Goal: Task Accomplishment & Management: Manage account settings

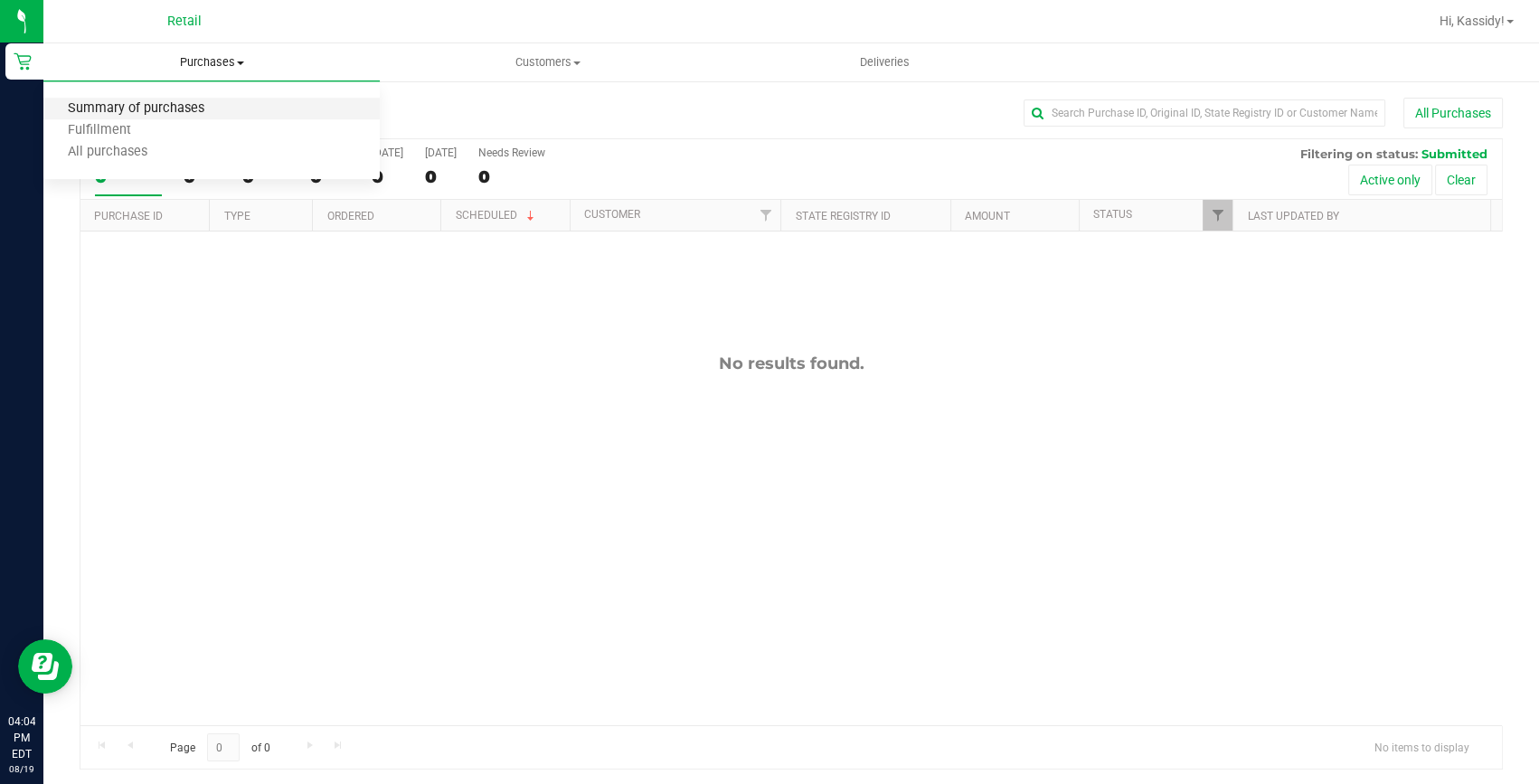
click at [209, 102] on span "Summary of purchases" at bounding box center [136, 108] width 185 height 15
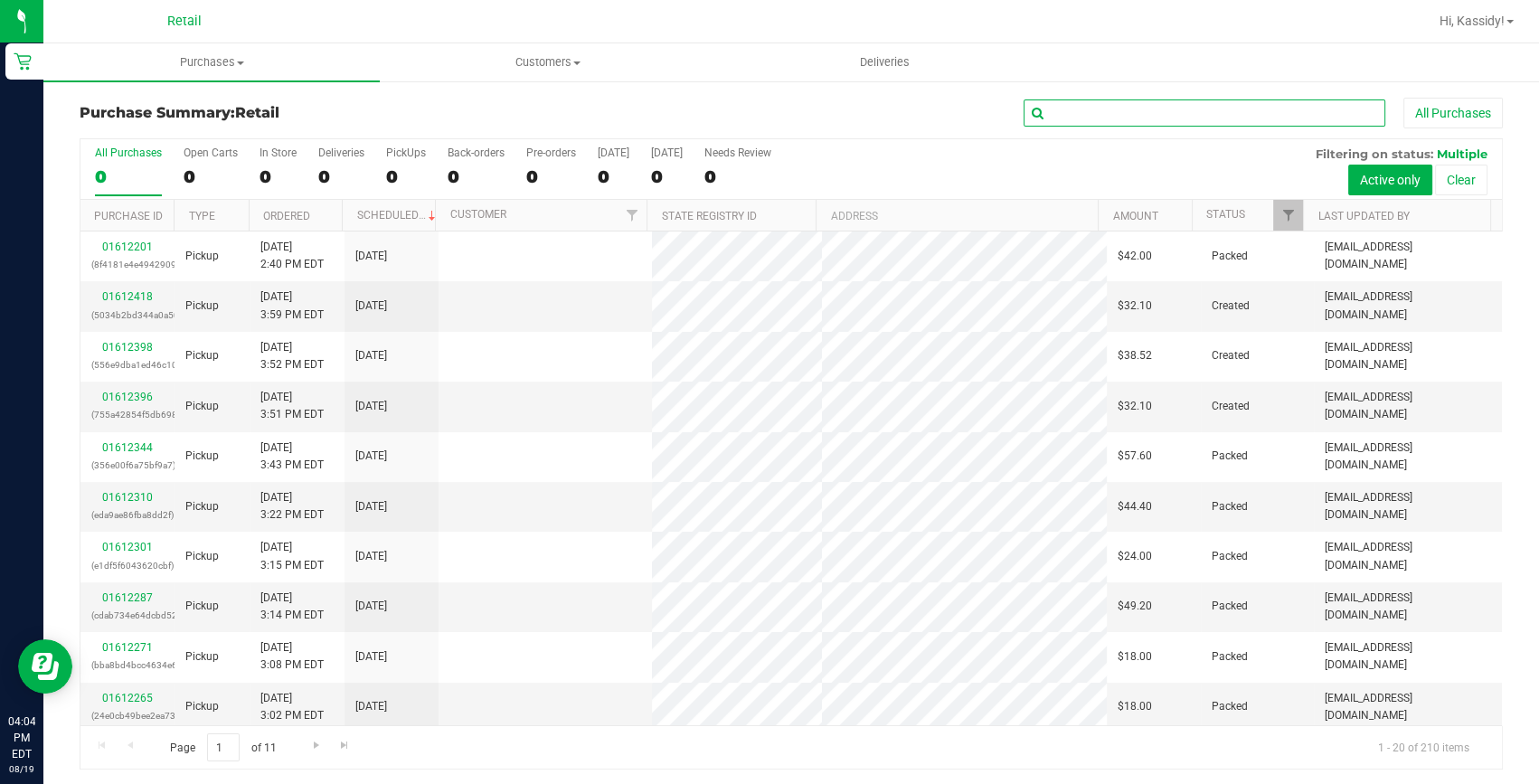
click at [1074, 108] on input "text" at bounding box center [1204, 112] width 361 height 27
type input "[PERSON_NAME]"
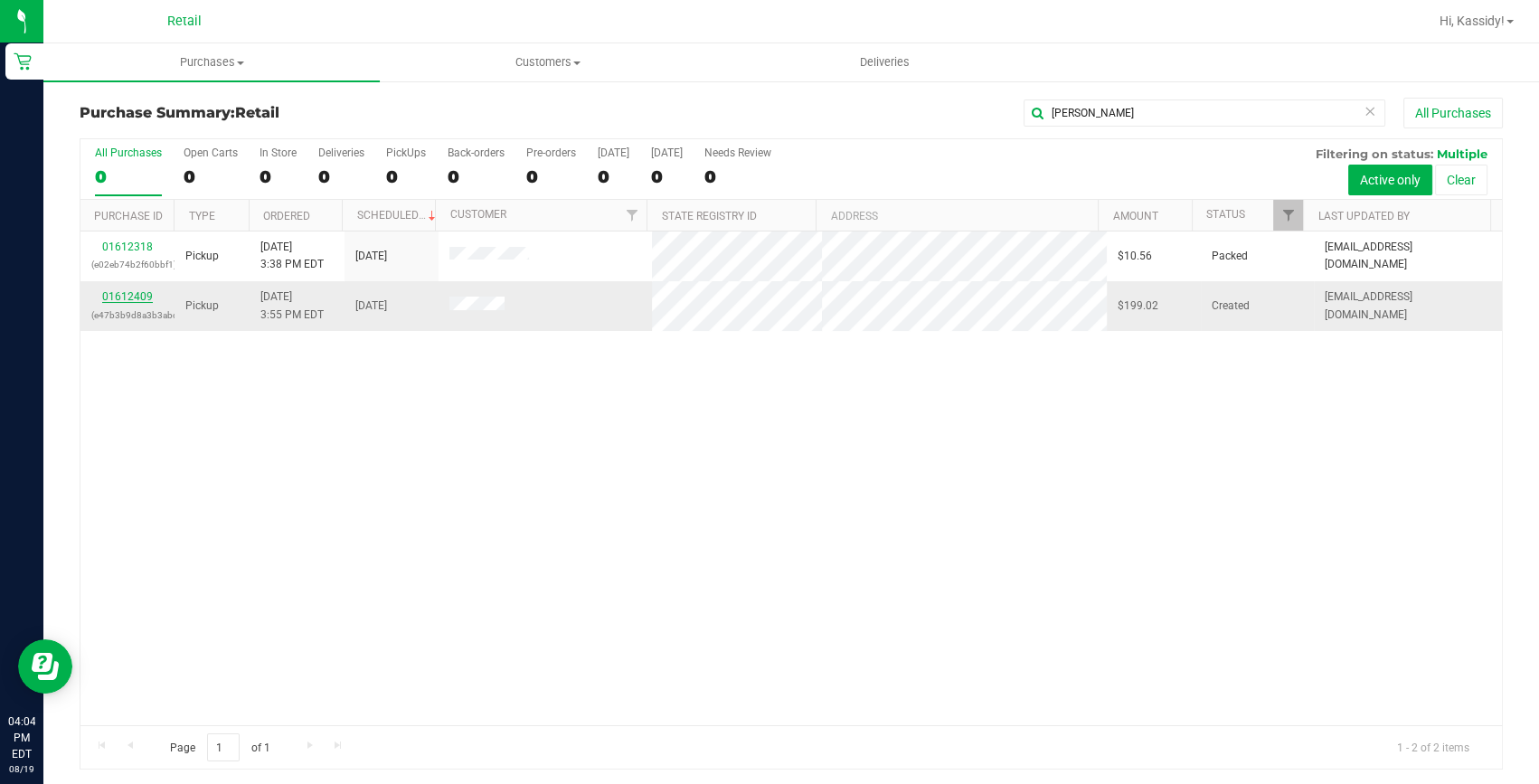
click at [110, 294] on link "01612409" at bounding box center [127, 296] width 51 height 12
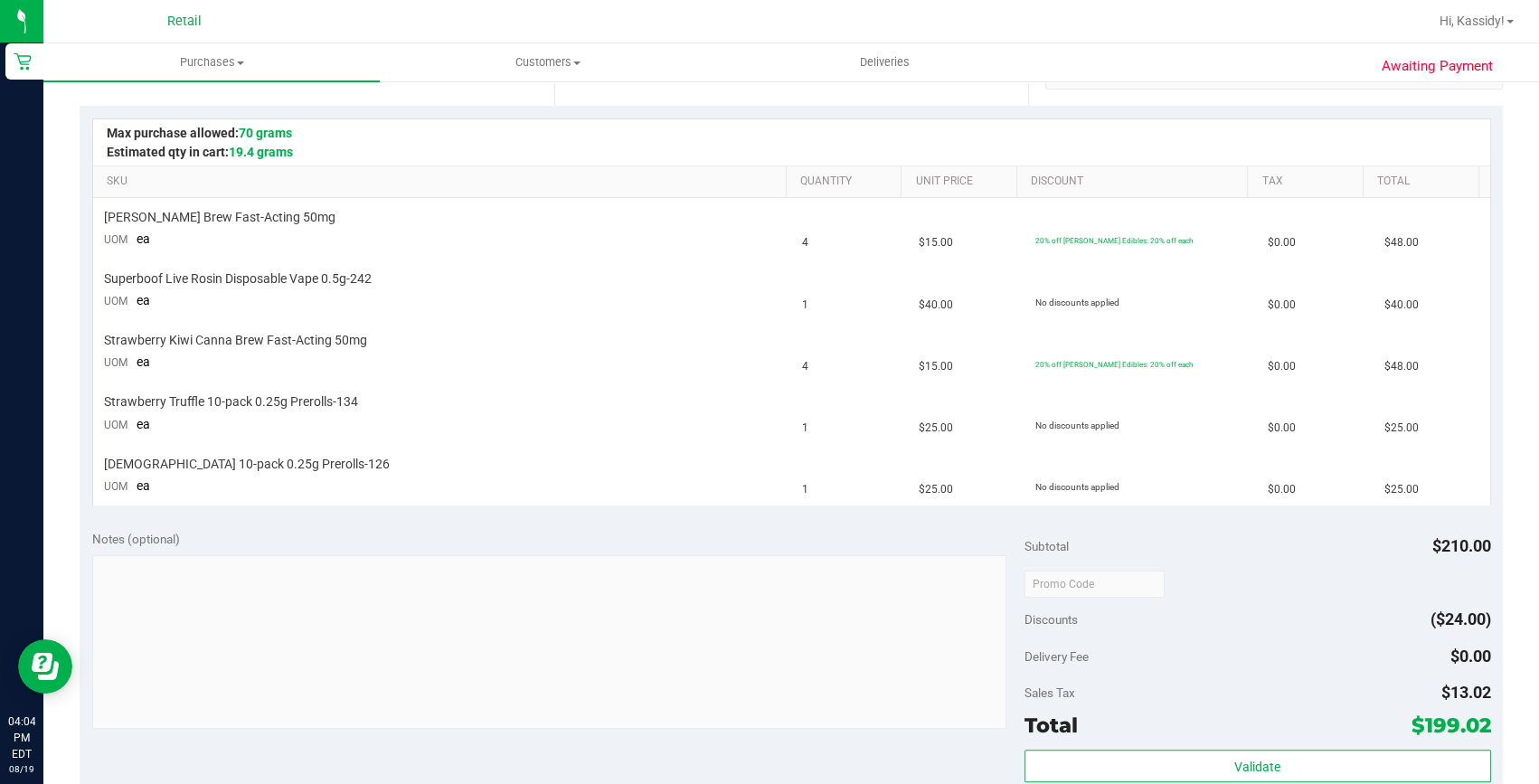
scroll to position [410, 0]
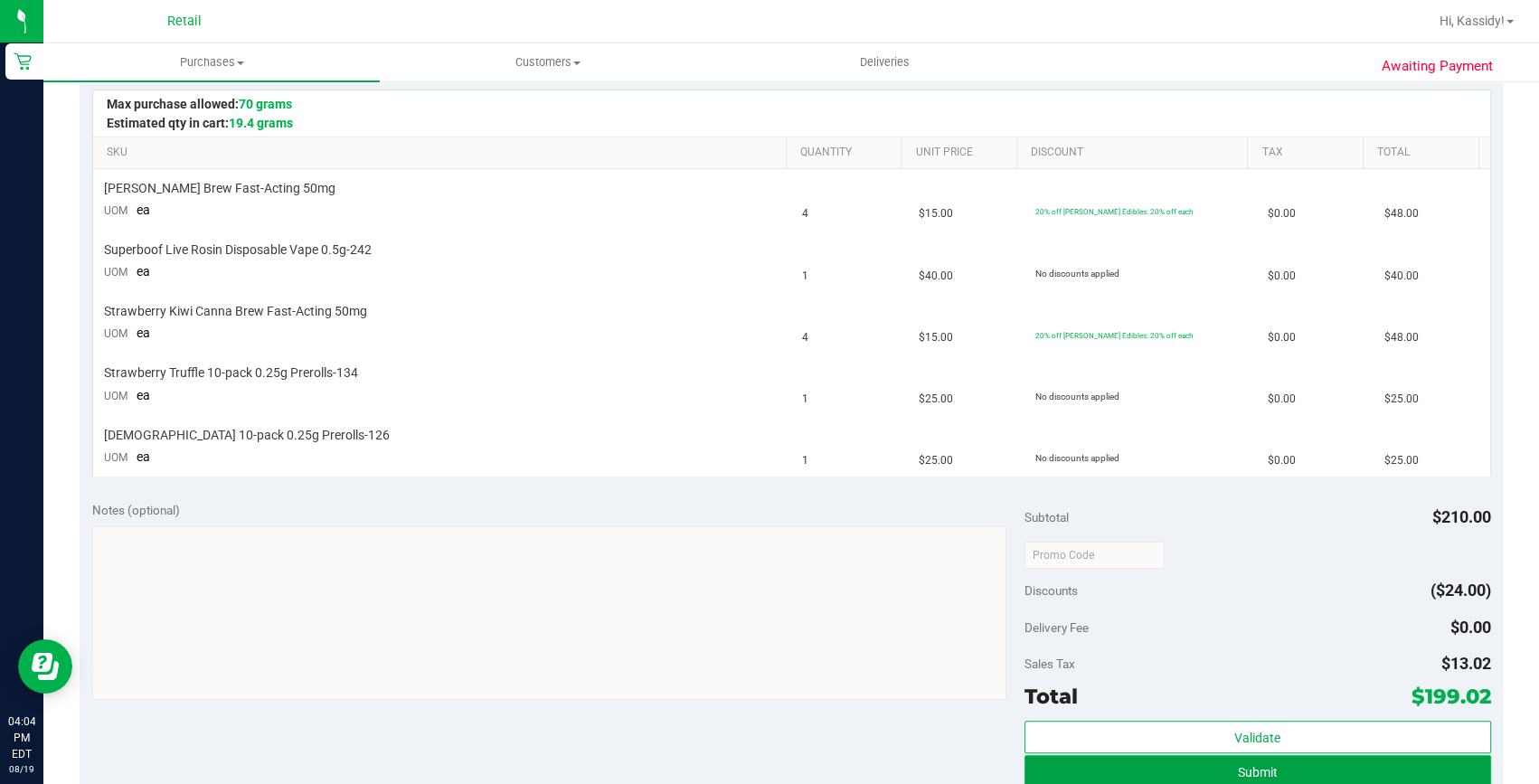
click at [1266, 776] on button "Submit" at bounding box center [1258, 771] width 466 height 32
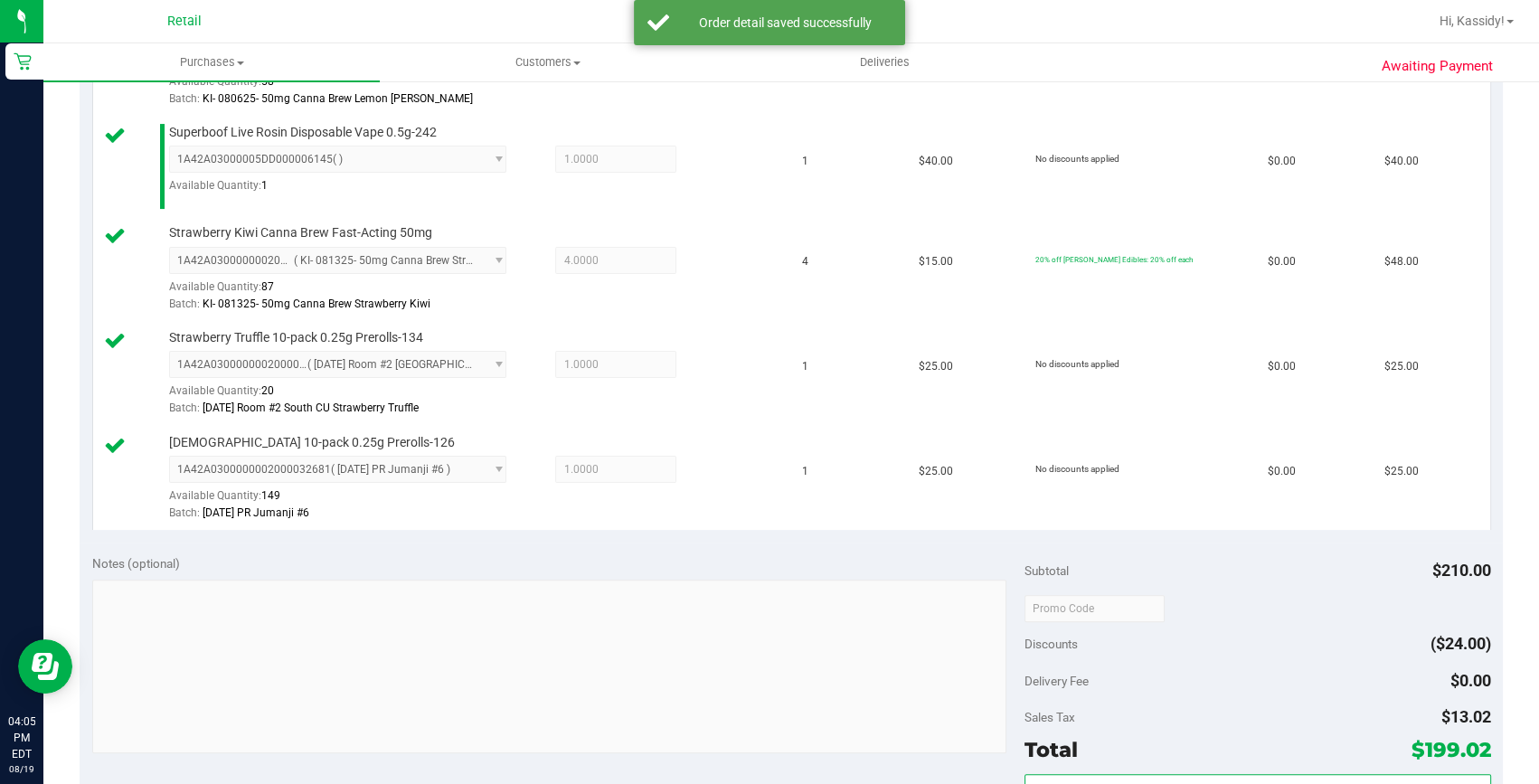
scroll to position [740, 0]
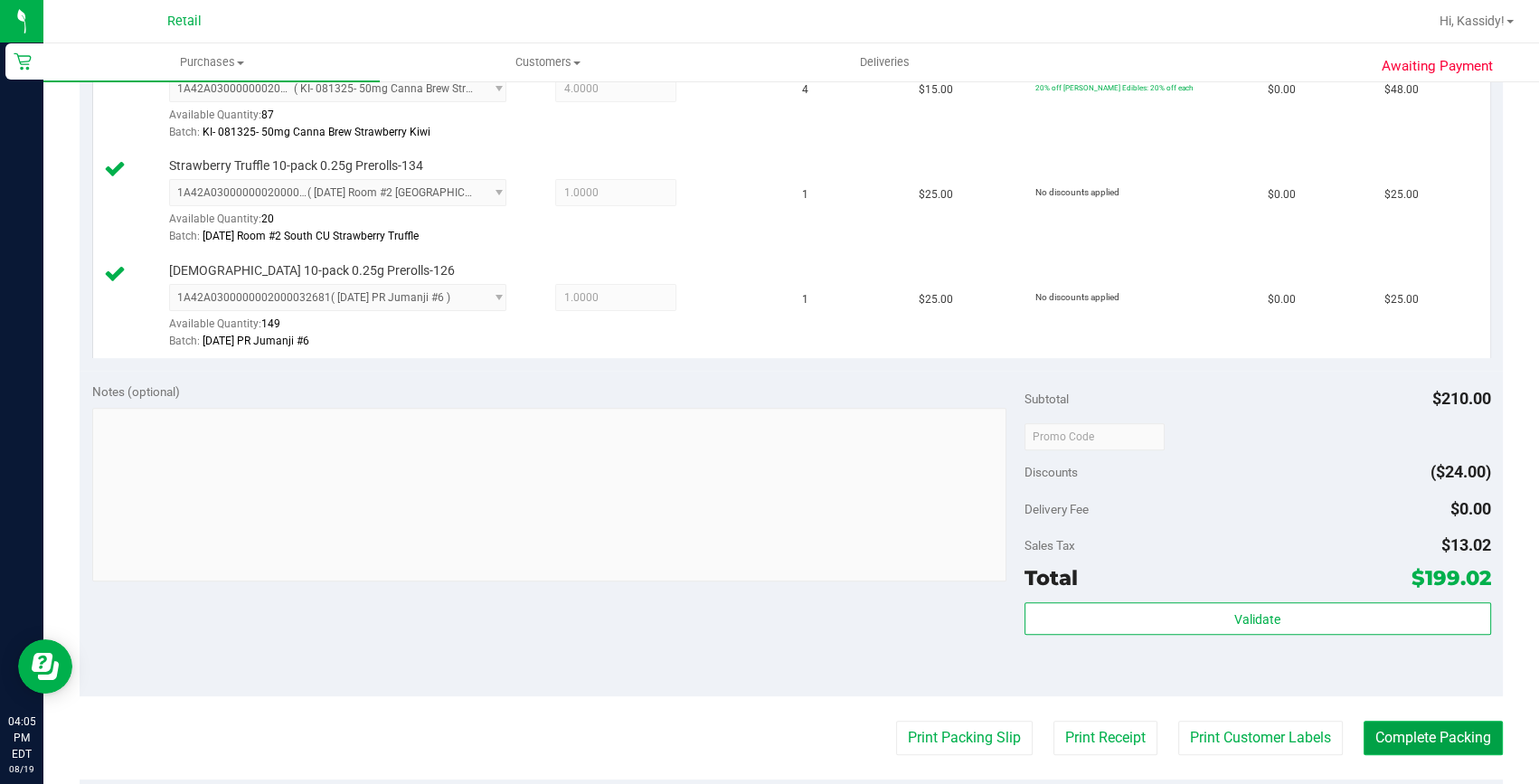
click at [1436, 730] on button "Complete Packing" at bounding box center [1433, 738] width 140 height 34
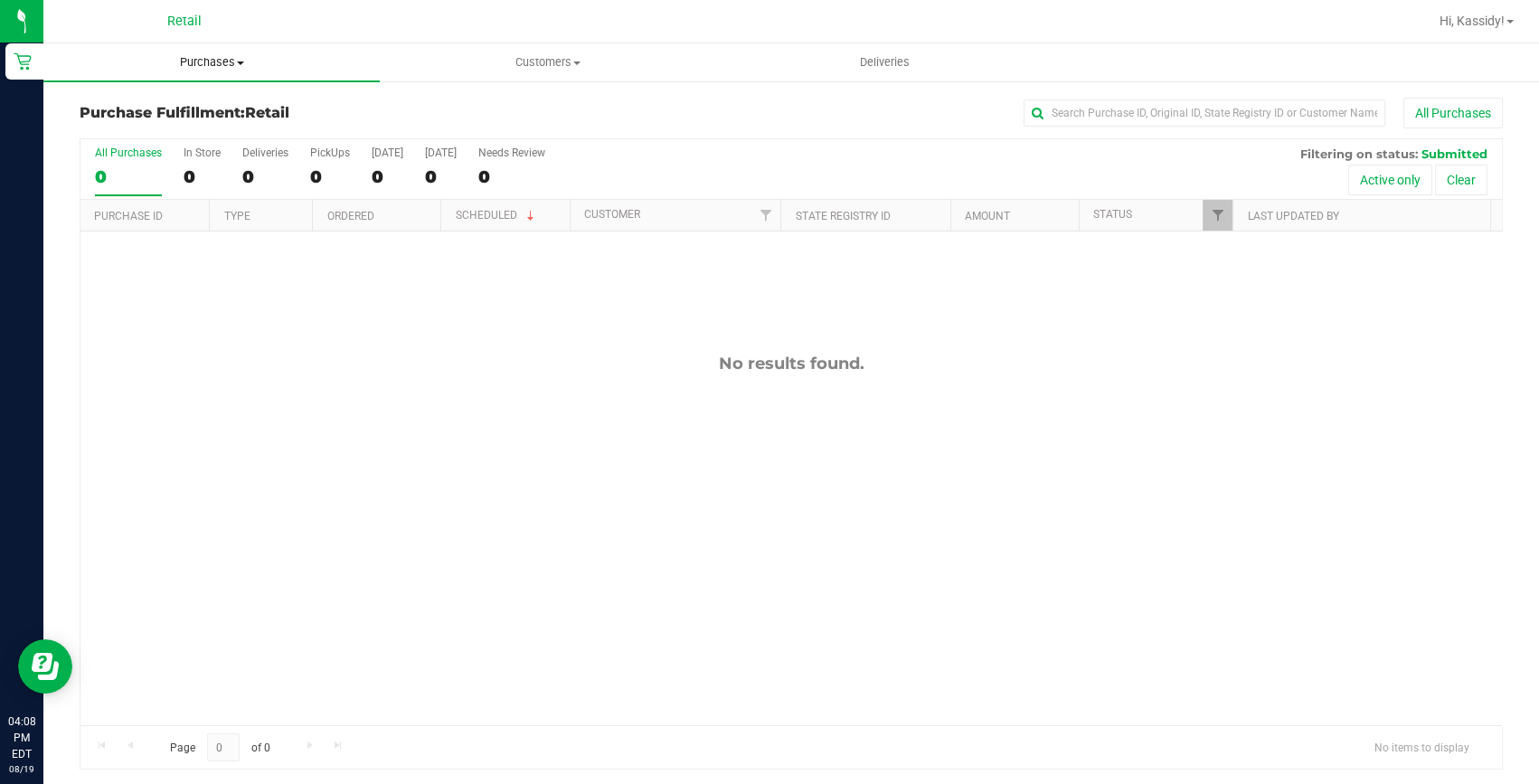
click at [231, 60] on span "Purchases" at bounding box center [211, 61] width 336 height 16
click at [199, 105] on span "Summary of purchases" at bounding box center [136, 108] width 185 height 15
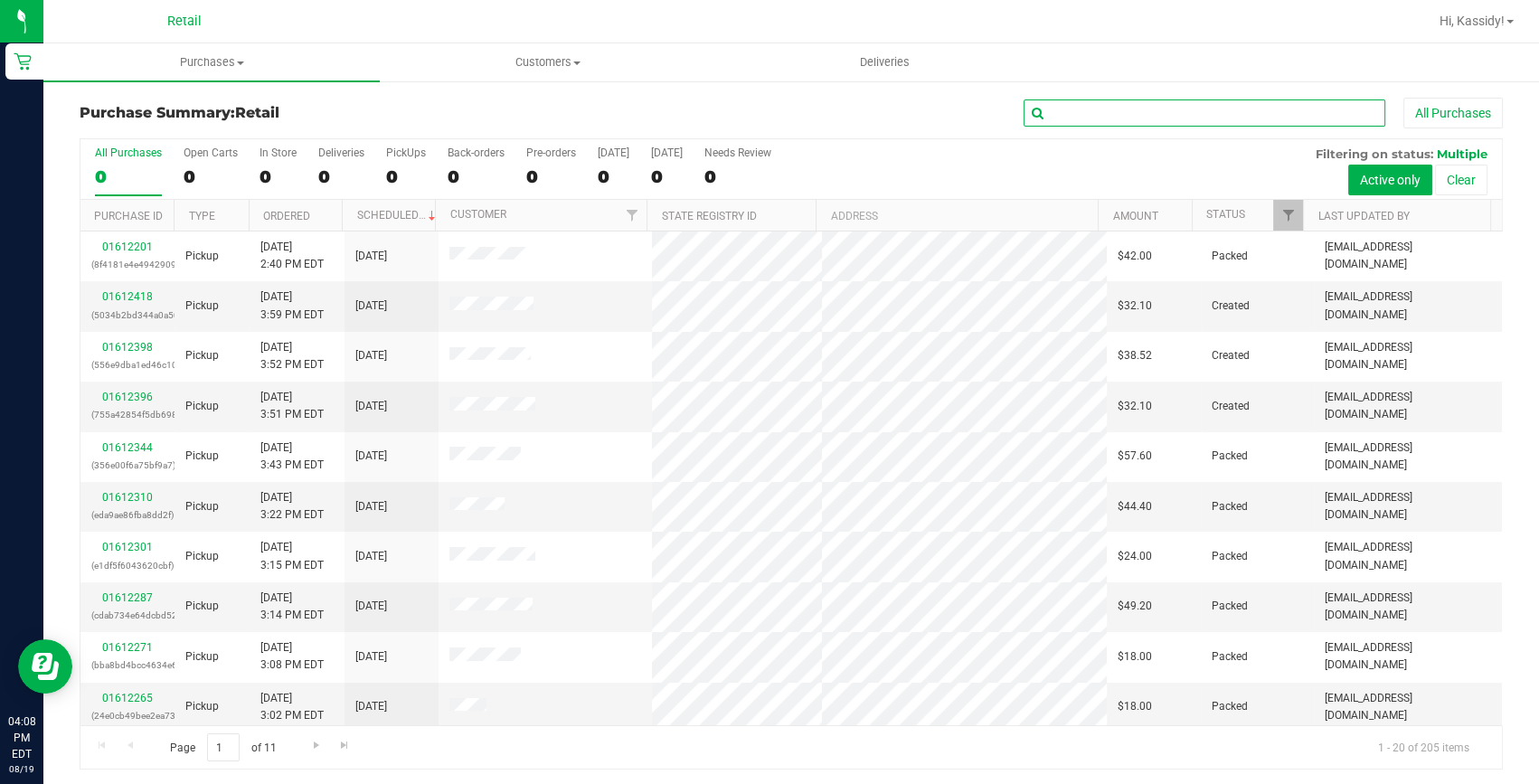
click at [1094, 109] on input "text" at bounding box center [1204, 112] width 361 height 27
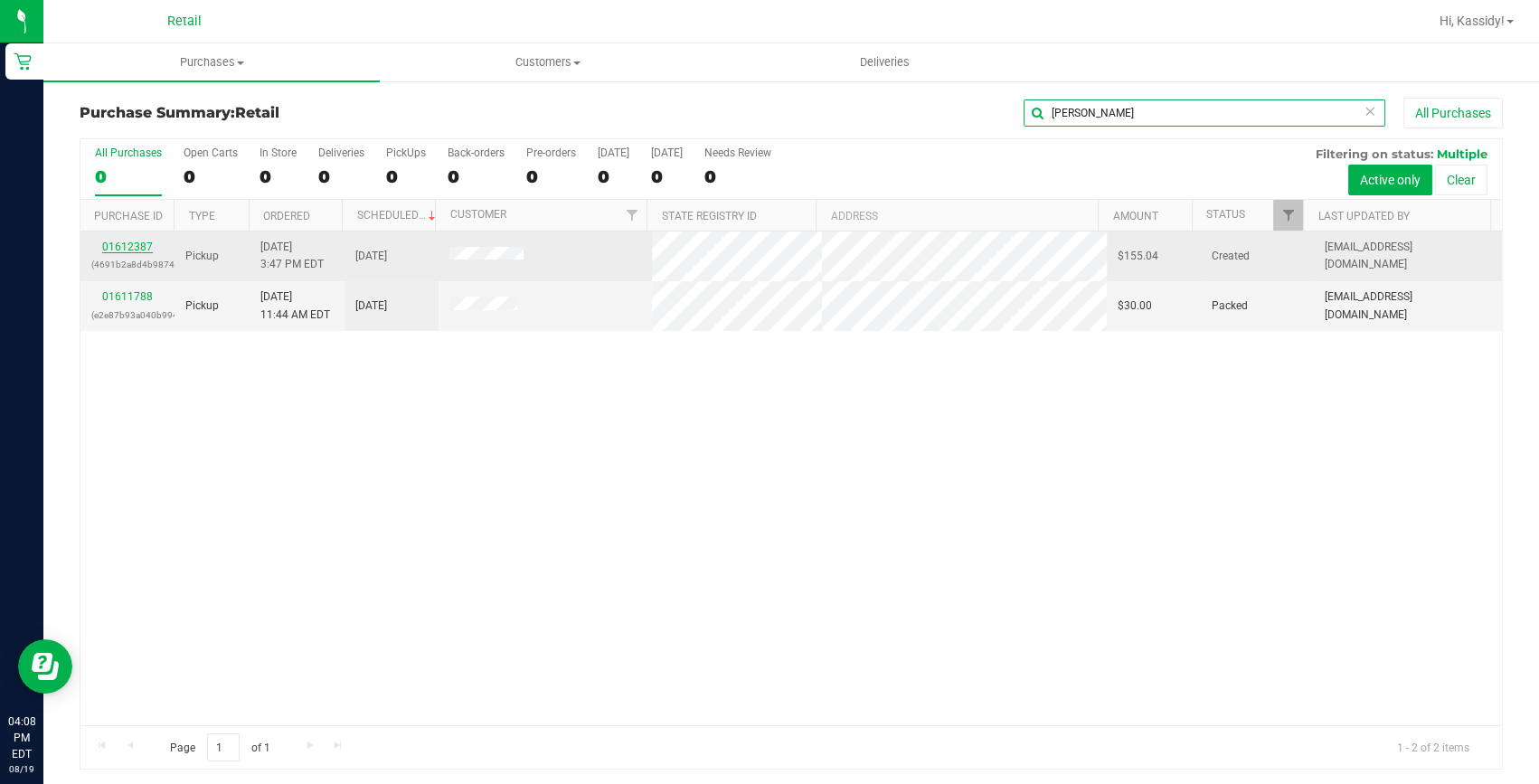
type input "[PERSON_NAME]"
click at [141, 245] on link "01612387" at bounding box center [127, 246] width 51 height 12
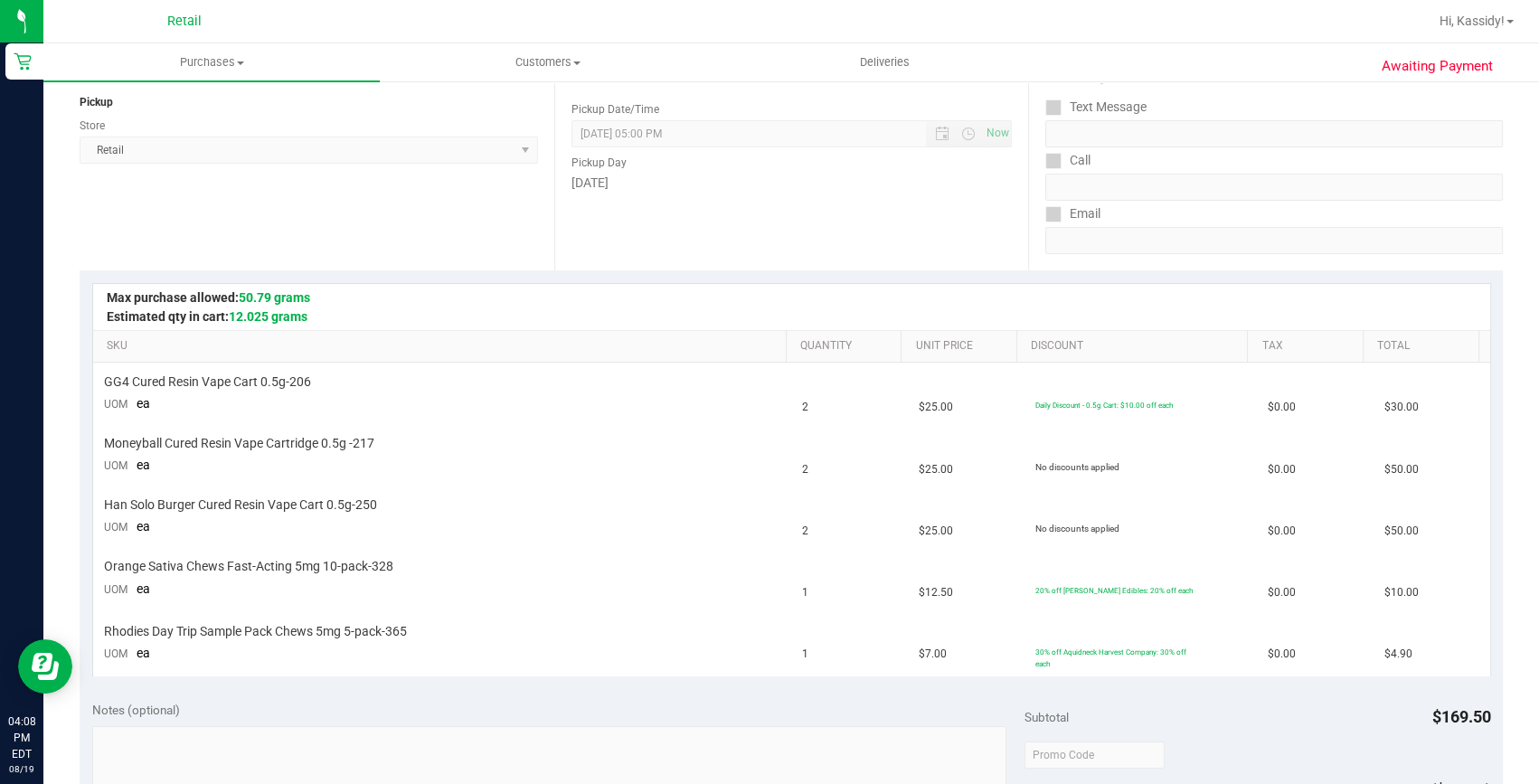
scroll to position [246, 0]
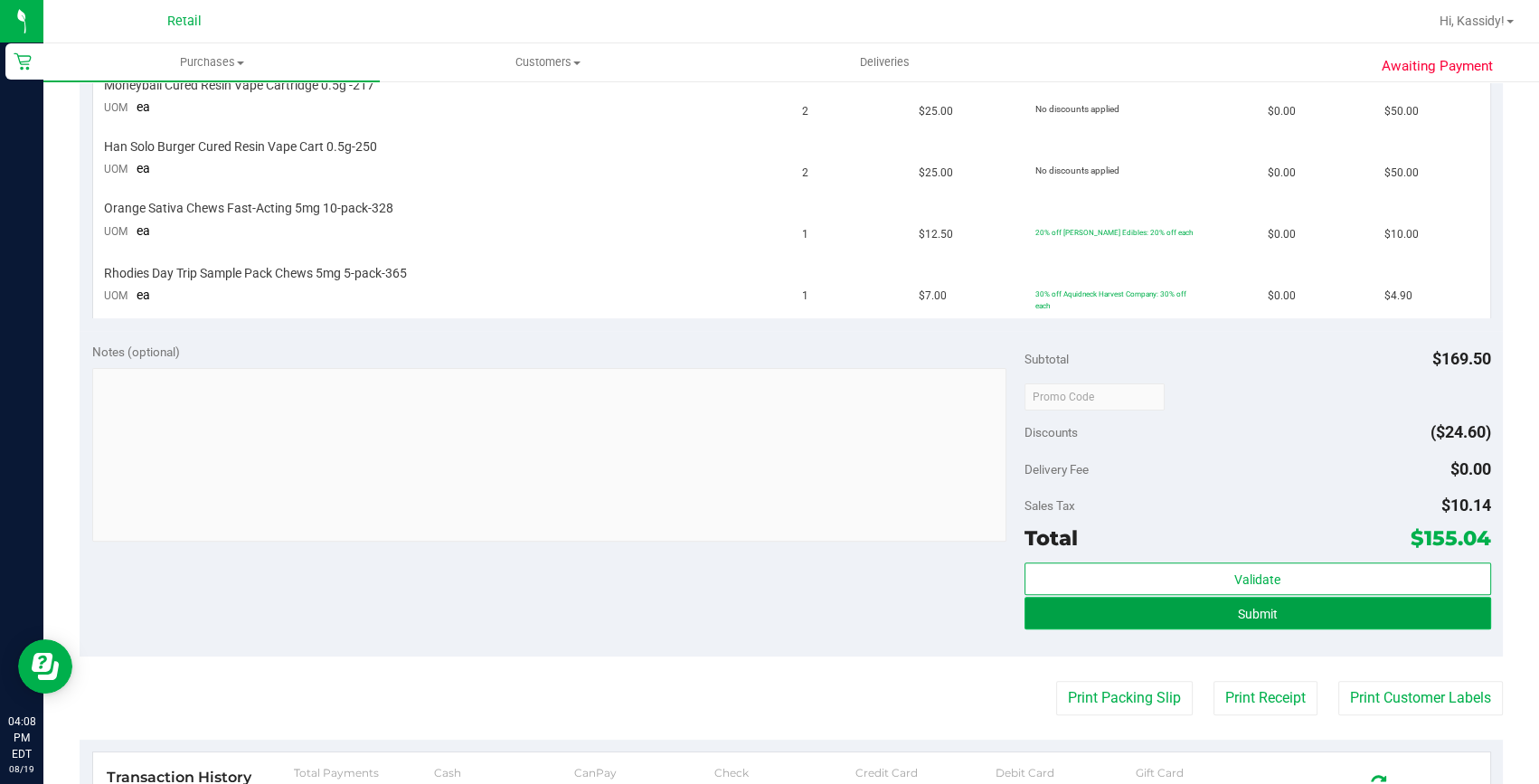
click at [1291, 598] on button "Submit" at bounding box center [1258, 612] width 466 height 32
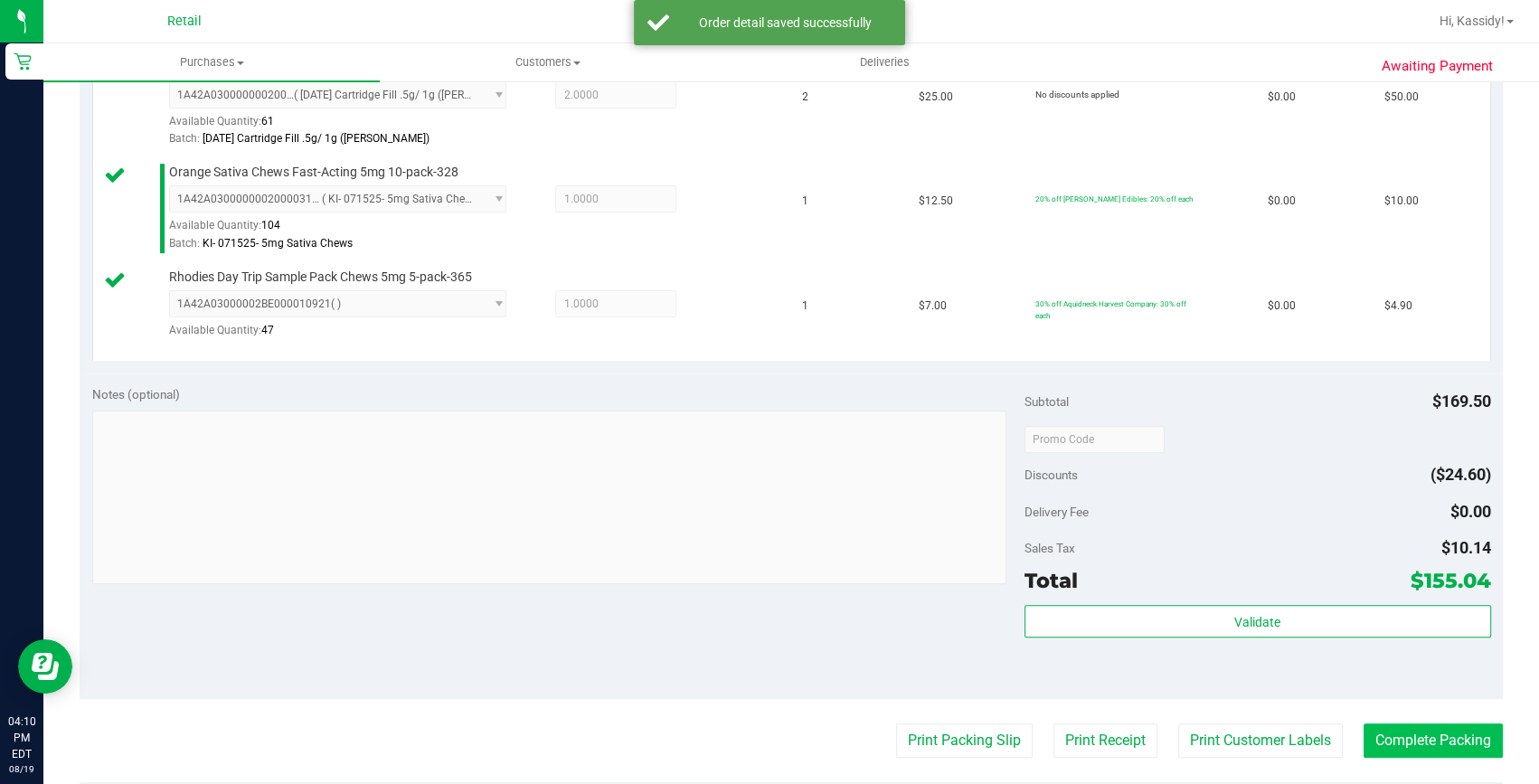
scroll to position [766, 0]
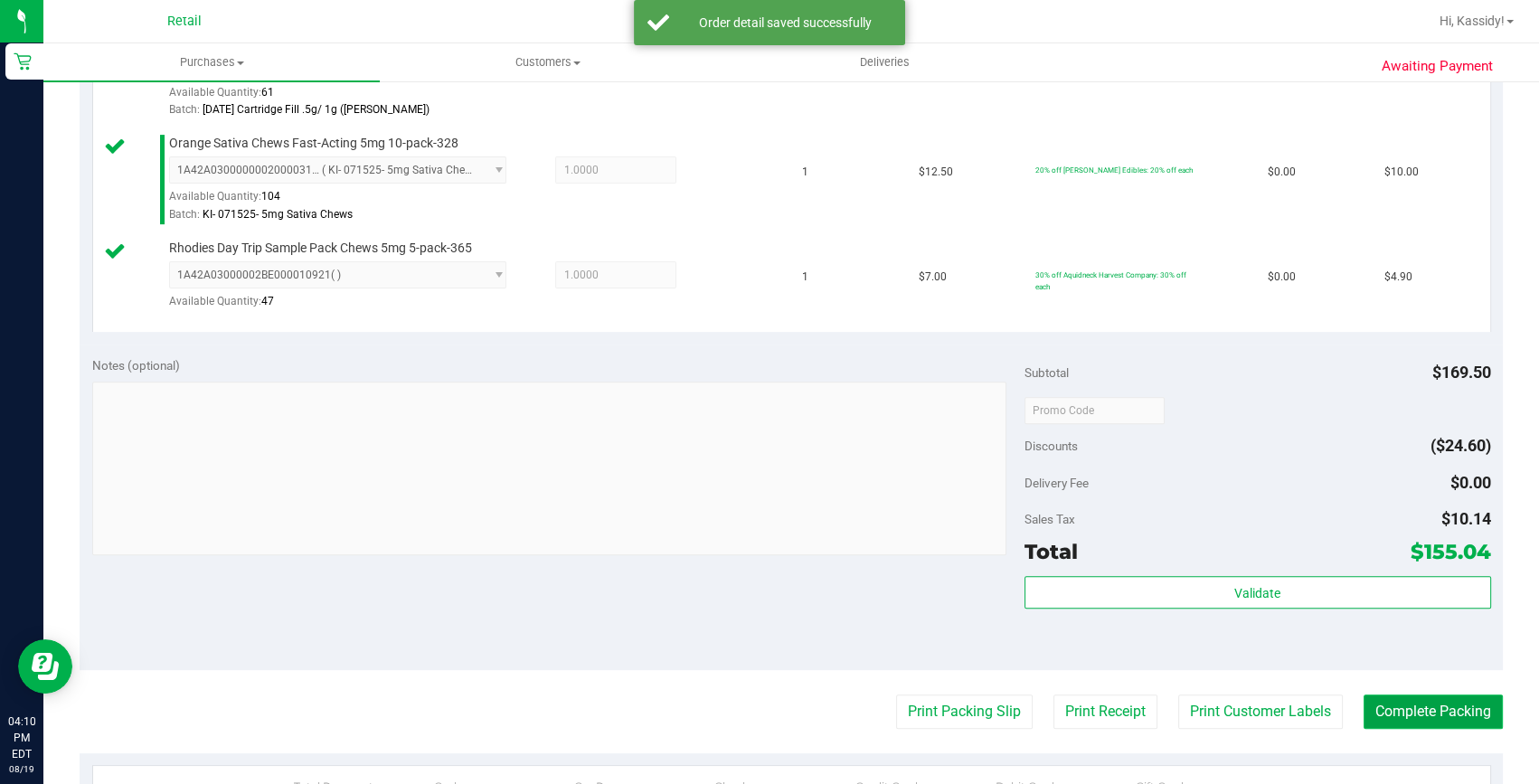
click at [1405, 701] on button "Complete Packing" at bounding box center [1433, 711] width 140 height 34
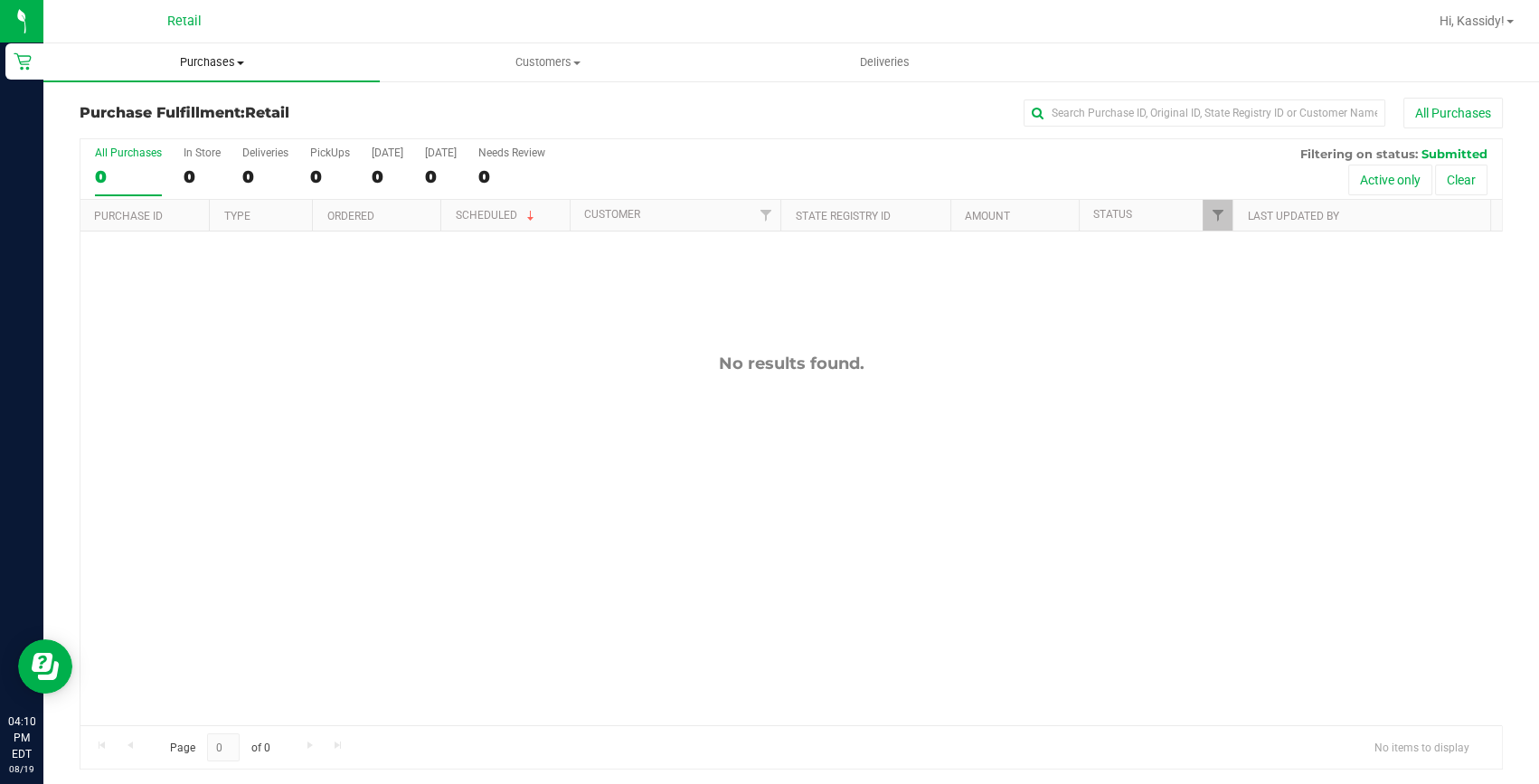
click at [190, 57] on span "Purchases" at bounding box center [211, 61] width 336 height 16
click at [171, 111] on span "Summary of purchases" at bounding box center [136, 108] width 185 height 15
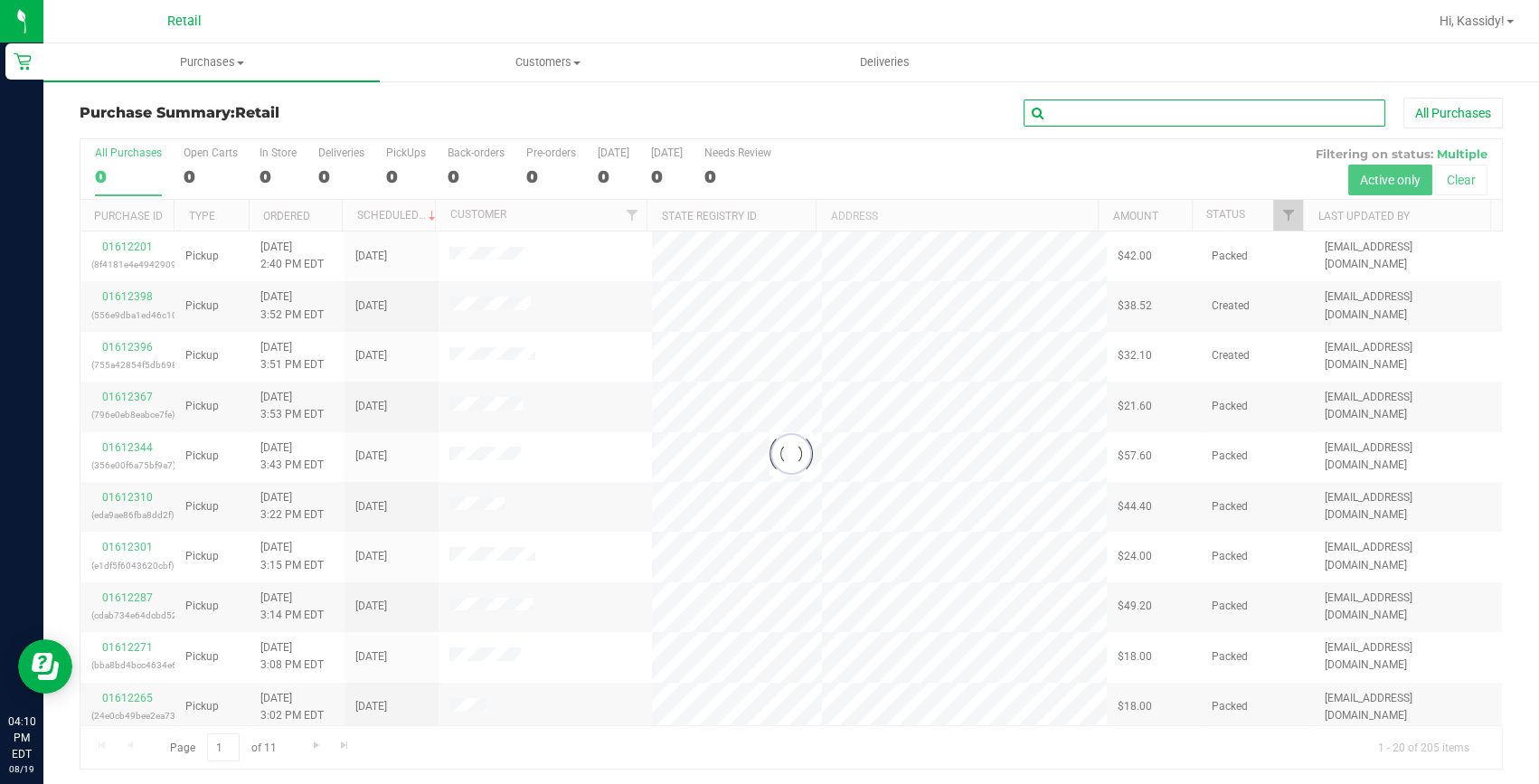
click at [1076, 104] on input "text" at bounding box center [1204, 112] width 361 height 27
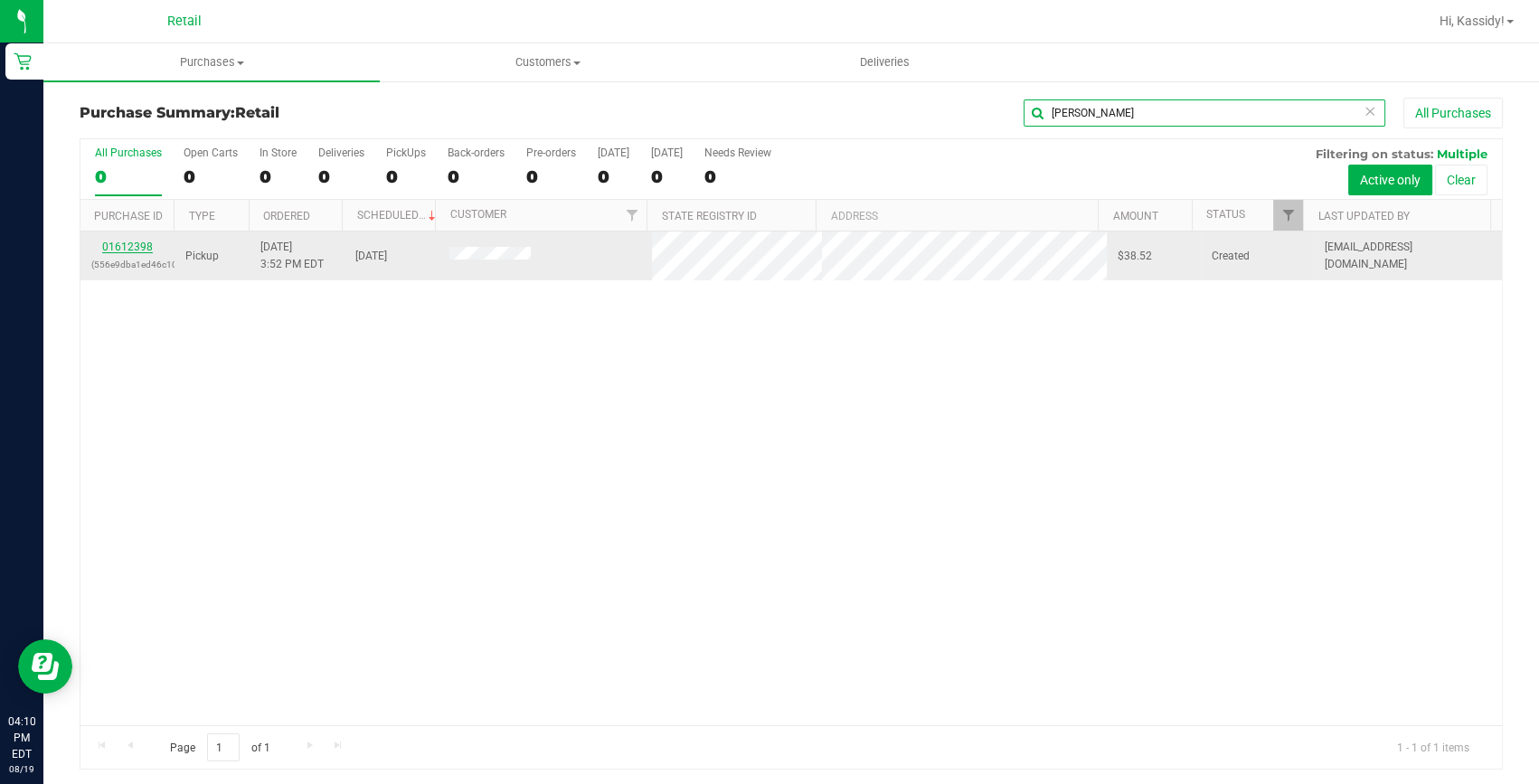
type input "[PERSON_NAME]"
click at [109, 250] on link "01612398" at bounding box center [127, 246] width 51 height 12
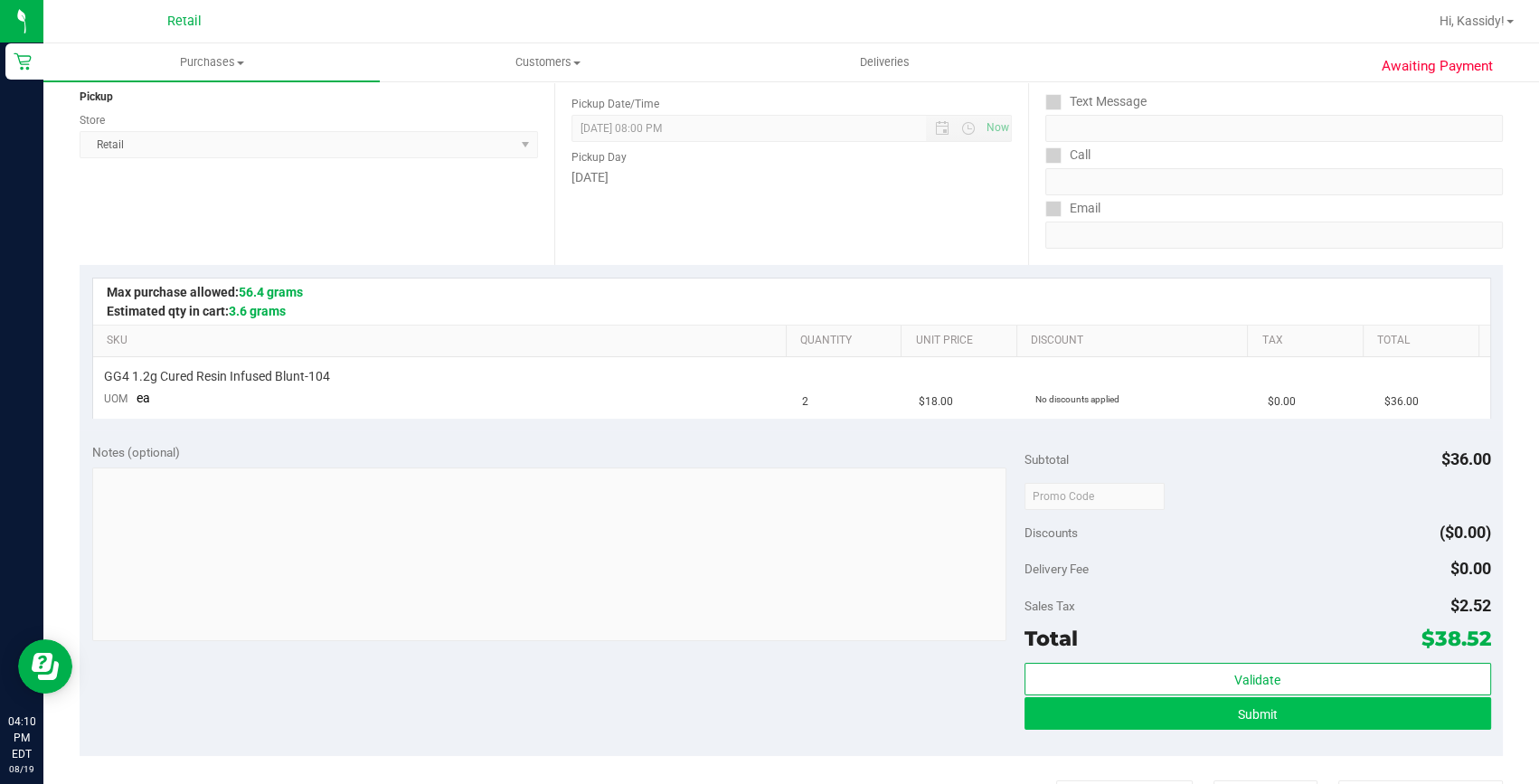
scroll to position [328, 0]
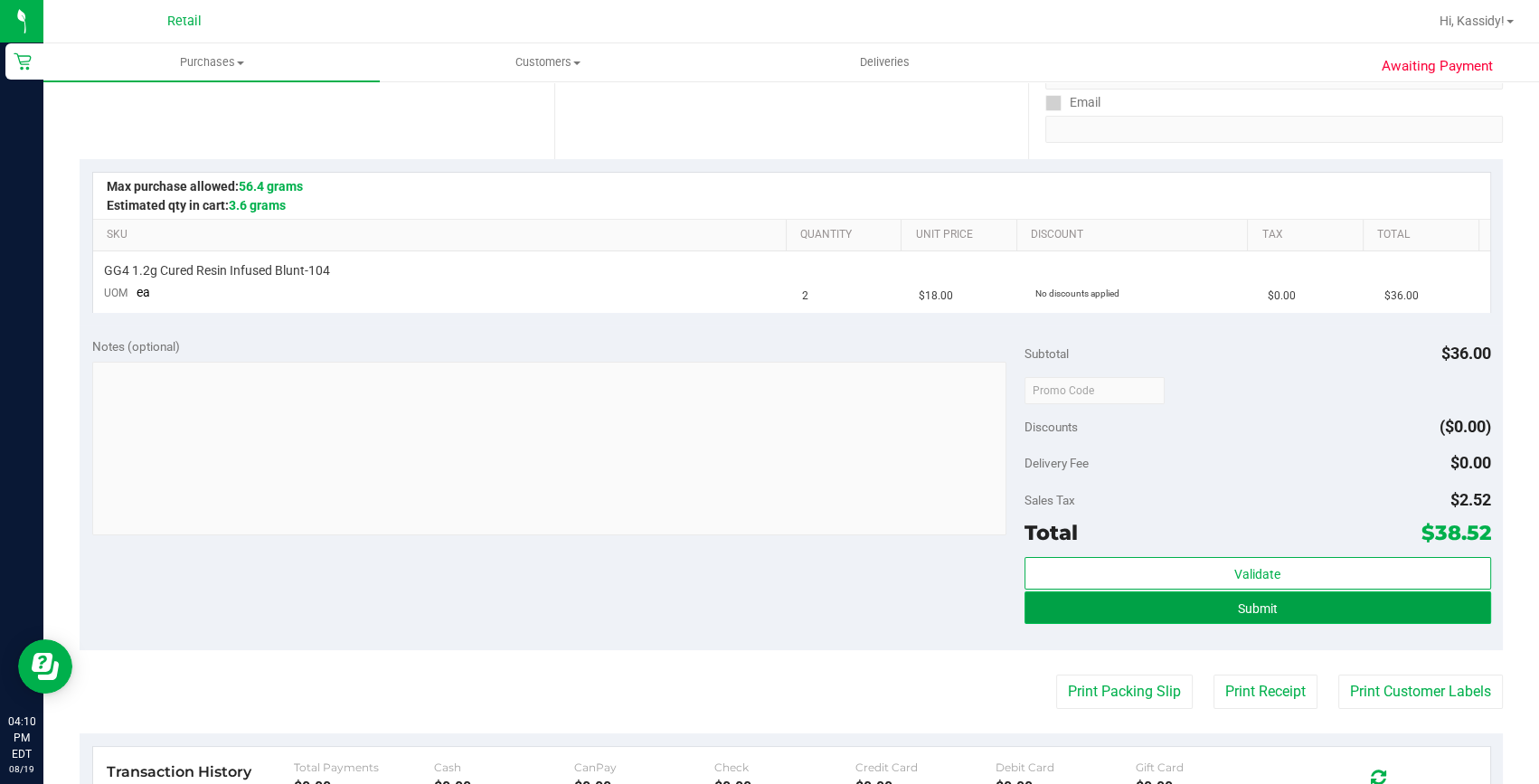
click at [1333, 605] on button "Submit" at bounding box center [1258, 608] width 466 height 32
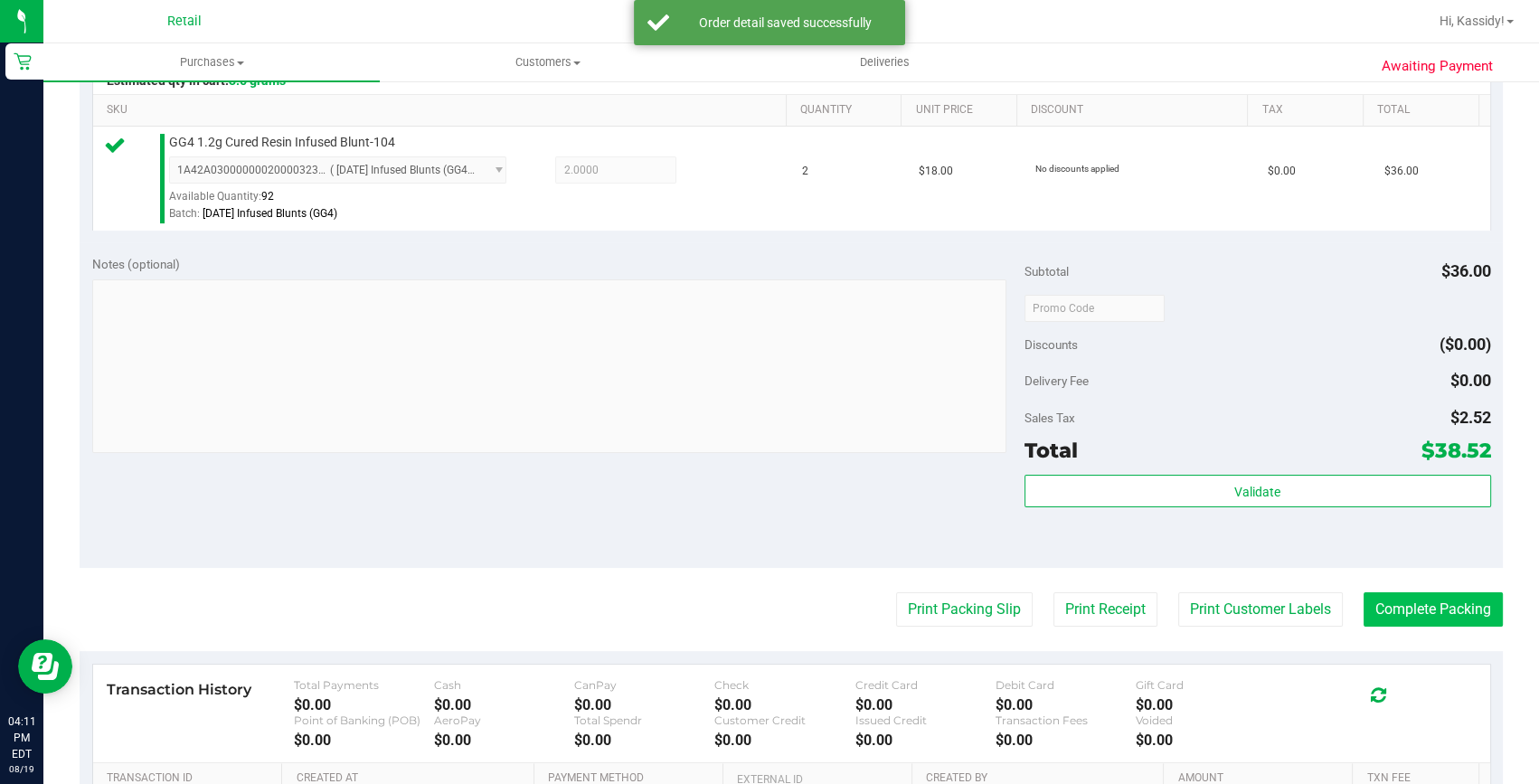
scroll to position [492, 0]
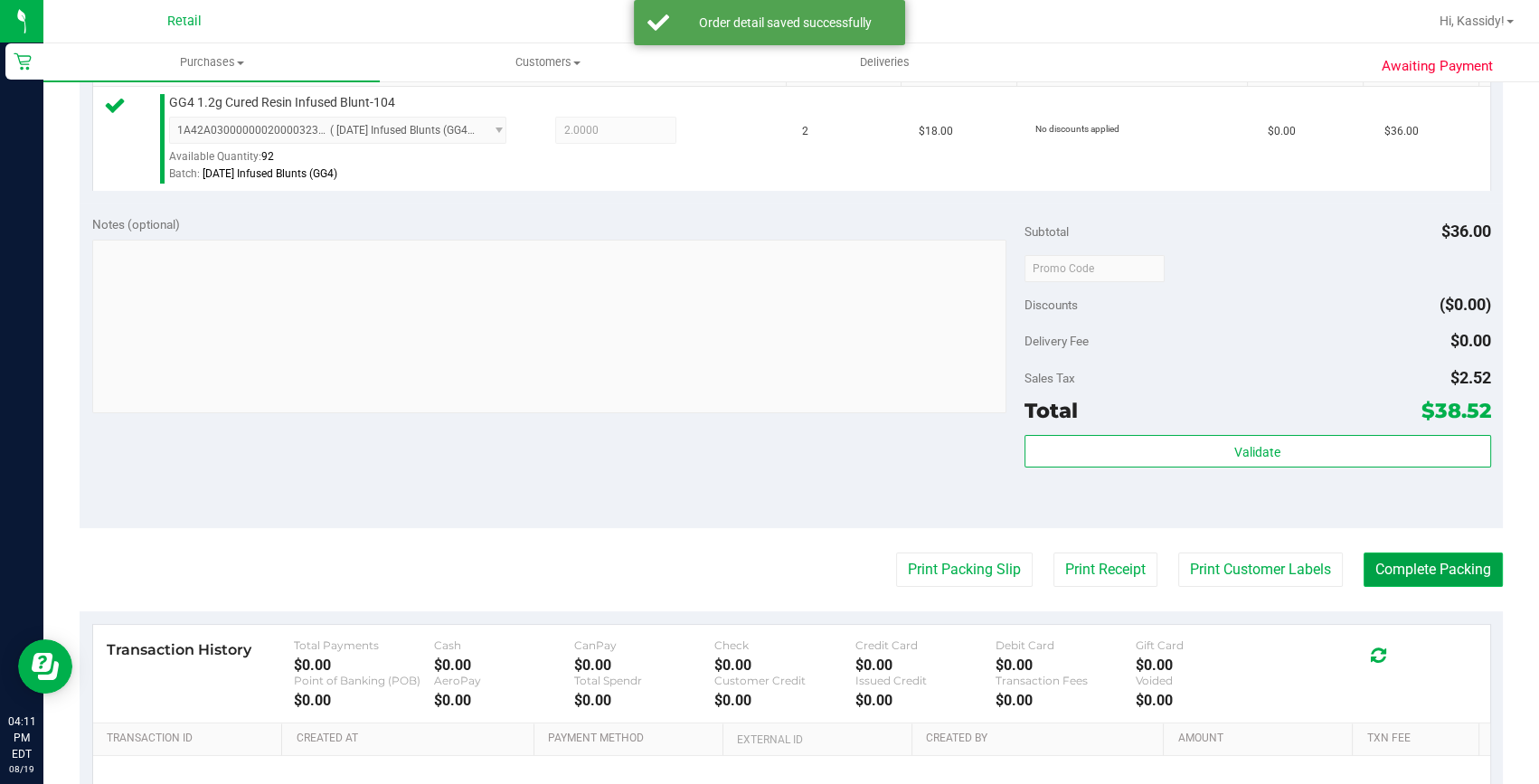
click at [1441, 571] on button "Complete Packing" at bounding box center [1433, 569] width 140 height 34
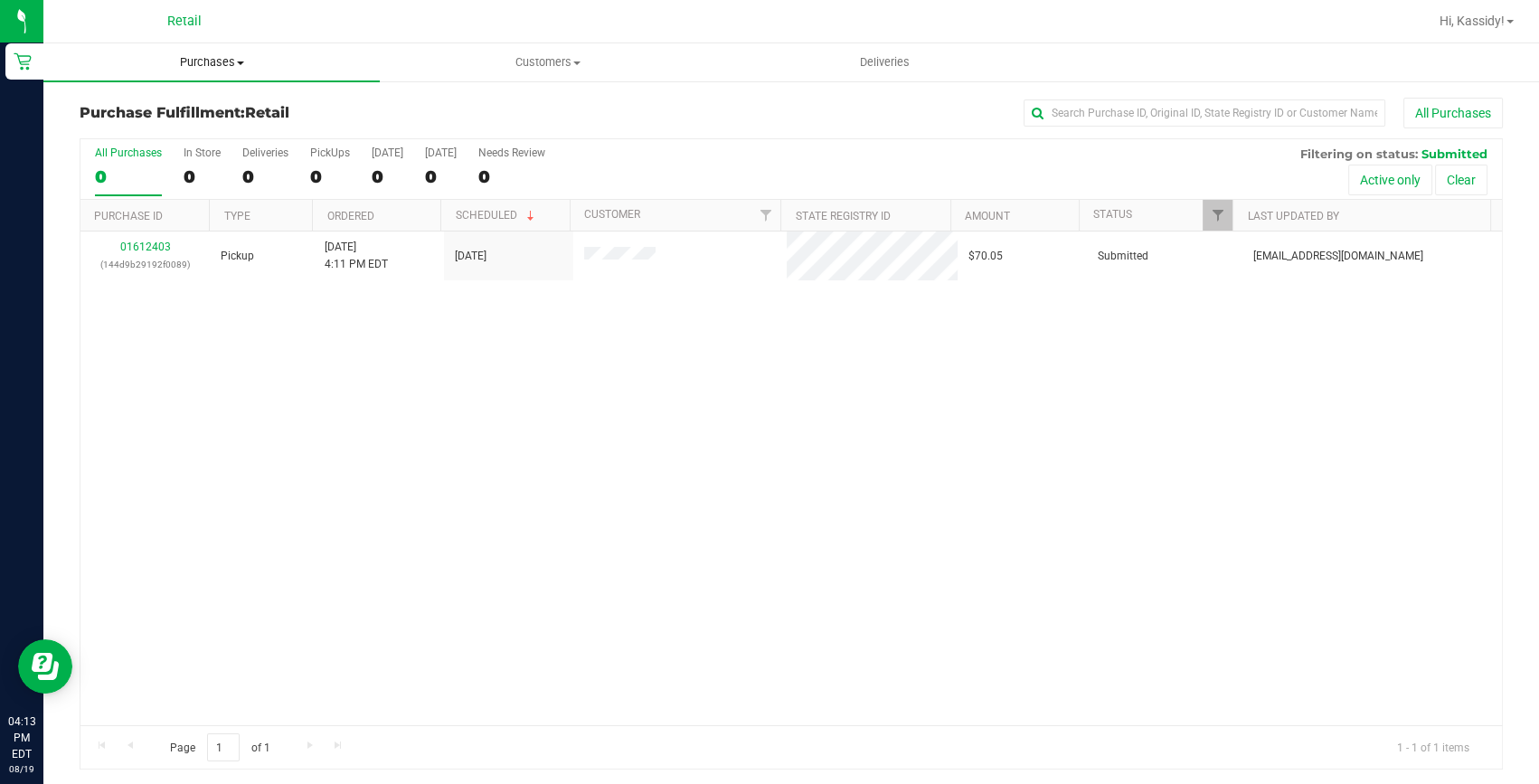
click at [214, 63] on span "Purchases" at bounding box center [211, 61] width 336 height 16
click at [158, 156] on span "All purchases" at bounding box center [108, 152] width 128 height 15
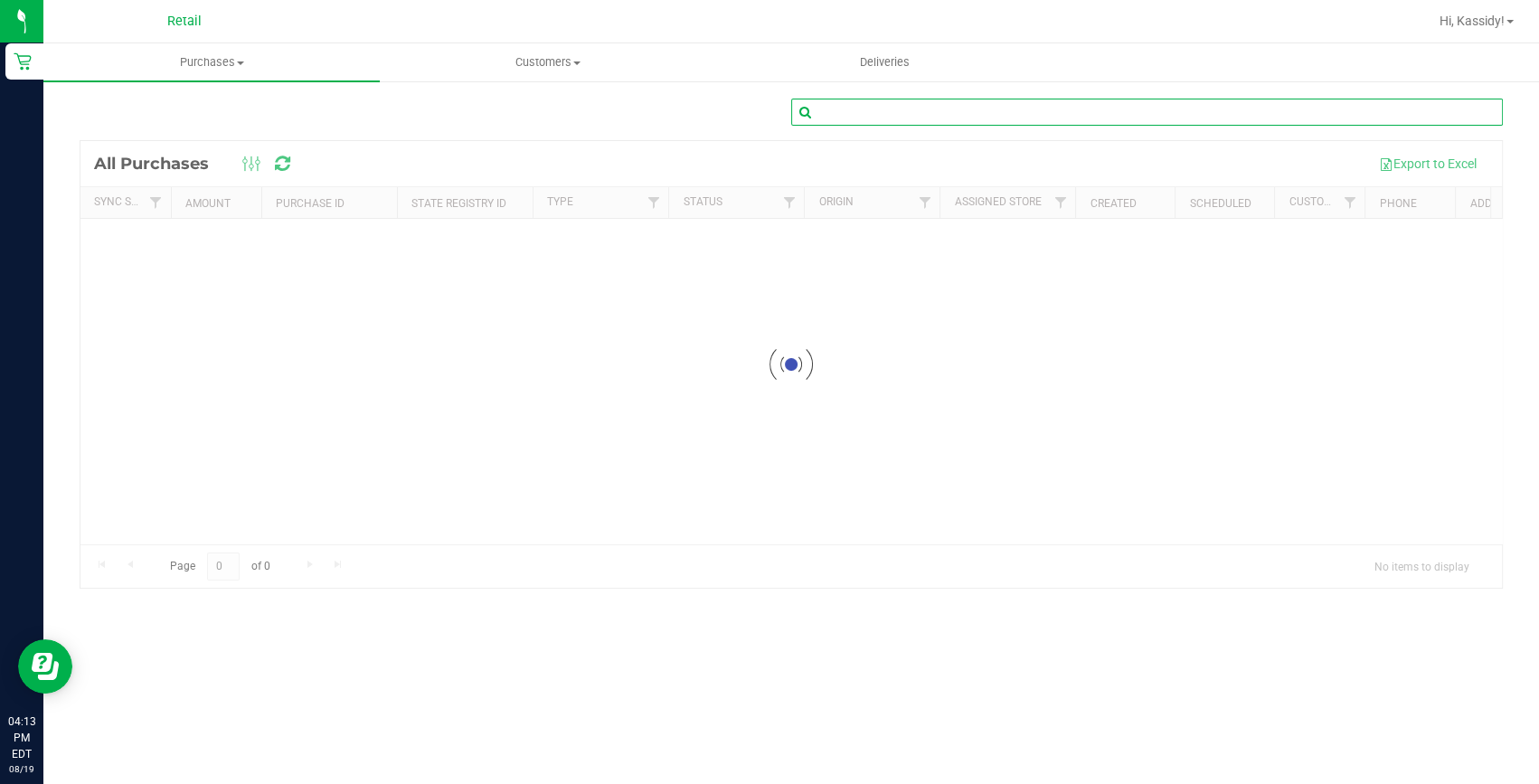
click at [1085, 122] on input "text" at bounding box center [1146, 111] width 711 height 27
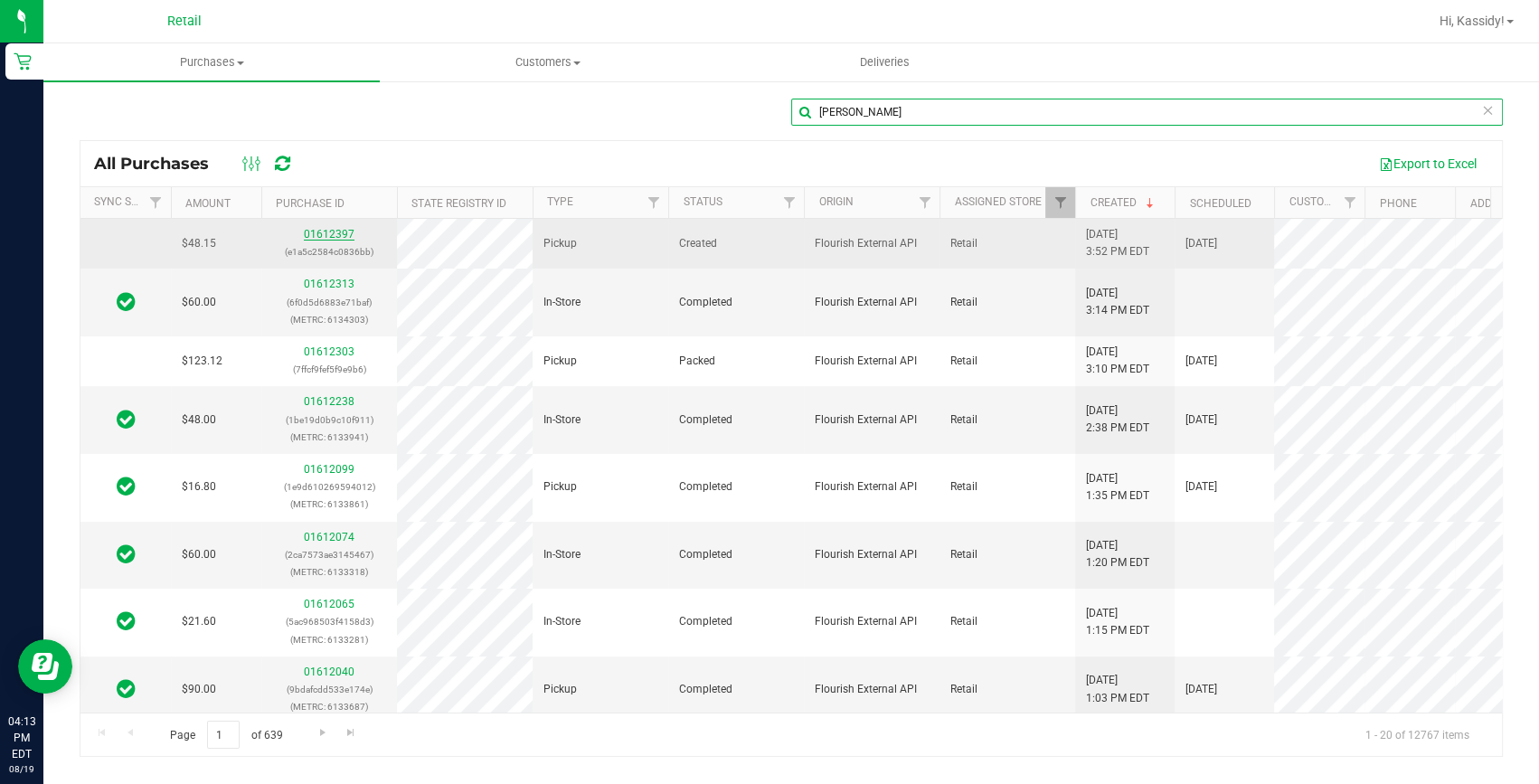
type input "[PERSON_NAME]"
click at [321, 229] on link "01612397" at bounding box center [329, 233] width 51 height 12
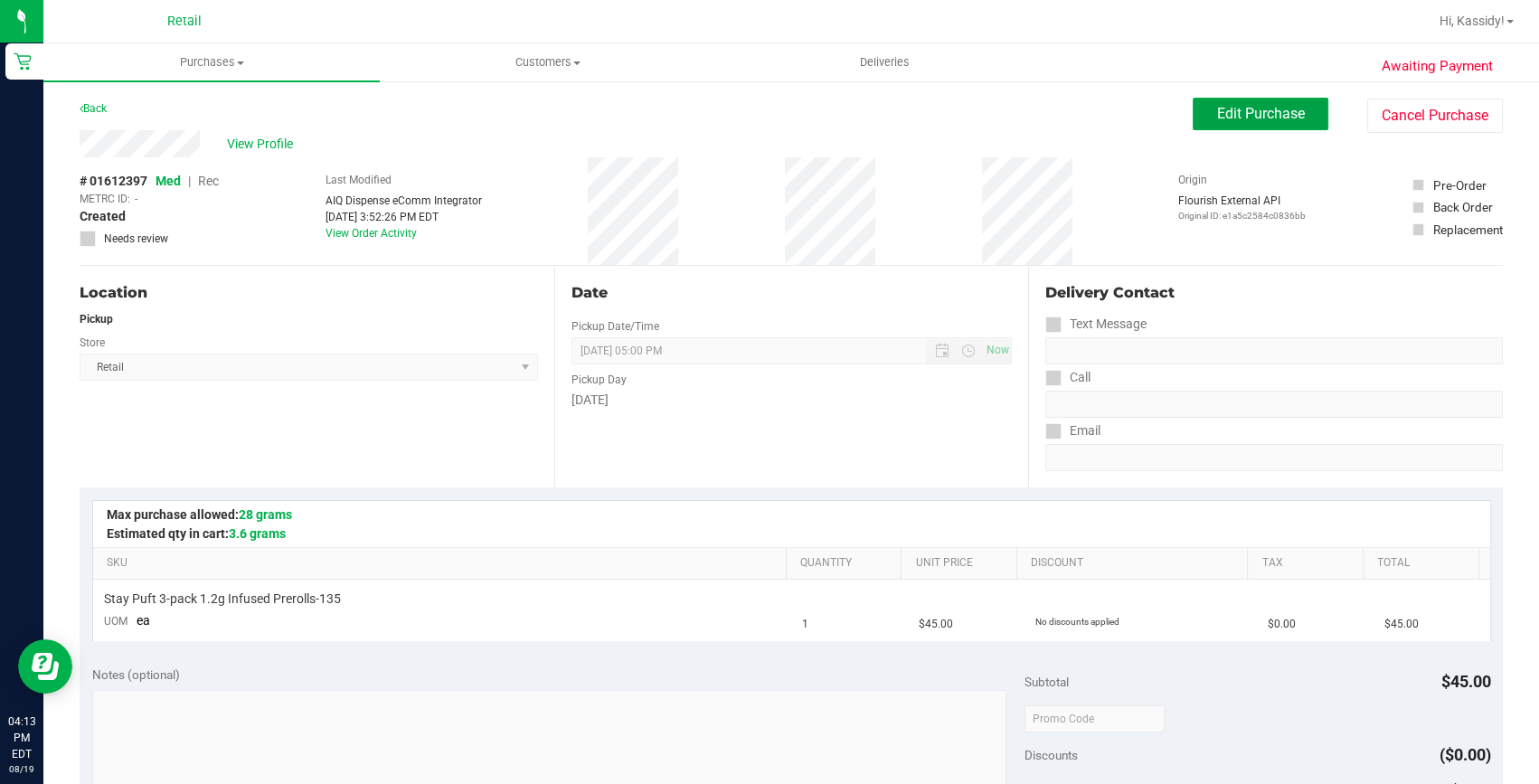
click at [1196, 113] on button "Edit Purchase" at bounding box center [1261, 113] width 136 height 32
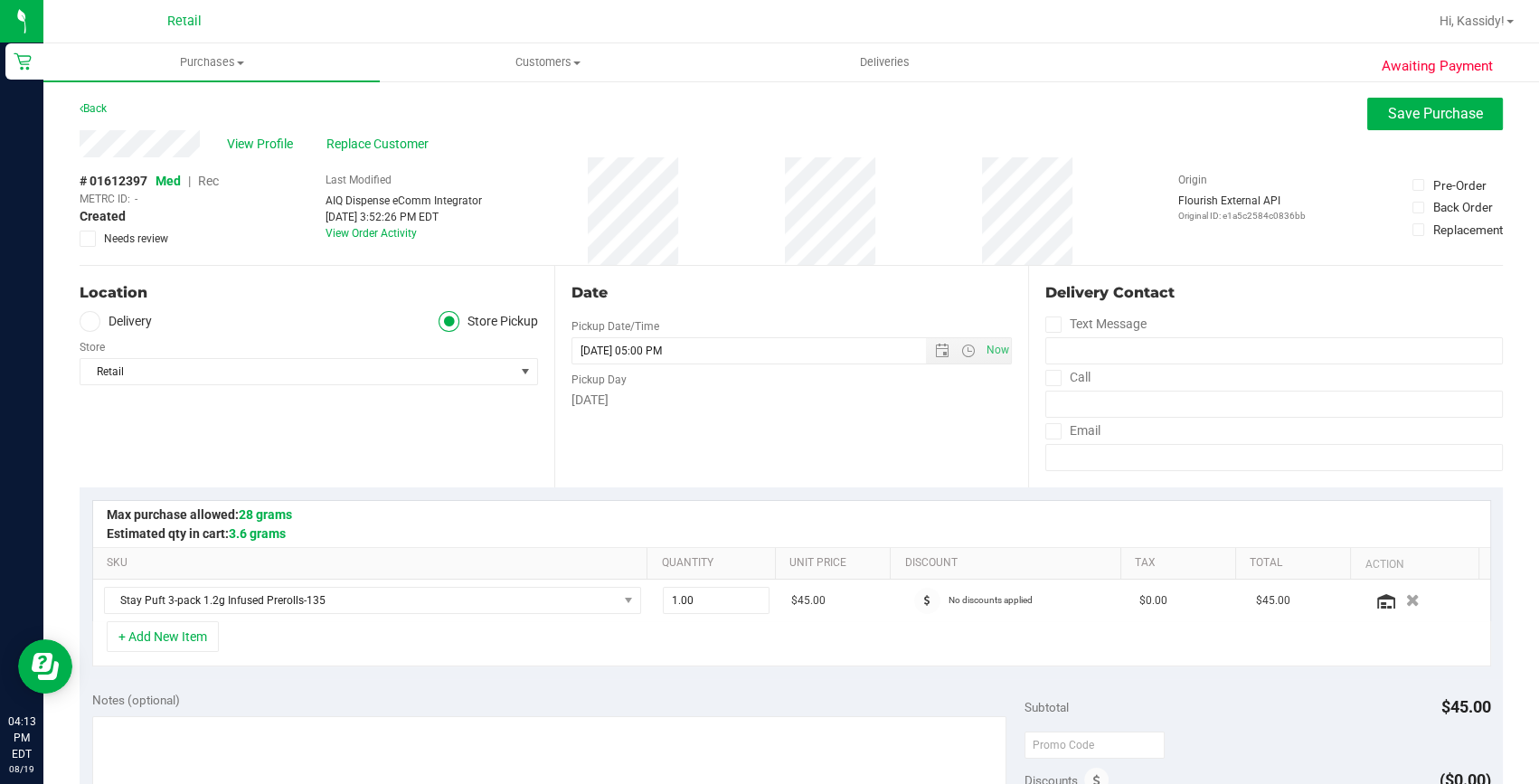
click at [210, 178] on span "Rec" at bounding box center [209, 180] width 21 height 14
click at [1388, 110] on span "Save Purchase" at bounding box center [1435, 113] width 95 height 17
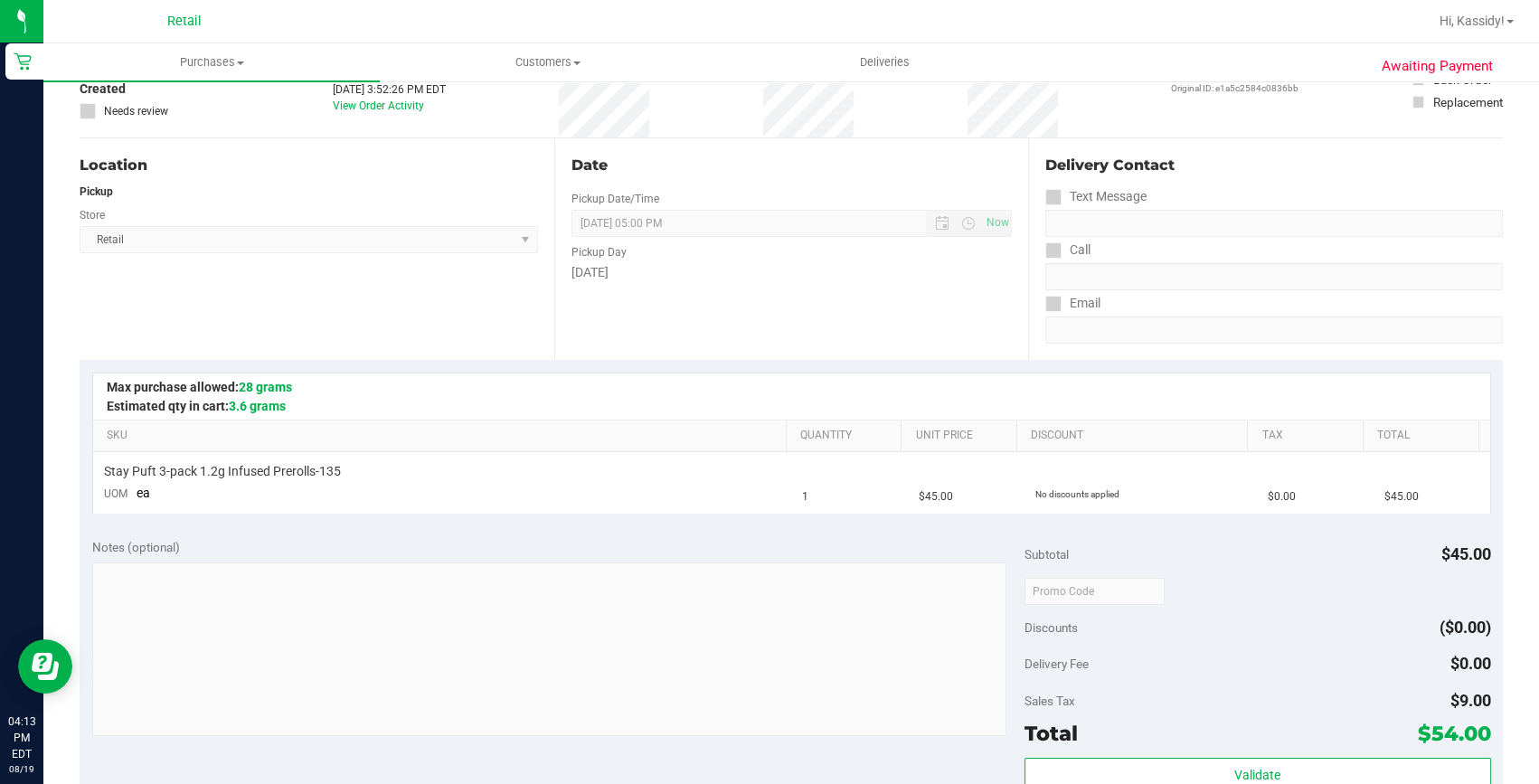
scroll to position [163, 0]
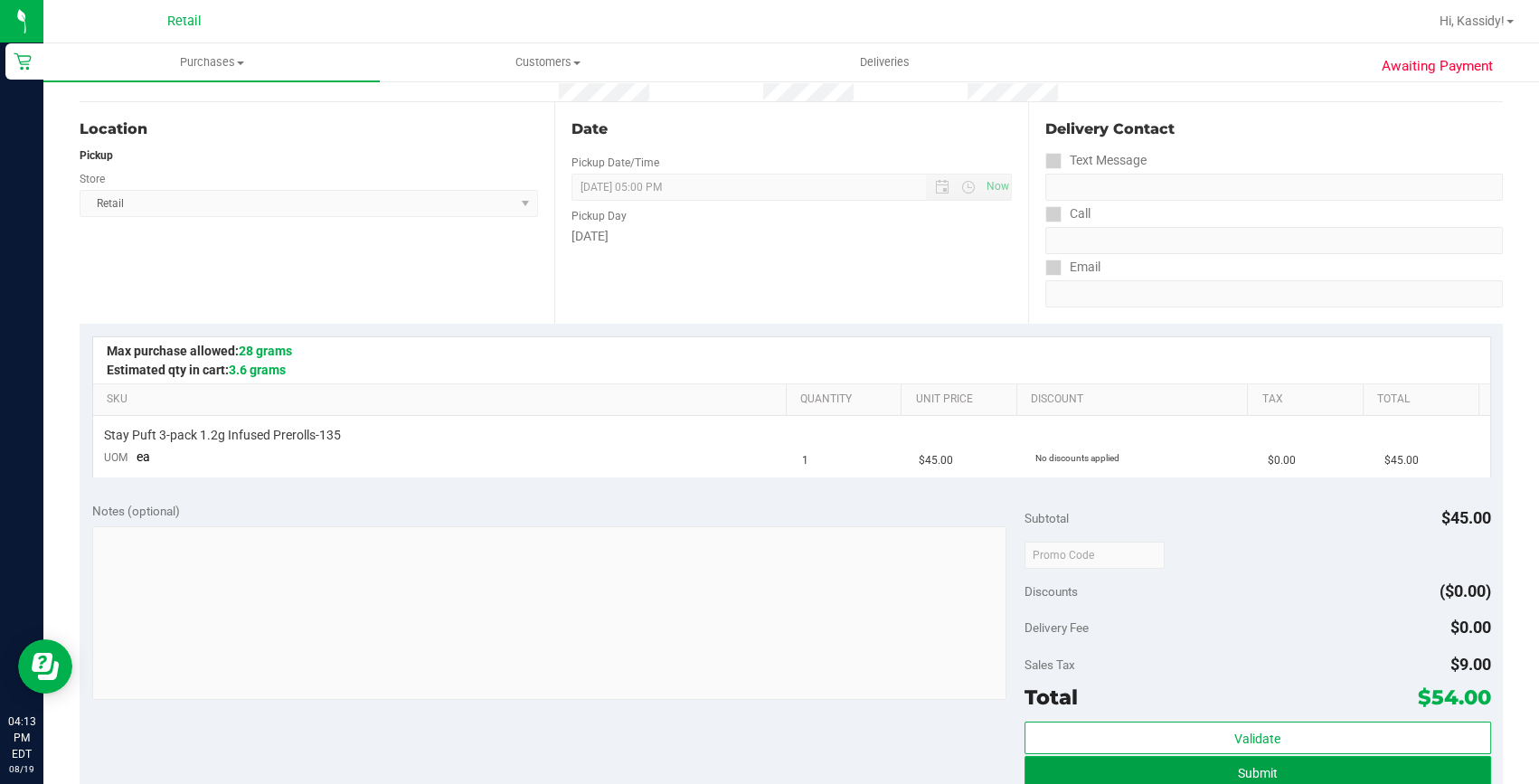
click at [1163, 777] on button "Submit" at bounding box center [1258, 772] width 466 height 32
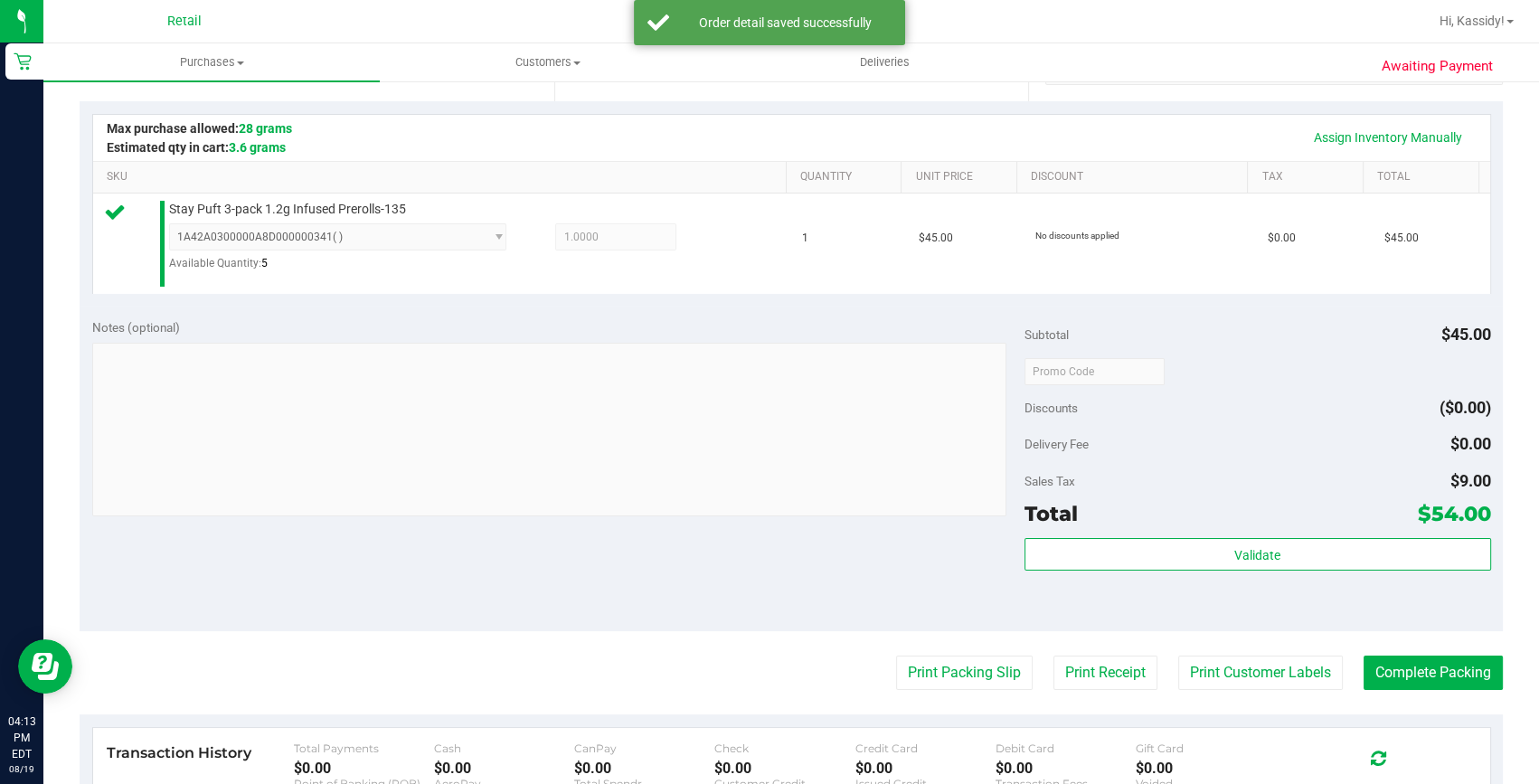
scroll to position [492, 0]
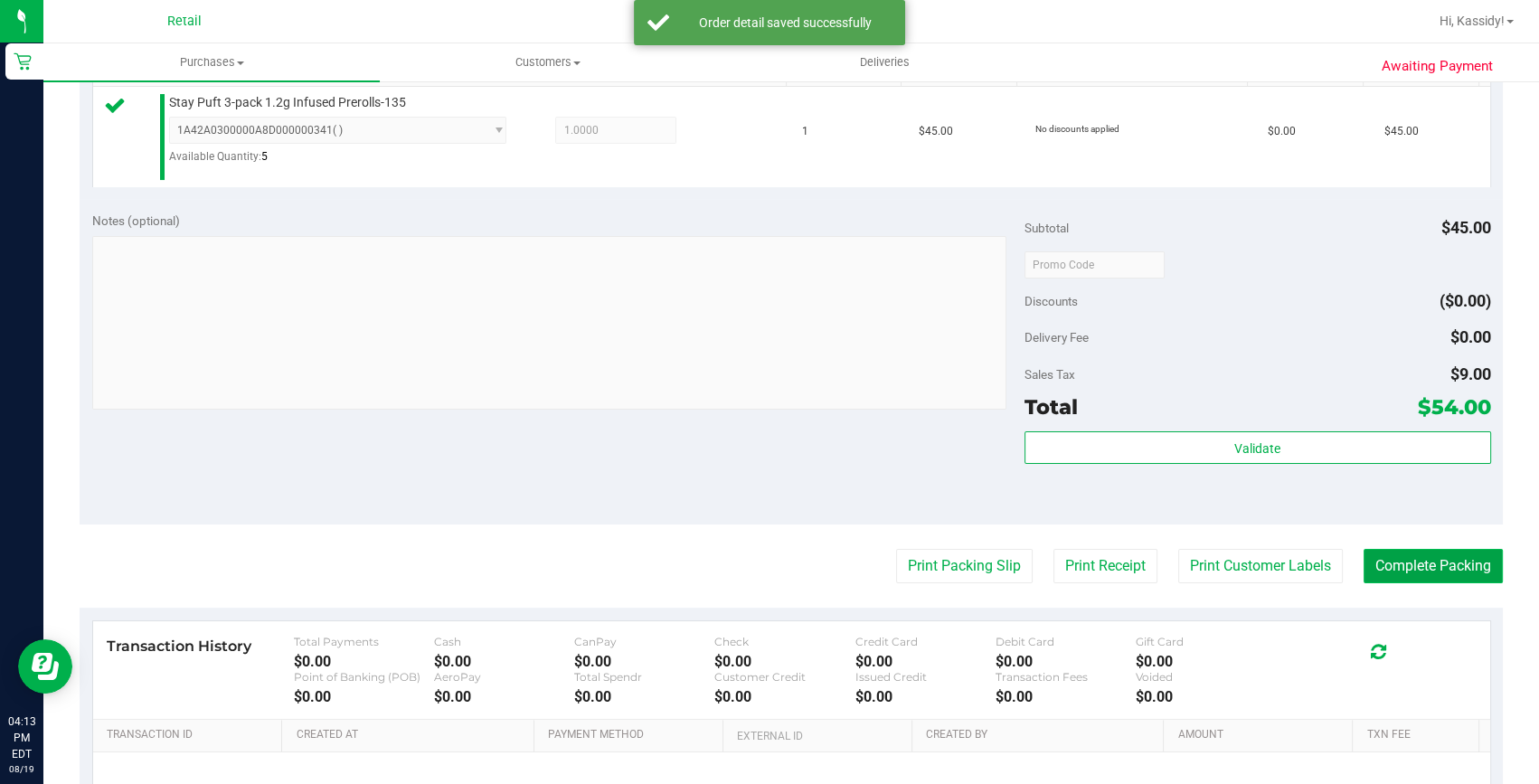
click at [1383, 577] on button "Complete Packing" at bounding box center [1433, 566] width 140 height 34
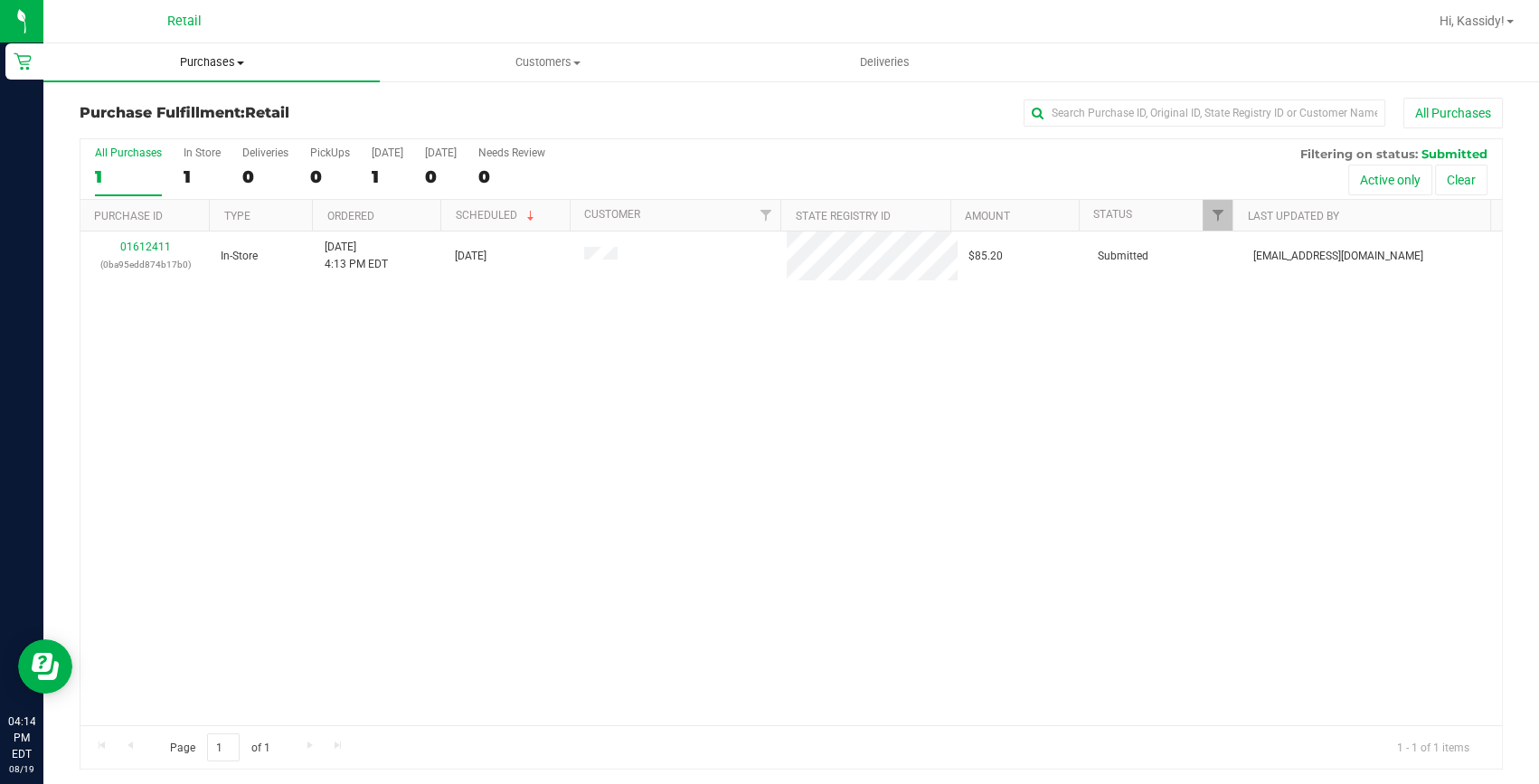
click at [226, 63] on span "Purchases" at bounding box center [211, 61] width 336 height 16
click at [198, 114] on span "Summary of purchases" at bounding box center [136, 108] width 185 height 15
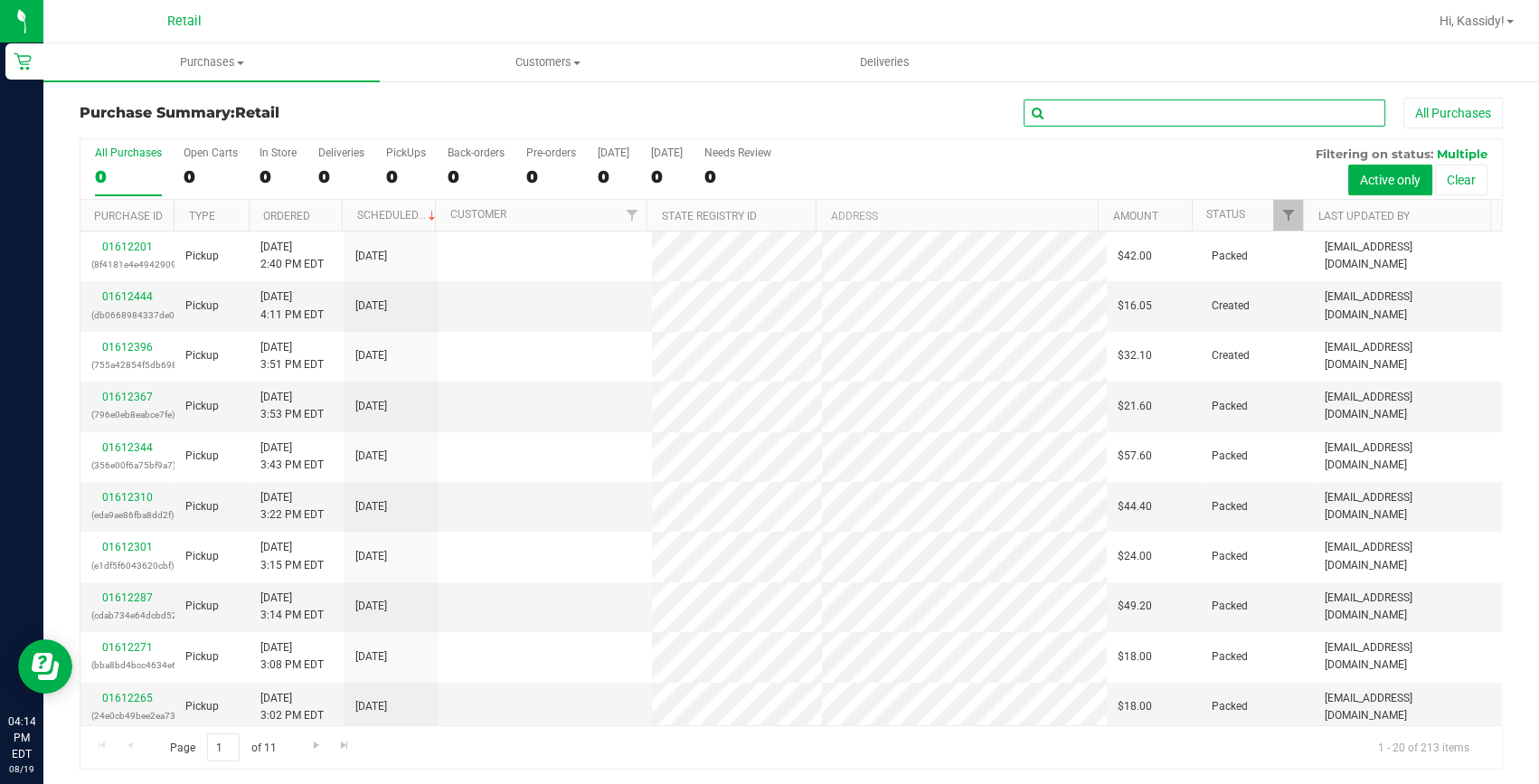
click at [1123, 108] on input "text" at bounding box center [1204, 112] width 361 height 27
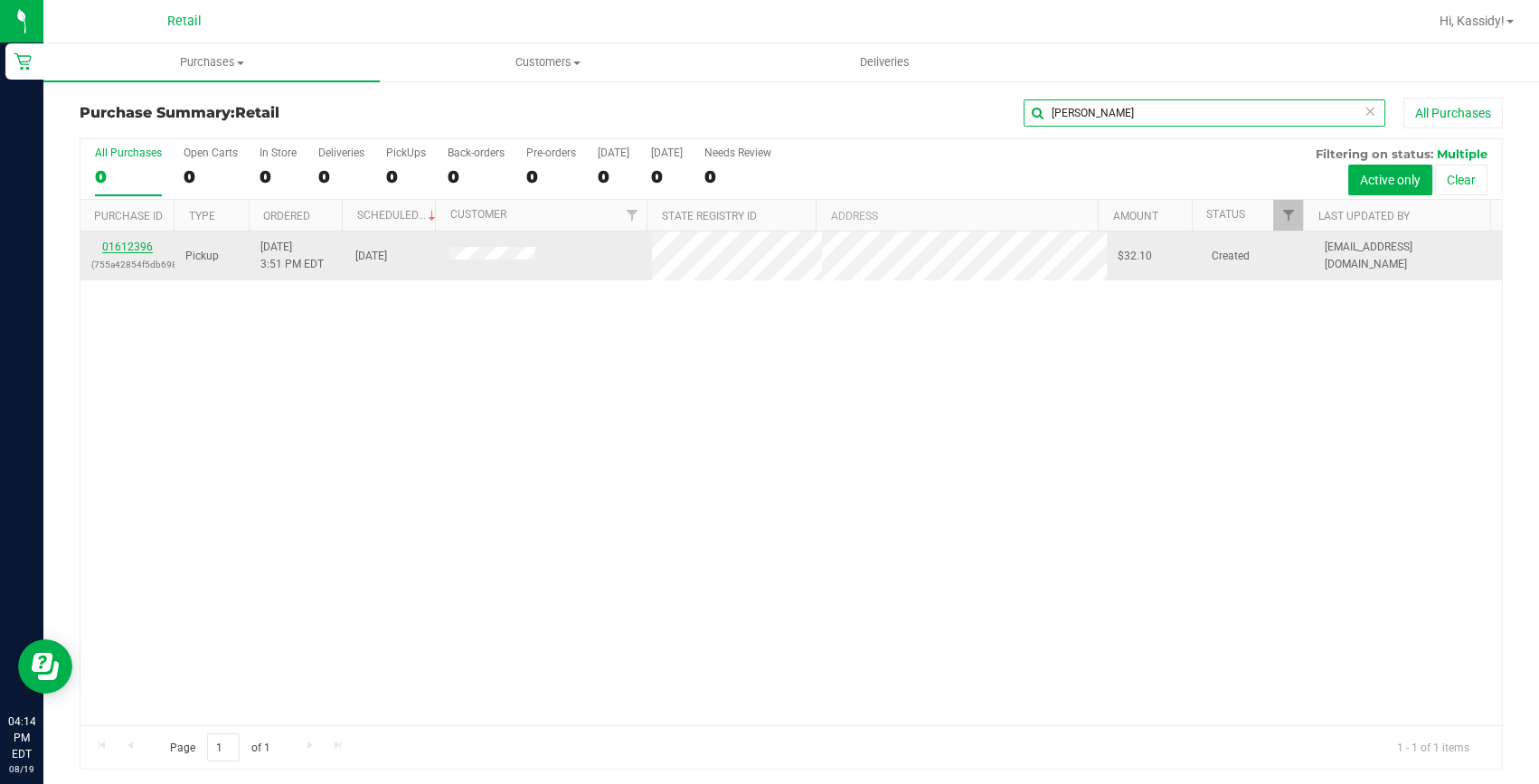
type input "[PERSON_NAME]"
click at [132, 242] on link "01612396" at bounding box center [127, 246] width 51 height 12
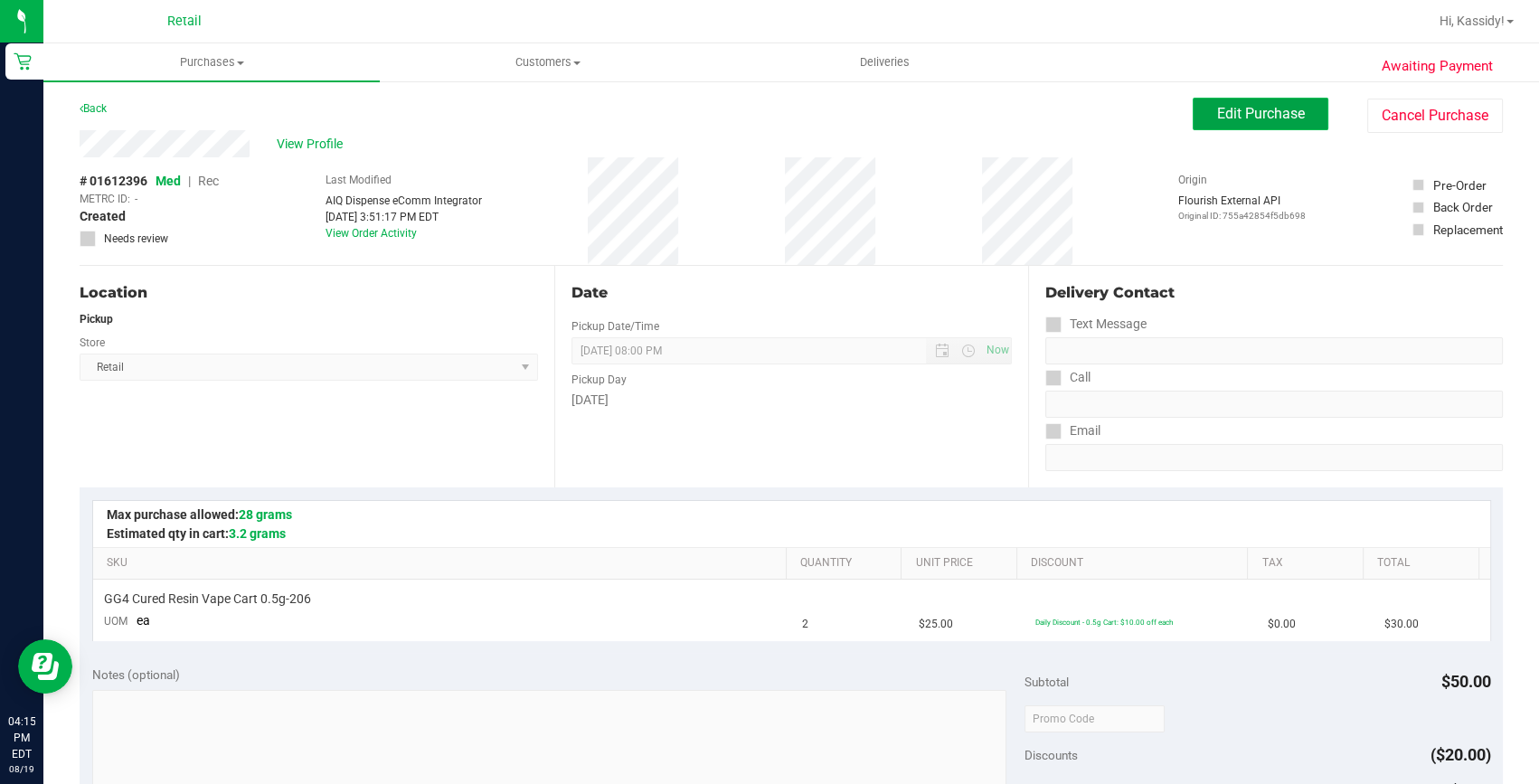
click at [1280, 103] on button "Edit Purchase" at bounding box center [1261, 113] width 136 height 32
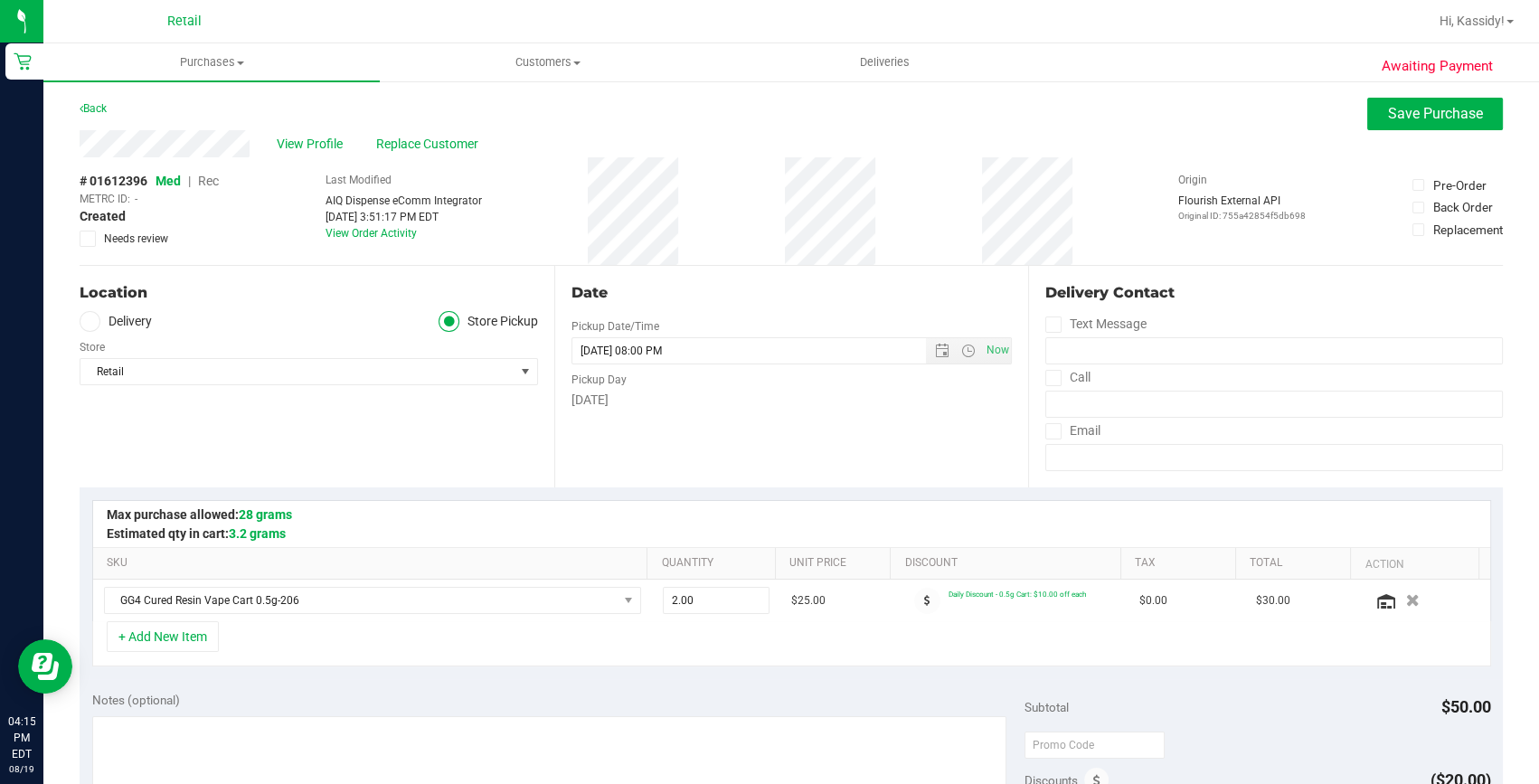
click at [213, 181] on span "Rec" at bounding box center [209, 180] width 21 height 14
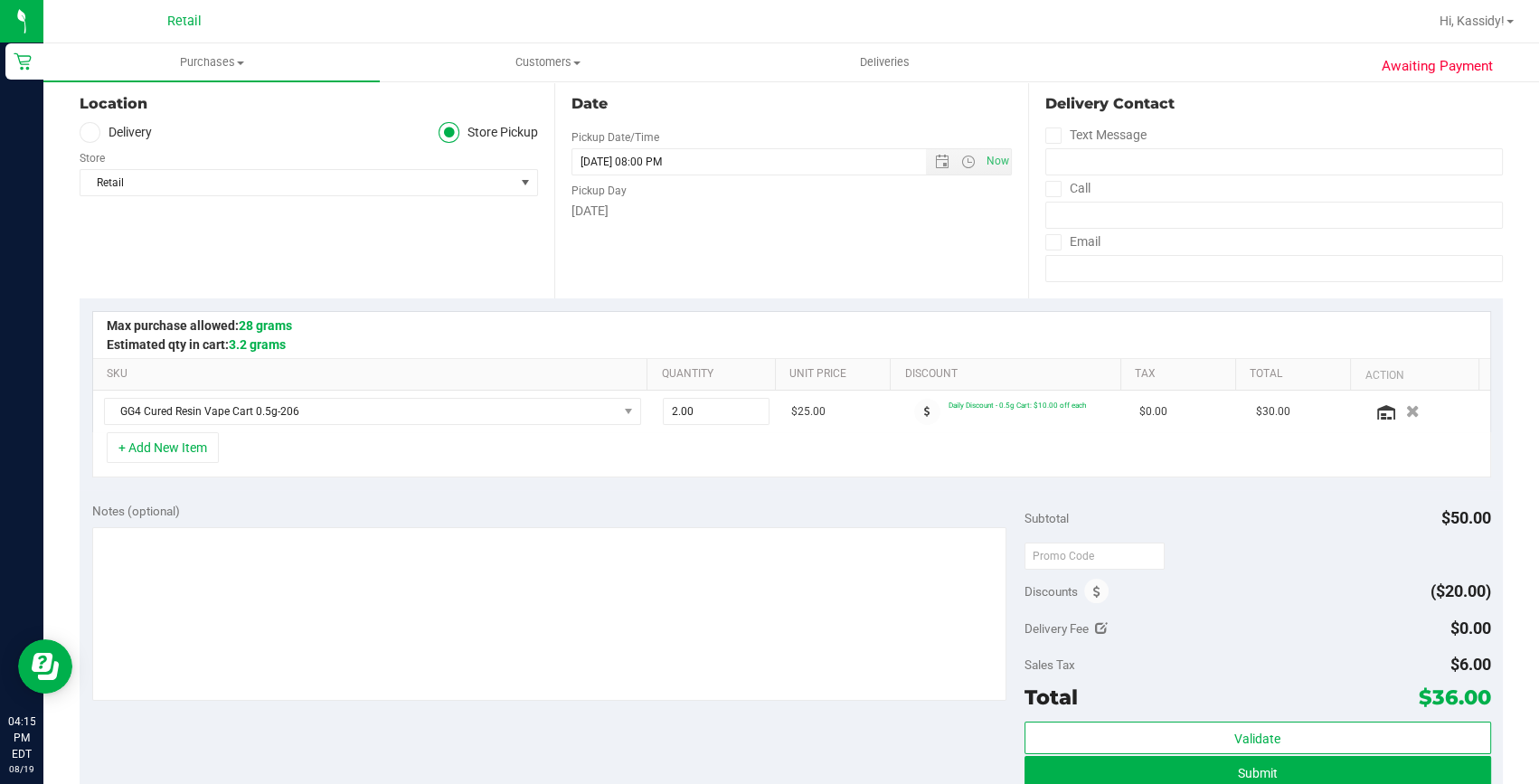
scroll to position [246, 0]
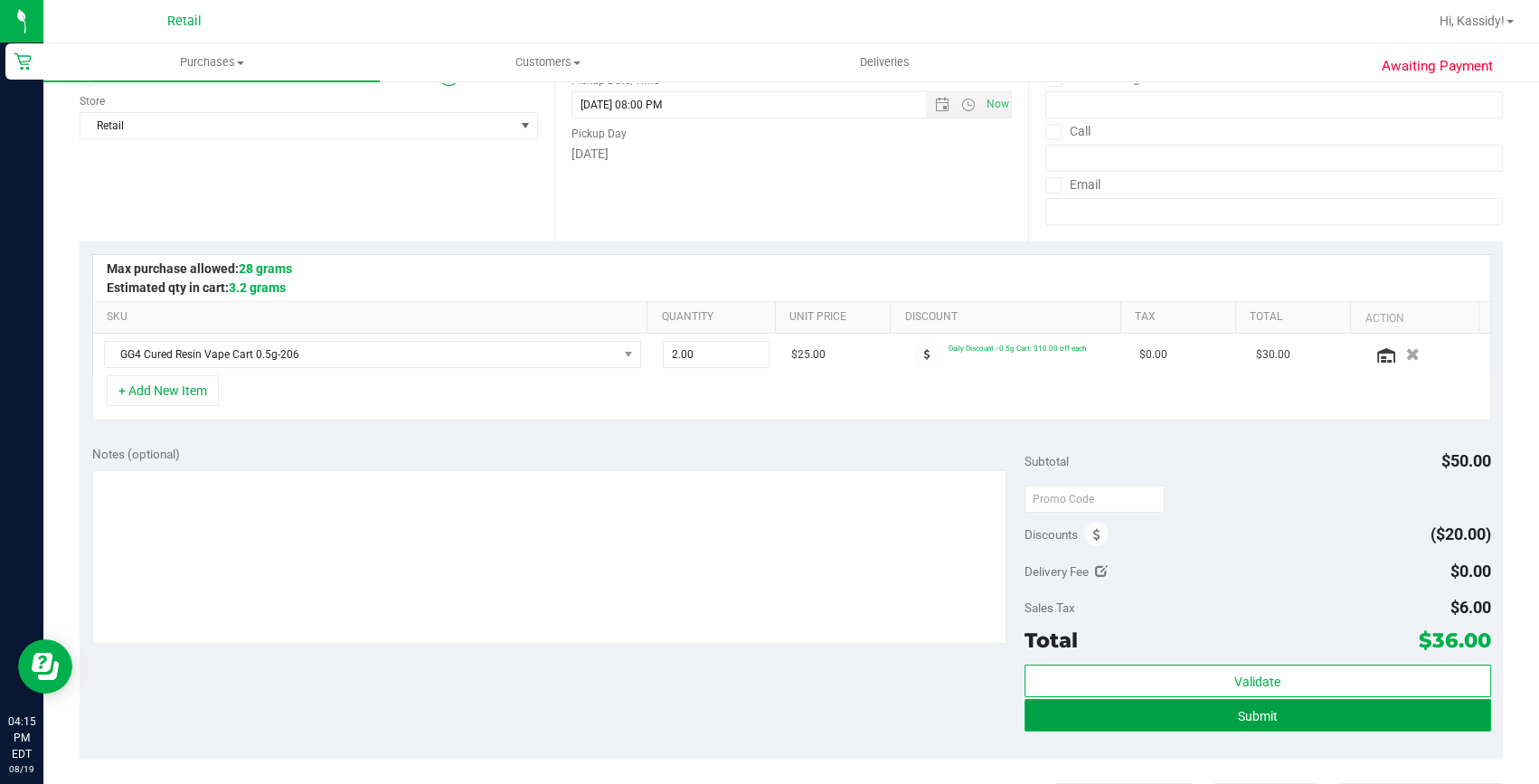
click at [1269, 703] on button "Submit" at bounding box center [1258, 715] width 466 height 32
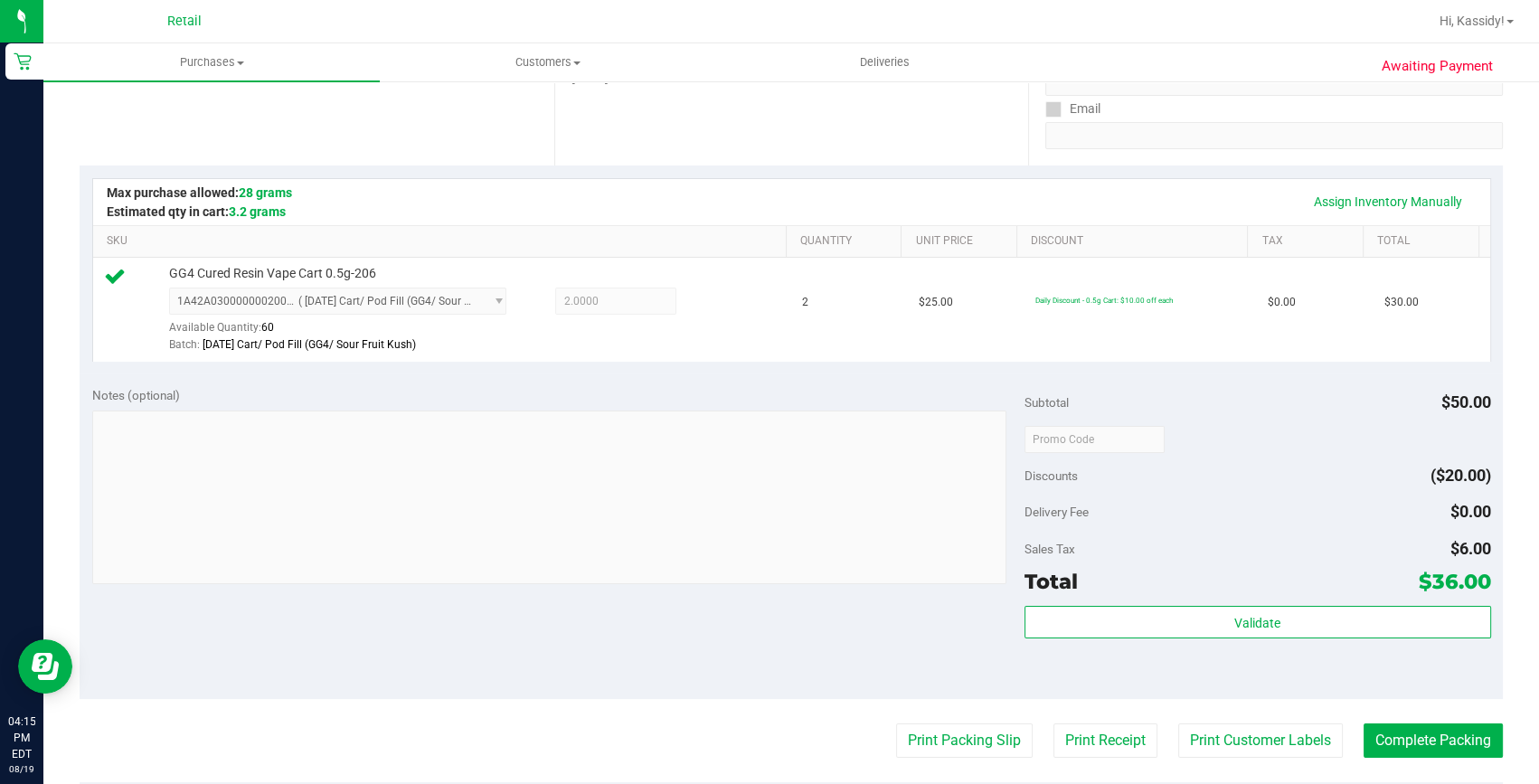
scroll to position [328, 0]
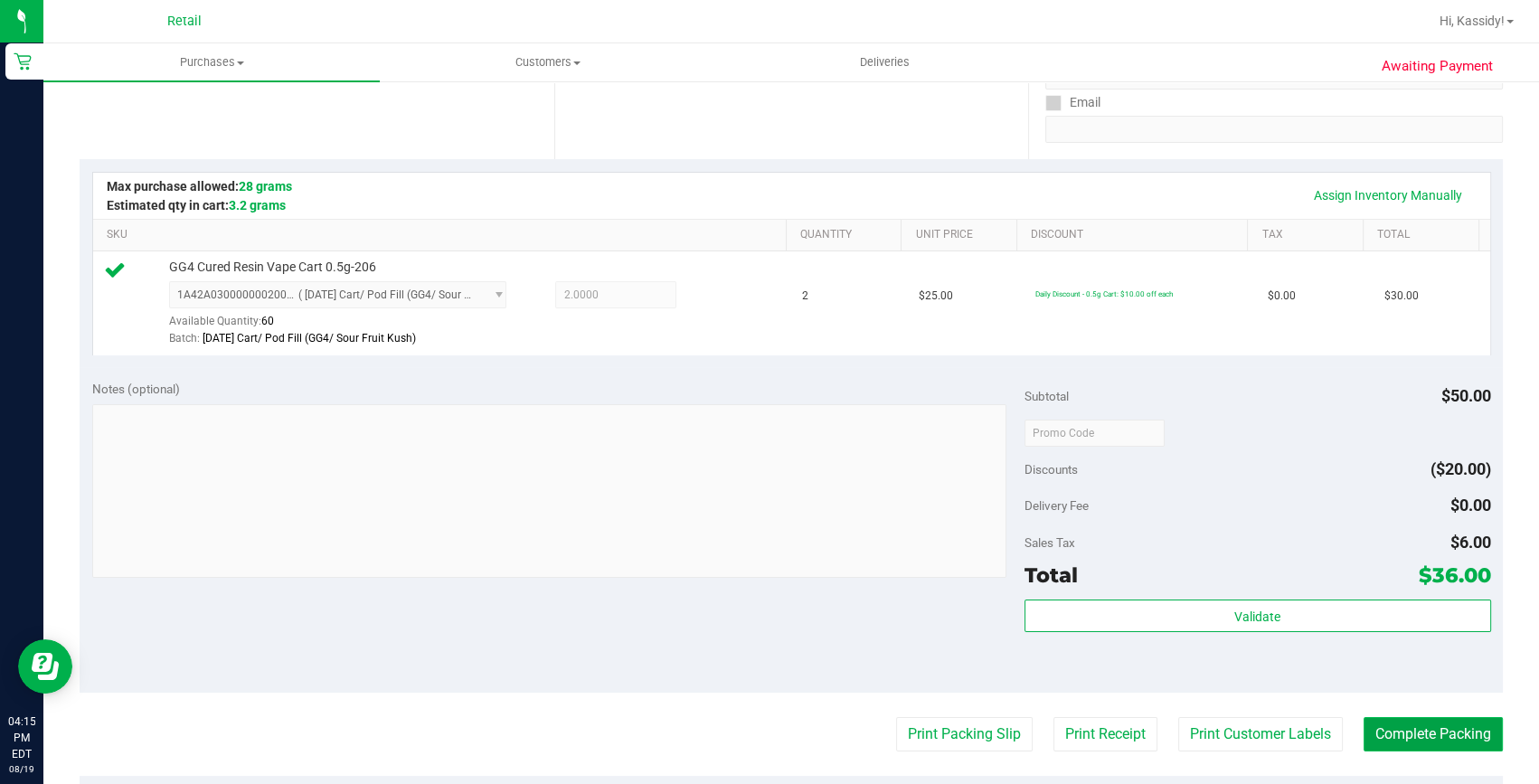
click at [1425, 736] on button "Complete Packing" at bounding box center [1433, 734] width 140 height 34
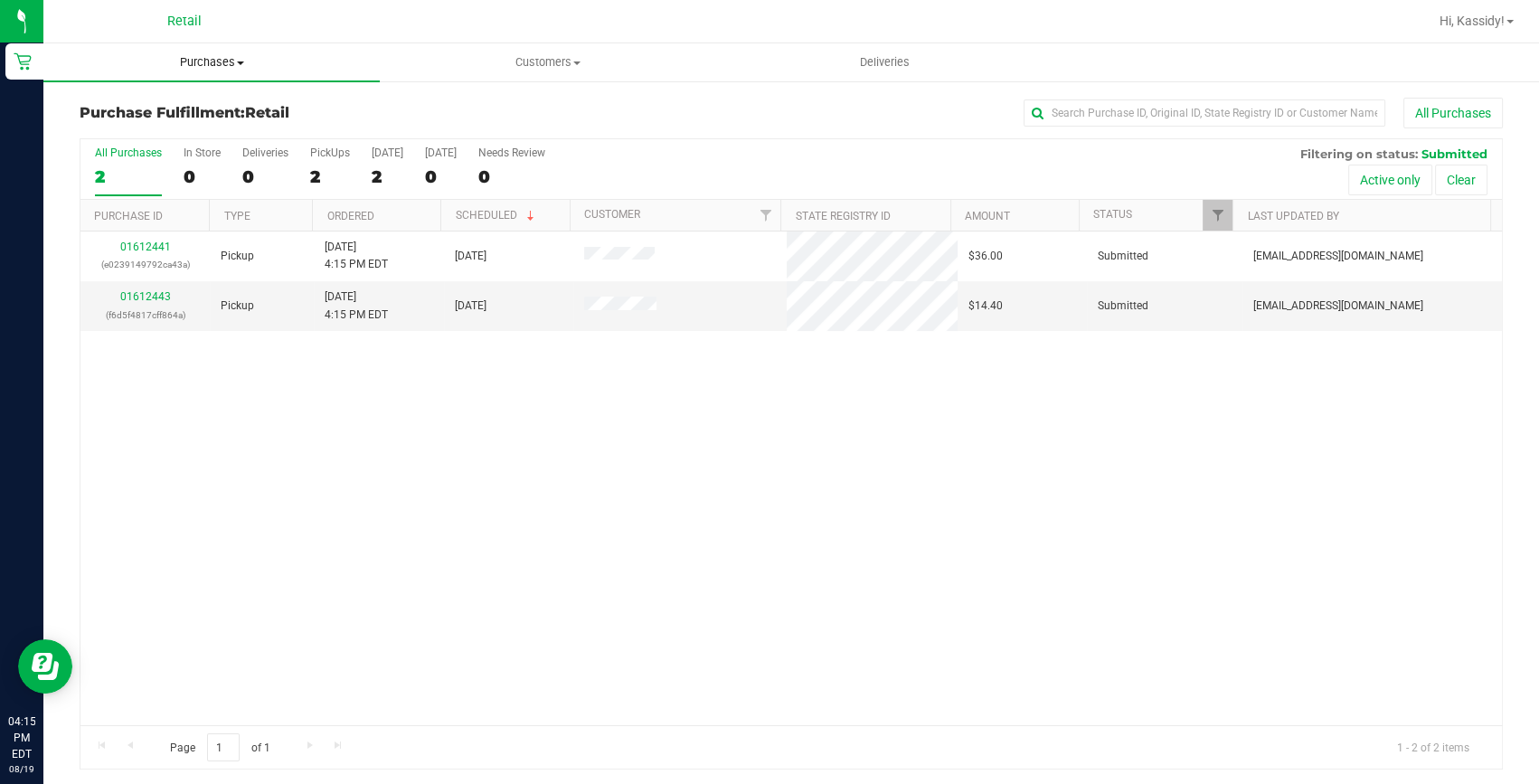
click at [216, 59] on span "Purchases" at bounding box center [211, 61] width 336 height 16
click at [199, 149] on li "All purchases" at bounding box center [211, 152] width 336 height 22
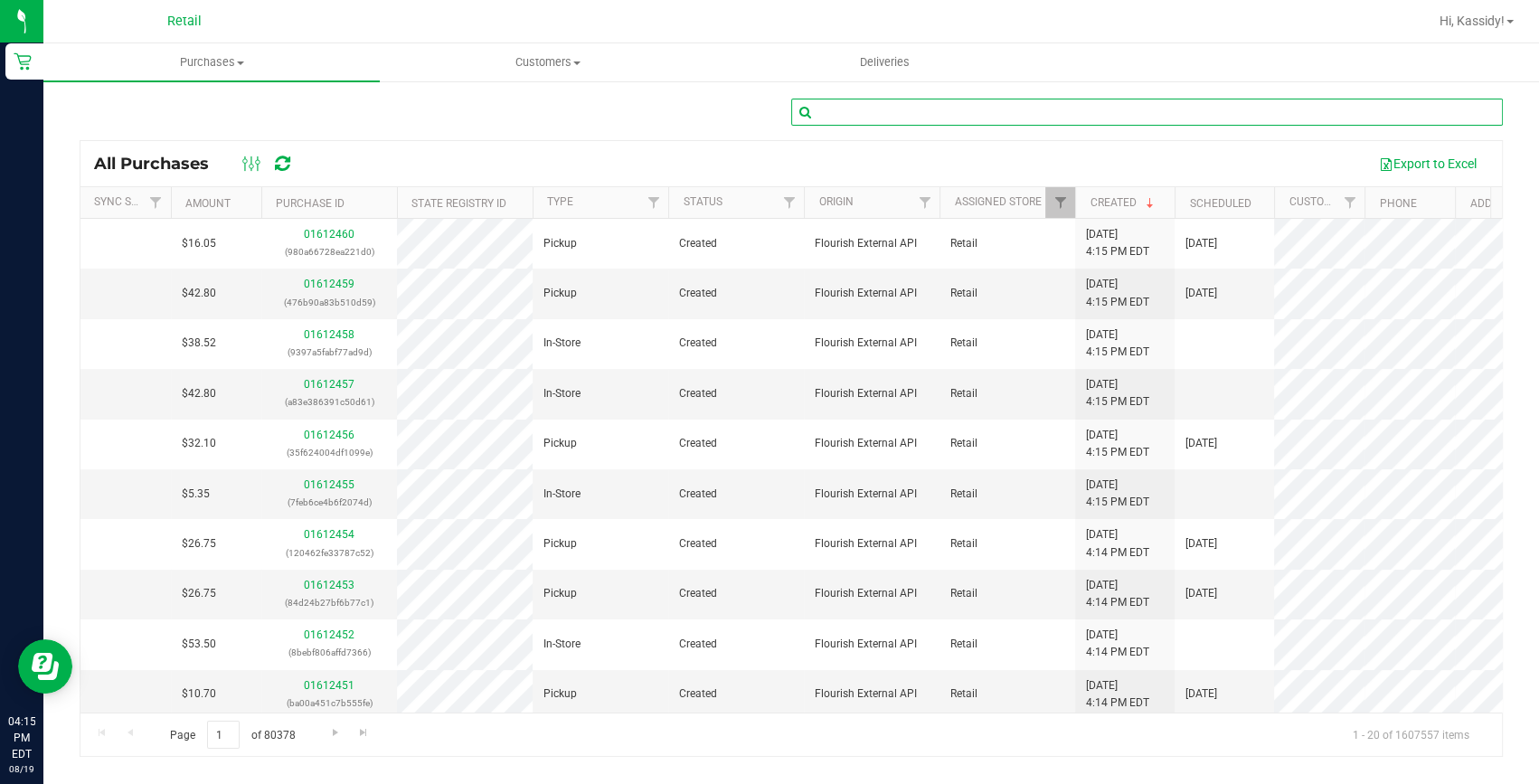
click at [865, 124] on input "text" at bounding box center [1146, 111] width 711 height 27
click at [192, 67] on span "Purchases" at bounding box center [211, 61] width 336 height 16
click at [179, 105] on span "Summary of purchases" at bounding box center [136, 108] width 185 height 15
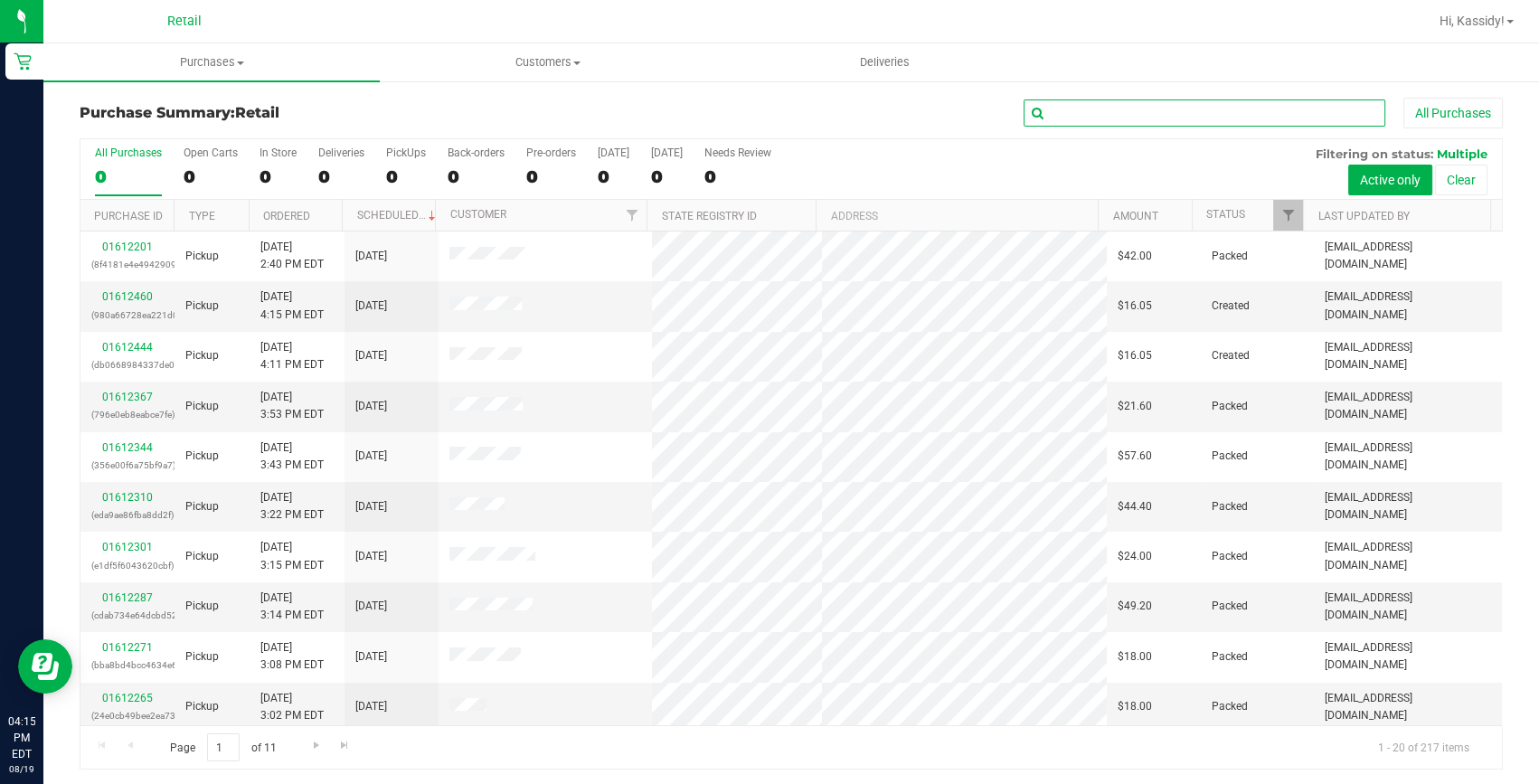
click at [1093, 105] on input "text" at bounding box center [1204, 112] width 361 height 27
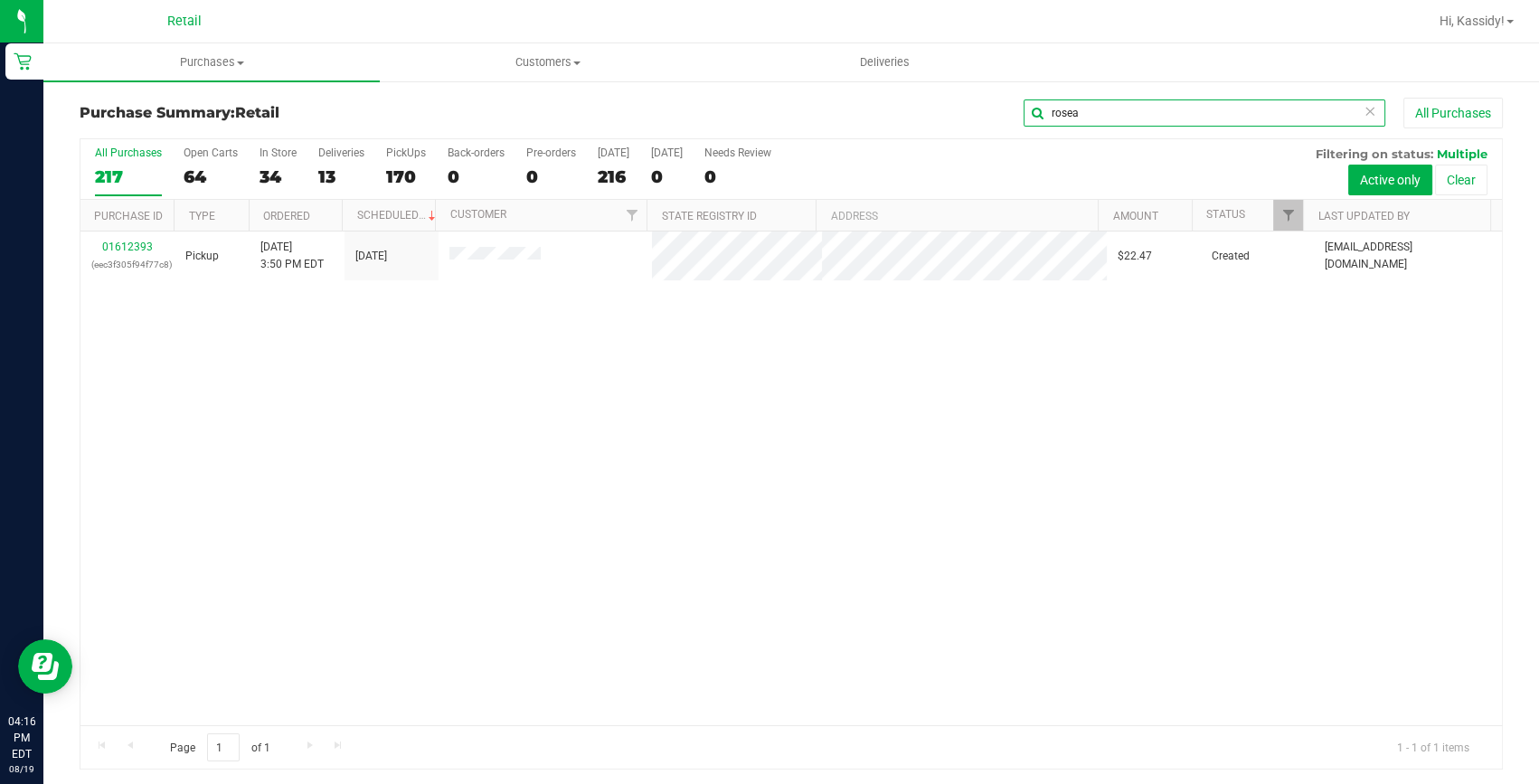
scroll to position [3, 0]
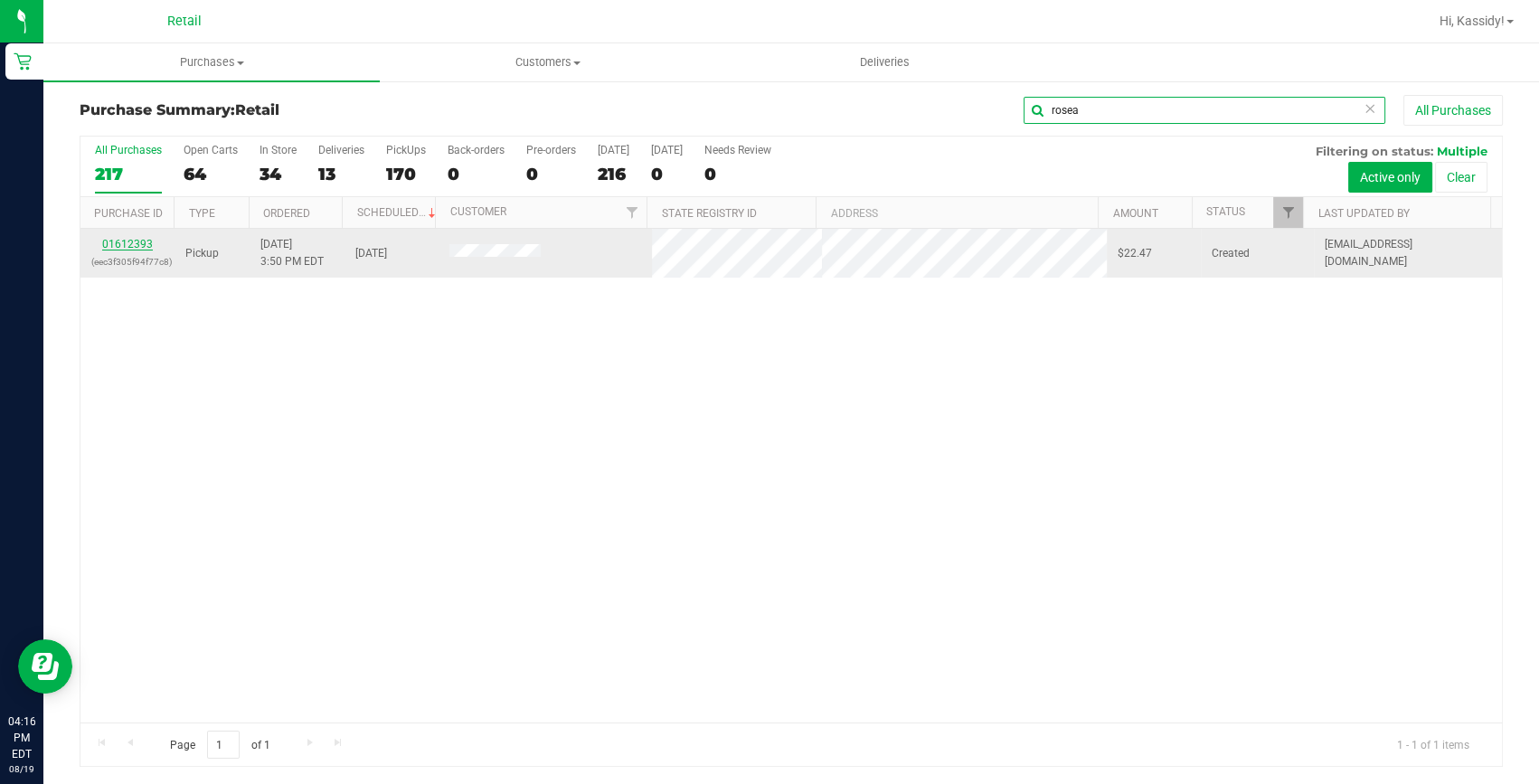
type input "rosea"
click at [125, 242] on link "01612393" at bounding box center [127, 243] width 51 height 12
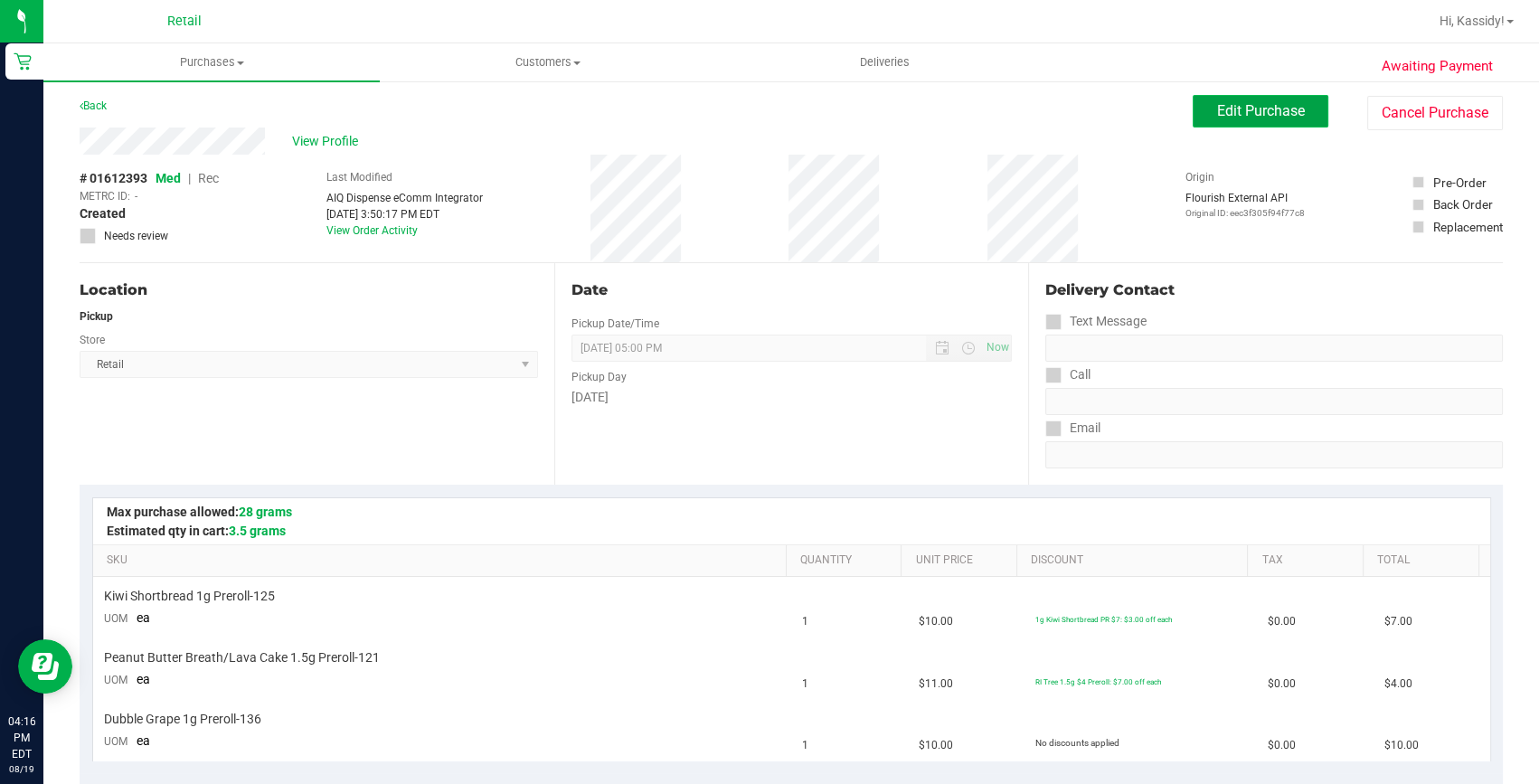
click at [1274, 108] on span "Edit Purchase" at bounding box center [1261, 110] width 88 height 17
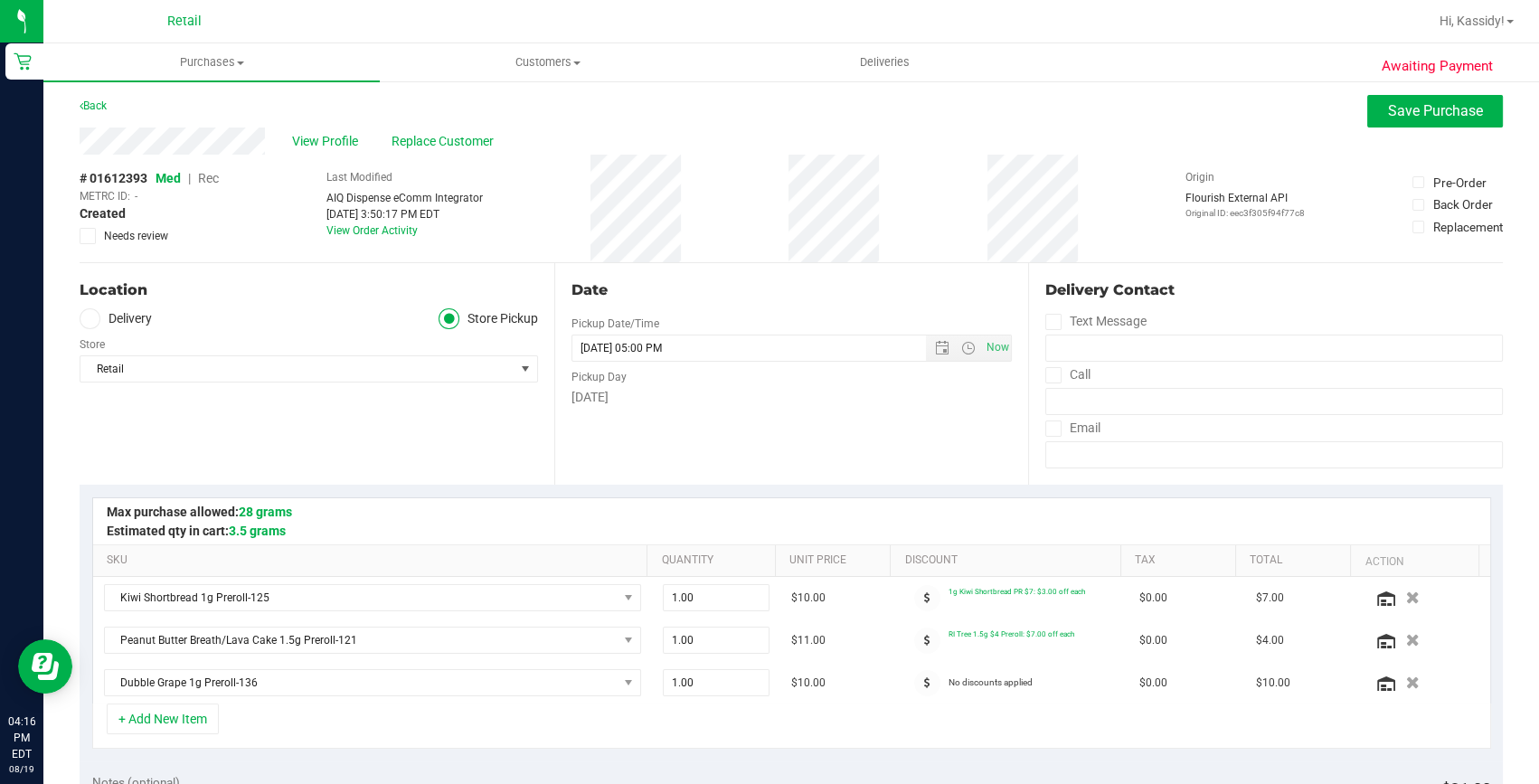
click at [215, 177] on span "Rec" at bounding box center [209, 177] width 21 height 14
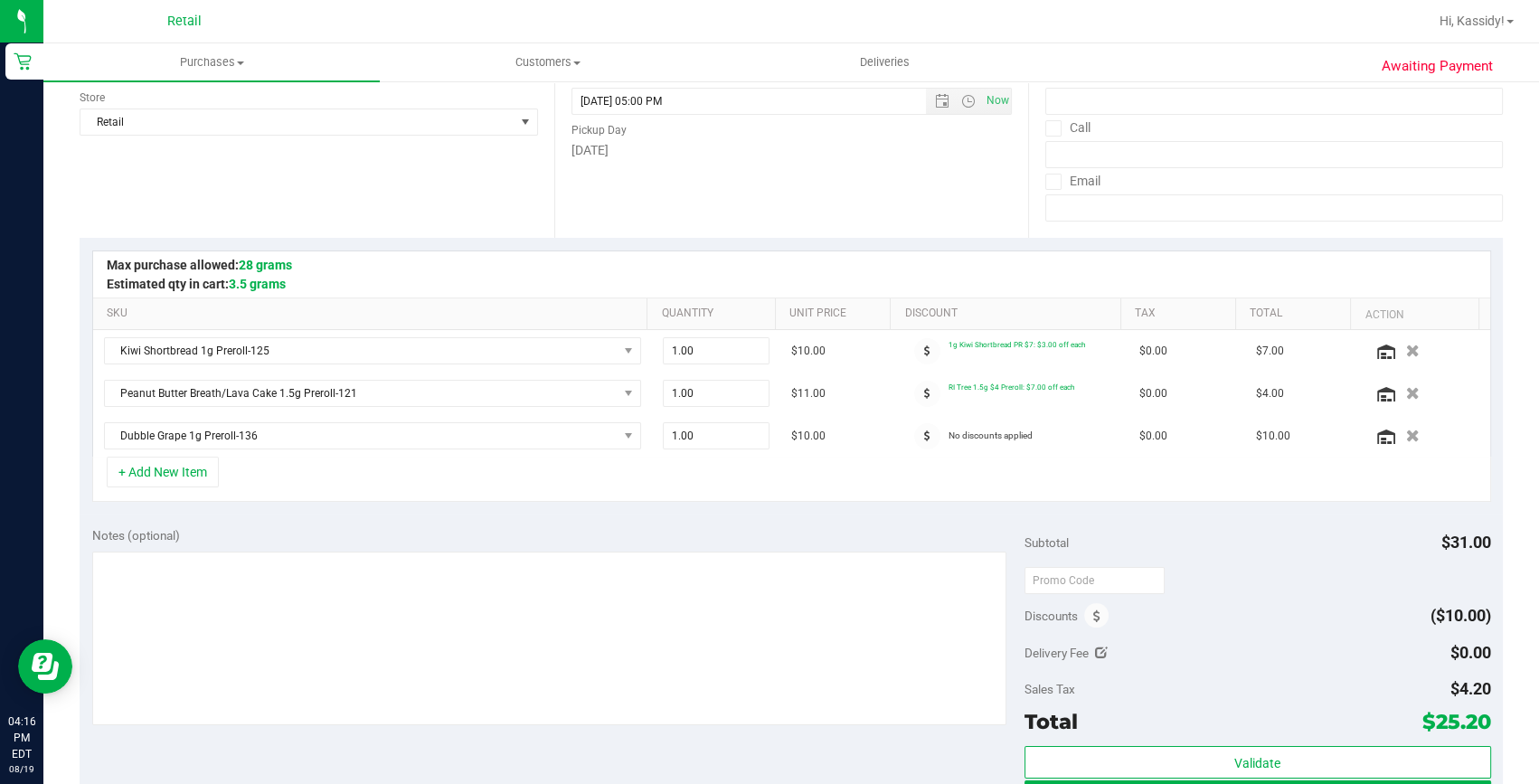
scroll to position [332, 0]
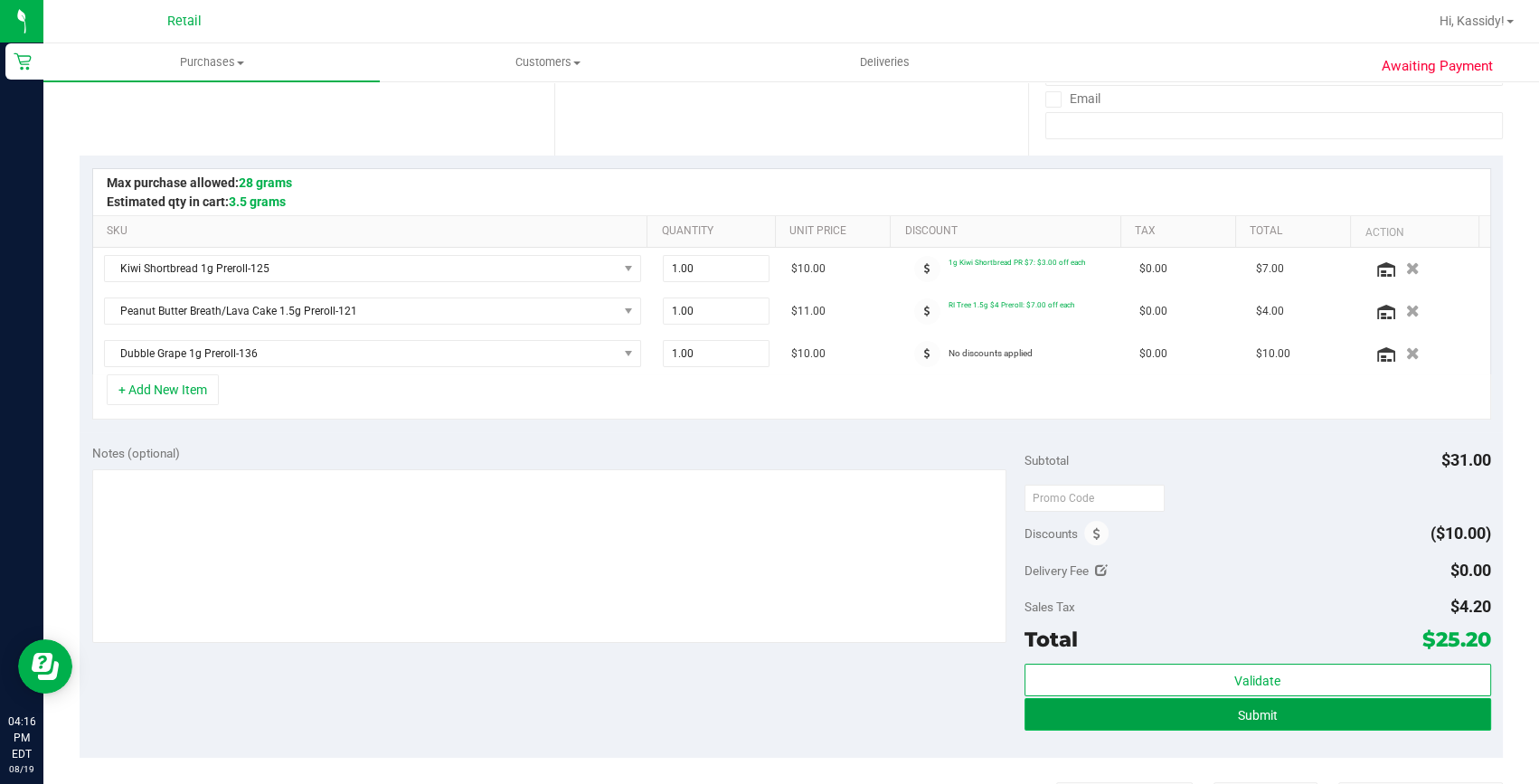
click at [1303, 720] on button "Submit" at bounding box center [1258, 714] width 466 height 32
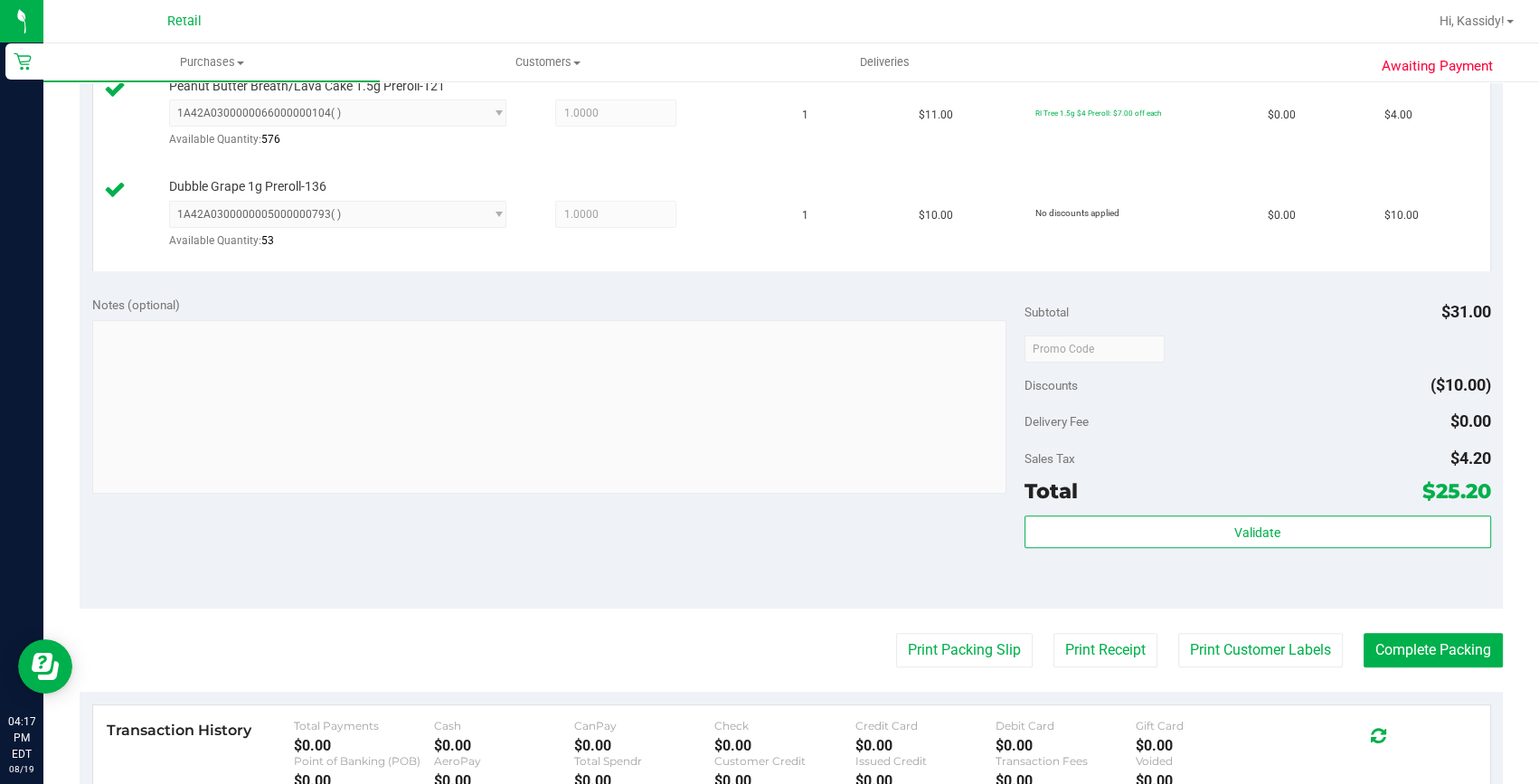
scroll to position [659, 0]
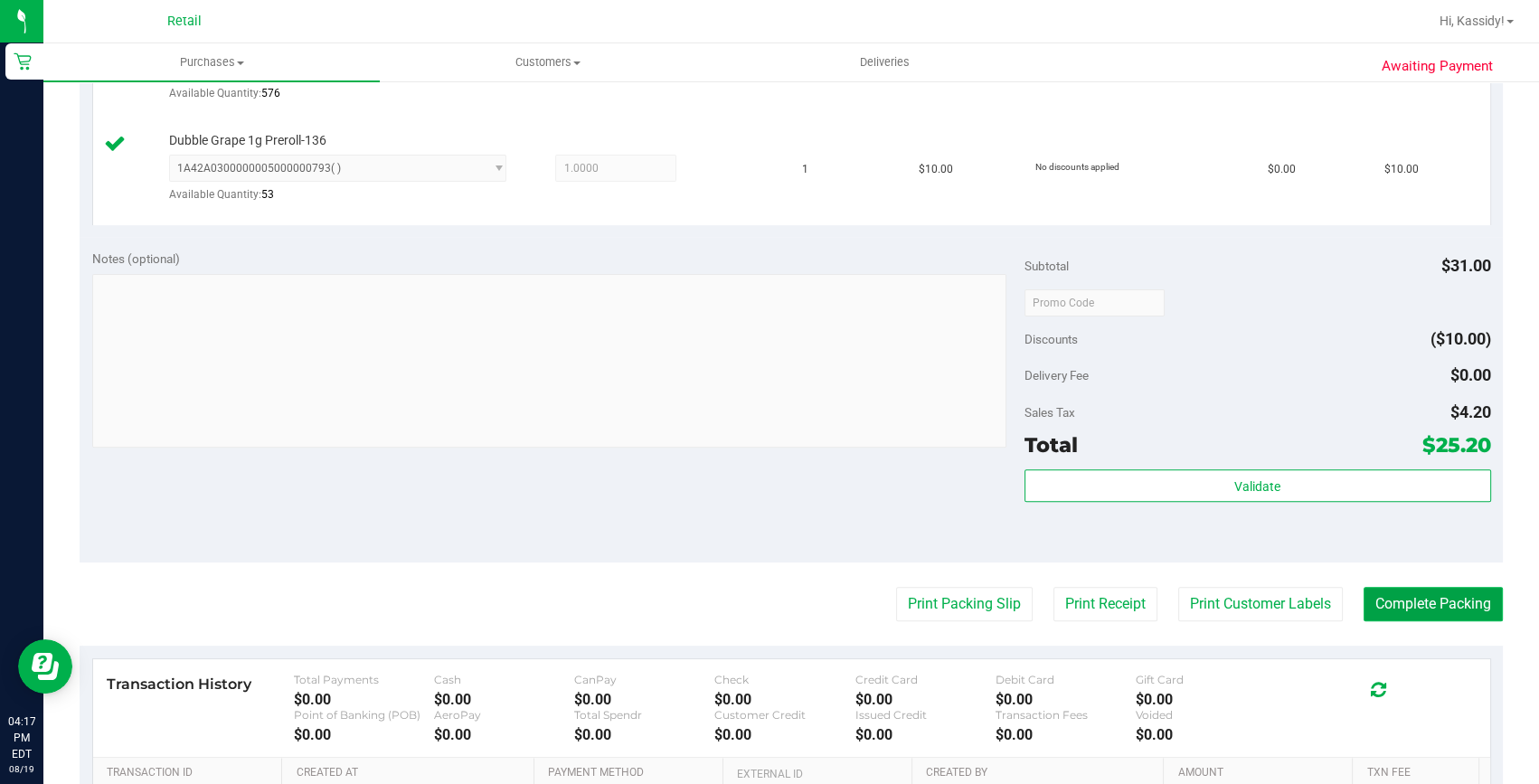
click at [1442, 599] on button "Complete Packing" at bounding box center [1433, 604] width 140 height 34
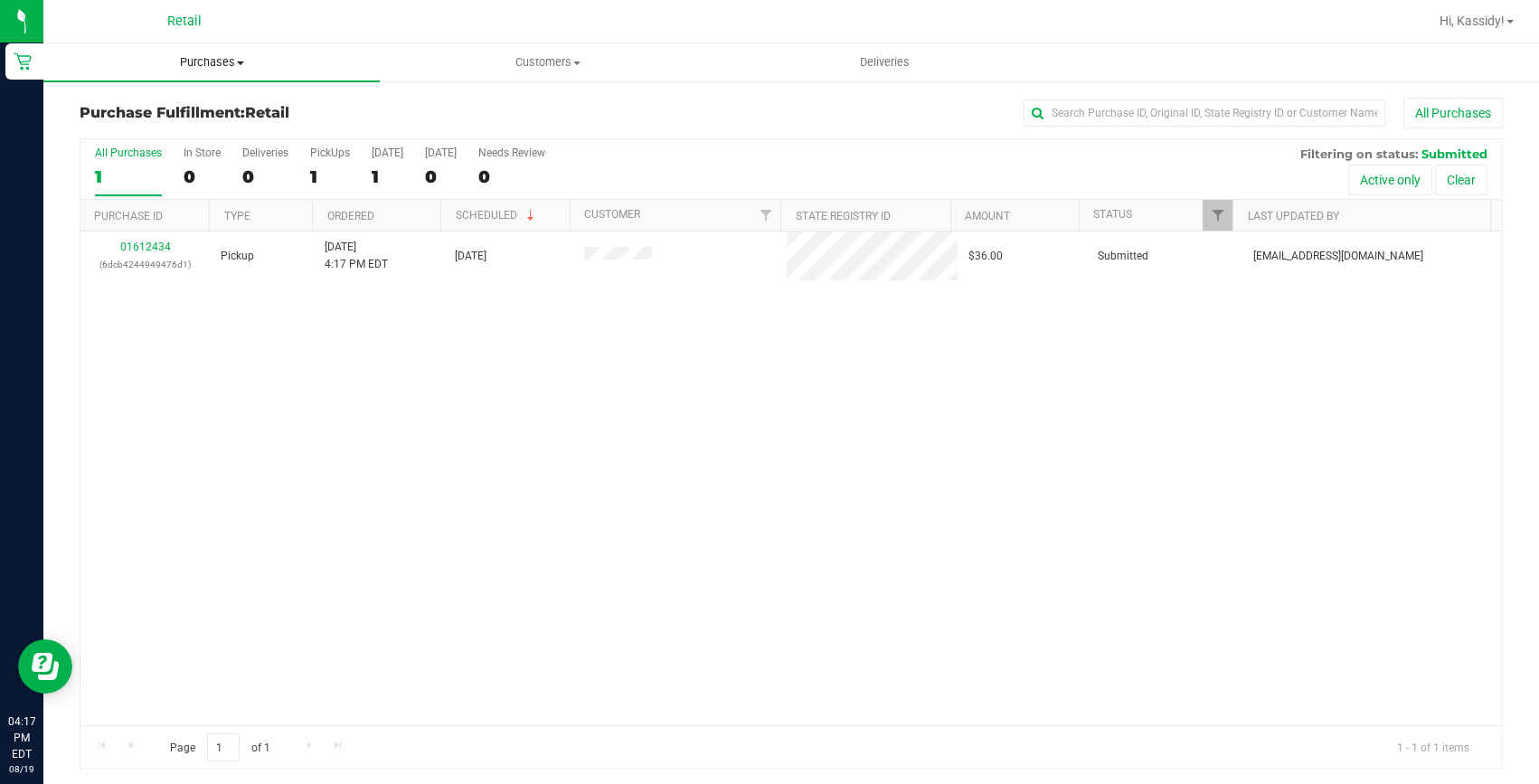
click at [207, 54] on span "Purchases" at bounding box center [211, 61] width 336 height 16
click at [196, 105] on span "Summary of purchases" at bounding box center [136, 108] width 185 height 15
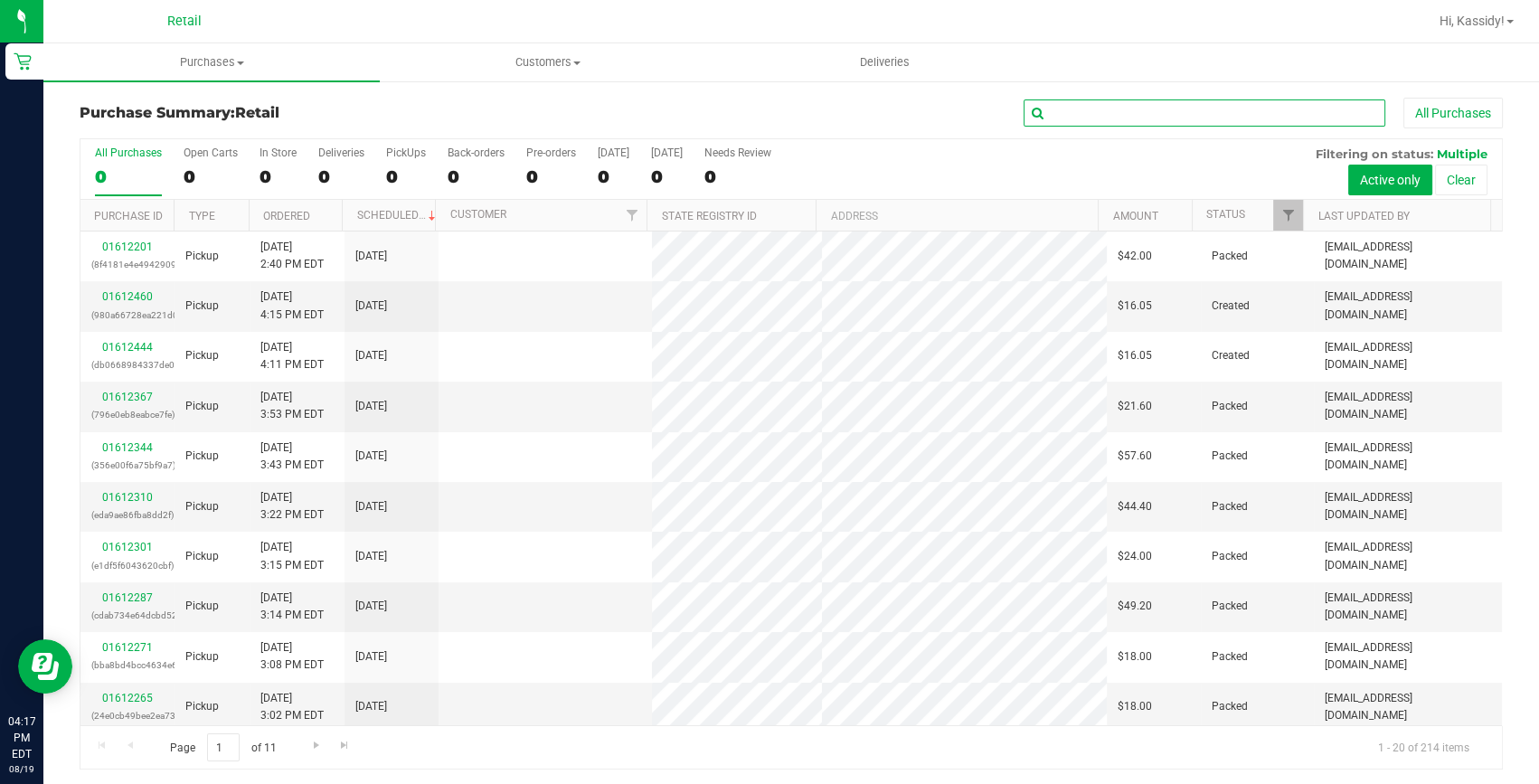
click at [1216, 108] on input "text" at bounding box center [1204, 112] width 361 height 27
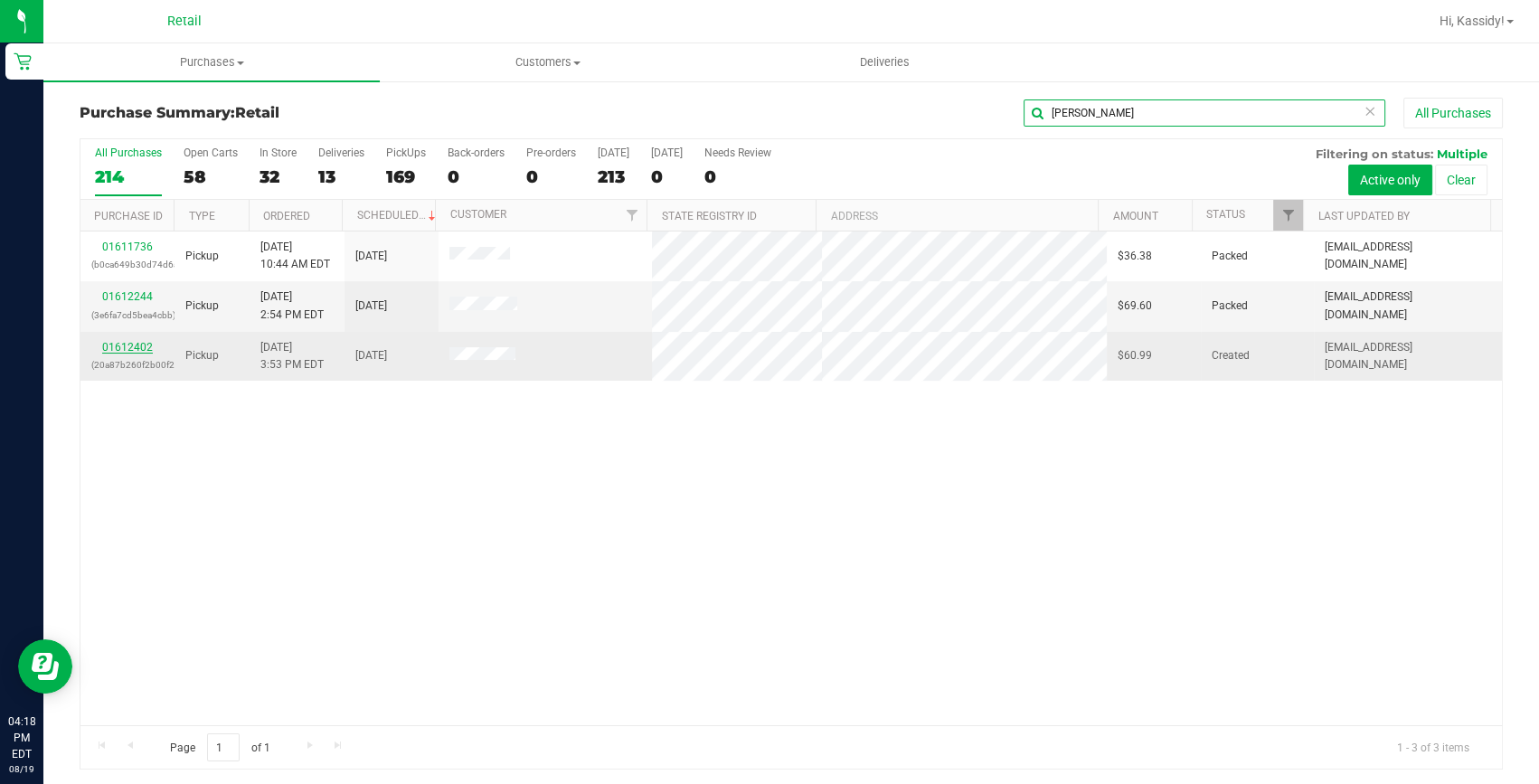
type input "[PERSON_NAME]"
click at [123, 344] on link "01612402" at bounding box center [127, 346] width 51 height 12
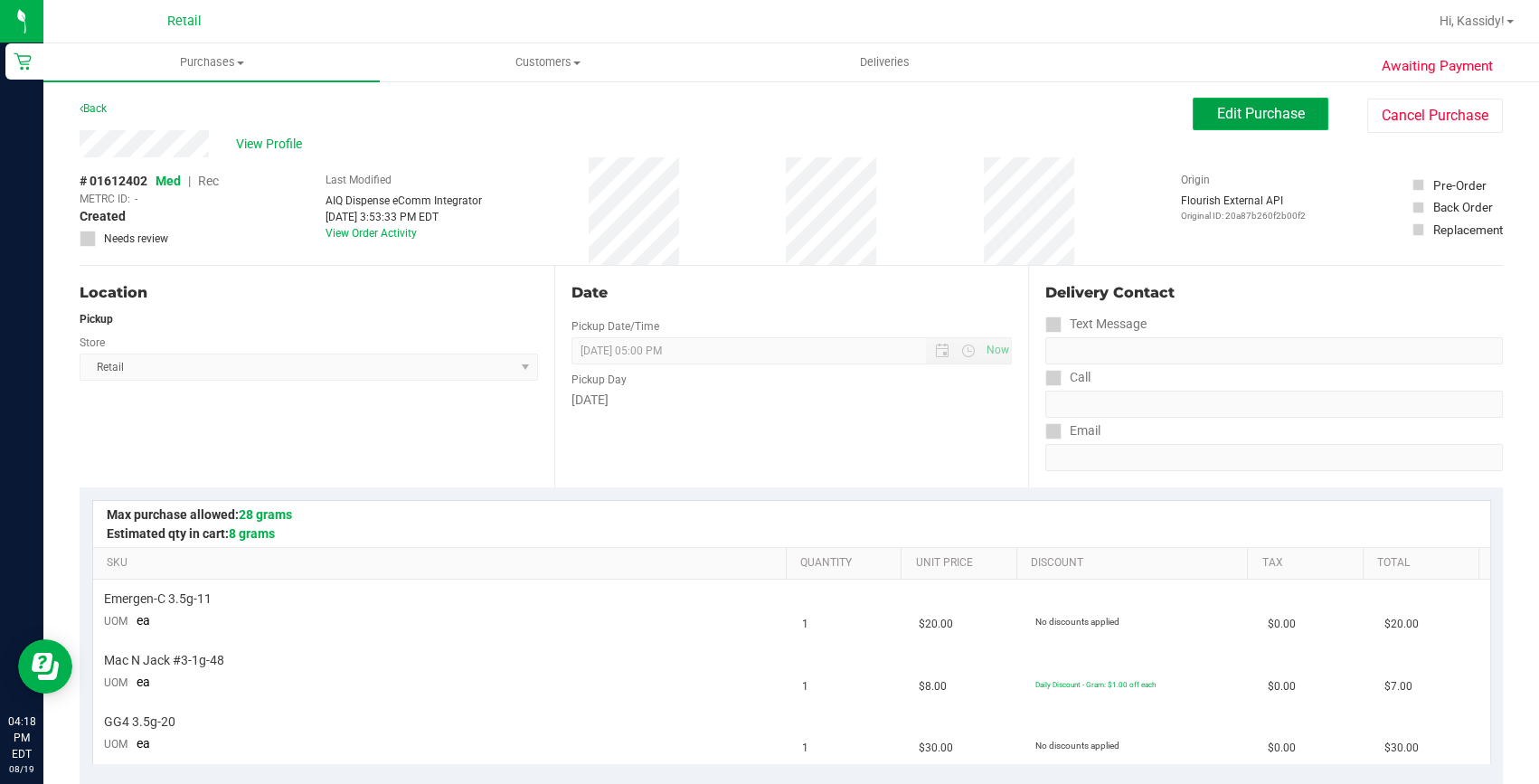
click at [1253, 116] on span "Edit Purchase" at bounding box center [1261, 113] width 88 height 17
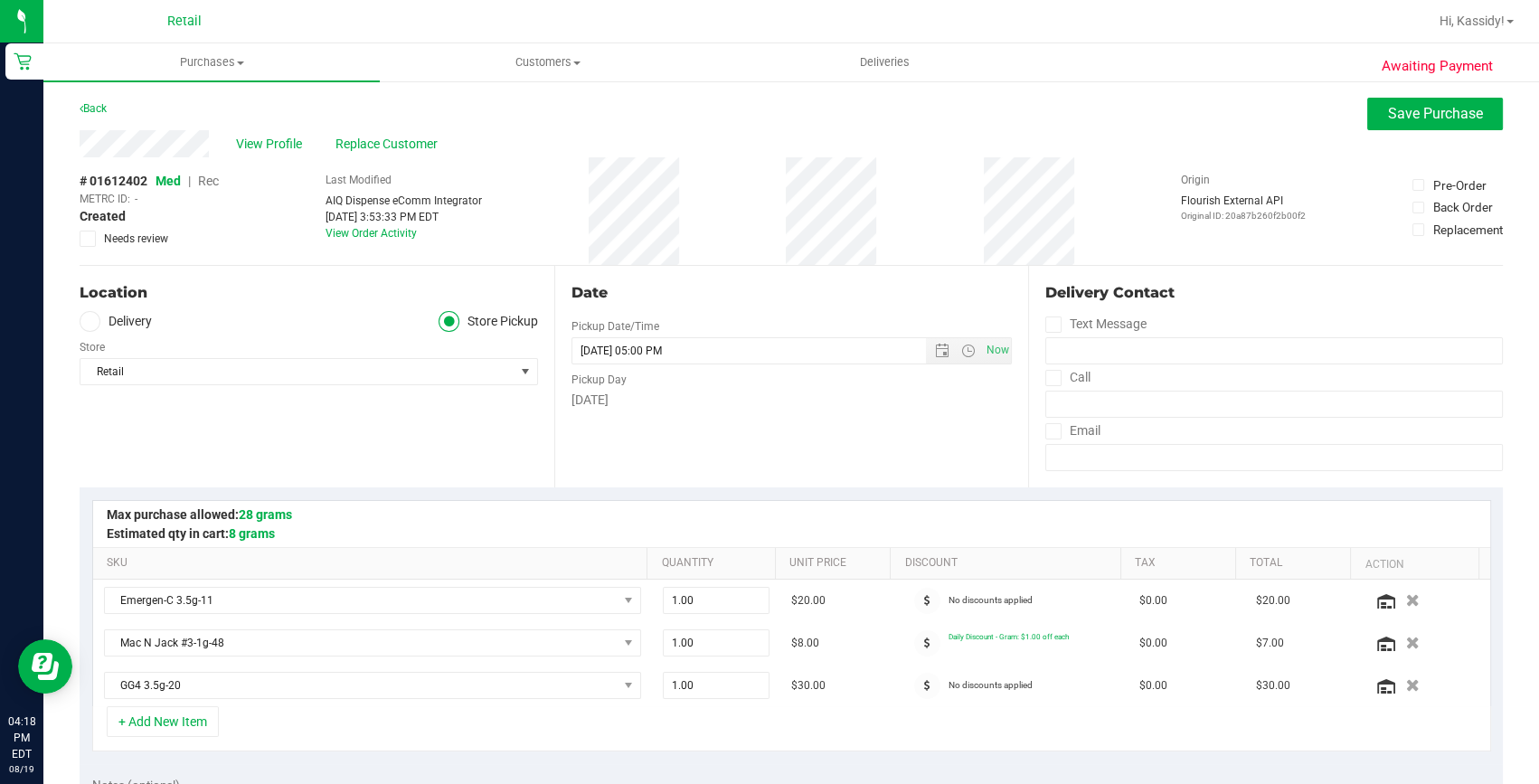
click at [209, 181] on span "Rec" at bounding box center [209, 180] width 21 height 14
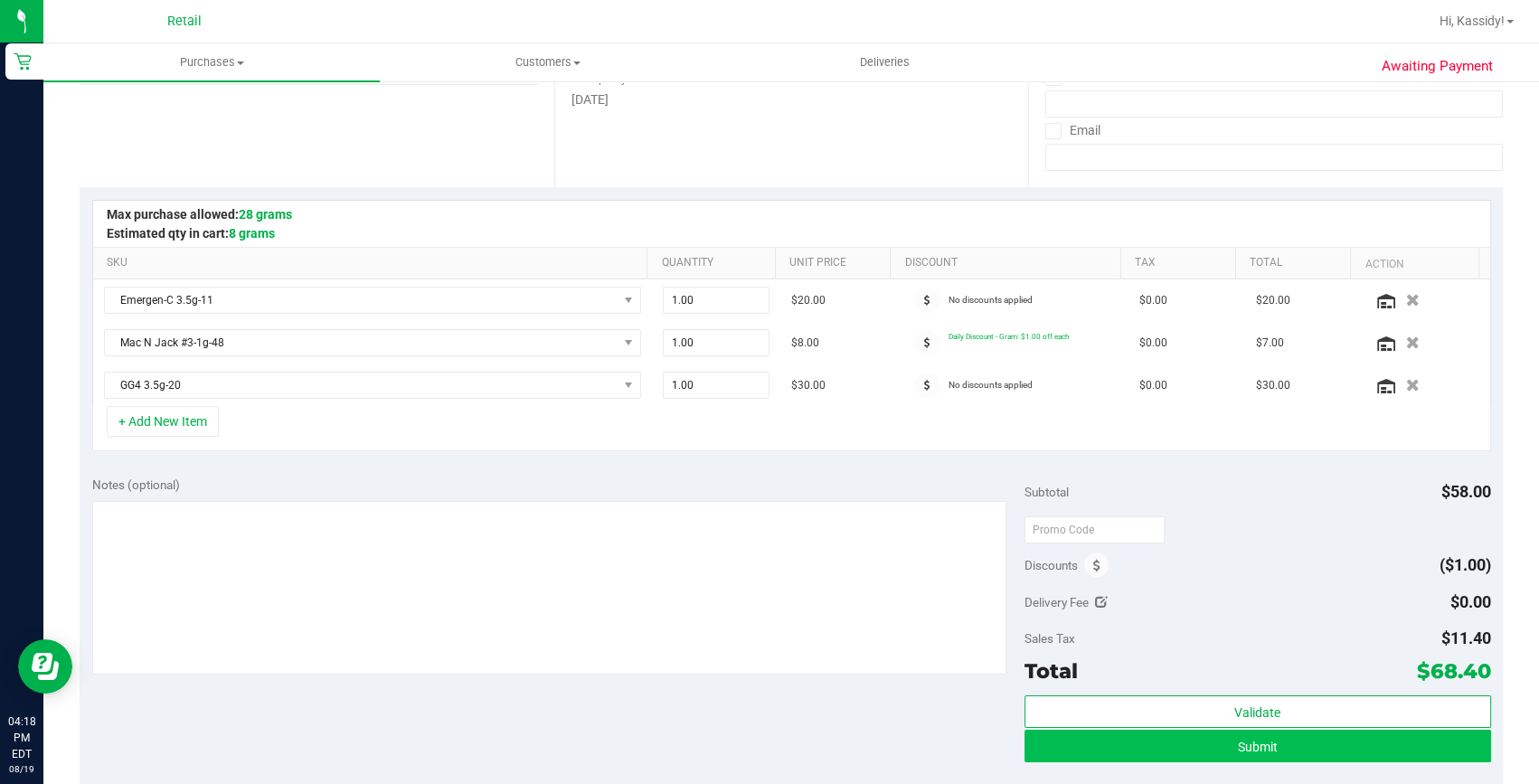
scroll to position [328, 0]
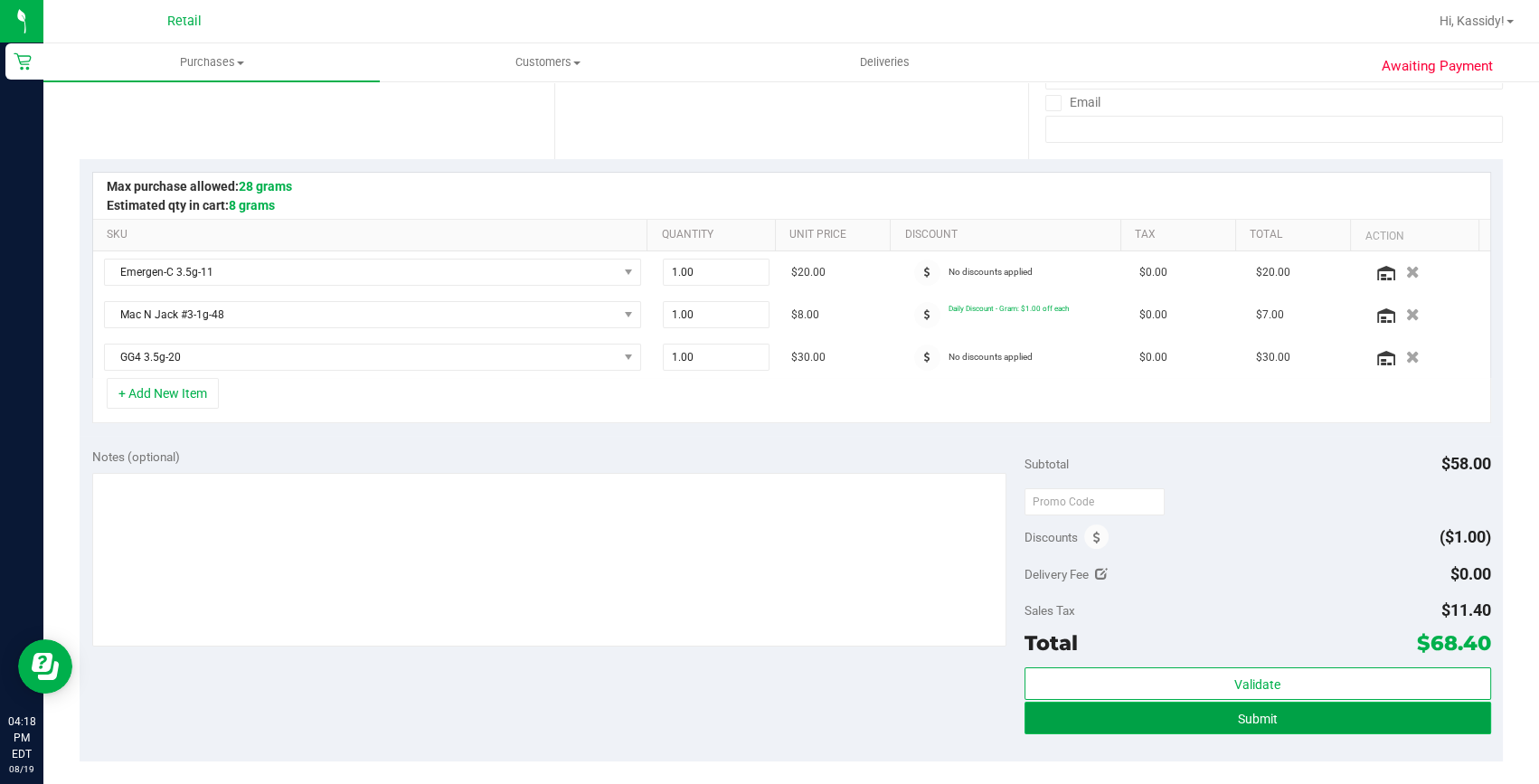
click at [1182, 720] on button "Submit" at bounding box center [1258, 718] width 466 height 32
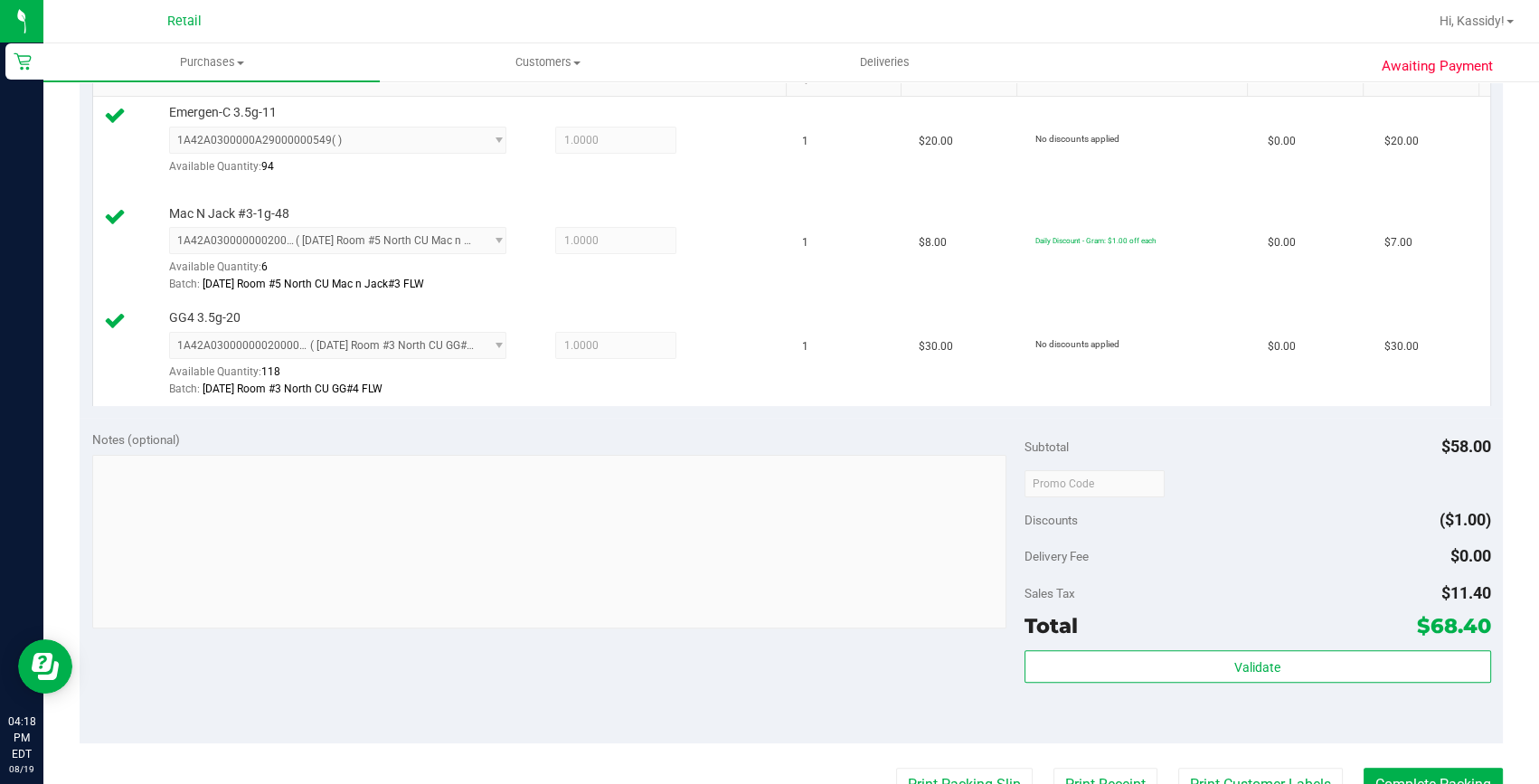
scroll to position [492, 0]
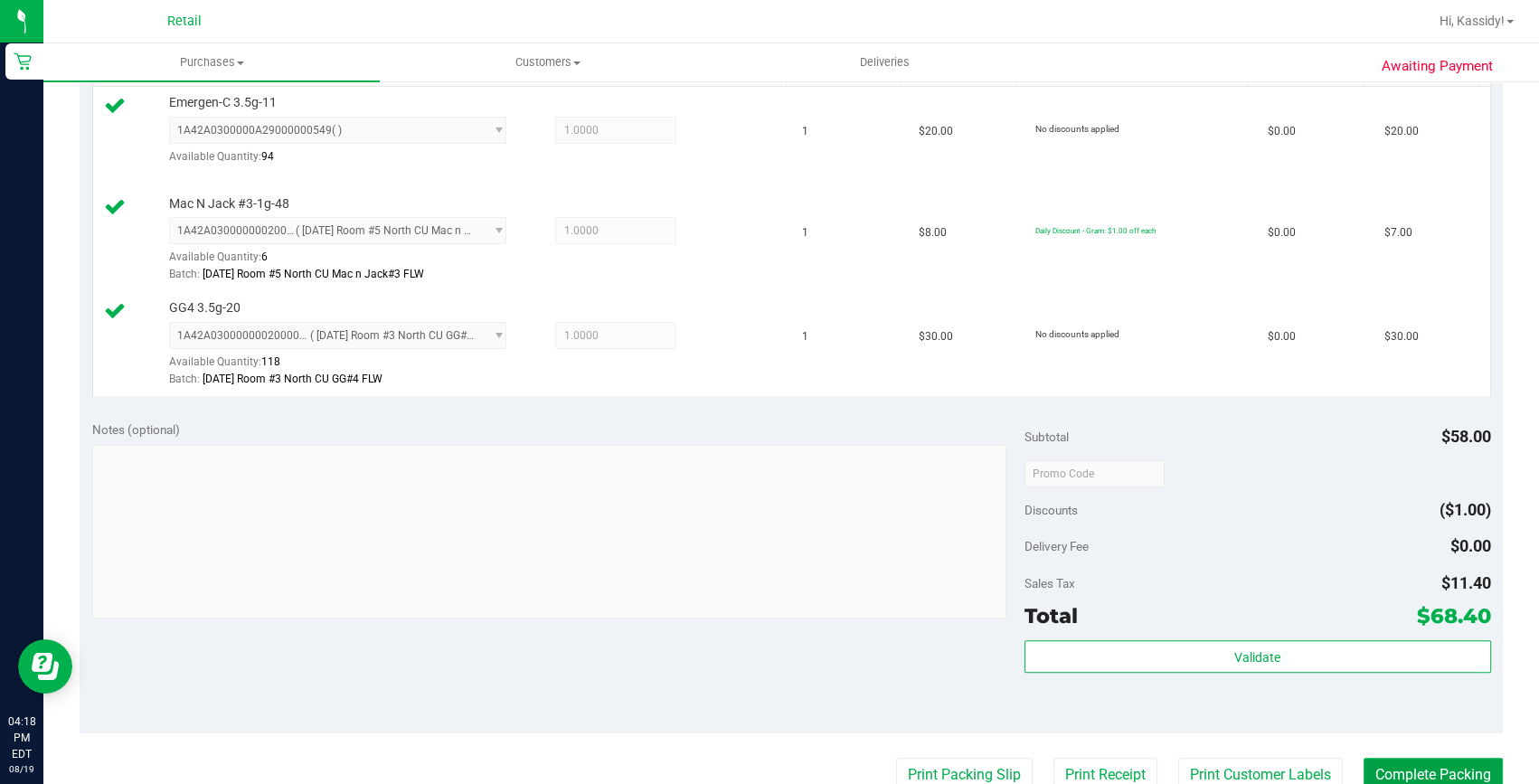
click at [1406, 775] on button "Complete Packing" at bounding box center [1433, 775] width 140 height 34
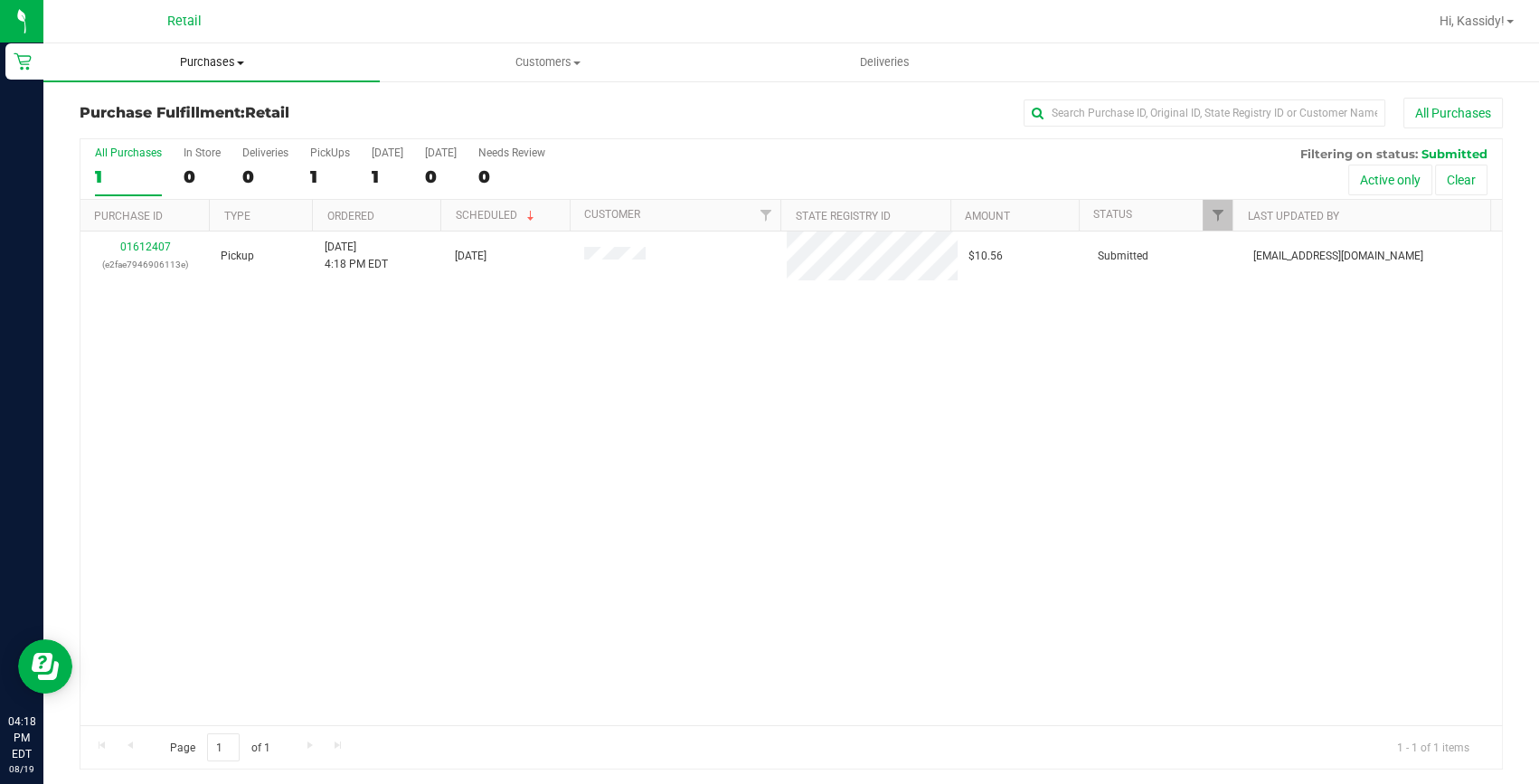
click at [221, 64] on span "Purchases" at bounding box center [211, 61] width 336 height 16
click at [196, 114] on span "Summary of purchases" at bounding box center [136, 108] width 185 height 15
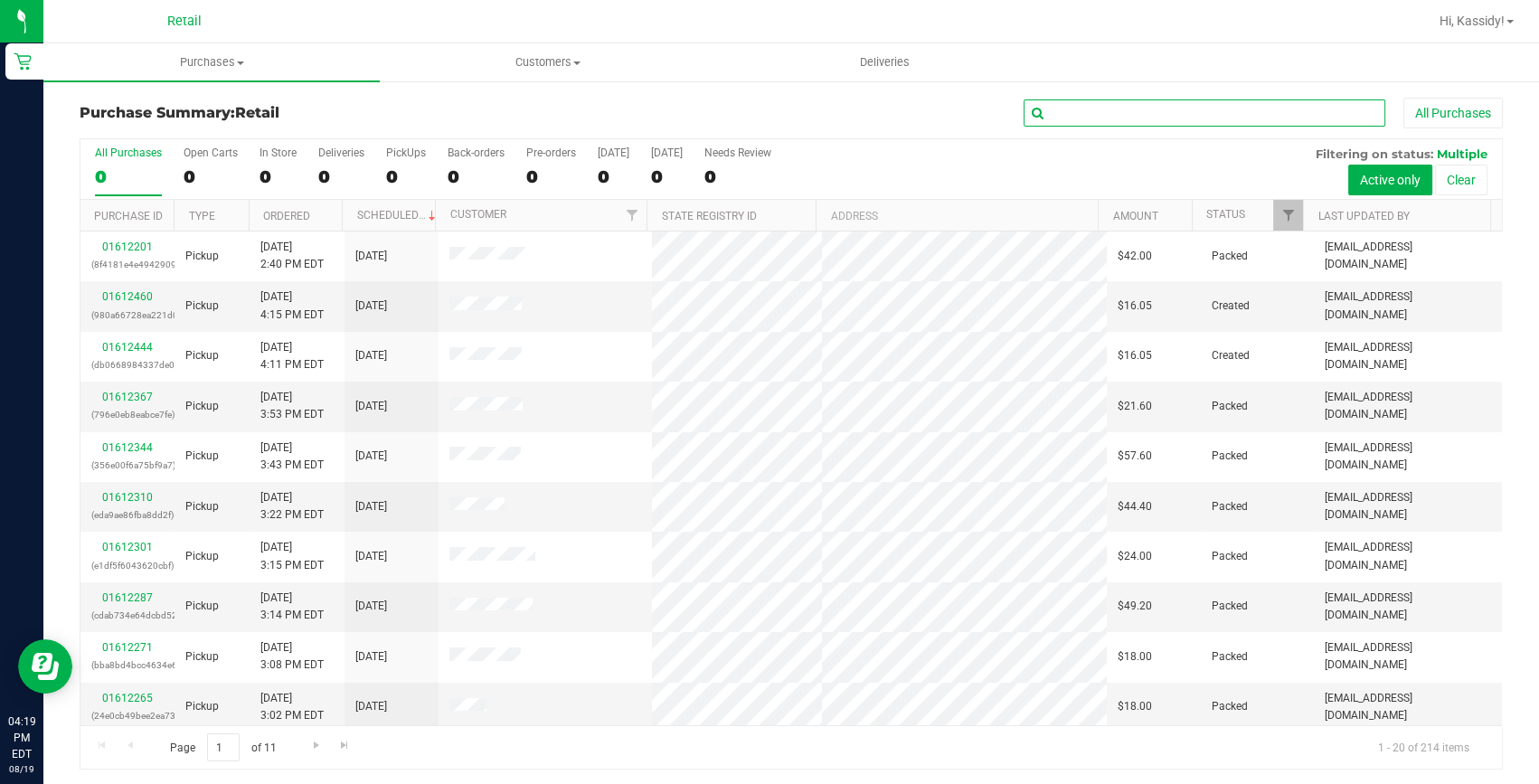
click at [1074, 103] on input "text" at bounding box center [1204, 112] width 361 height 27
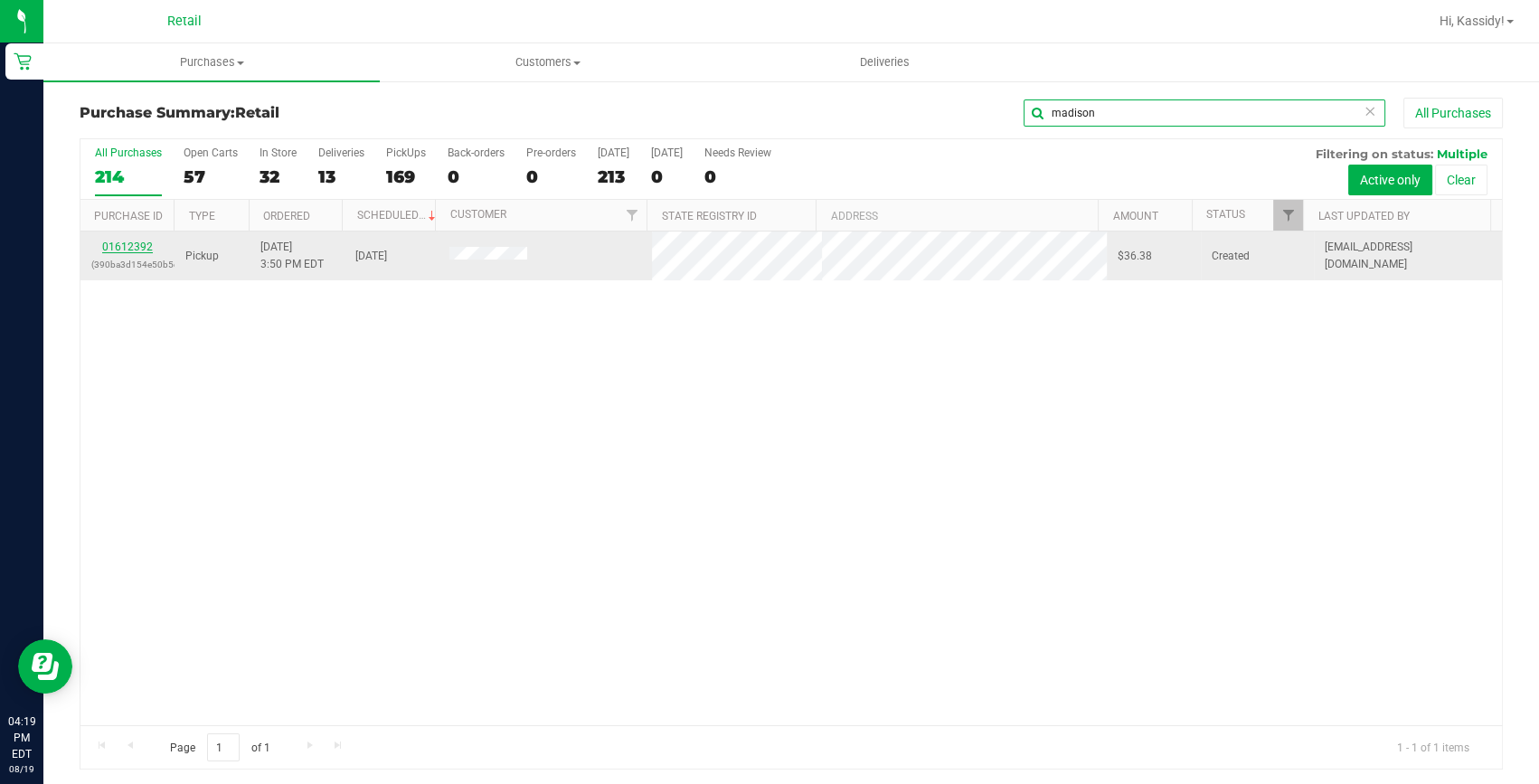
type input "madison"
click at [137, 249] on link "01612392" at bounding box center [127, 246] width 51 height 12
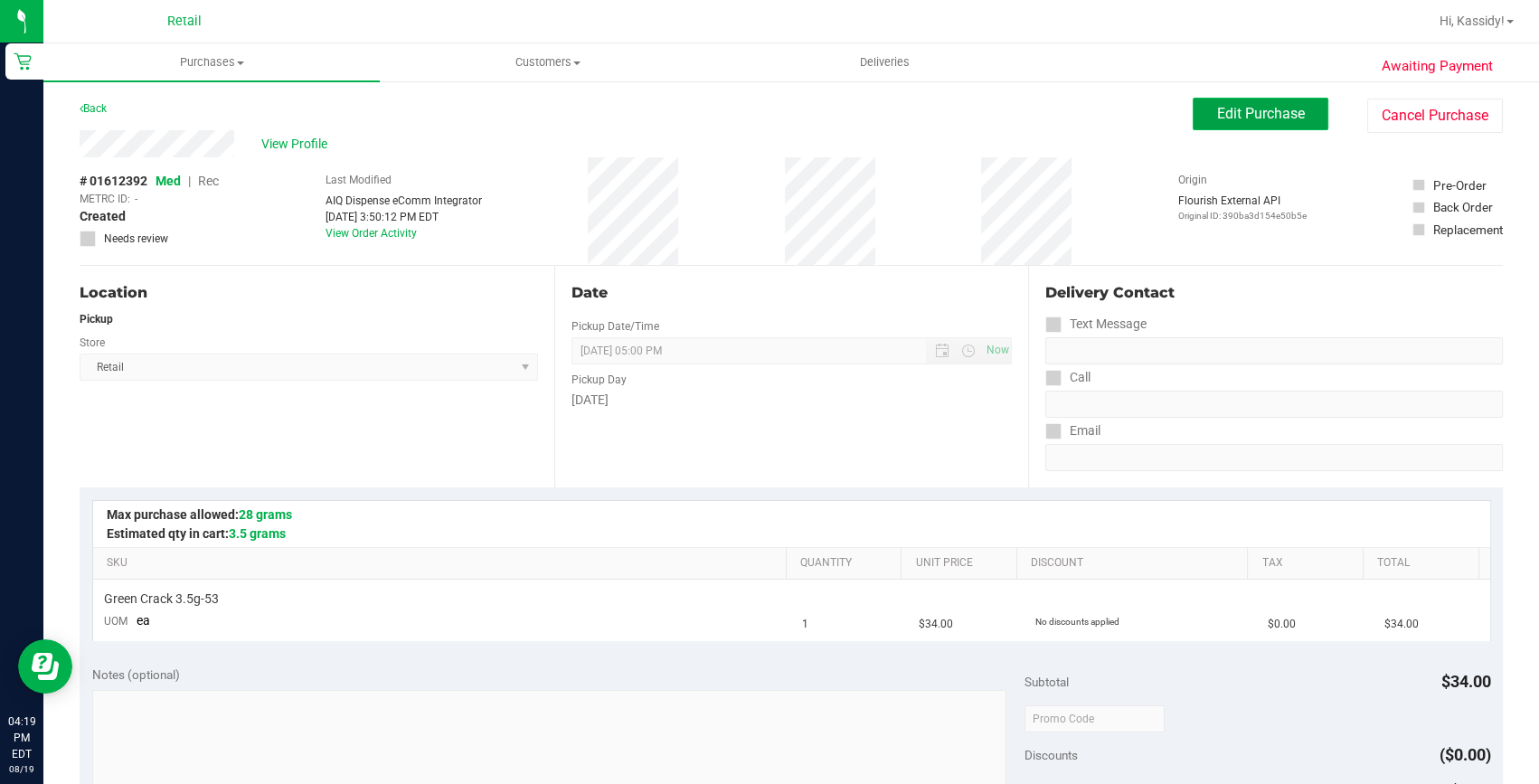
click at [1259, 111] on span "Edit Purchase" at bounding box center [1261, 113] width 88 height 17
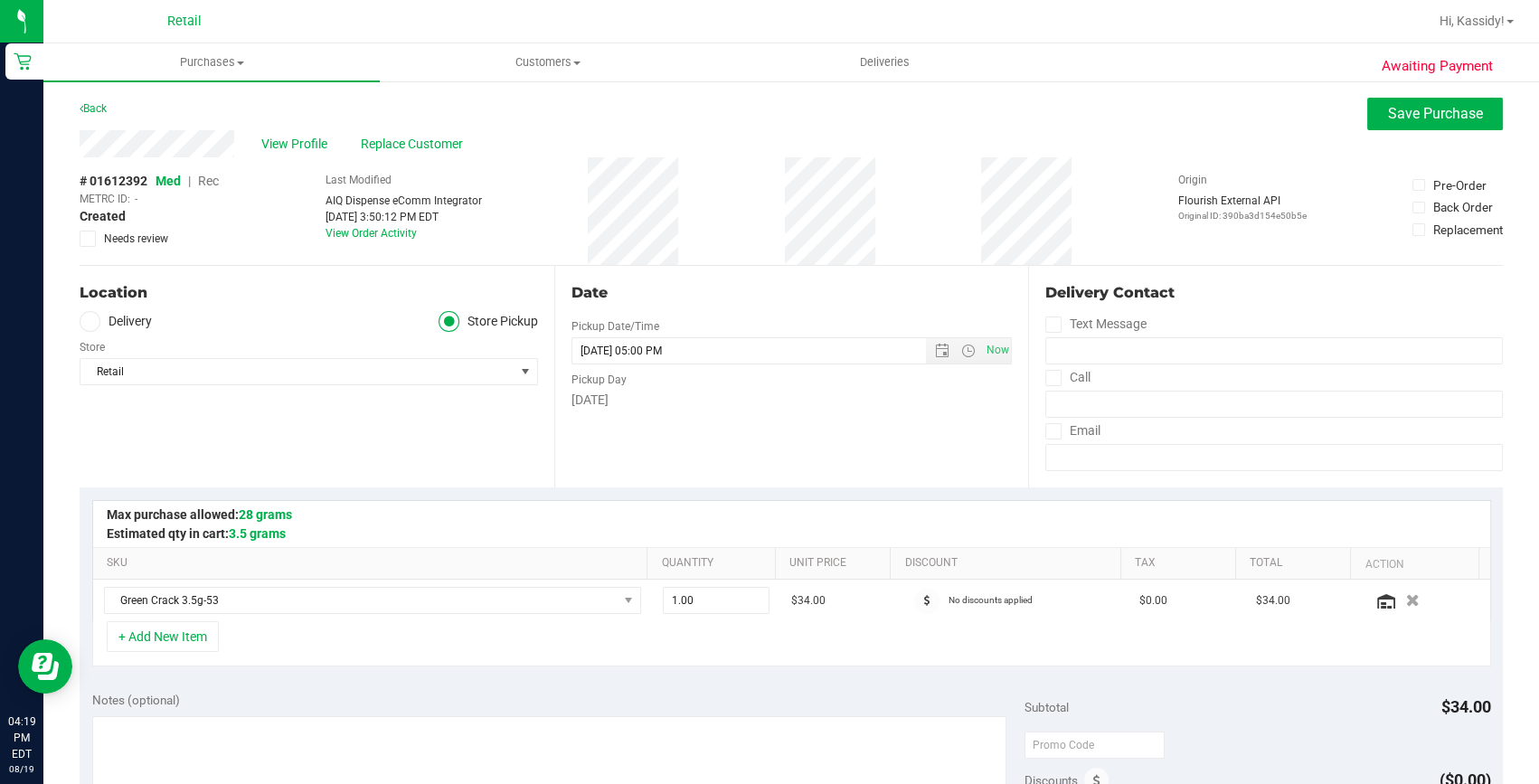
click at [212, 181] on span "Rec" at bounding box center [209, 180] width 21 height 14
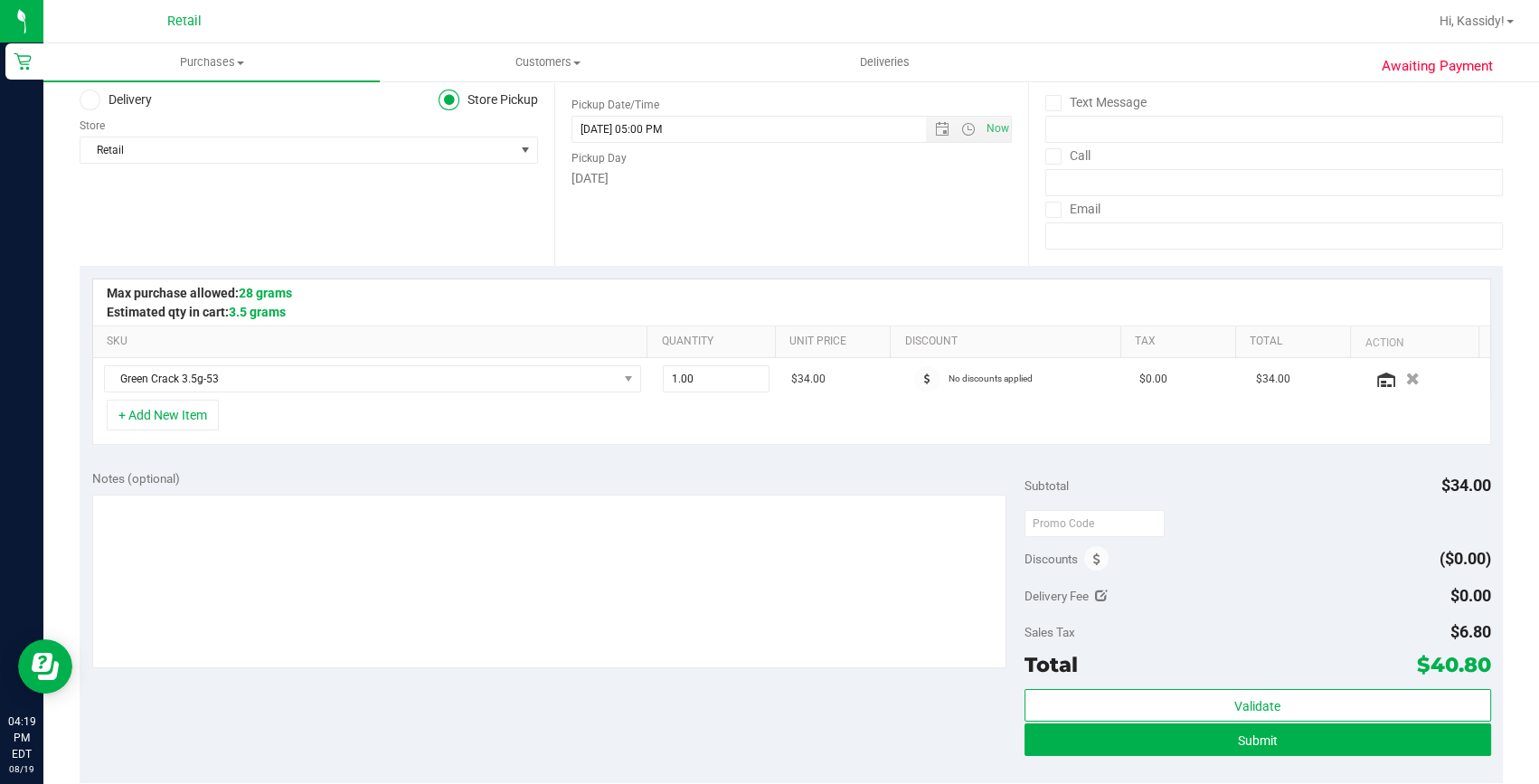
scroll to position [246, 0]
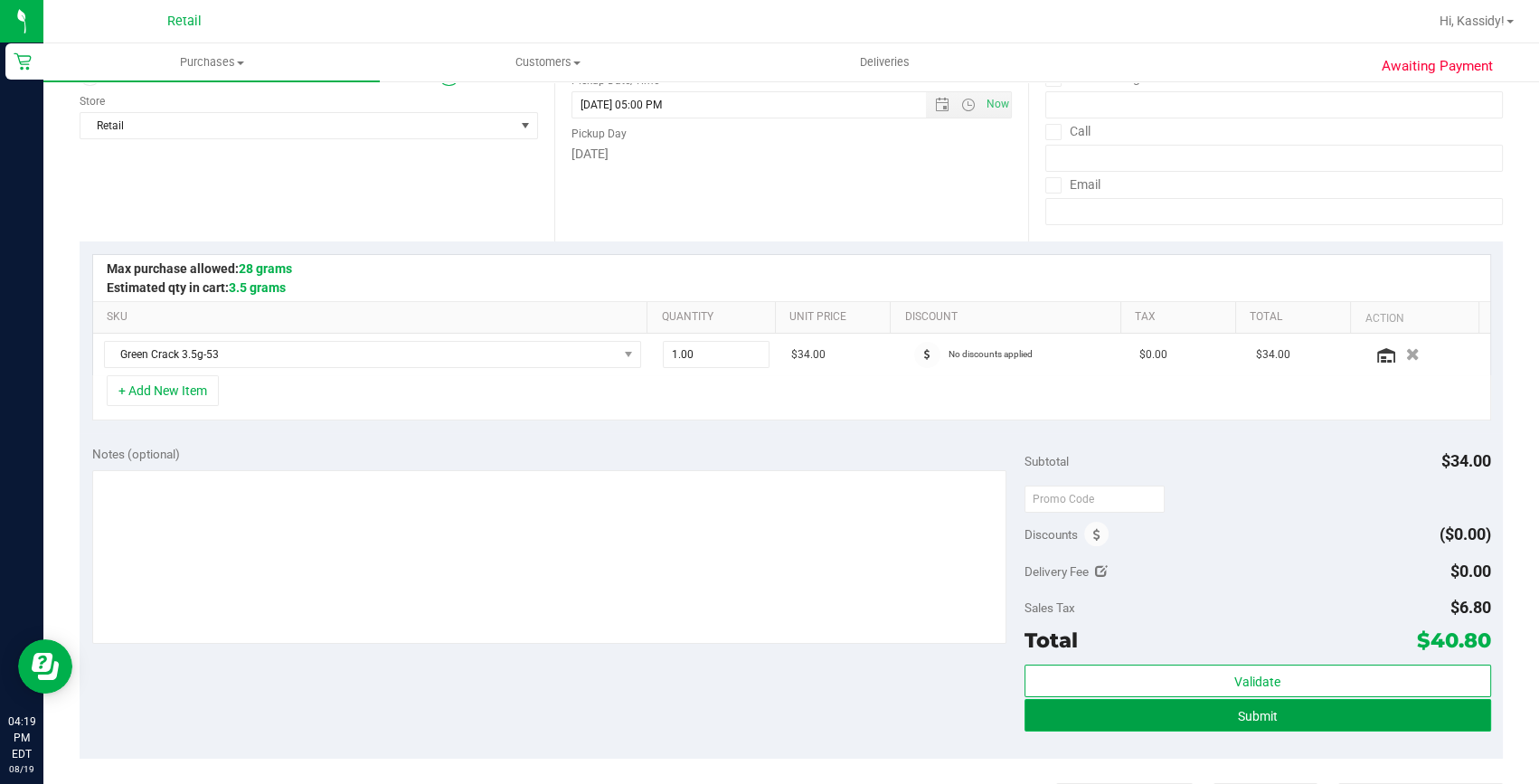
click at [1293, 712] on button "Submit" at bounding box center [1258, 715] width 466 height 32
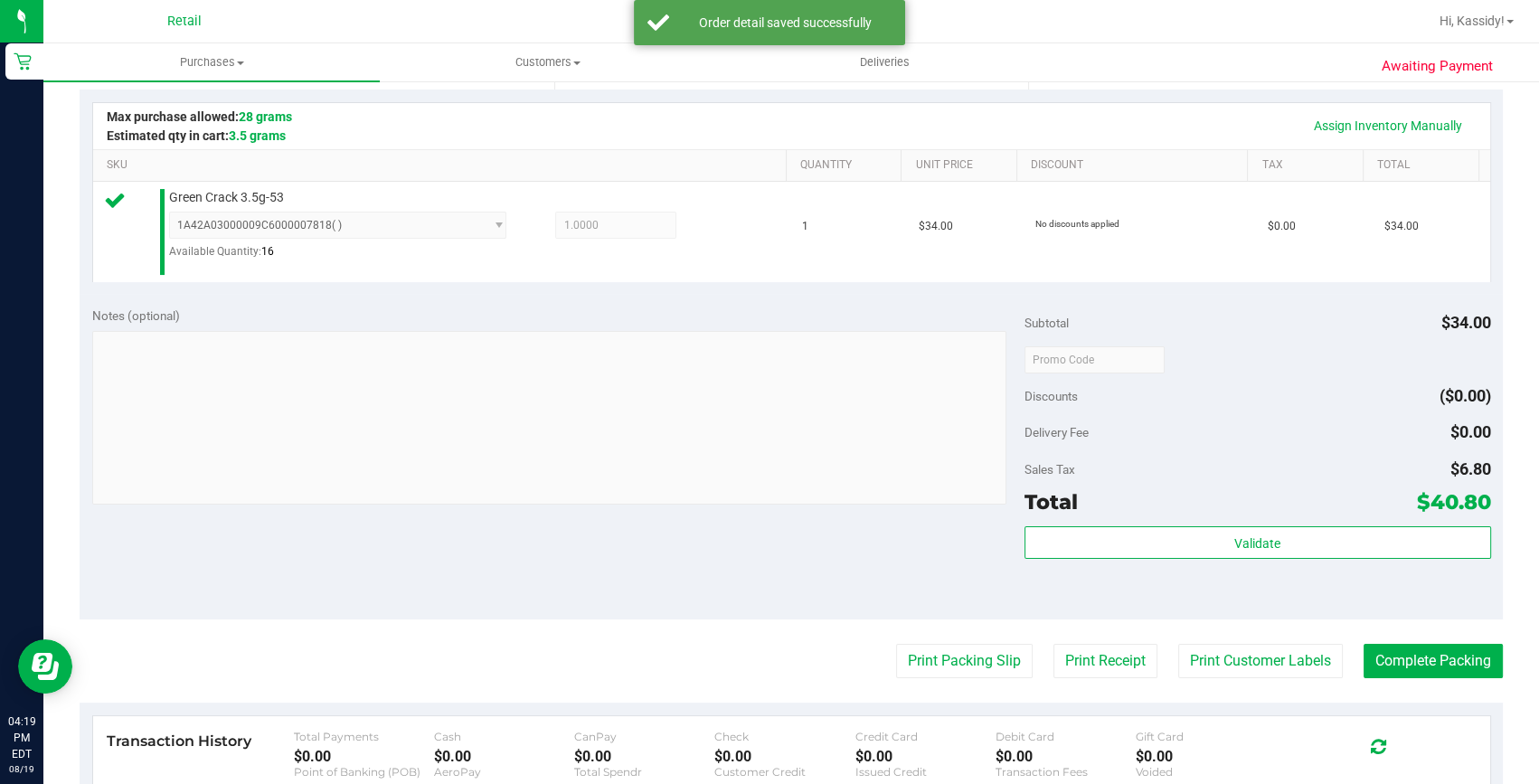
scroll to position [410, 0]
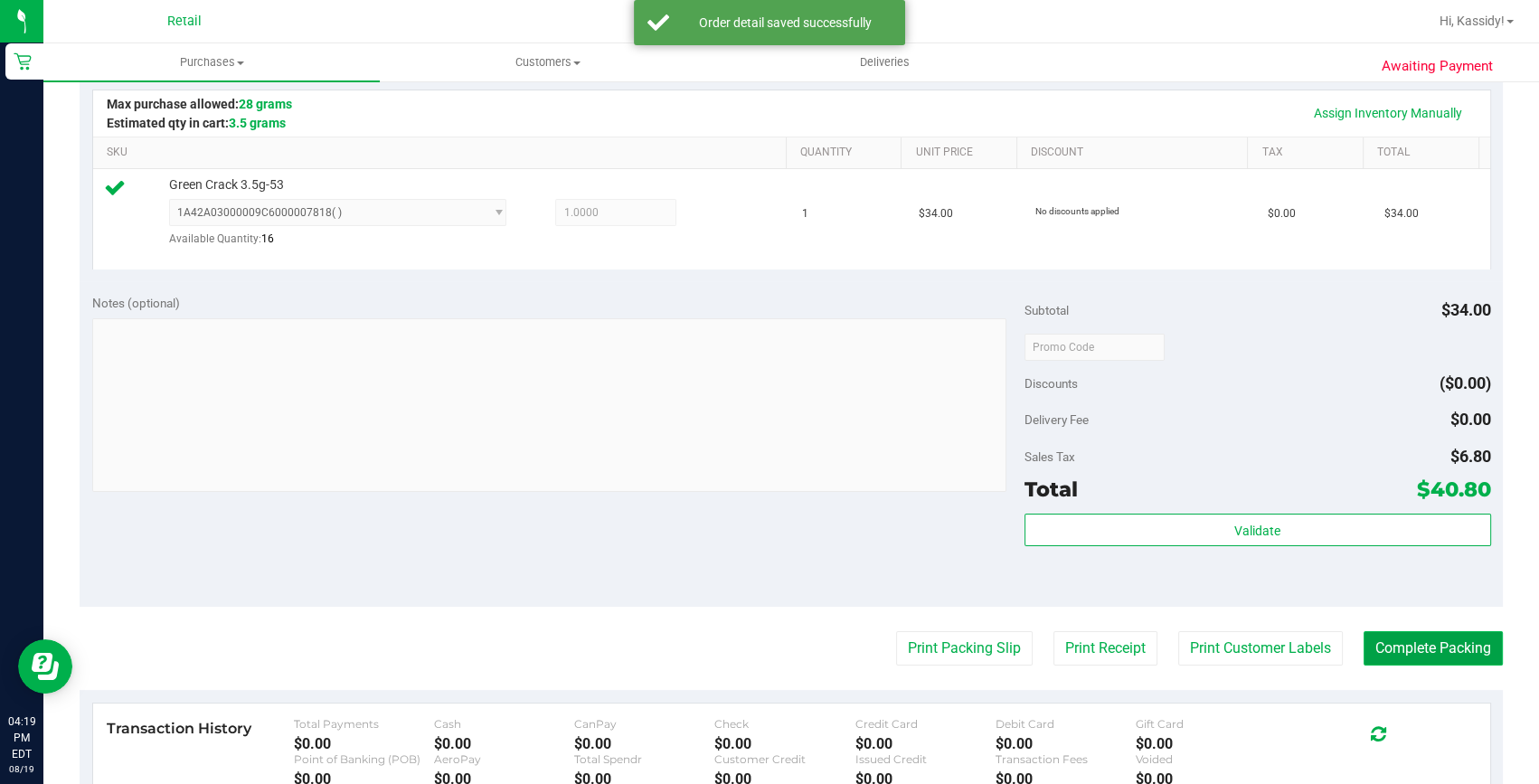
click at [1439, 650] on button "Complete Packing" at bounding box center [1433, 648] width 140 height 34
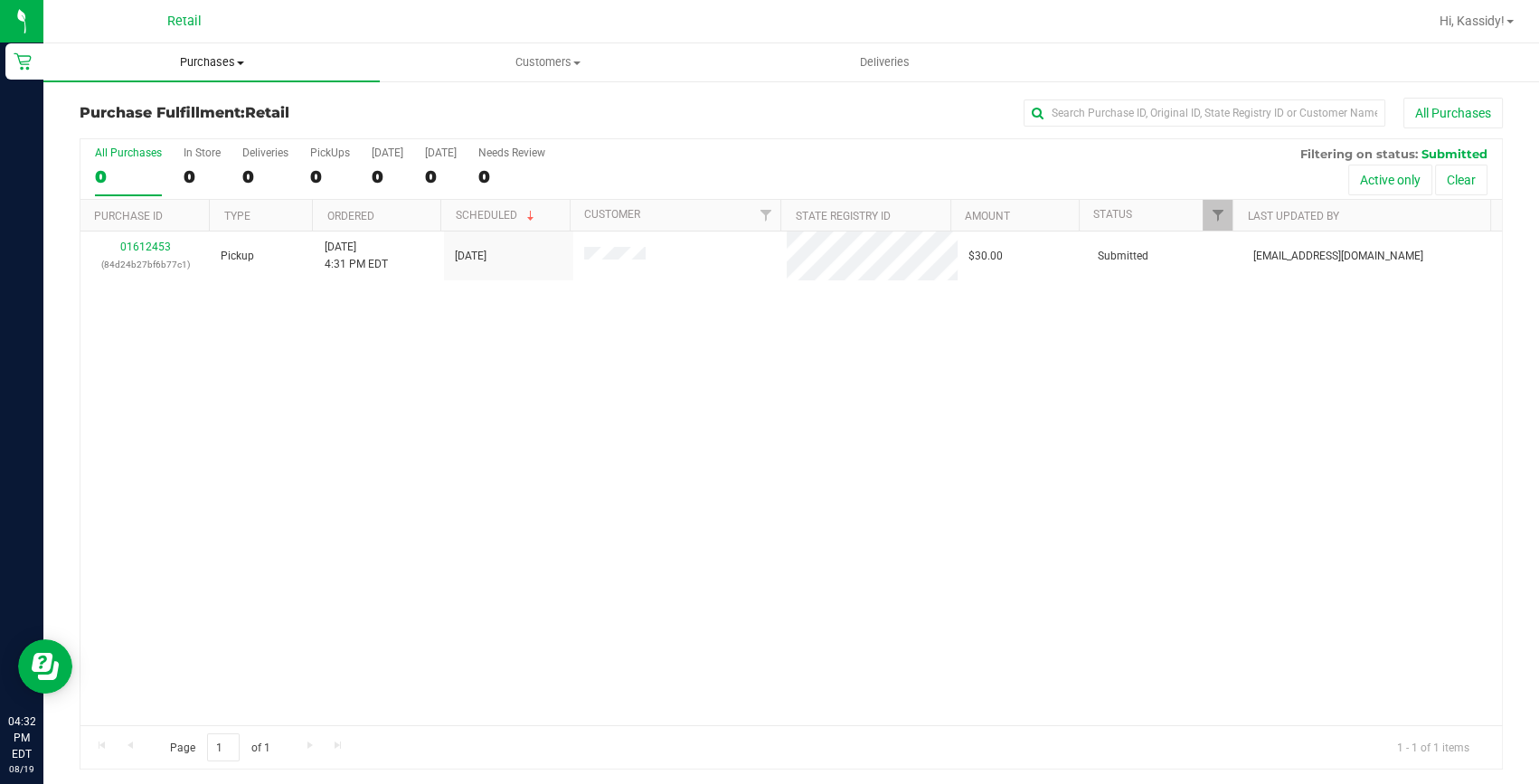
click at [209, 59] on span "Purchases" at bounding box center [211, 61] width 336 height 16
click at [185, 108] on span "Summary of purchases" at bounding box center [136, 108] width 185 height 15
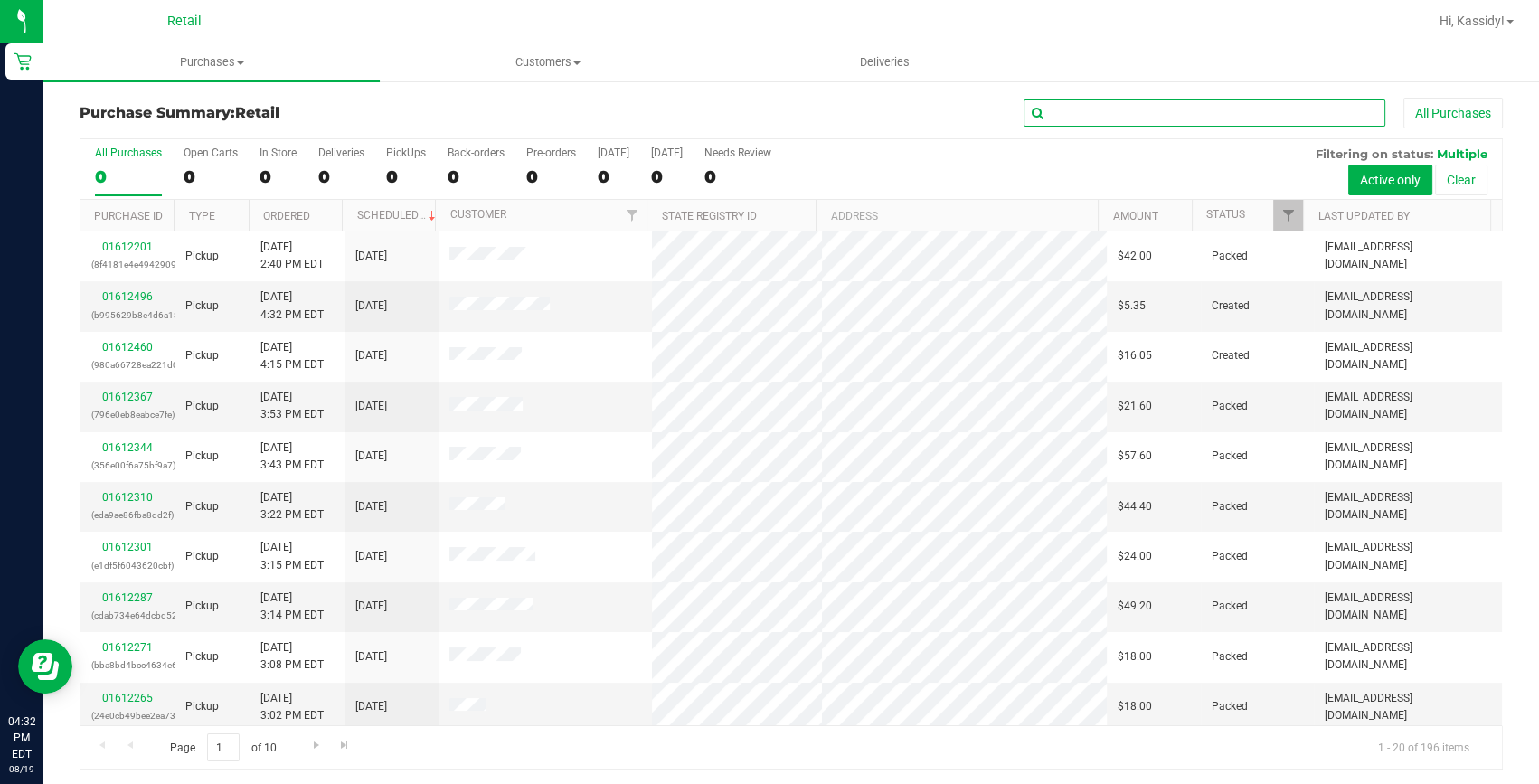
click at [1220, 111] on input "text" at bounding box center [1204, 112] width 361 height 27
type input "[PERSON_NAME]"
click at [1108, 116] on input "text" at bounding box center [1204, 112] width 361 height 27
type input "[PERSON_NAME]"
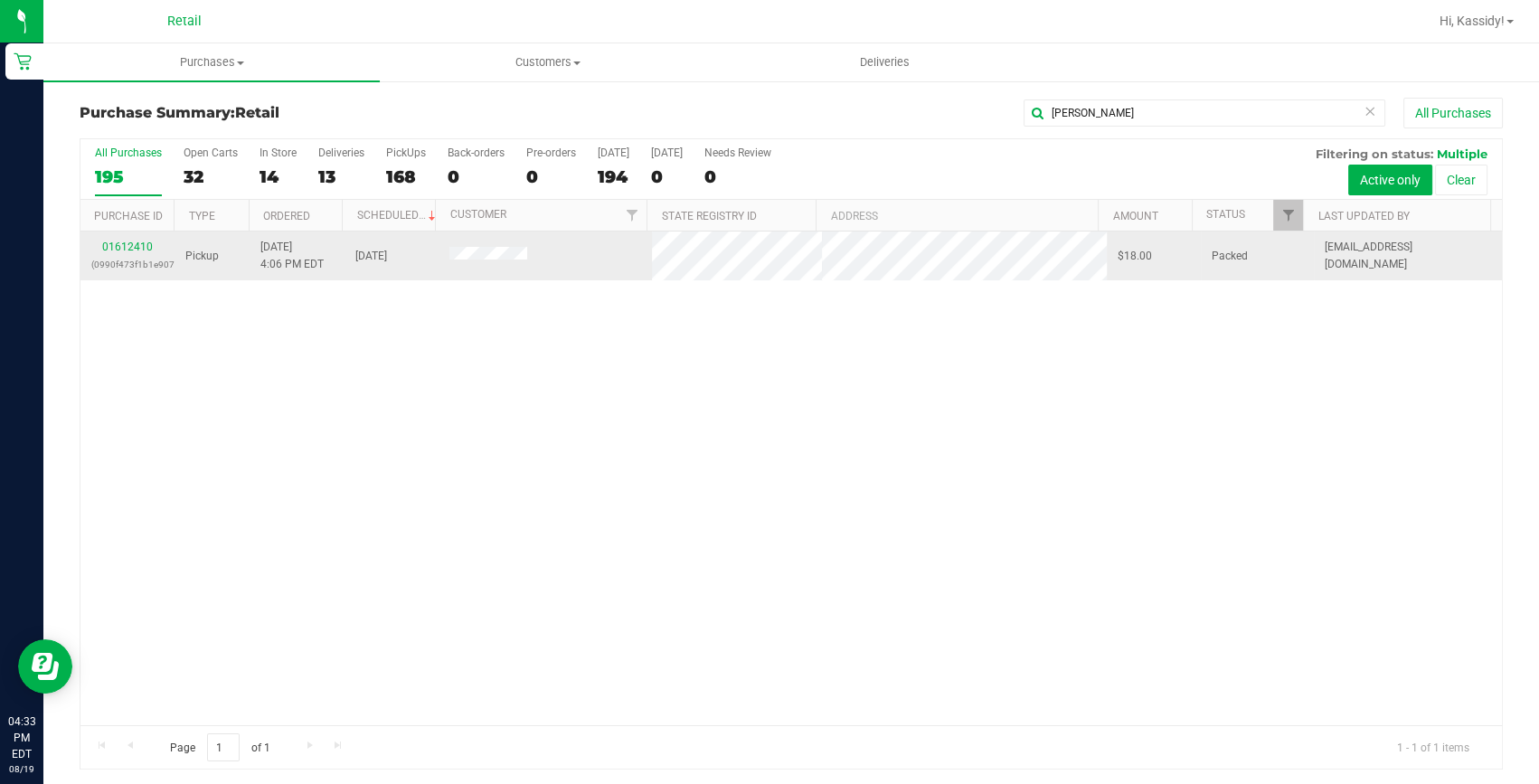
click at [133, 253] on div "01612410 (0990f473f1b1e907)" at bounding box center [127, 256] width 73 height 34
click at [132, 253] on div "01612410 (0990f473f1b1e907)" at bounding box center [127, 256] width 73 height 34
click at [134, 242] on link "01612410" at bounding box center [127, 246] width 51 height 12
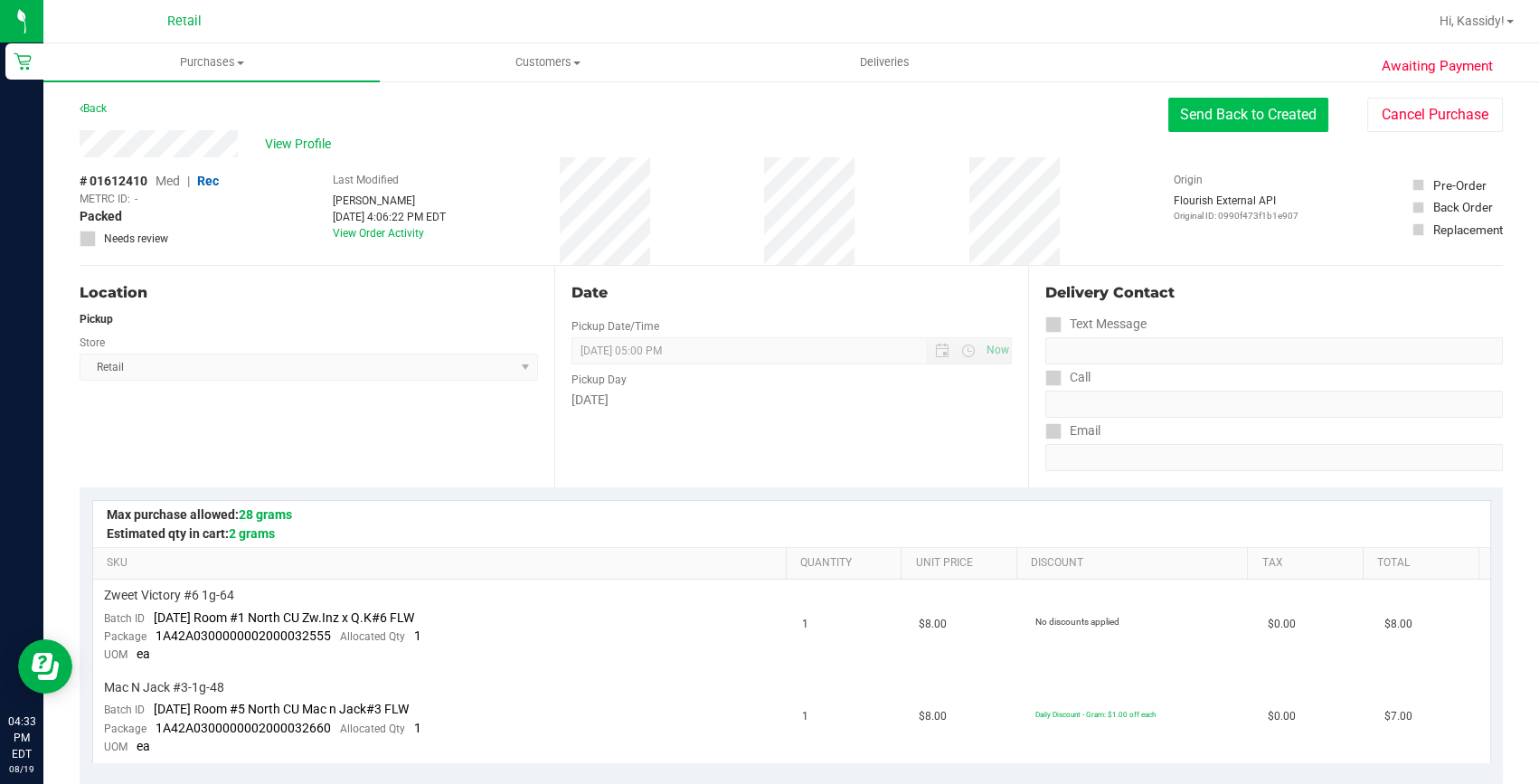
click at [1230, 114] on button "Send Back to Created" at bounding box center [1248, 114] width 160 height 34
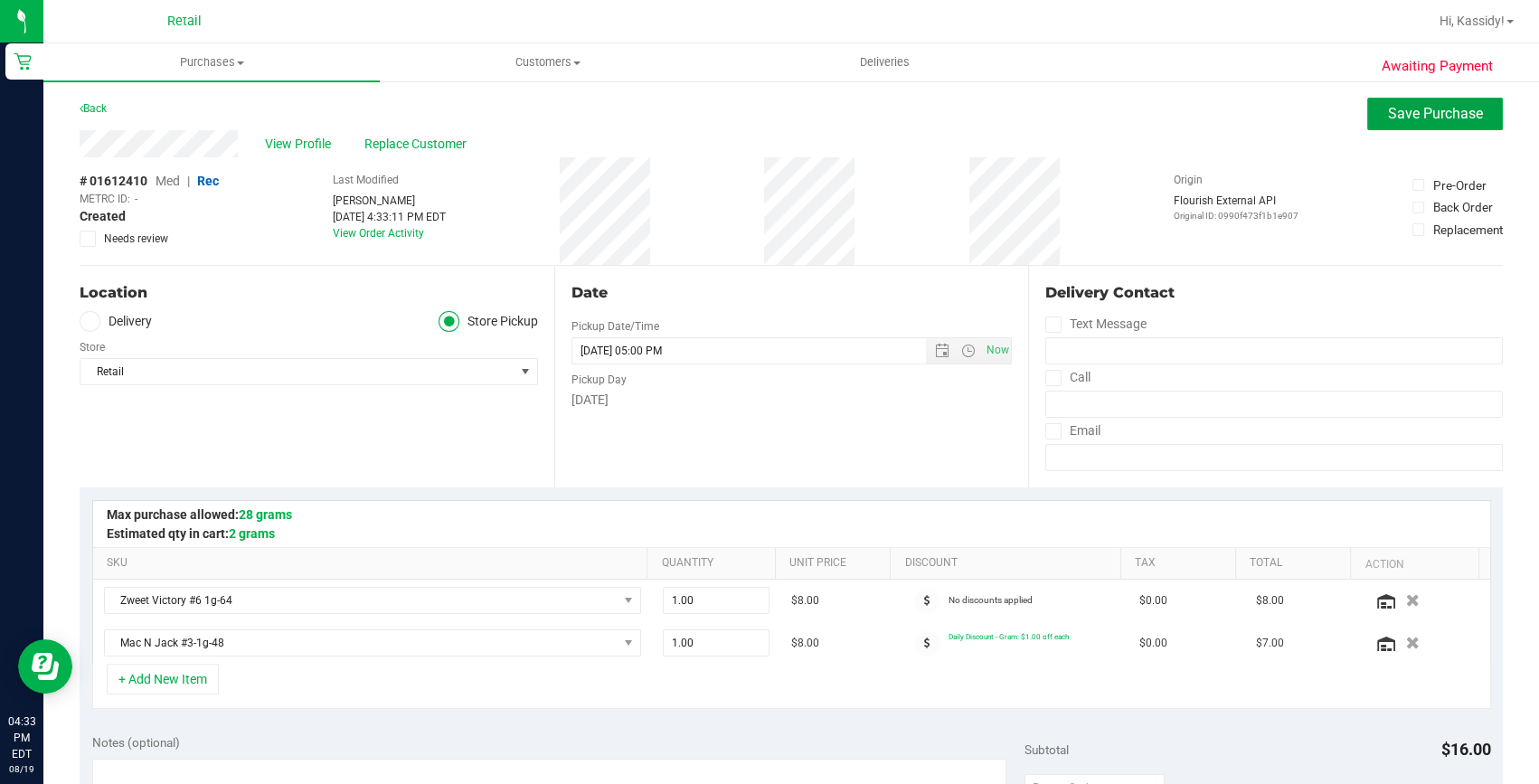
click at [1441, 113] on span "Save Purchase" at bounding box center [1435, 113] width 95 height 17
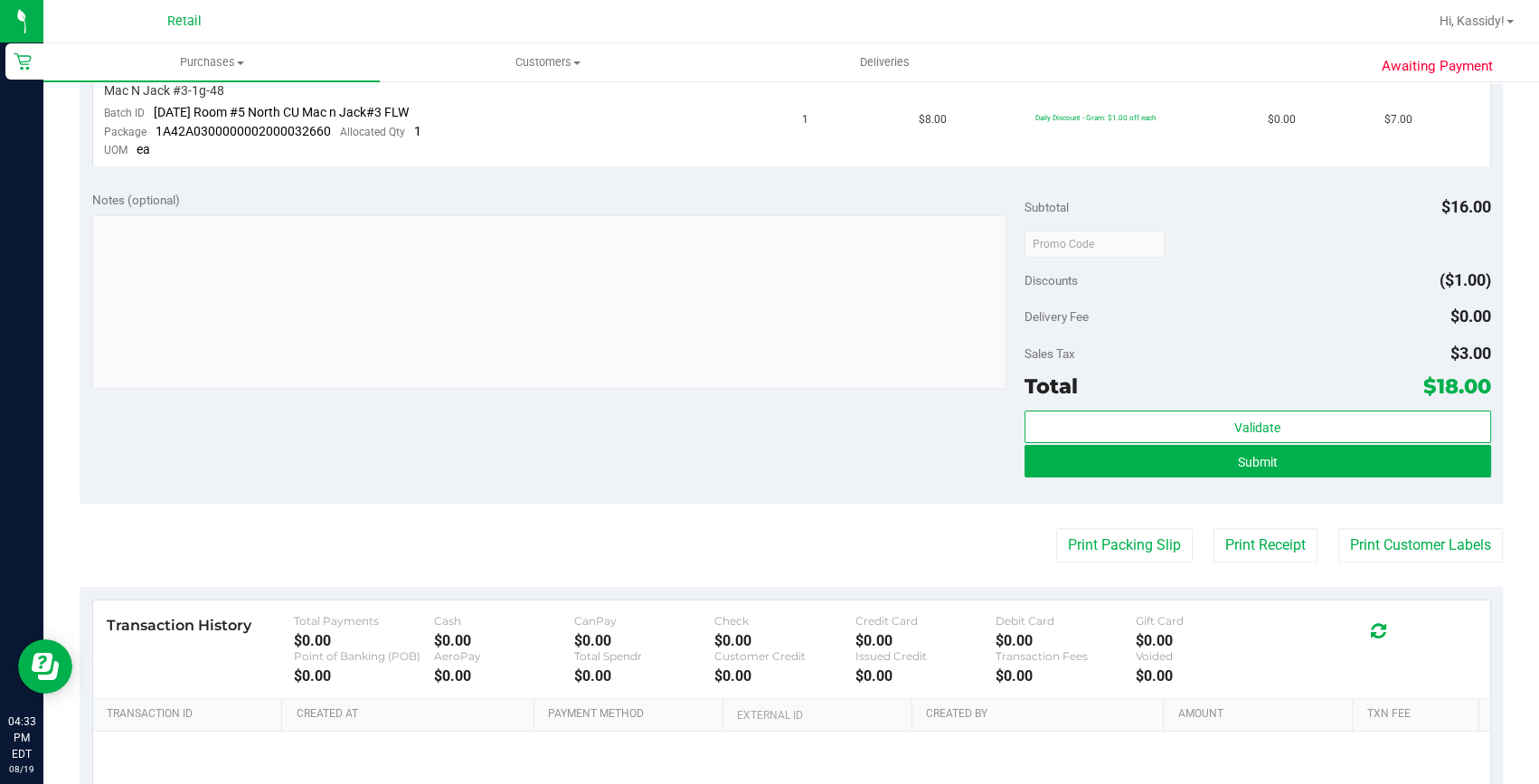
scroll to position [658, 0]
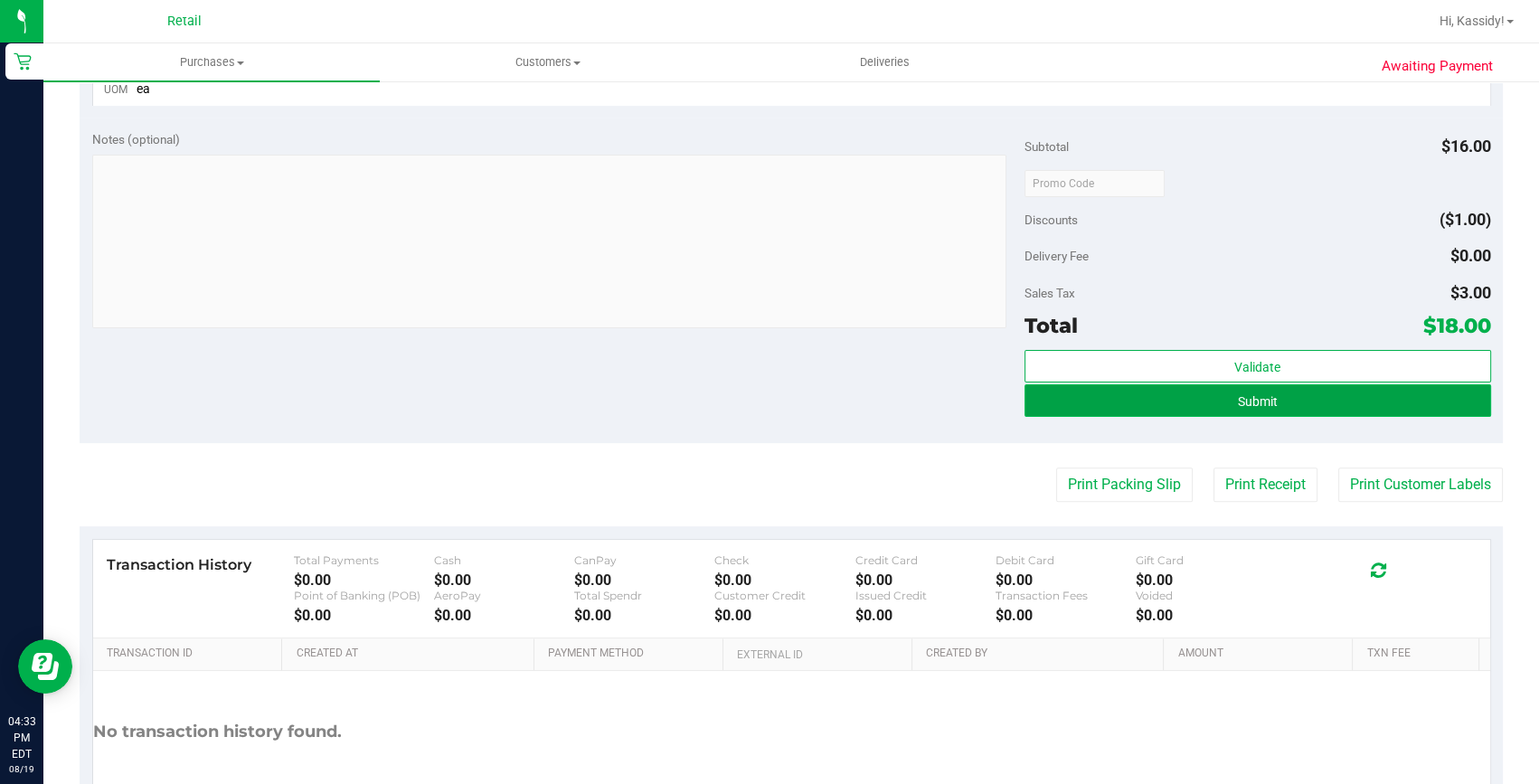
click at [1238, 399] on span "Submit" at bounding box center [1258, 401] width 40 height 14
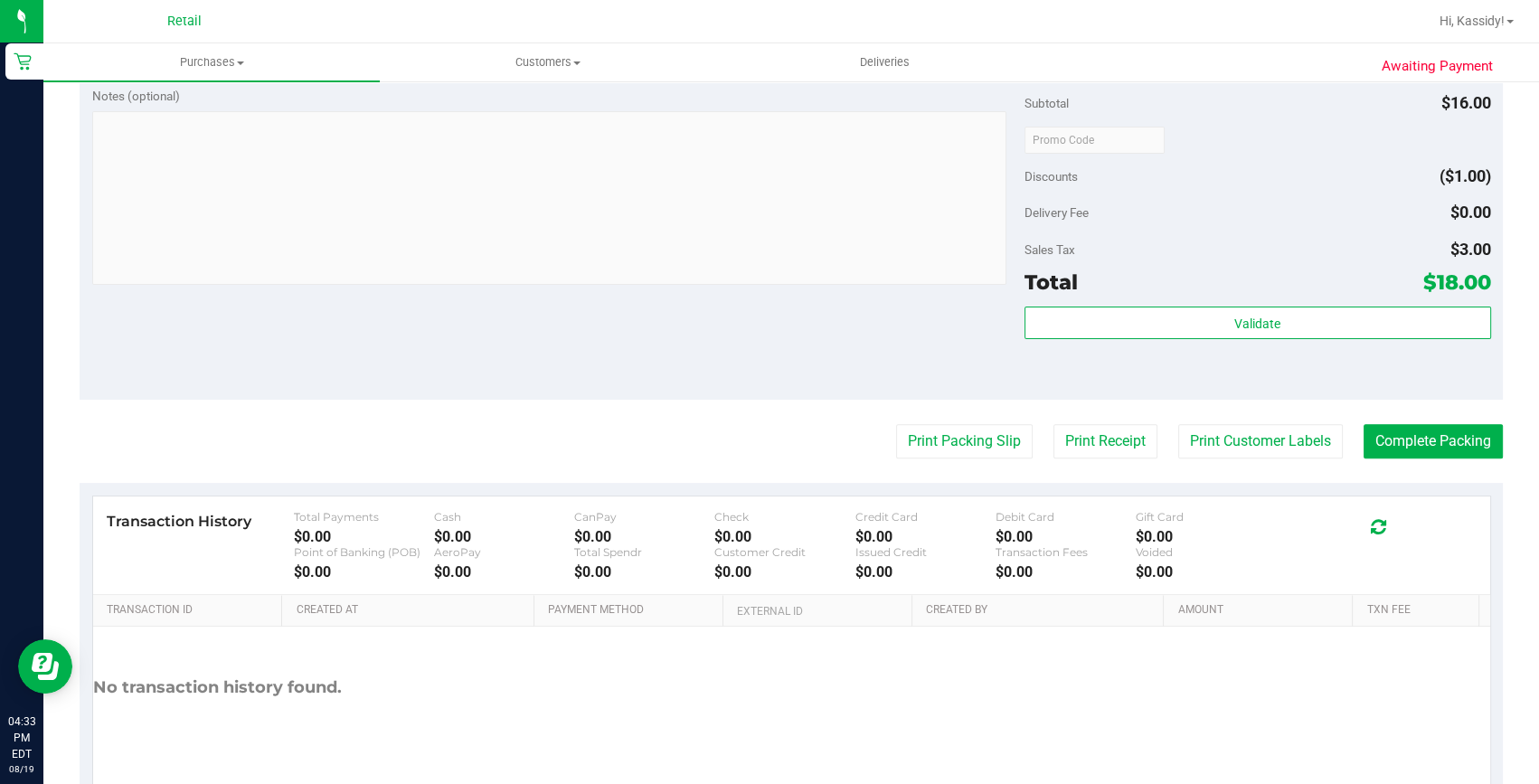
scroll to position [795, 0]
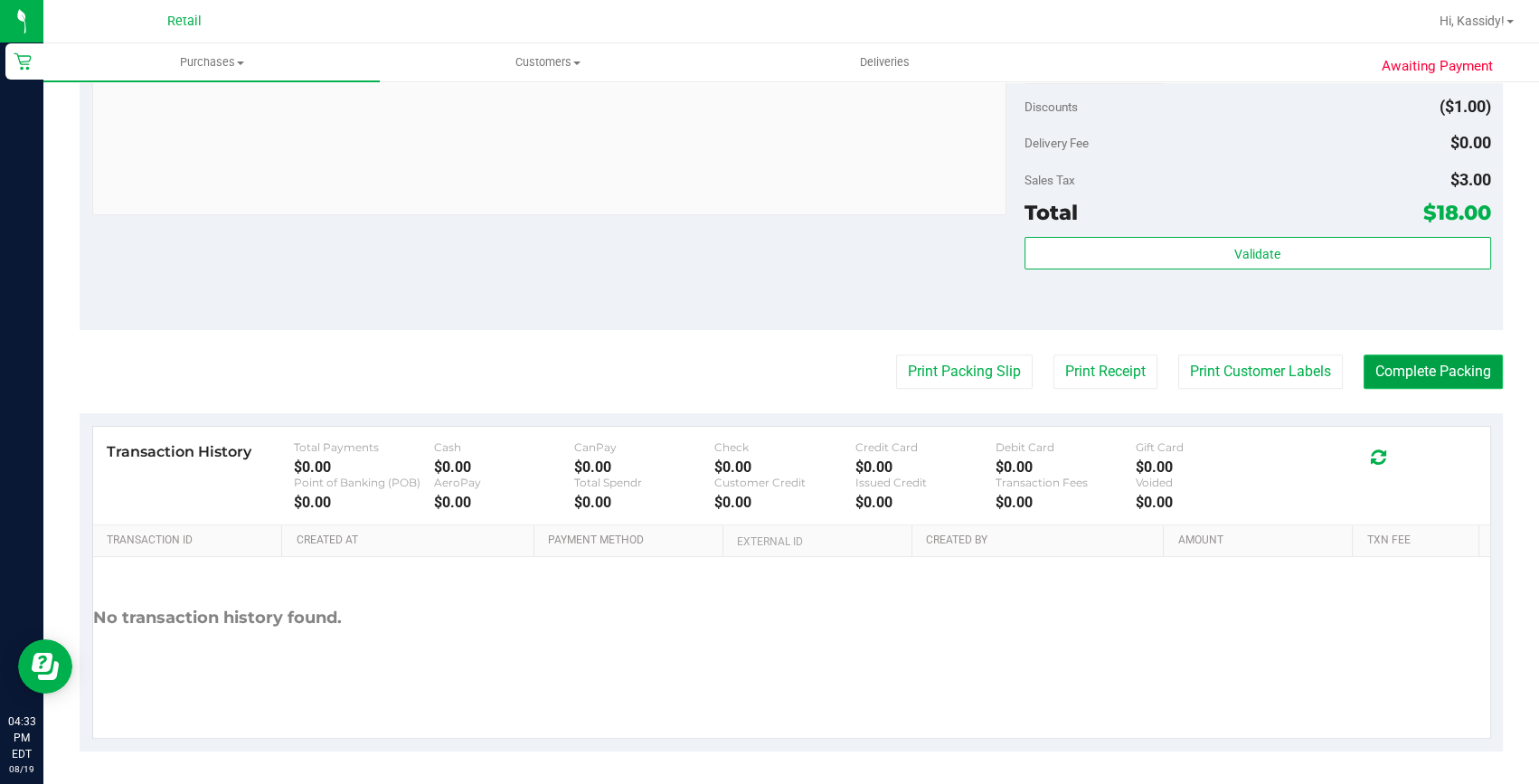
click at [1445, 366] on button "Complete Packing" at bounding box center [1433, 372] width 140 height 34
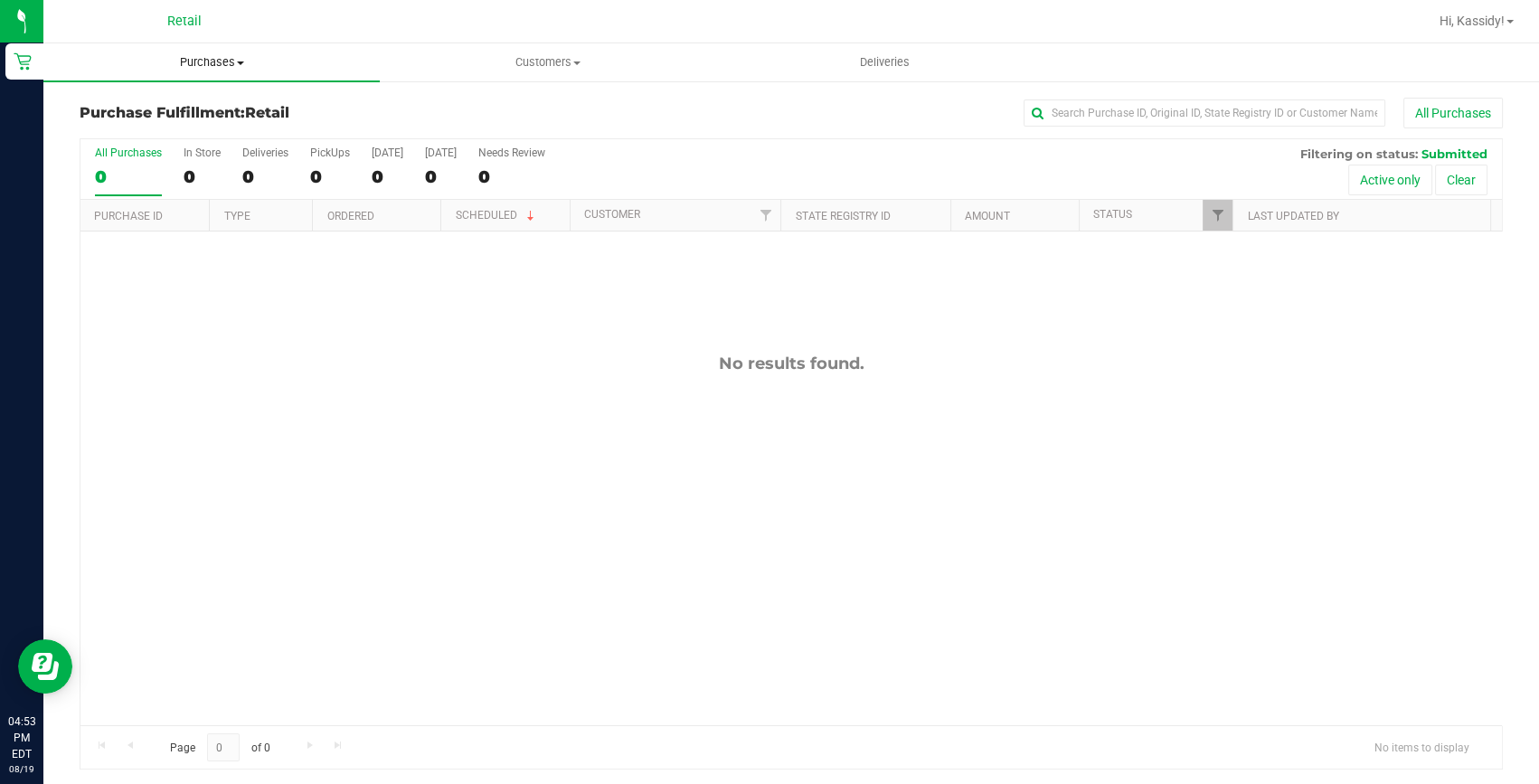
click at [194, 62] on span "Purchases" at bounding box center [211, 61] width 336 height 16
click at [192, 101] on span "Summary of purchases" at bounding box center [136, 108] width 185 height 15
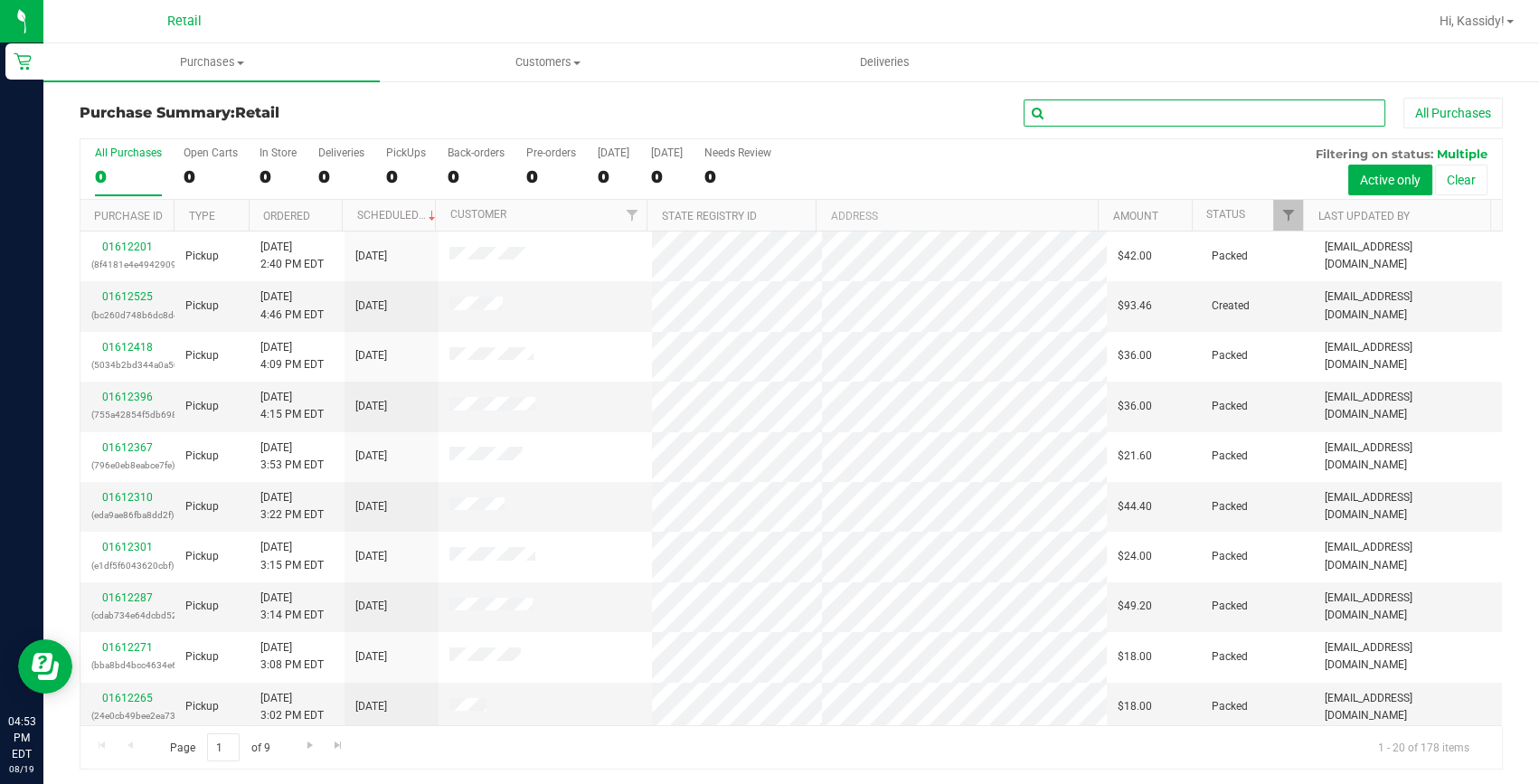
click at [1149, 113] on input "text" at bounding box center [1204, 112] width 361 height 27
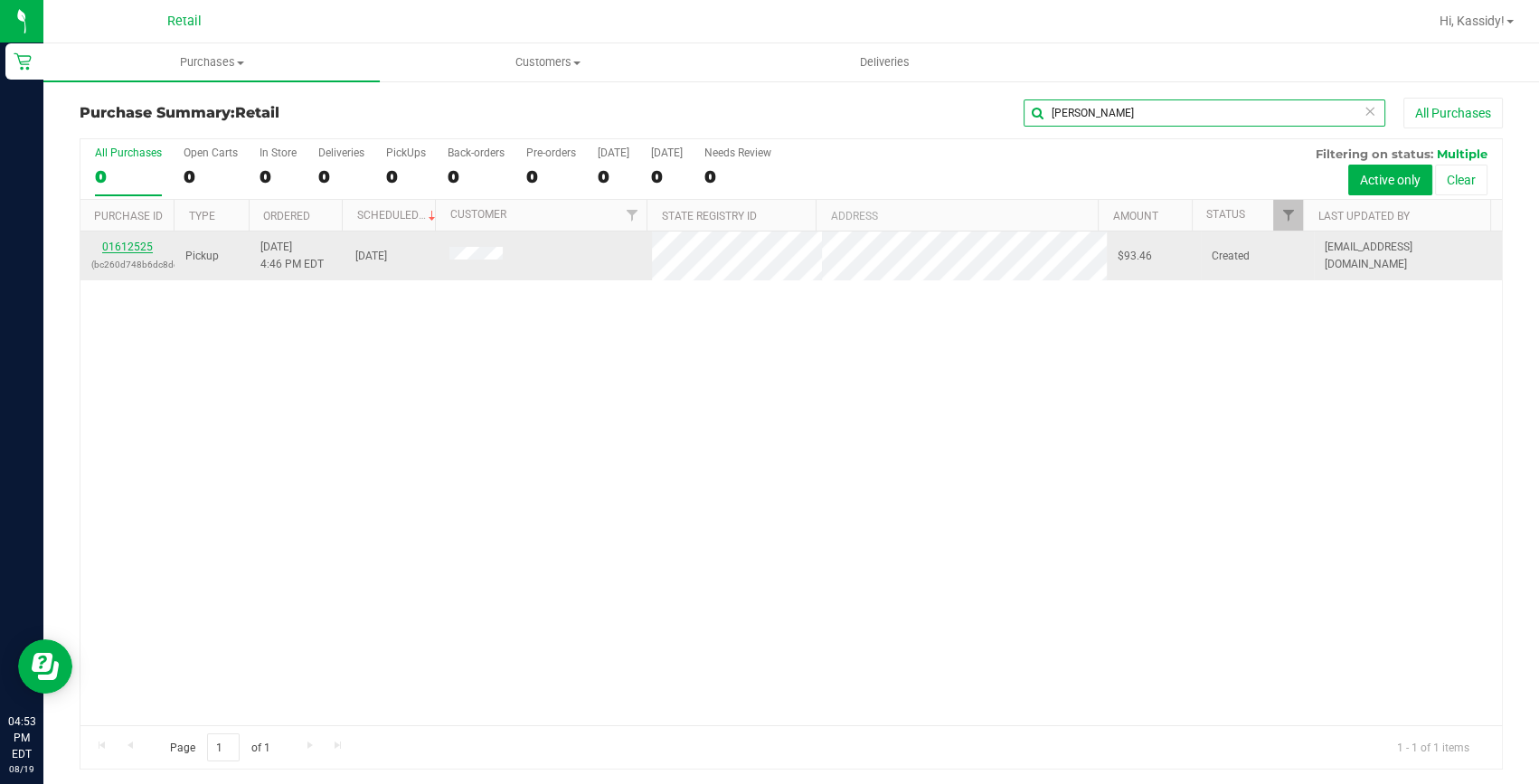
type input "[PERSON_NAME]"
click at [125, 247] on link "01612525" at bounding box center [127, 246] width 51 height 12
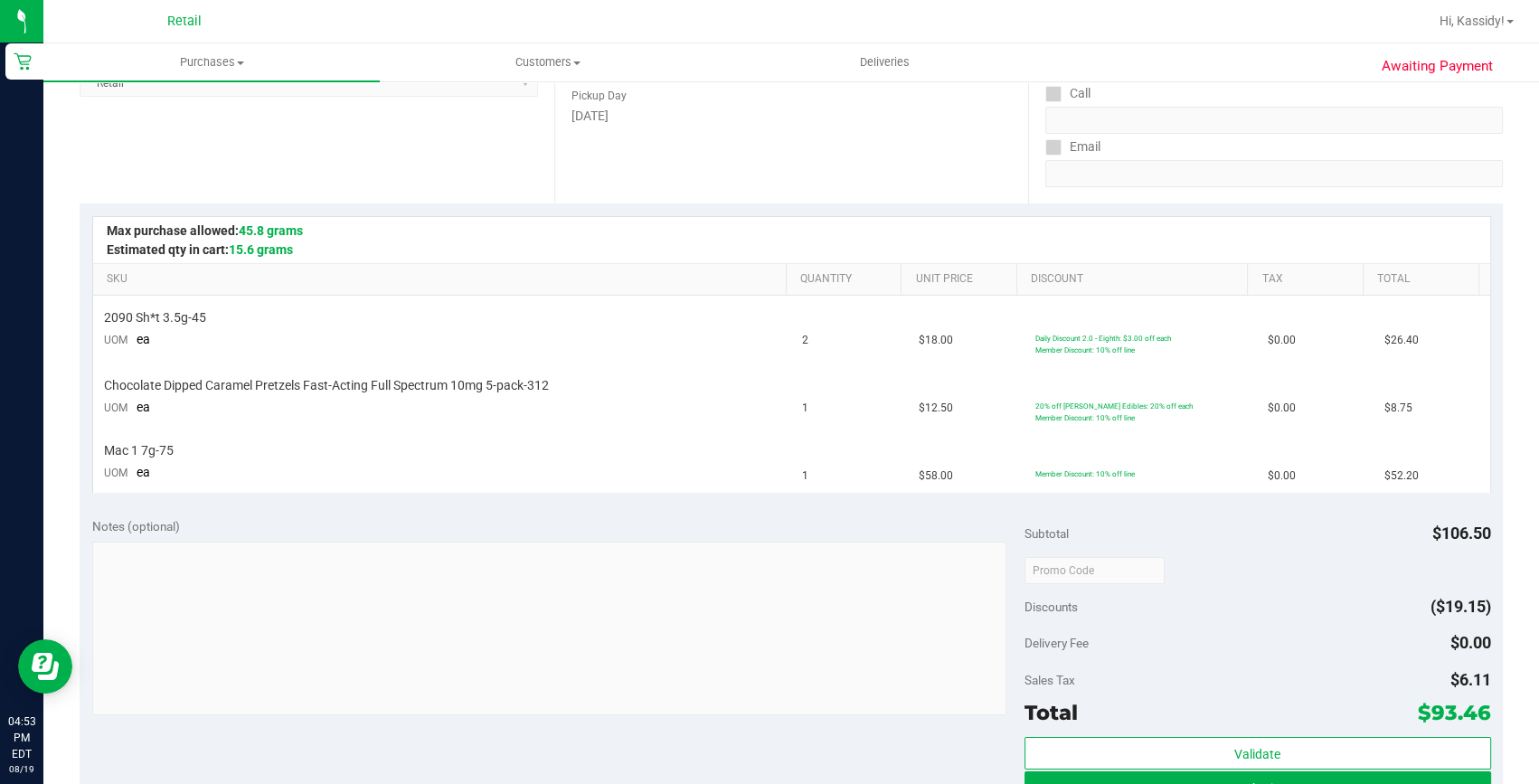
scroll to position [328, 0]
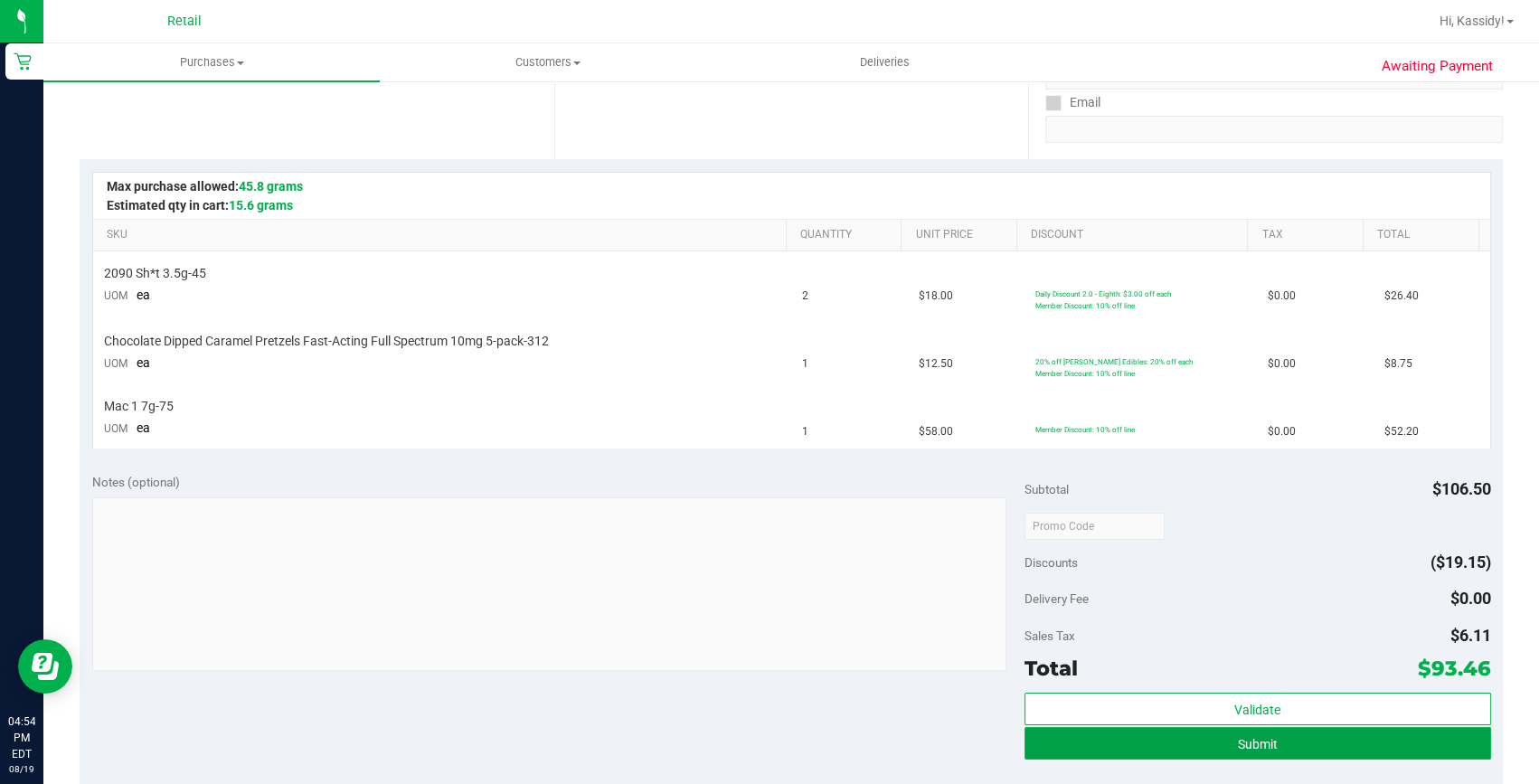
click at [1291, 734] on button "Submit" at bounding box center [1258, 742] width 466 height 32
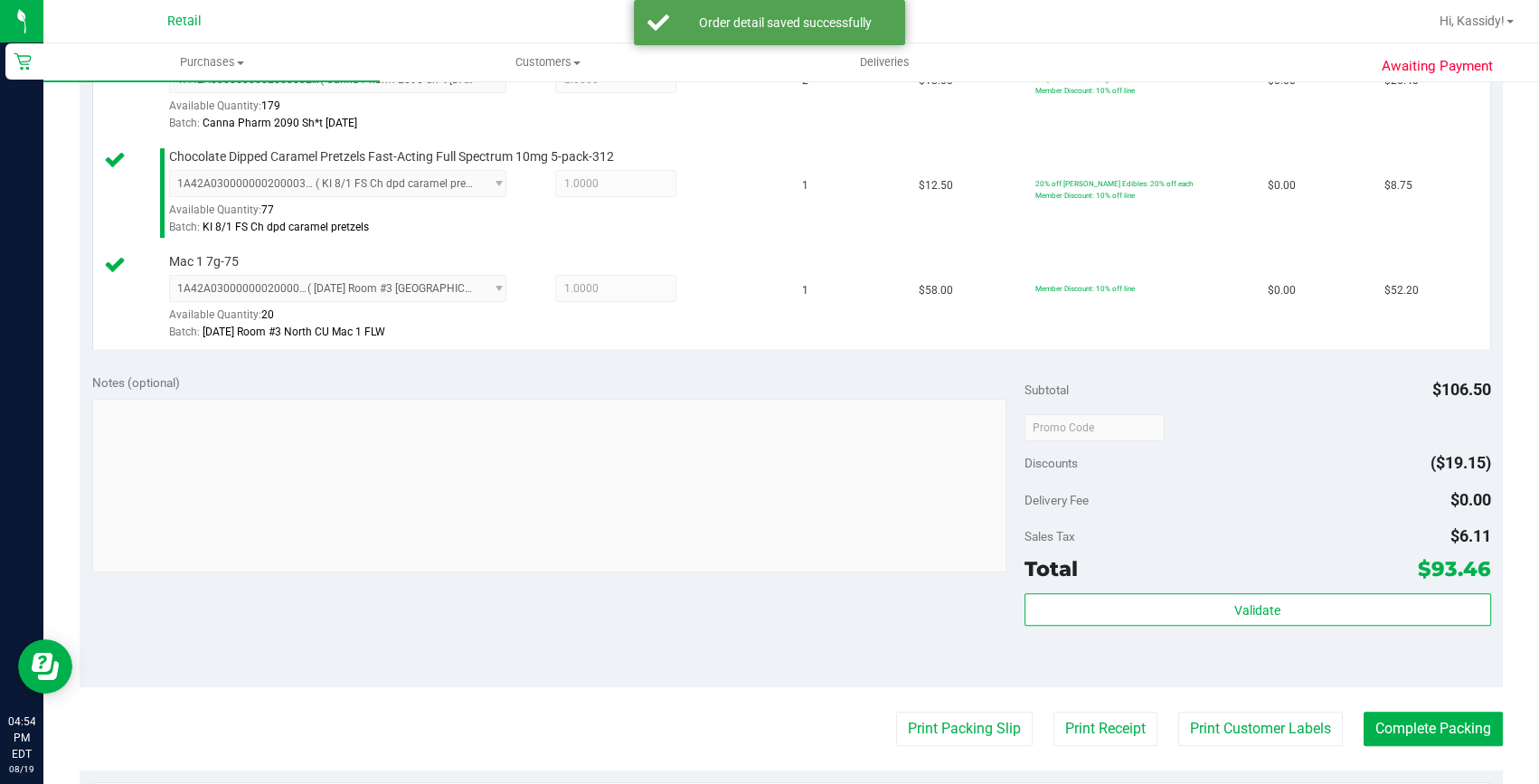
scroll to position [575, 0]
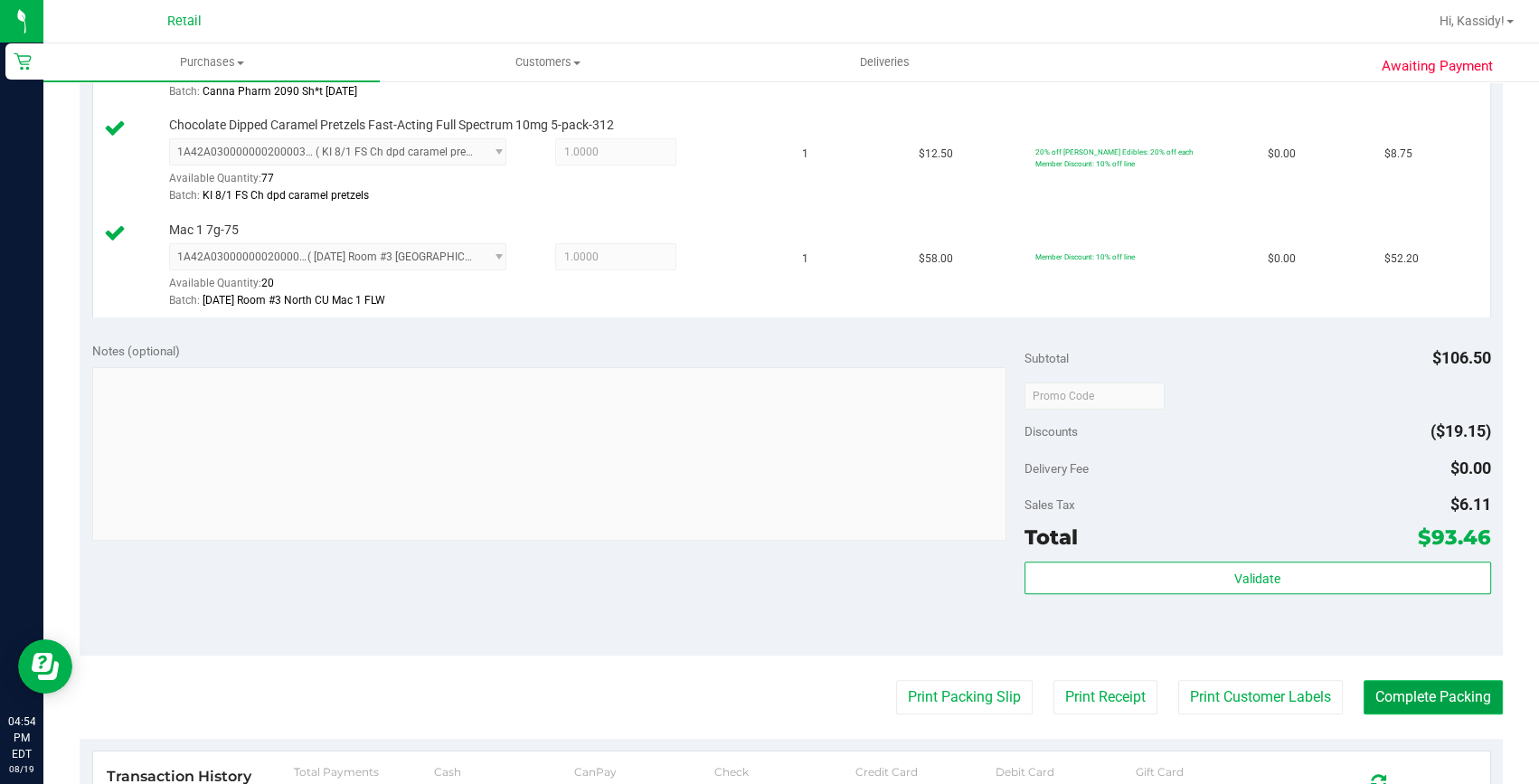
click at [1382, 692] on button "Complete Packing" at bounding box center [1433, 697] width 140 height 34
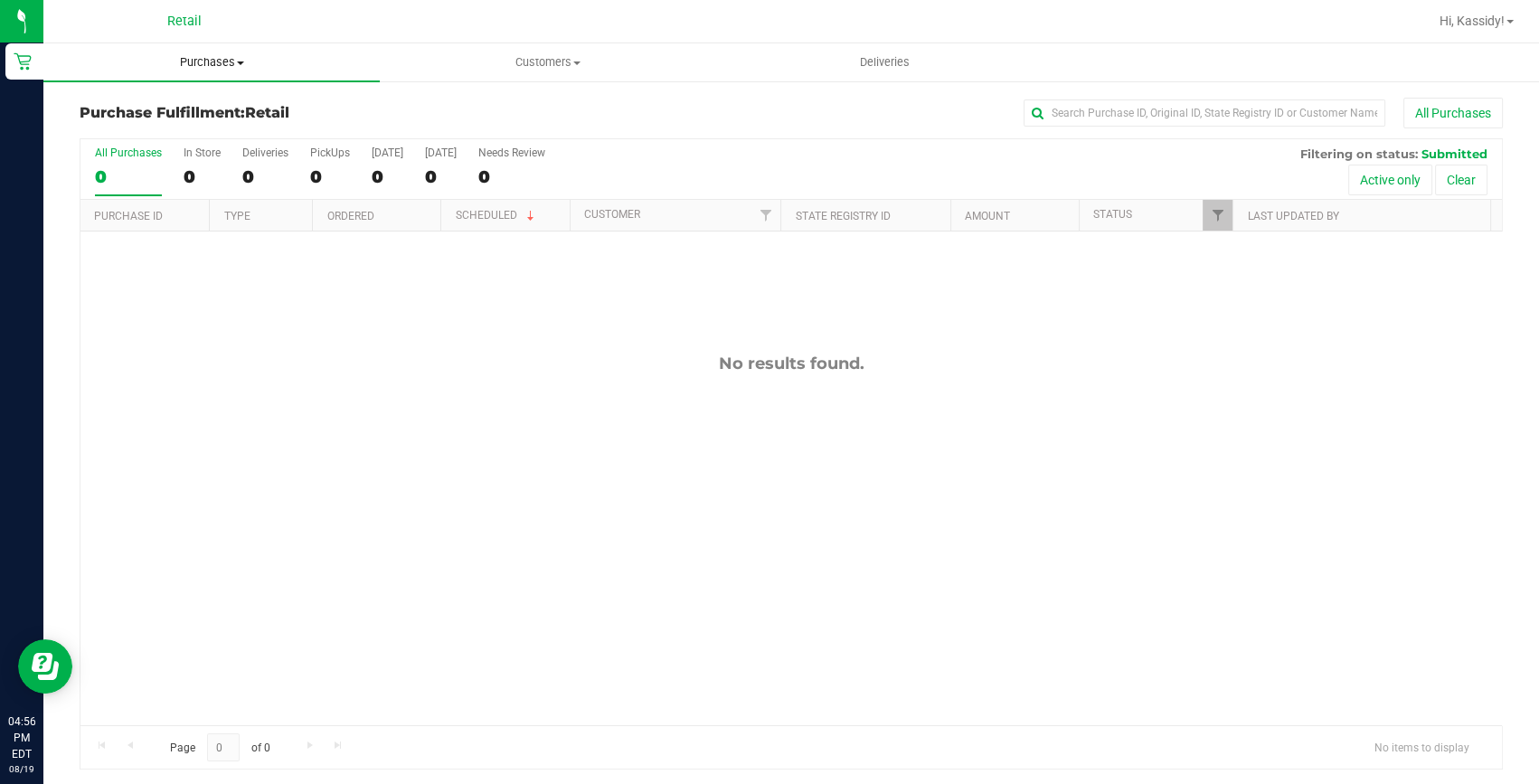
click at [215, 72] on uib-tab-heading "Purchases Summary of purchases Fulfillment All purchases" at bounding box center [211, 62] width 336 height 38
click at [188, 105] on span "Summary of purchases" at bounding box center [136, 108] width 185 height 15
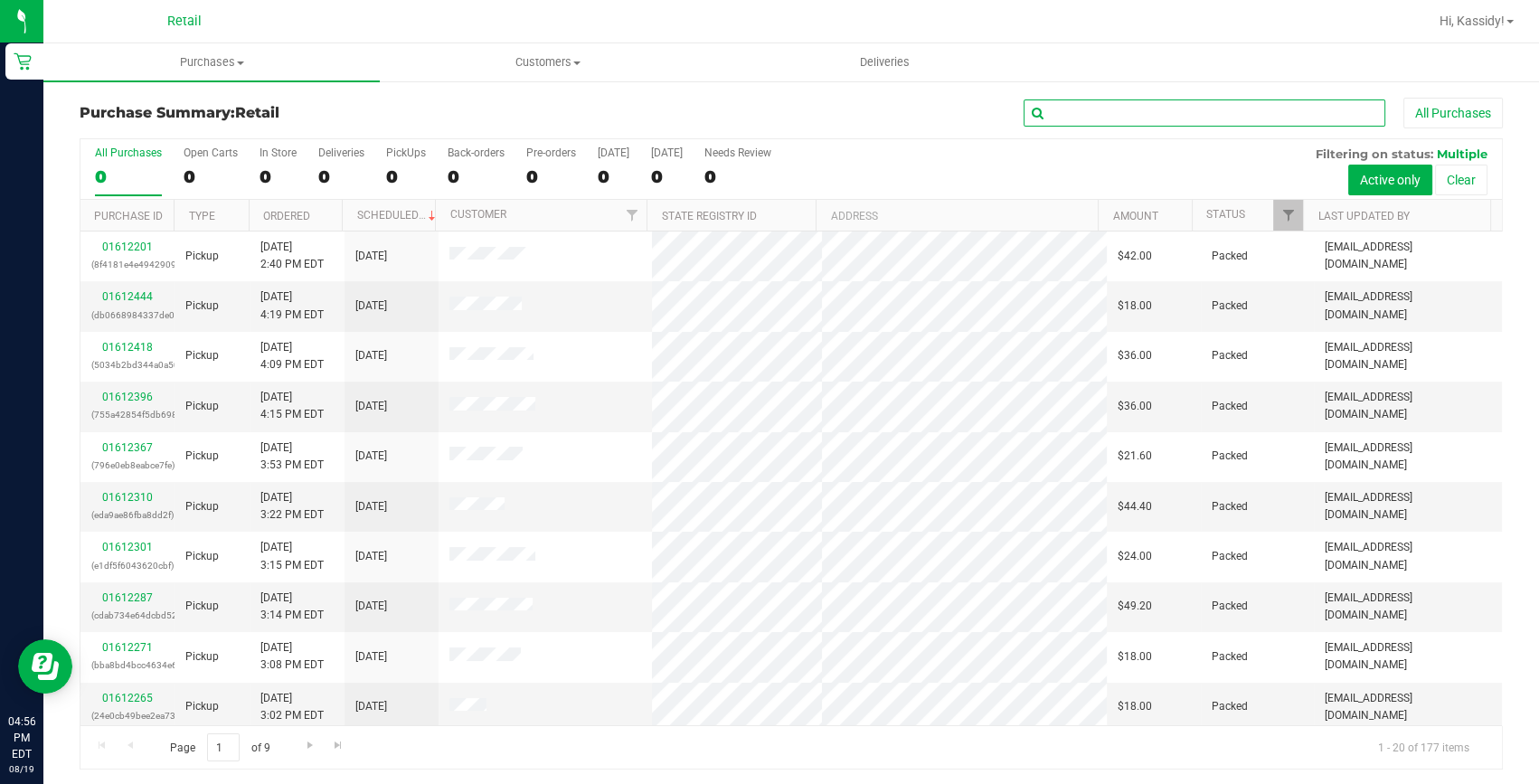
click at [1106, 111] on input "text" at bounding box center [1204, 112] width 361 height 27
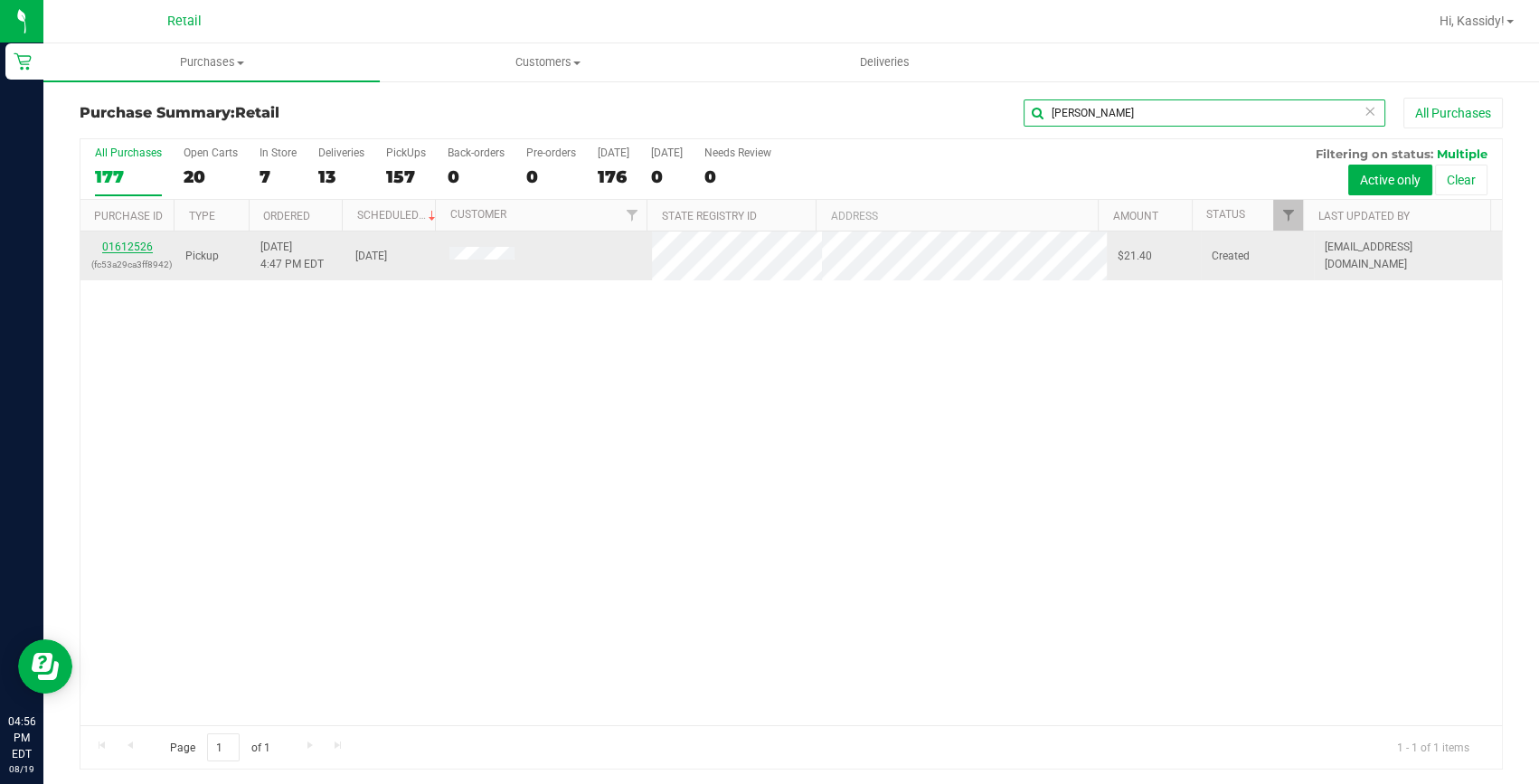
type input "[PERSON_NAME]"
click at [138, 245] on link "01612526" at bounding box center [127, 246] width 51 height 12
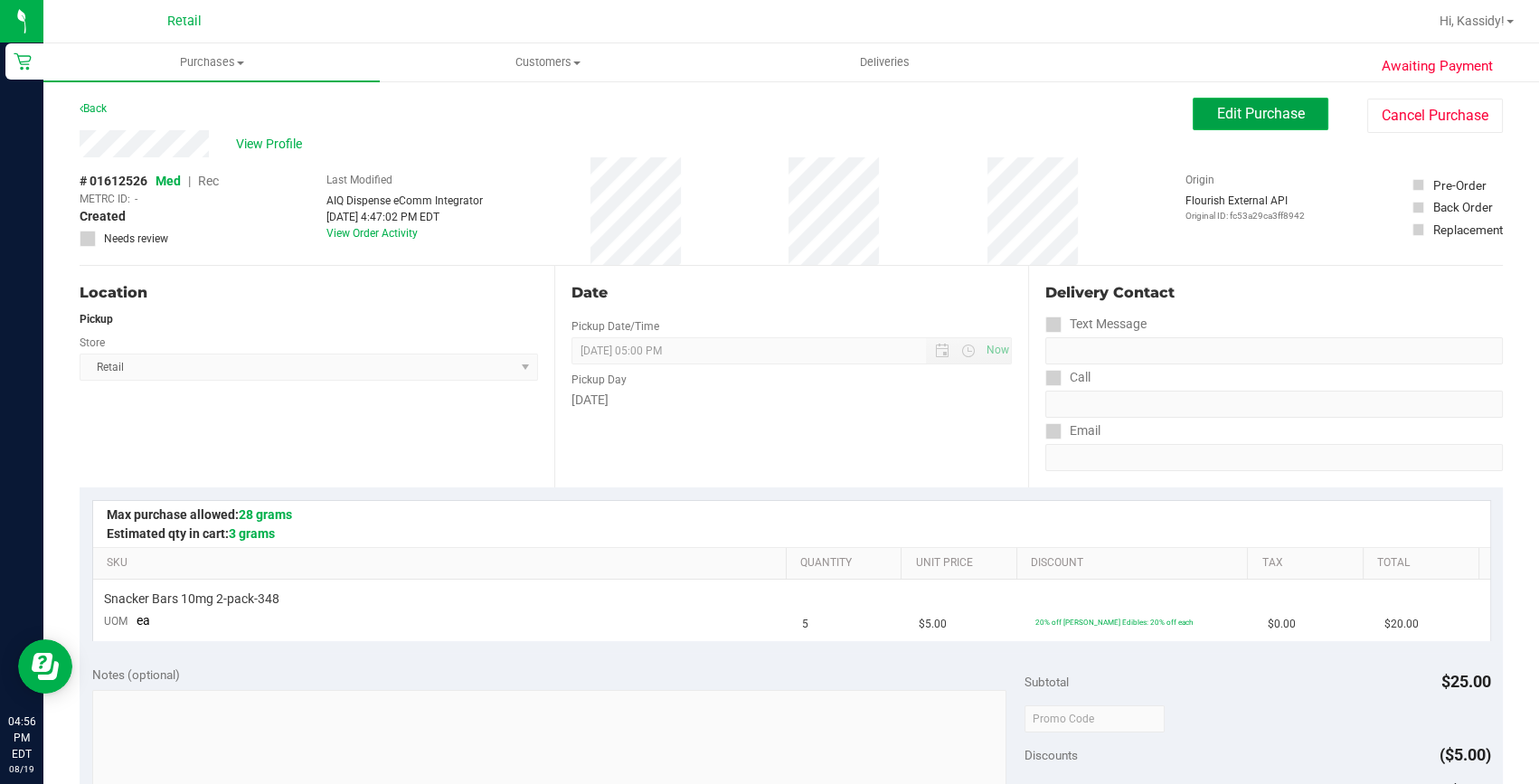
click at [1226, 121] on span "Edit Purchase" at bounding box center [1261, 113] width 88 height 17
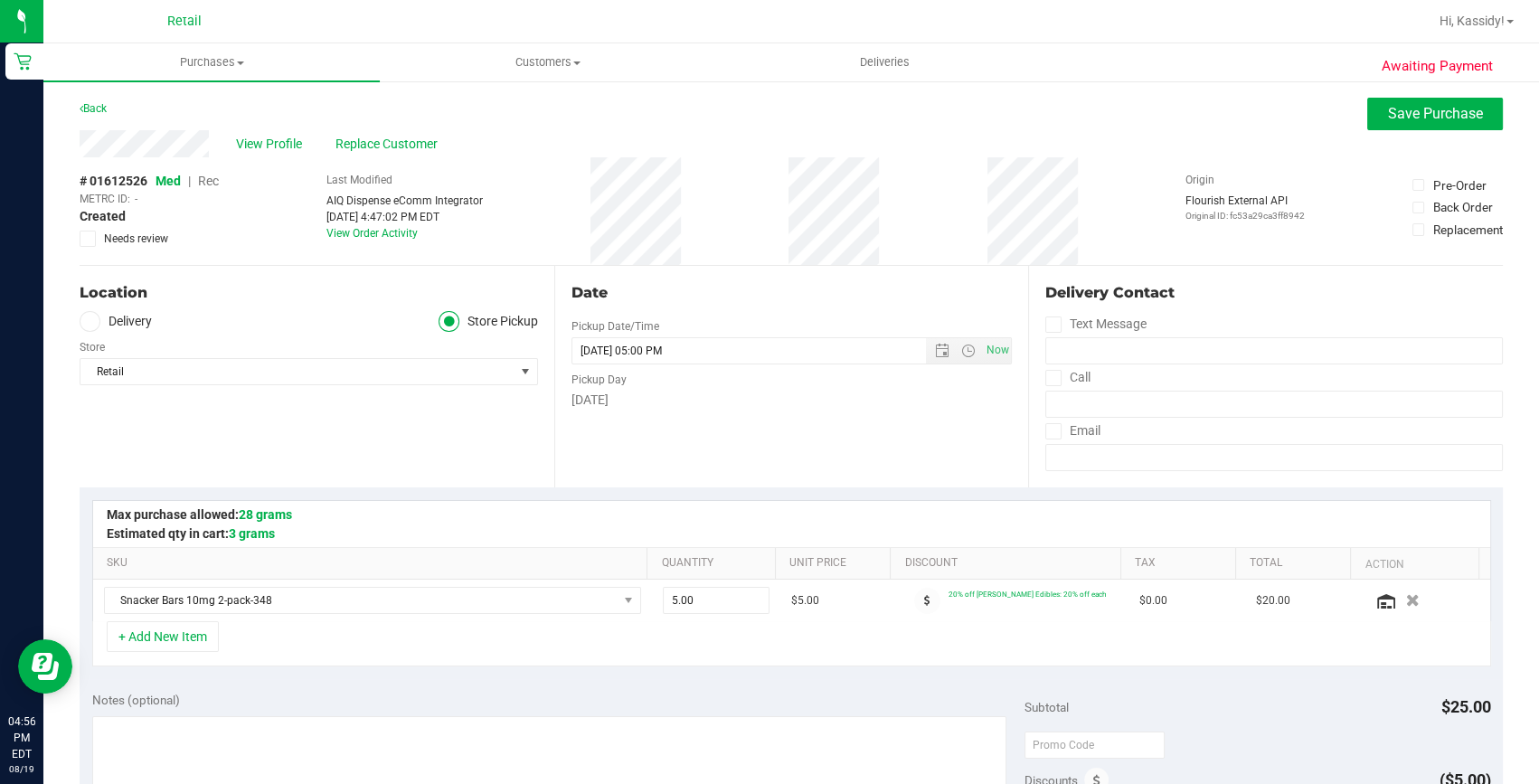
click at [208, 181] on span "Rec" at bounding box center [209, 180] width 21 height 14
click at [1449, 113] on span "Save Purchase" at bounding box center [1435, 113] width 95 height 17
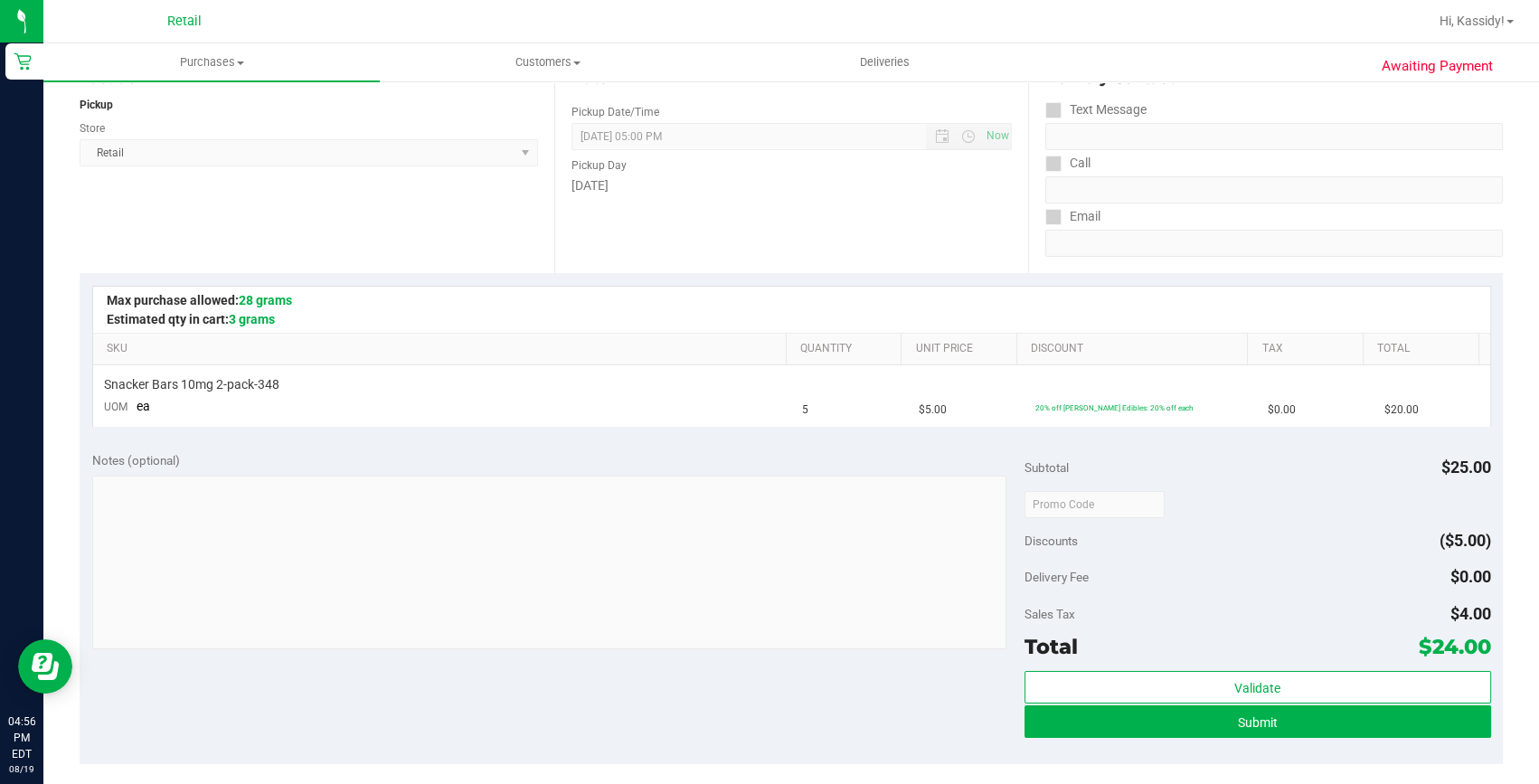
scroll to position [328, 0]
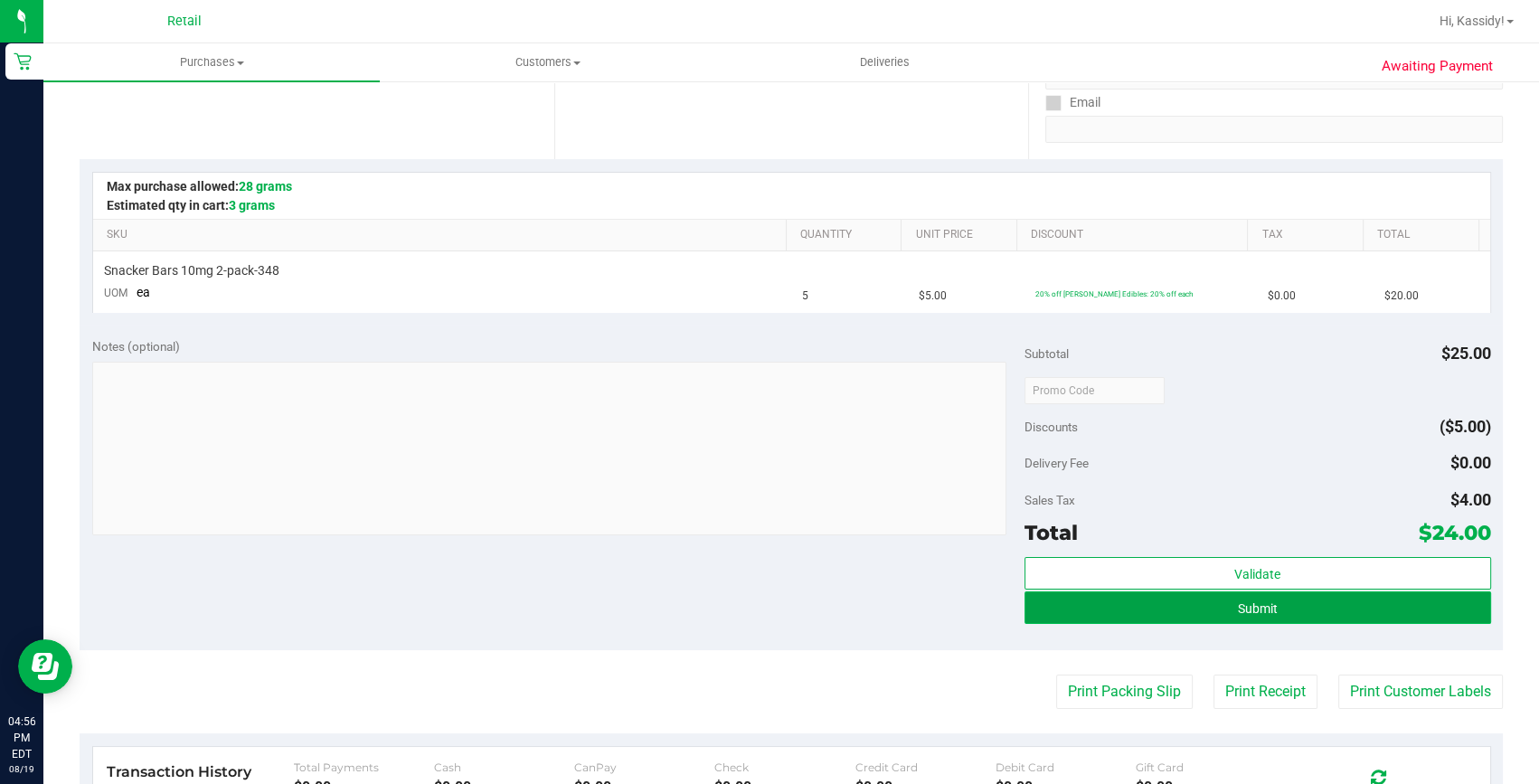
click at [1278, 606] on button "Submit" at bounding box center [1258, 608] width 466 height 32
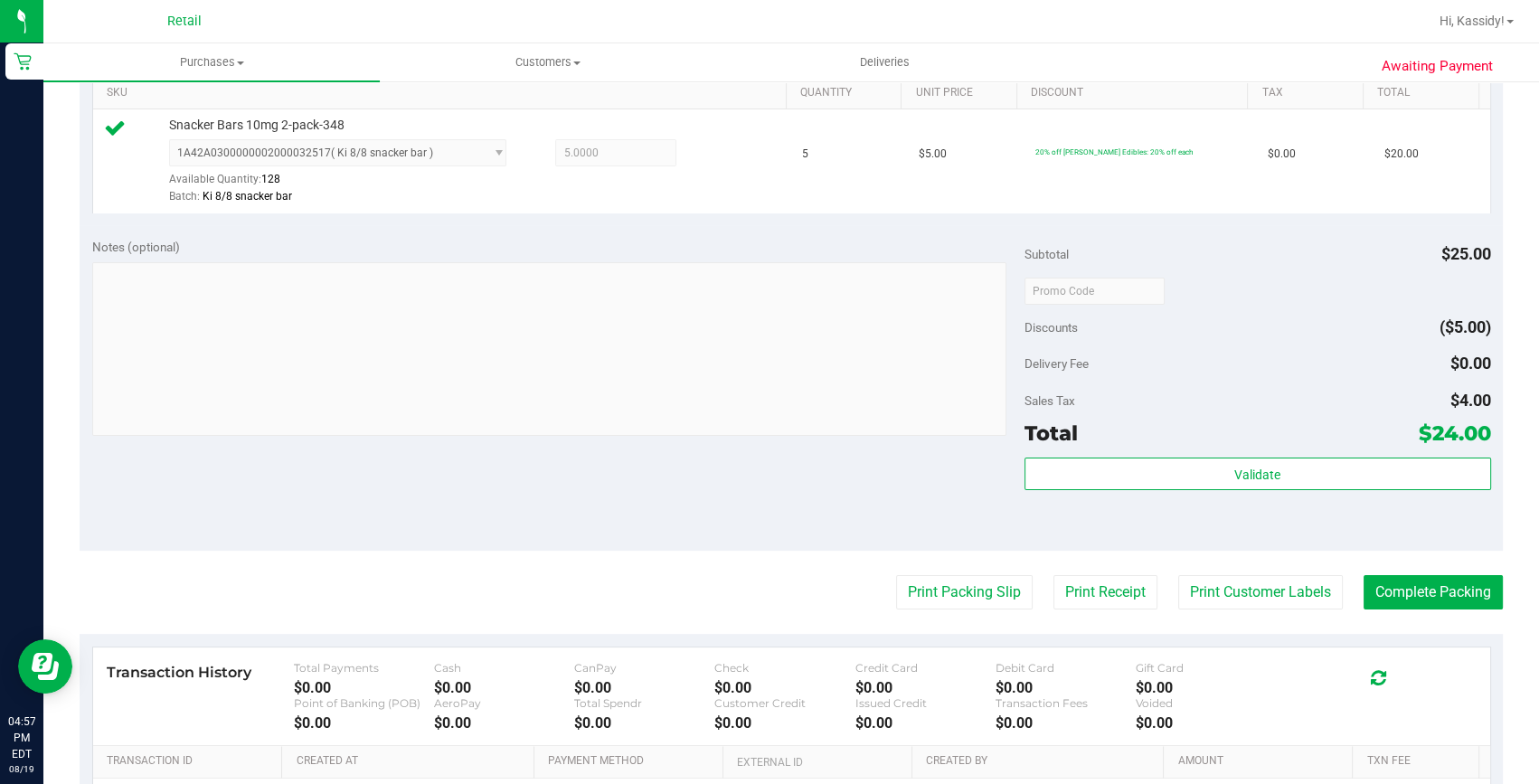
scroll to position [575, 0]
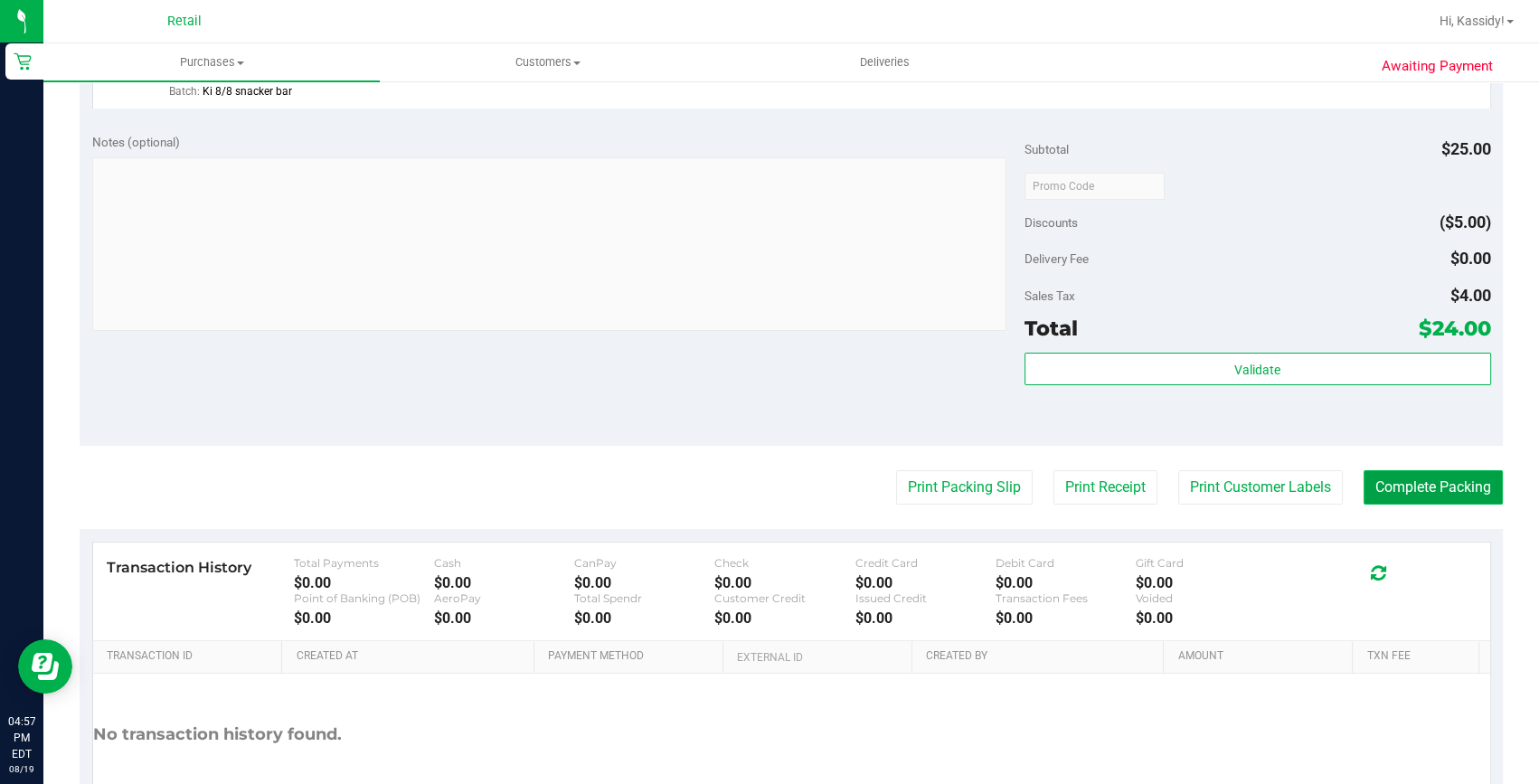
click at [1425, 494] on button "Complete Packing" at bounding box center [1433, 487] width 140 height 34
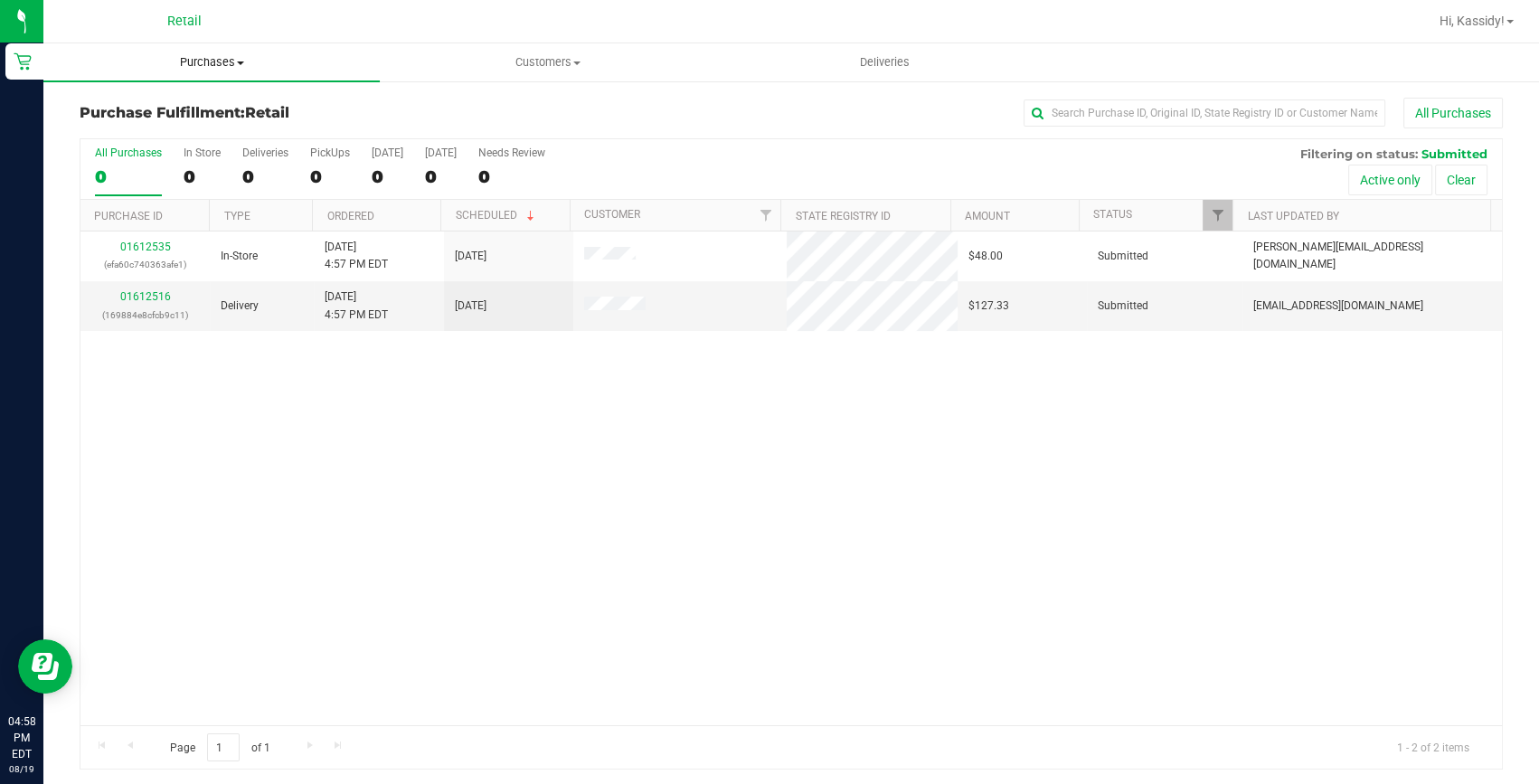
click at [192, 58] on span "Purchases" at bounding box center [211, 61] width 336 height 16
click at [182, 108] on span "Summary of purchases" at bounding box center [136, 108] width 185 height 15
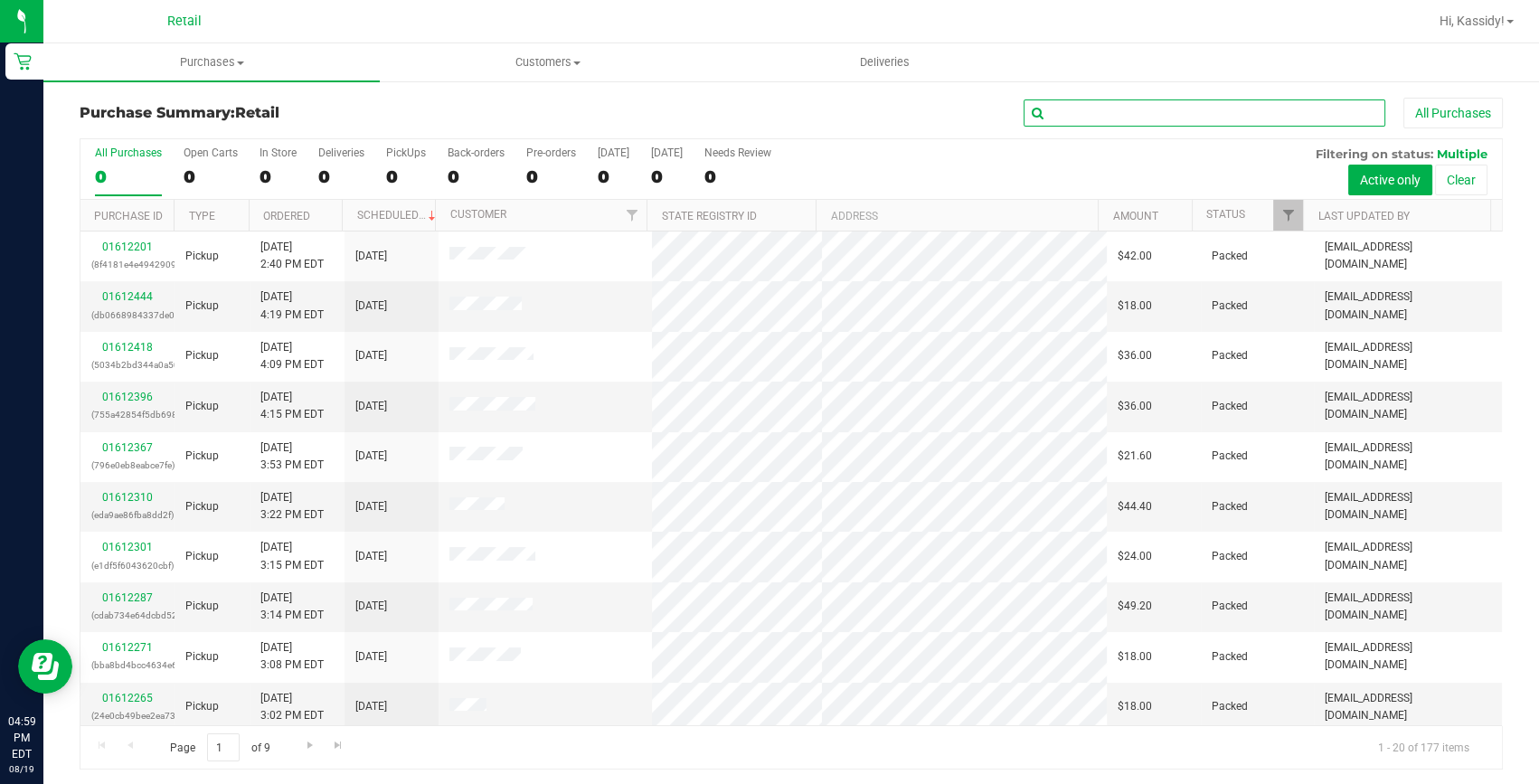
click at [1096, 117] on input "text" at bounding box center [1204, 112] width 361 height 27
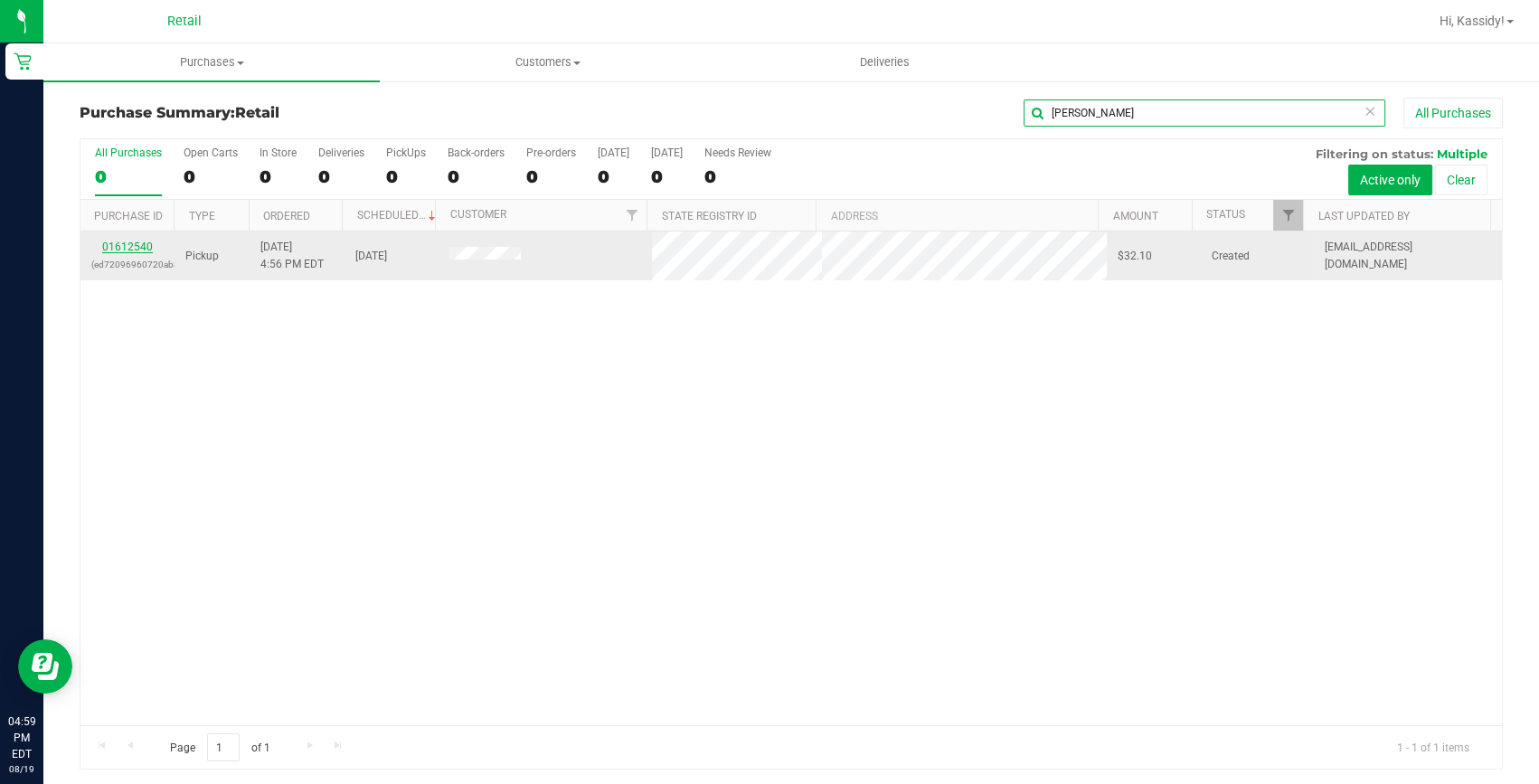
type input "[PERSON_NAME]"
click at [125, 241] on link "01612540" at bounding box center [127, 246] width 51 height 12
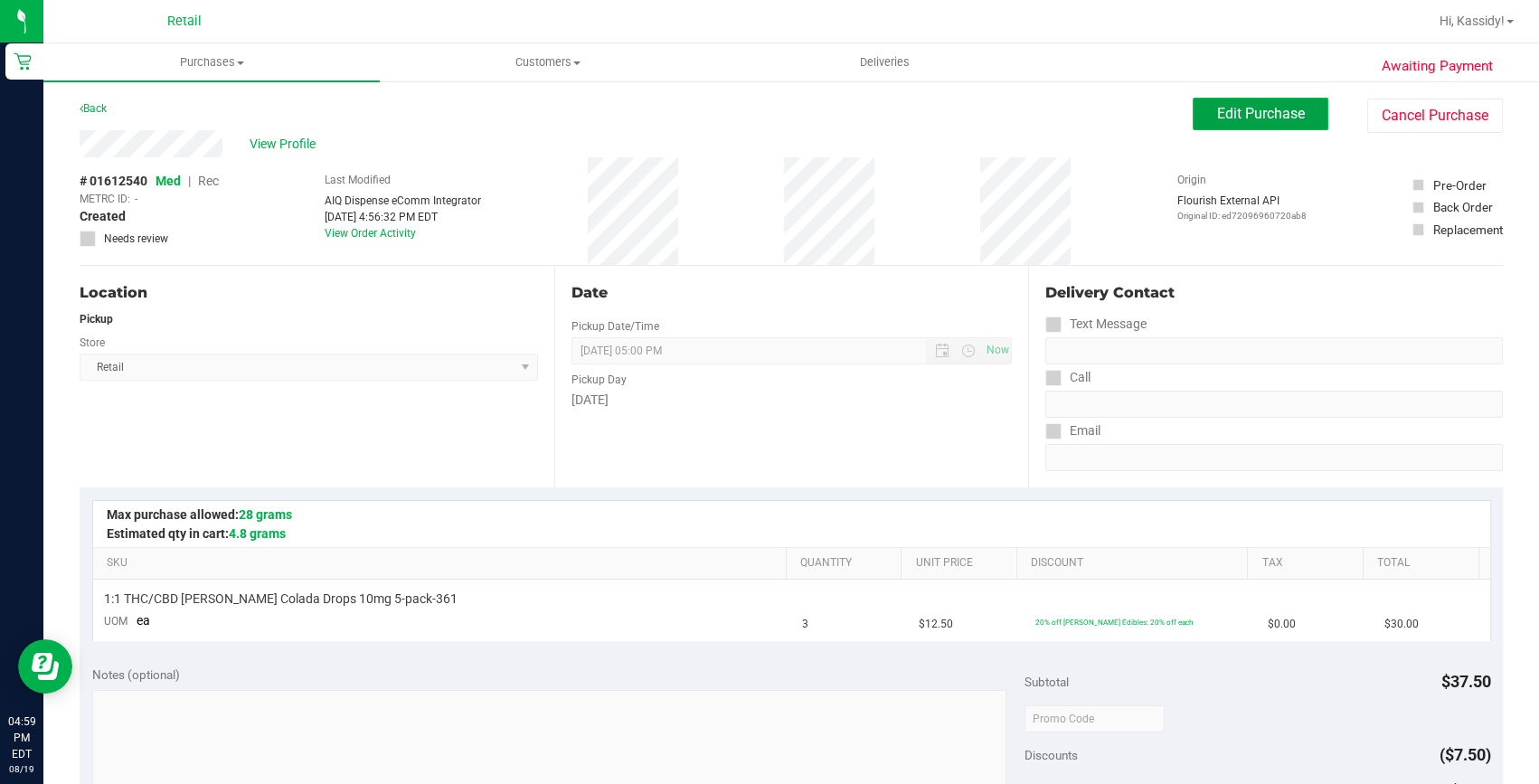
click at [1276, 122] on button "Edit Purchase" at bounding box center [1261, 113] width 136 height 32
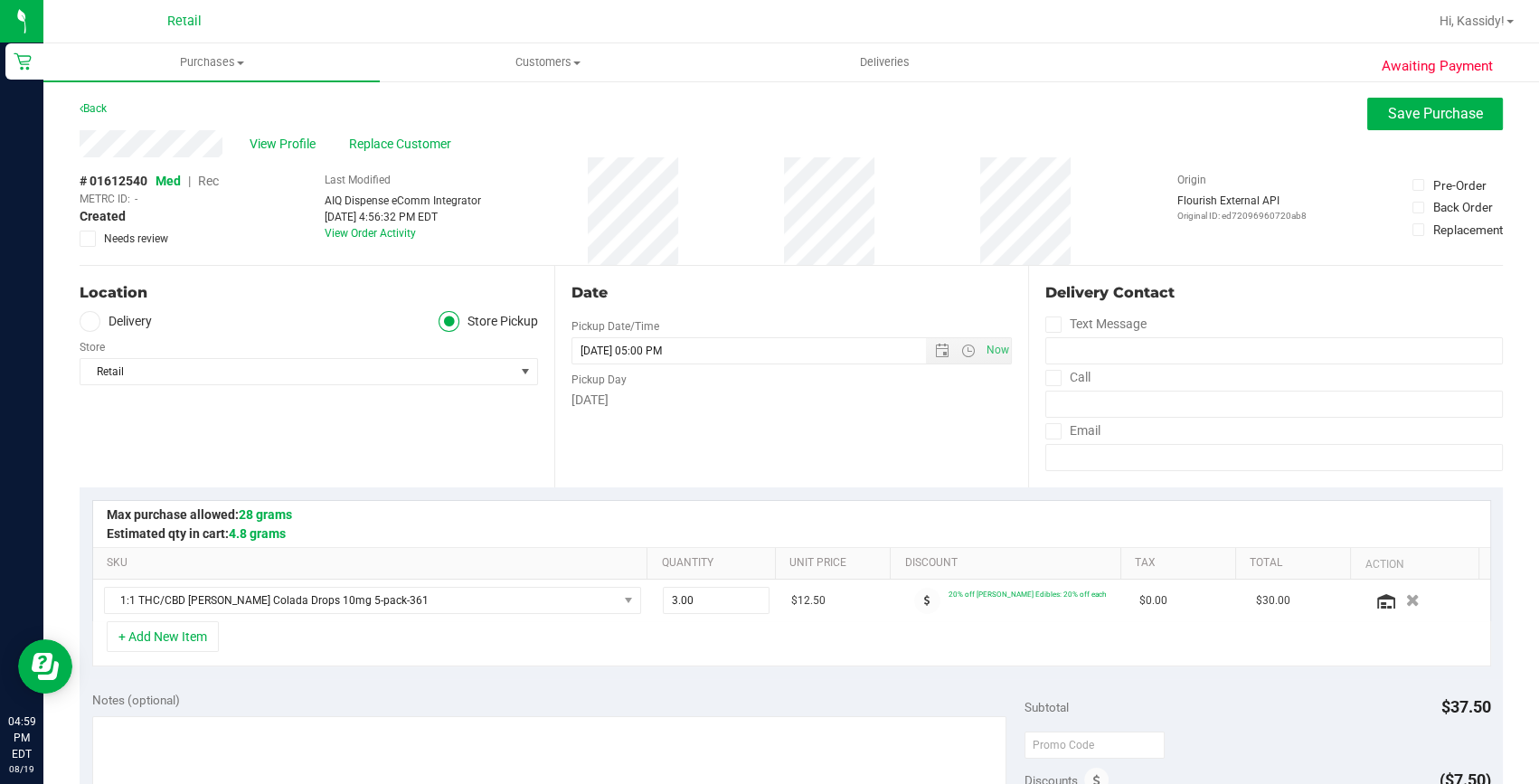
click at [213, 181] on span "Rec" at bounding box center [209, 180] width 21 height 14
click at [1423, 117] on span "Save Purchase" at bounding box center [1435, 113] width 95 height 17
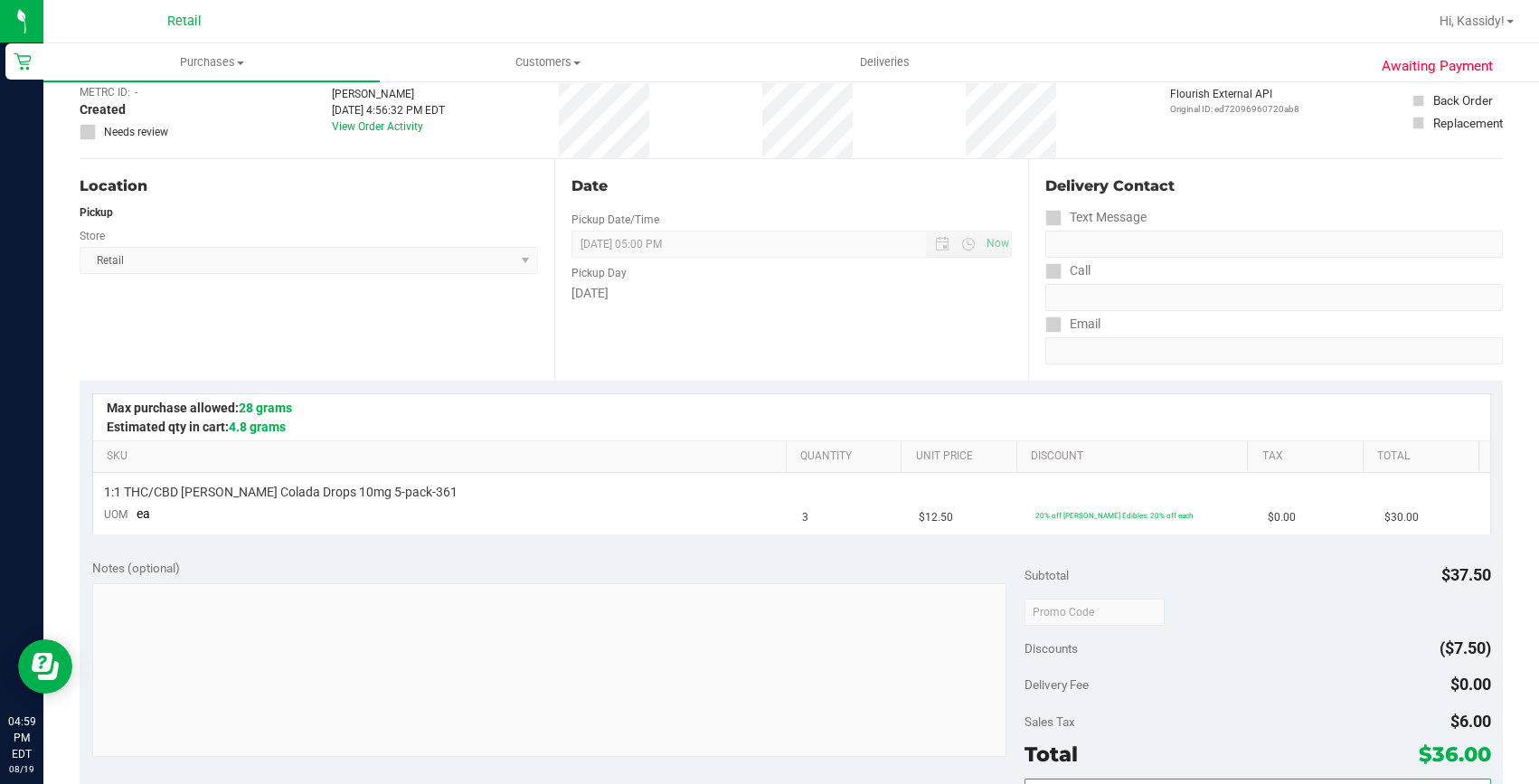
scroll to position [163, 0]
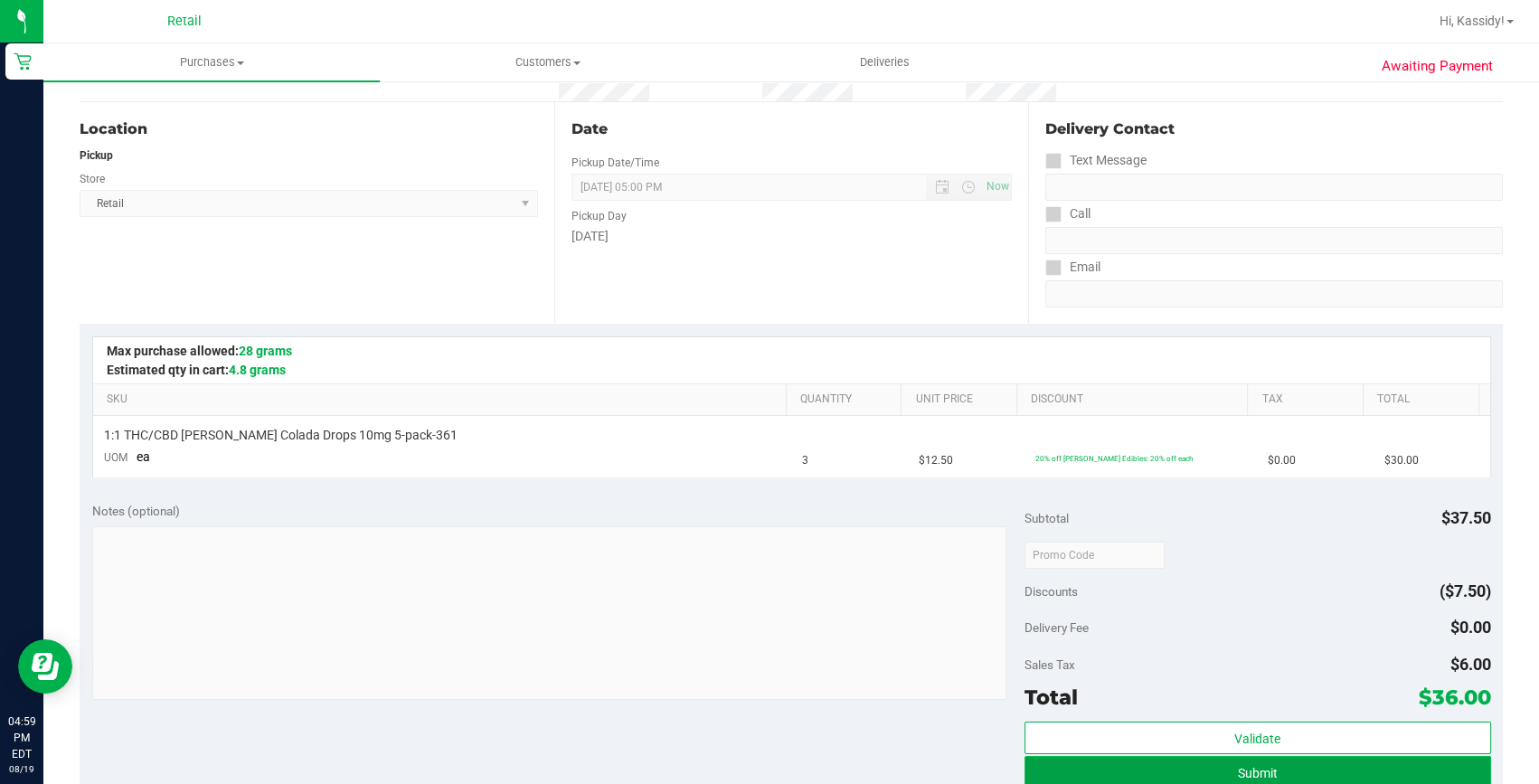
click at [1355, 762] on button "Submit" at bounding box center [1258, 772] width 466 height 32
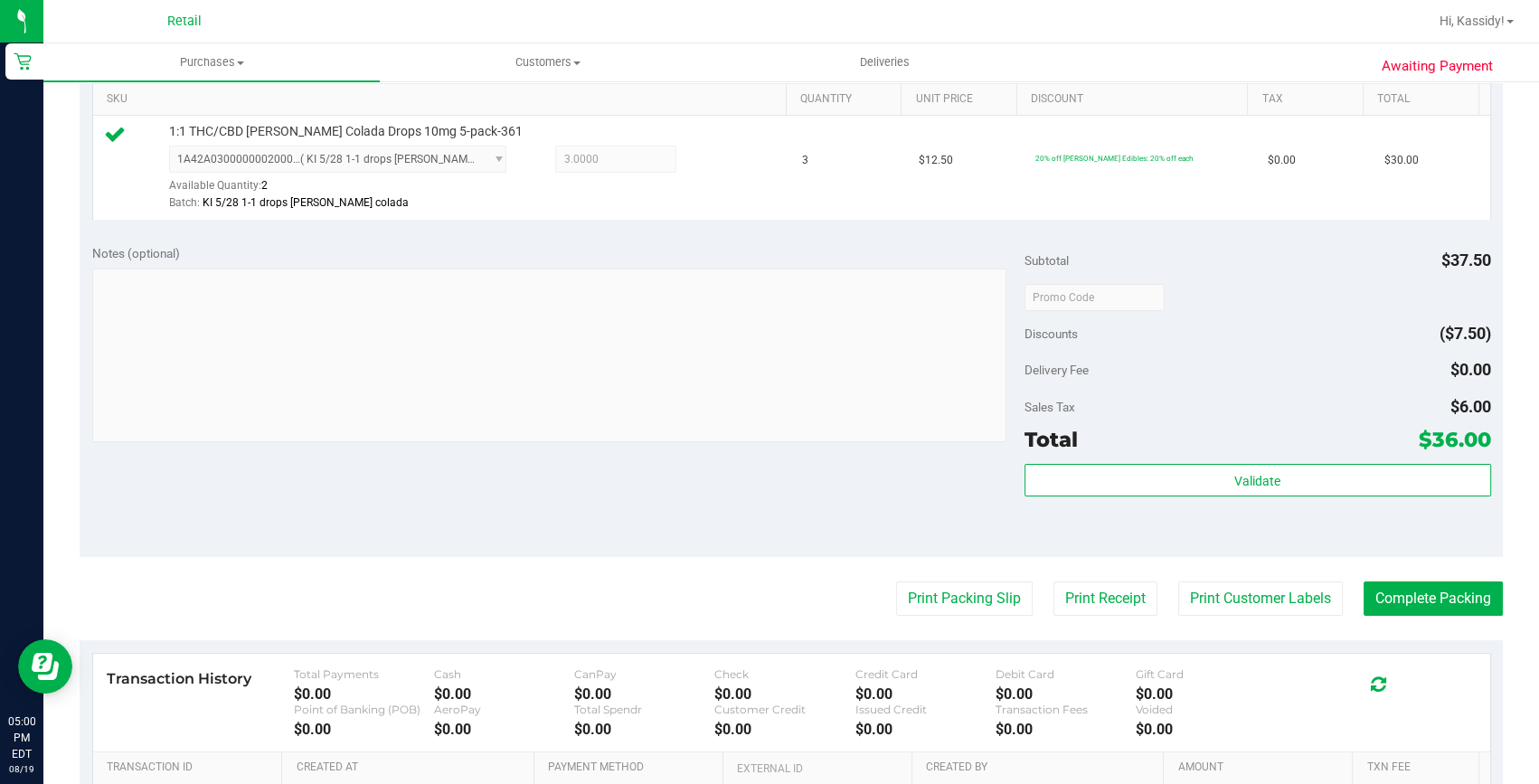
scroll to position [492, 0]
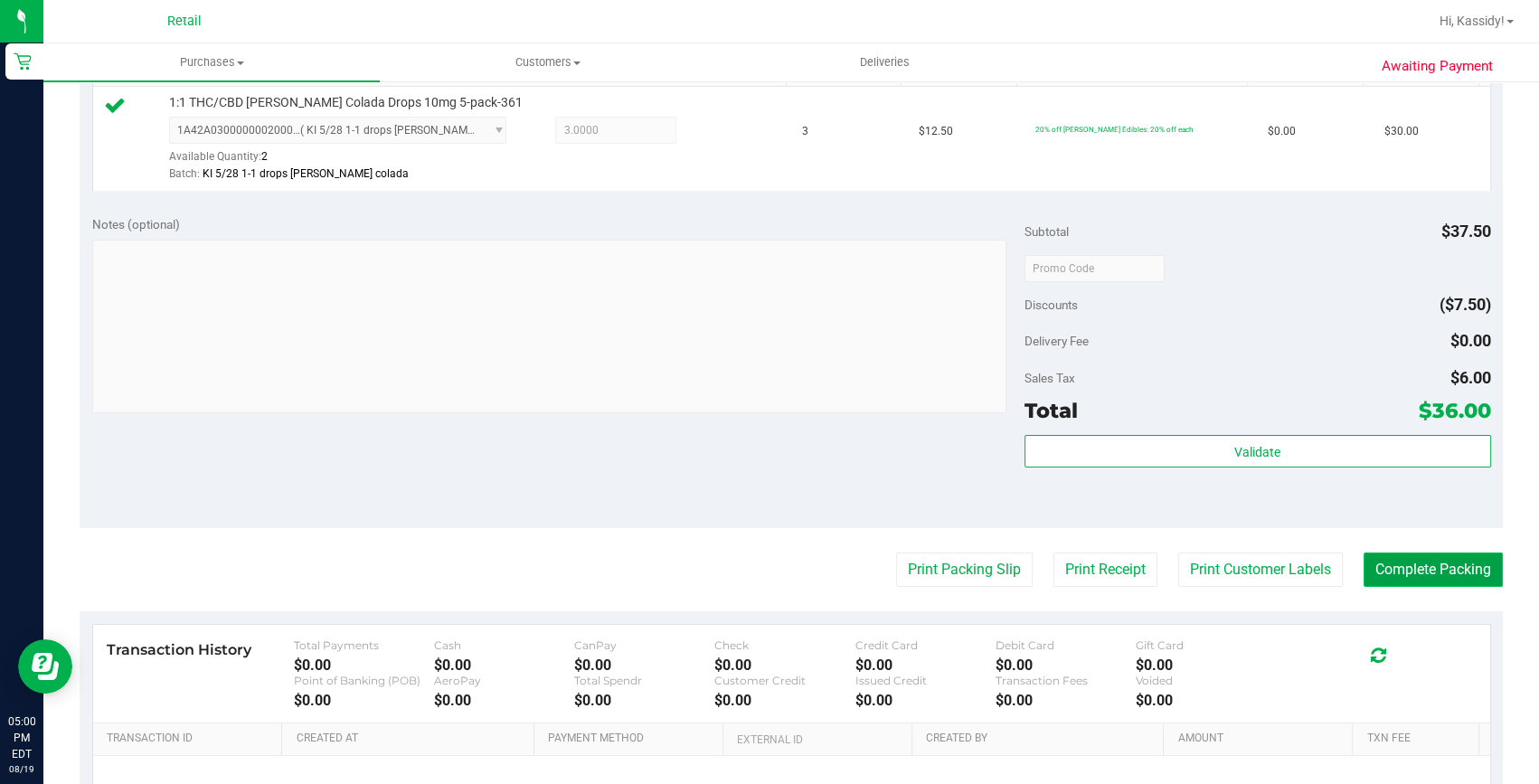
click at [1446, 568] on button "Complete Packing" at bounding box center [1433, 569] width 140 height 34
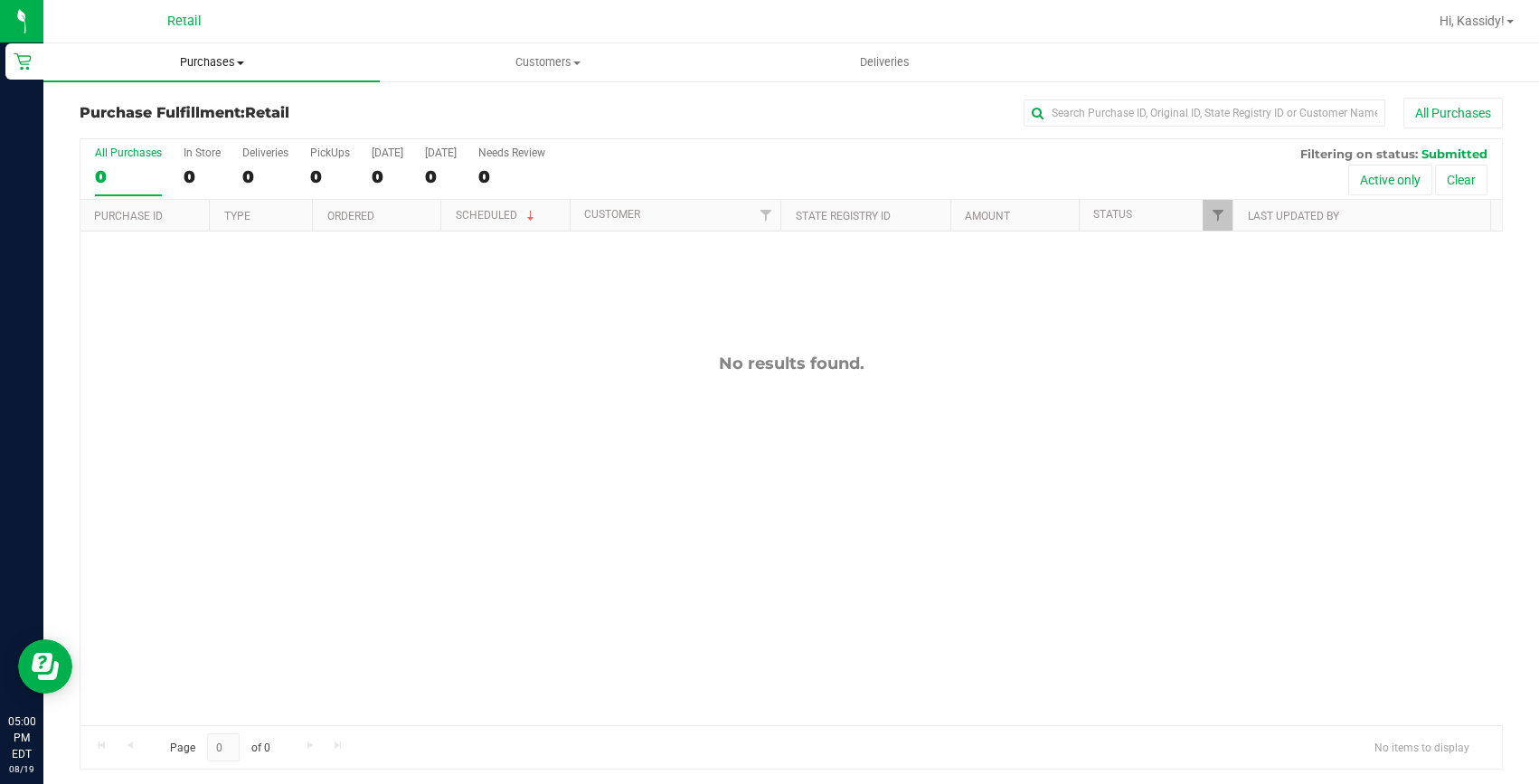
click at [234, 64] on span "Purchases" at bounding box center [211, 61] width 336 height 16
click at [205, 101] on span "Summary of purchases" at bounding box center [136, 108] width 185 height 15
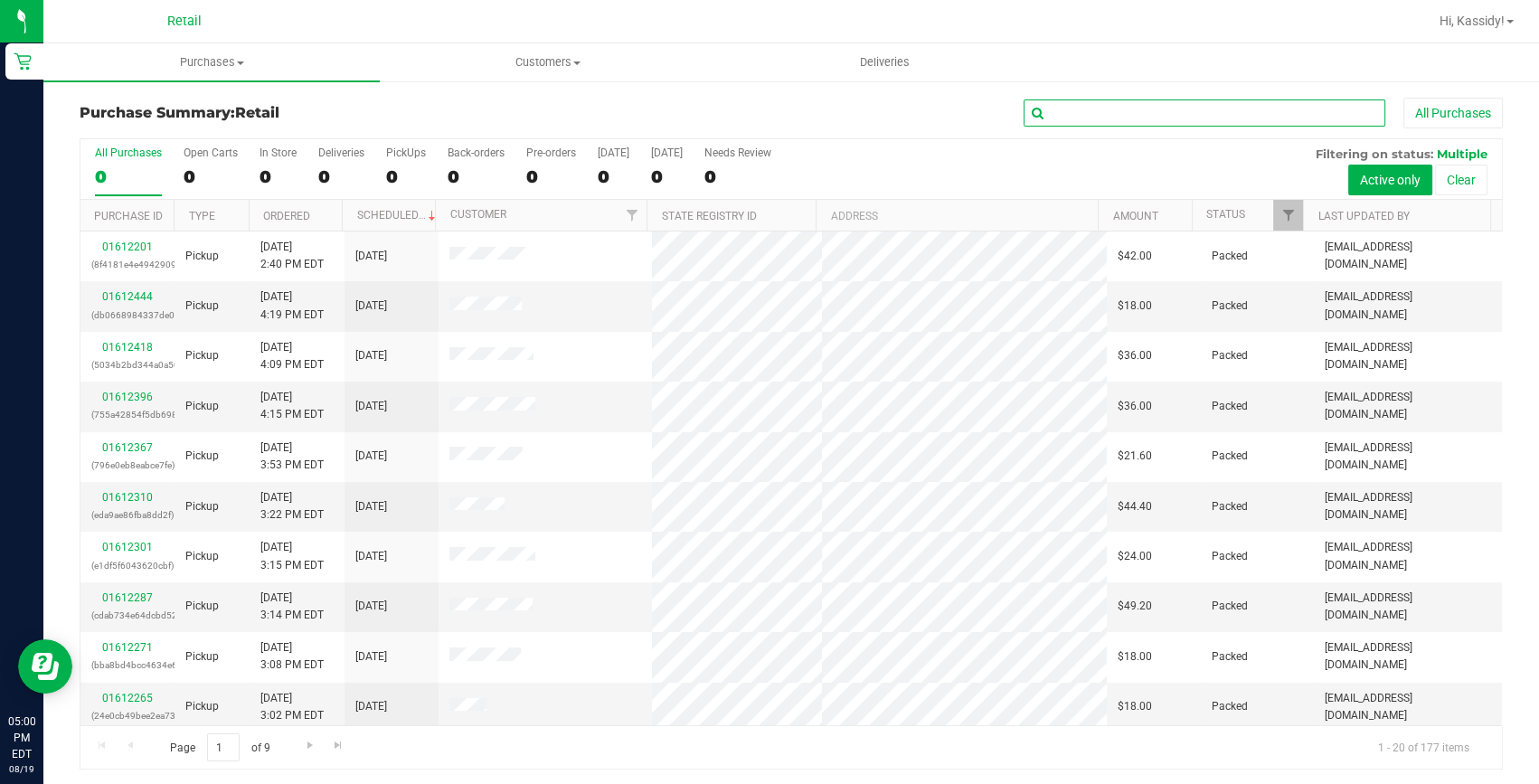
click at [1107, 116] on input "text" at bounding box center [1204, 112] width 361 height 27
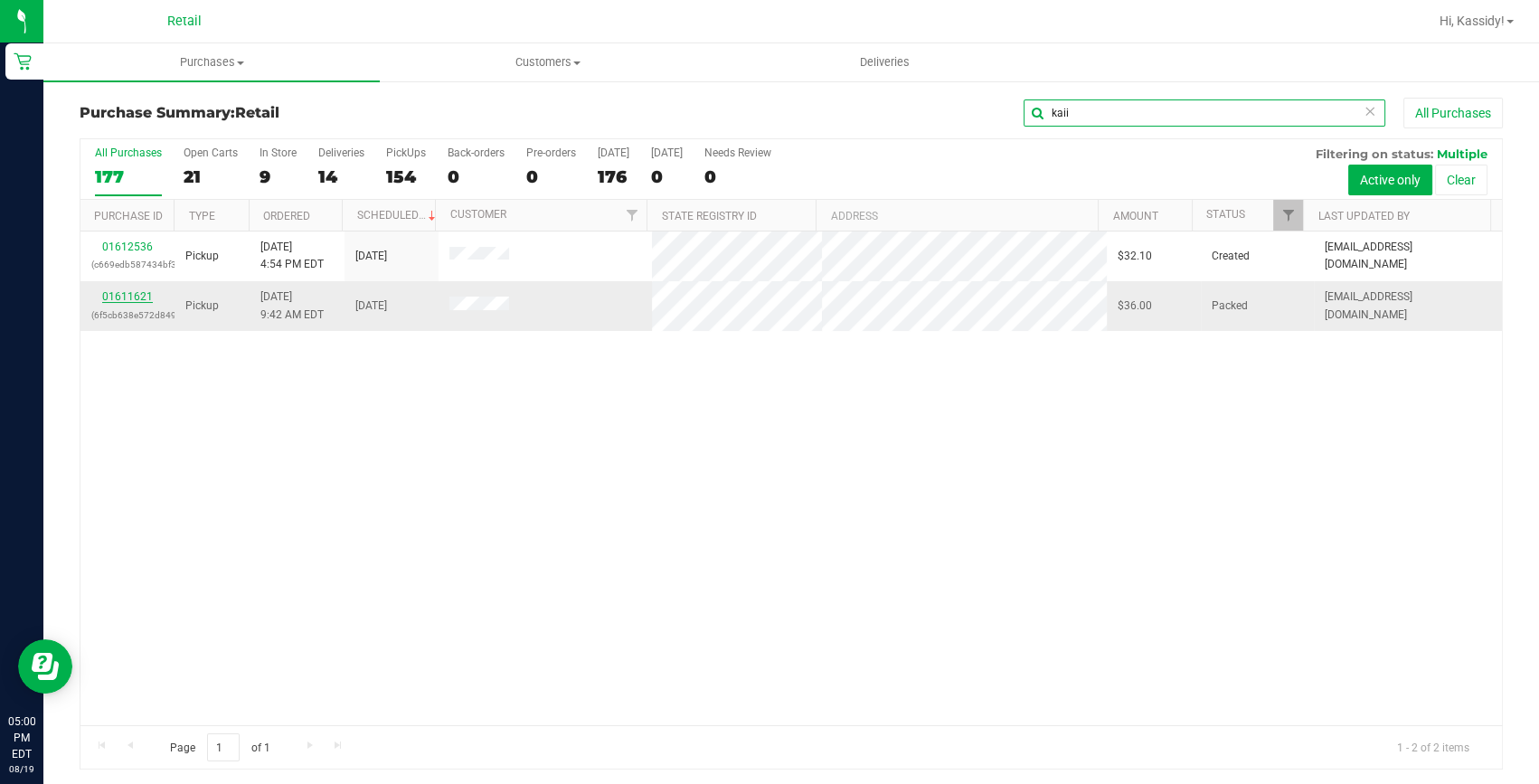
type input "kaii"
click at [143, 293] on link "01611621" at bounding box center [127, 296] width 51 height 12
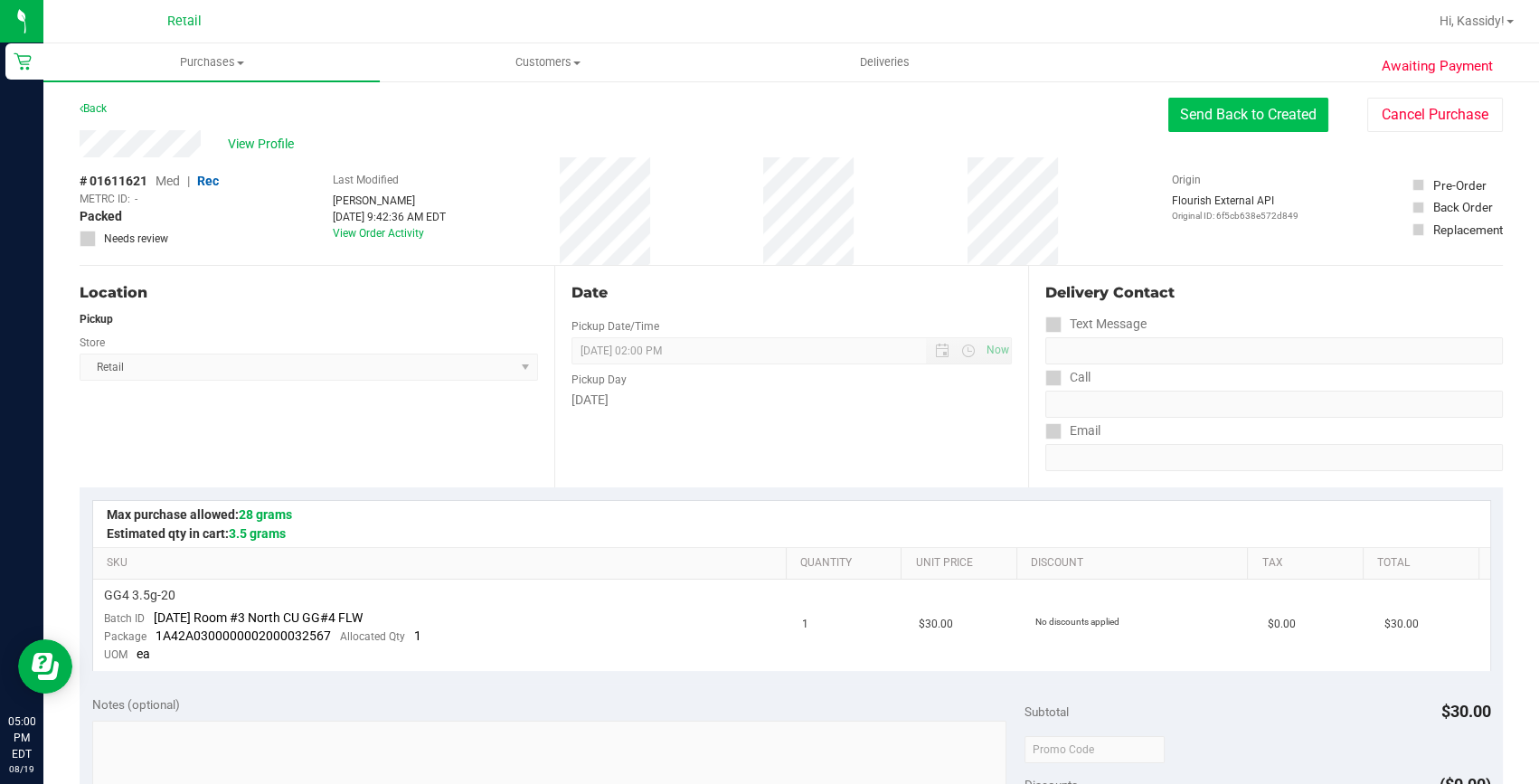
click at [1260, 118] on button "Send Back to Created" at bounding box center [1248, 114] width 160 height 34
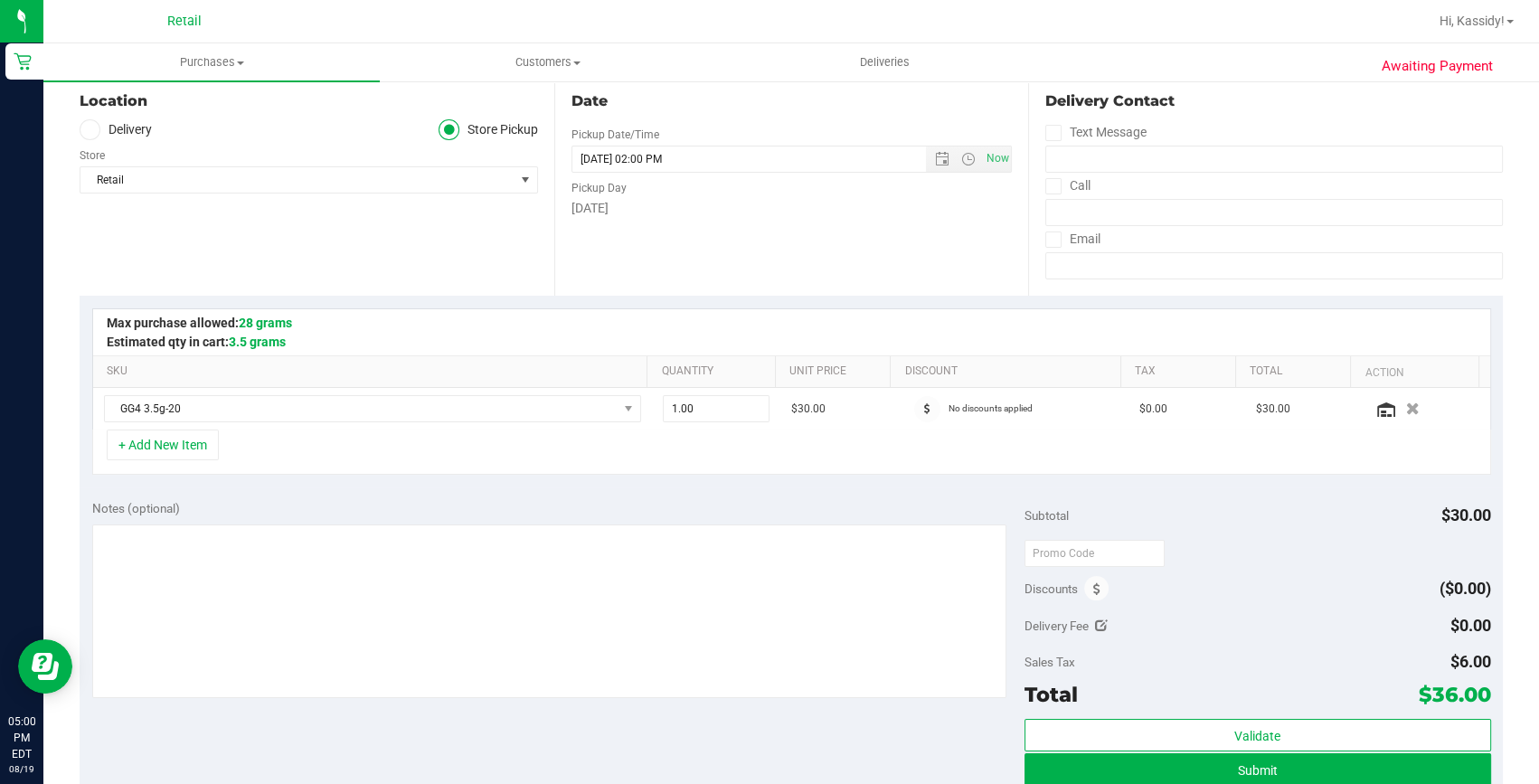
scroll to position [246, 0]
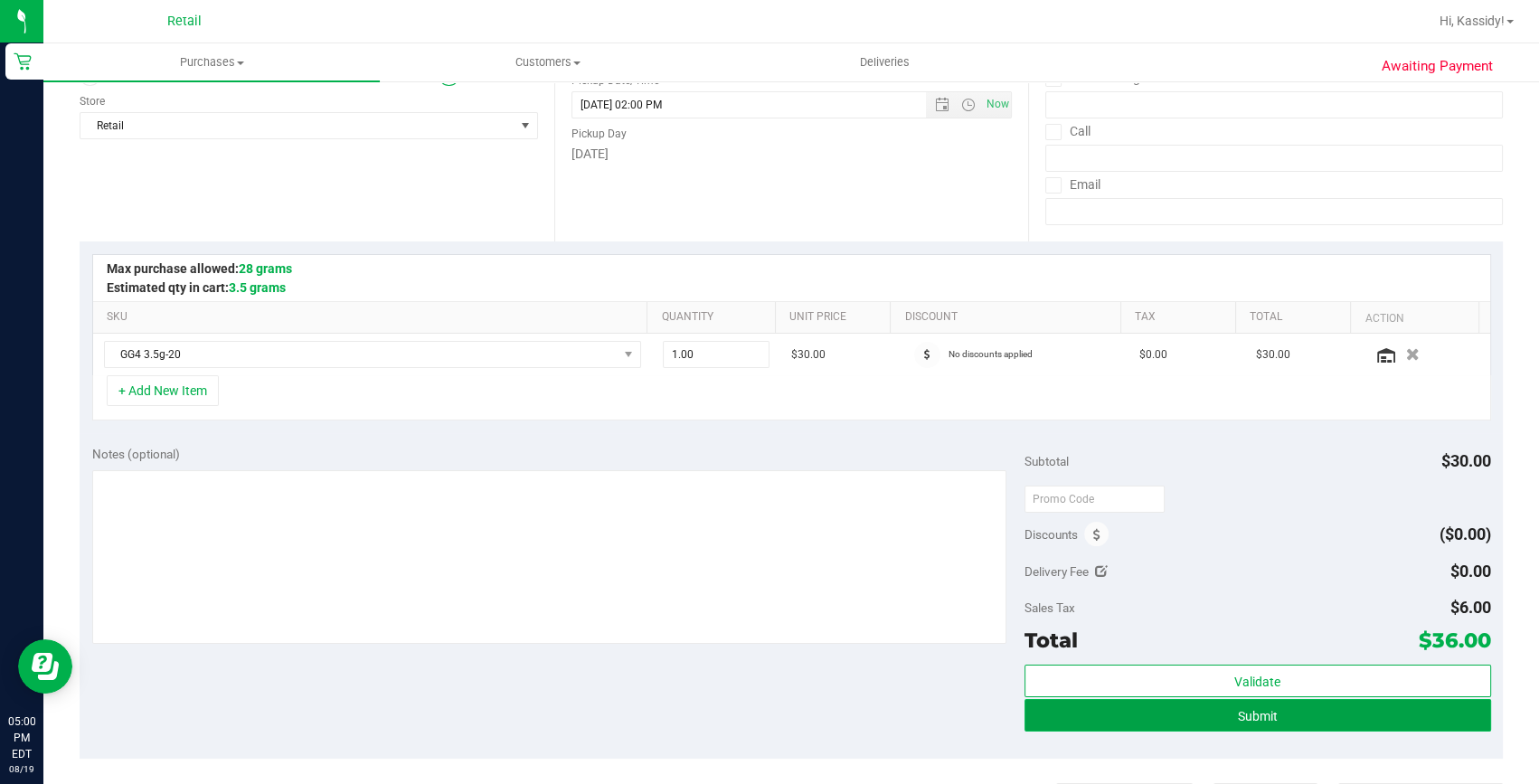
click at [1290, 720] on button "Submit" at bounding box center [1258, 715] width 466 height 32
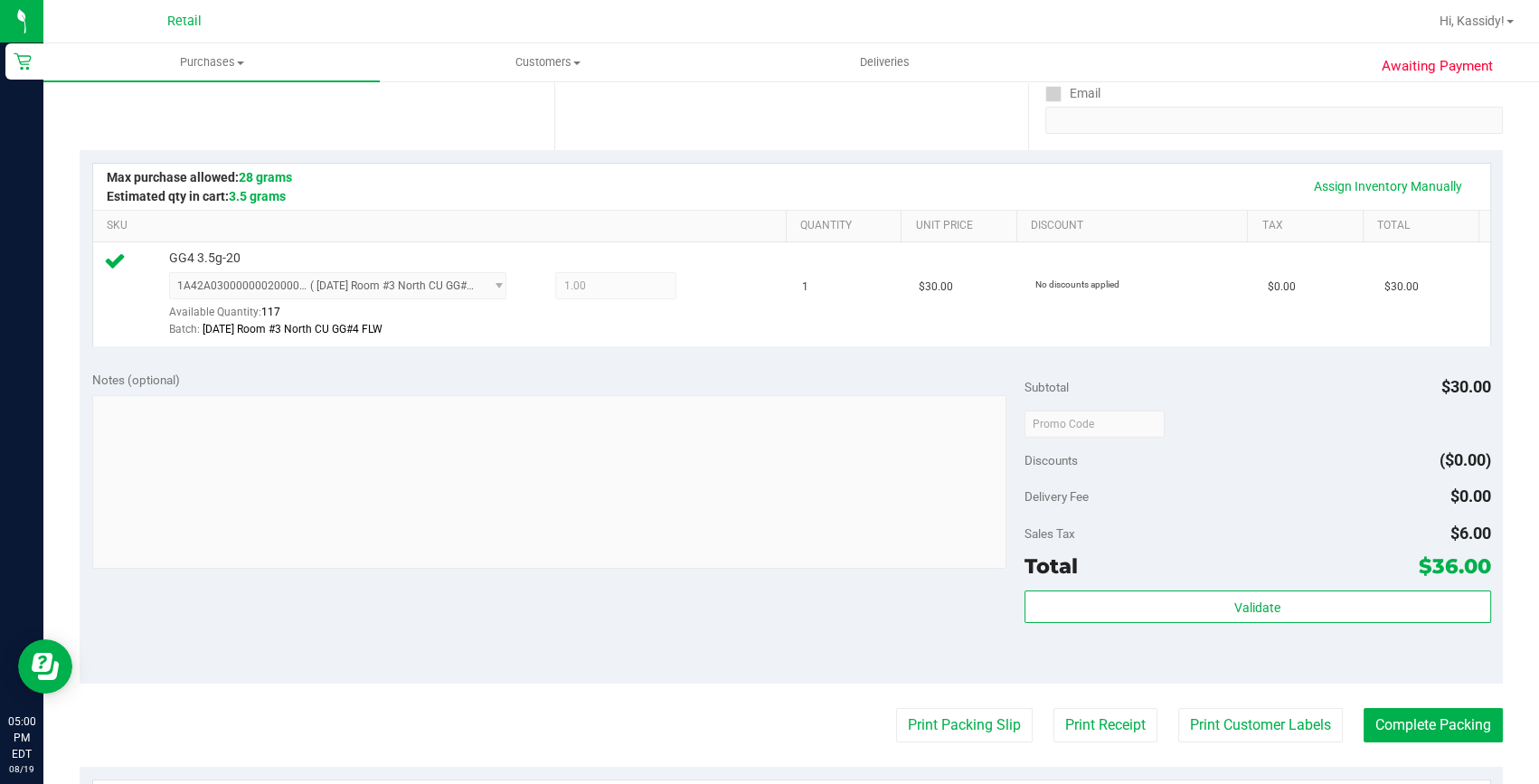
scroll to position [410, 0]
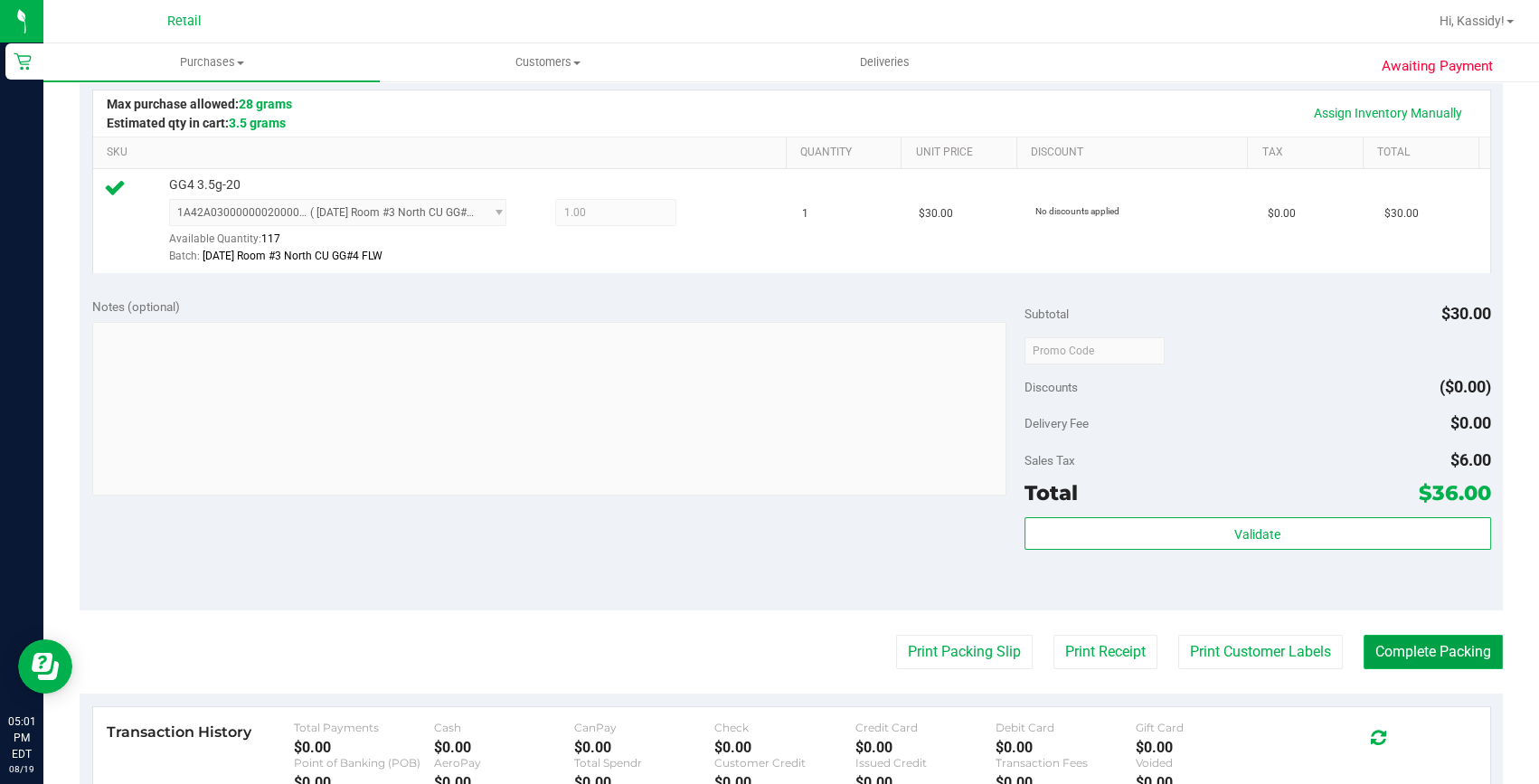
click at [1419, 640] on button "Complete Packing" at bounding box center [1433, 652] width 140 height 34
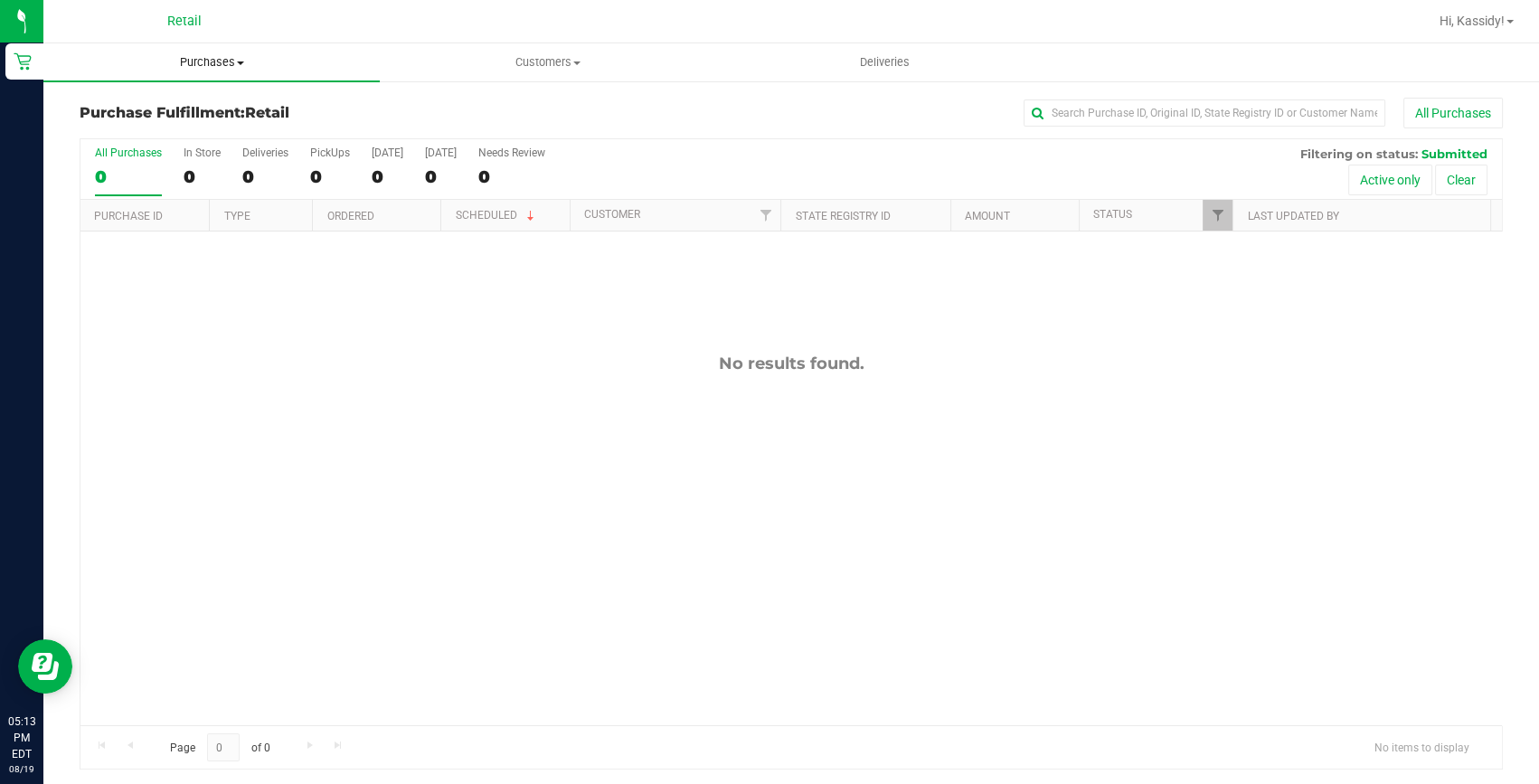
click at [206, 63] on span "Purchases" at bounding box center [211, 61] width 336 height 16
click at [163, 158] on span "All purchases" at bounding box center [108, 152] width 128 height 15
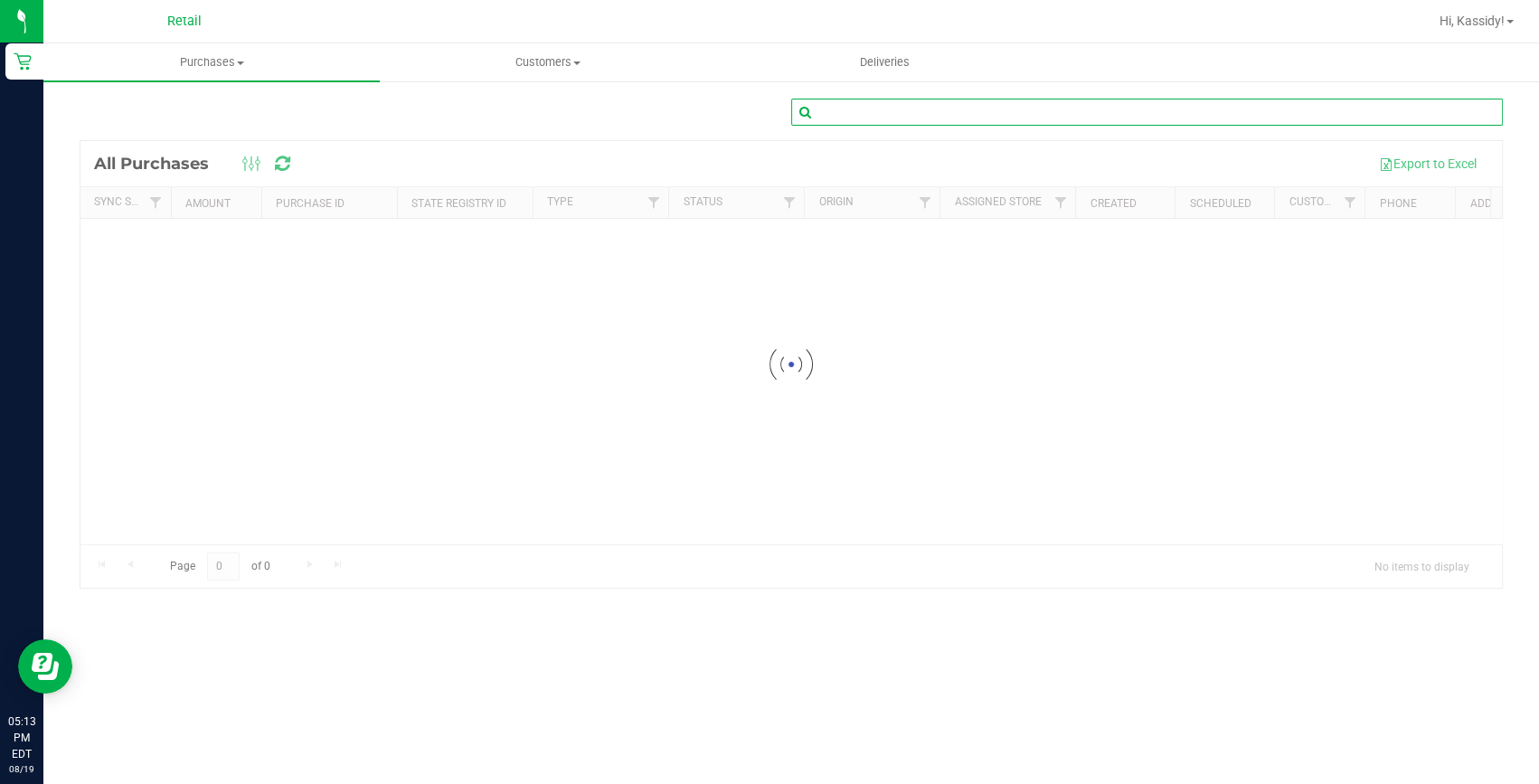
click at [1158, 106] on input "text" at bounding box center [1146, 111] width 711 height 27
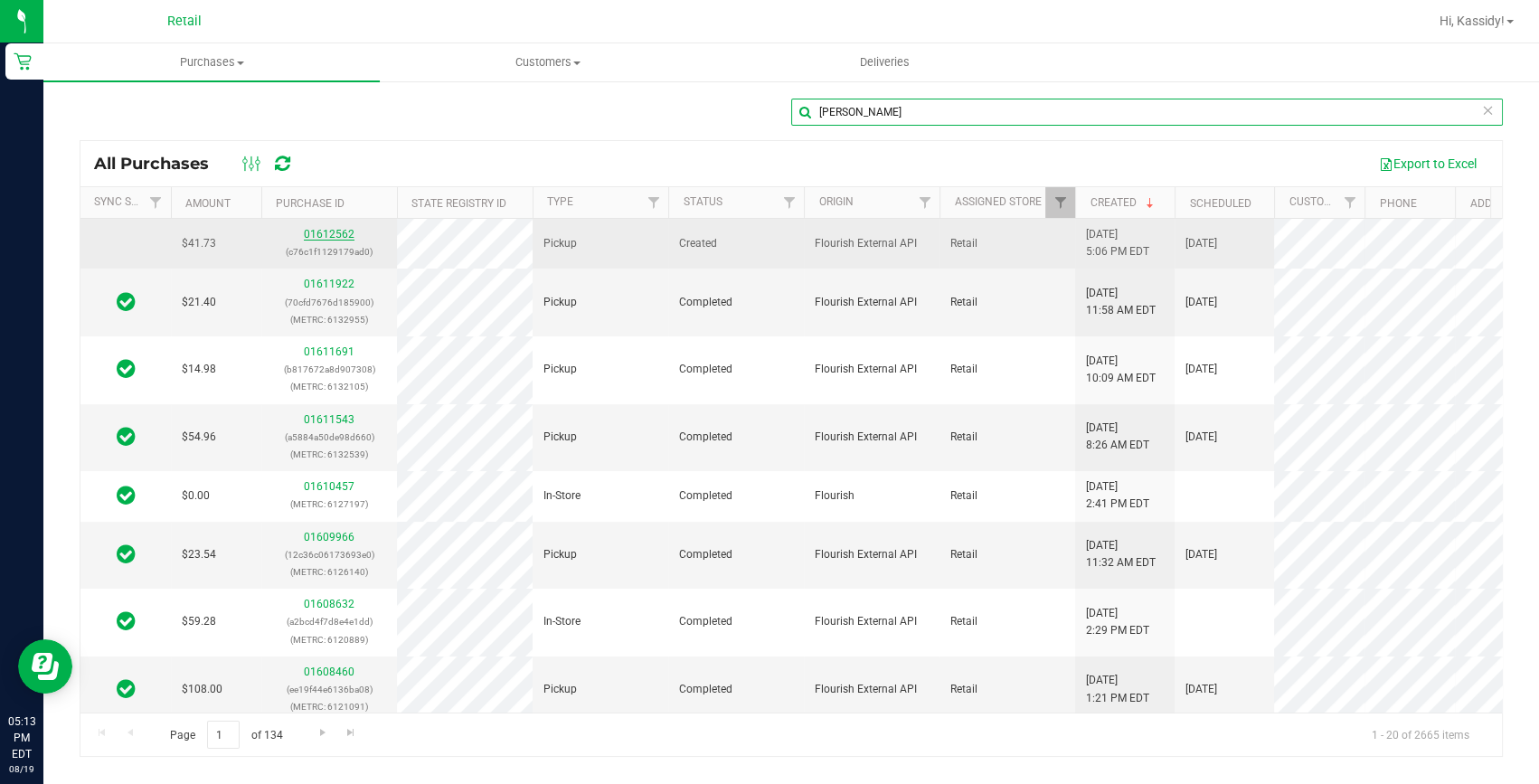
type input "[PERSON_NAME]"
click at [335, 228] on link "01612562" at bounding box center [329, 233] width 51 height 12
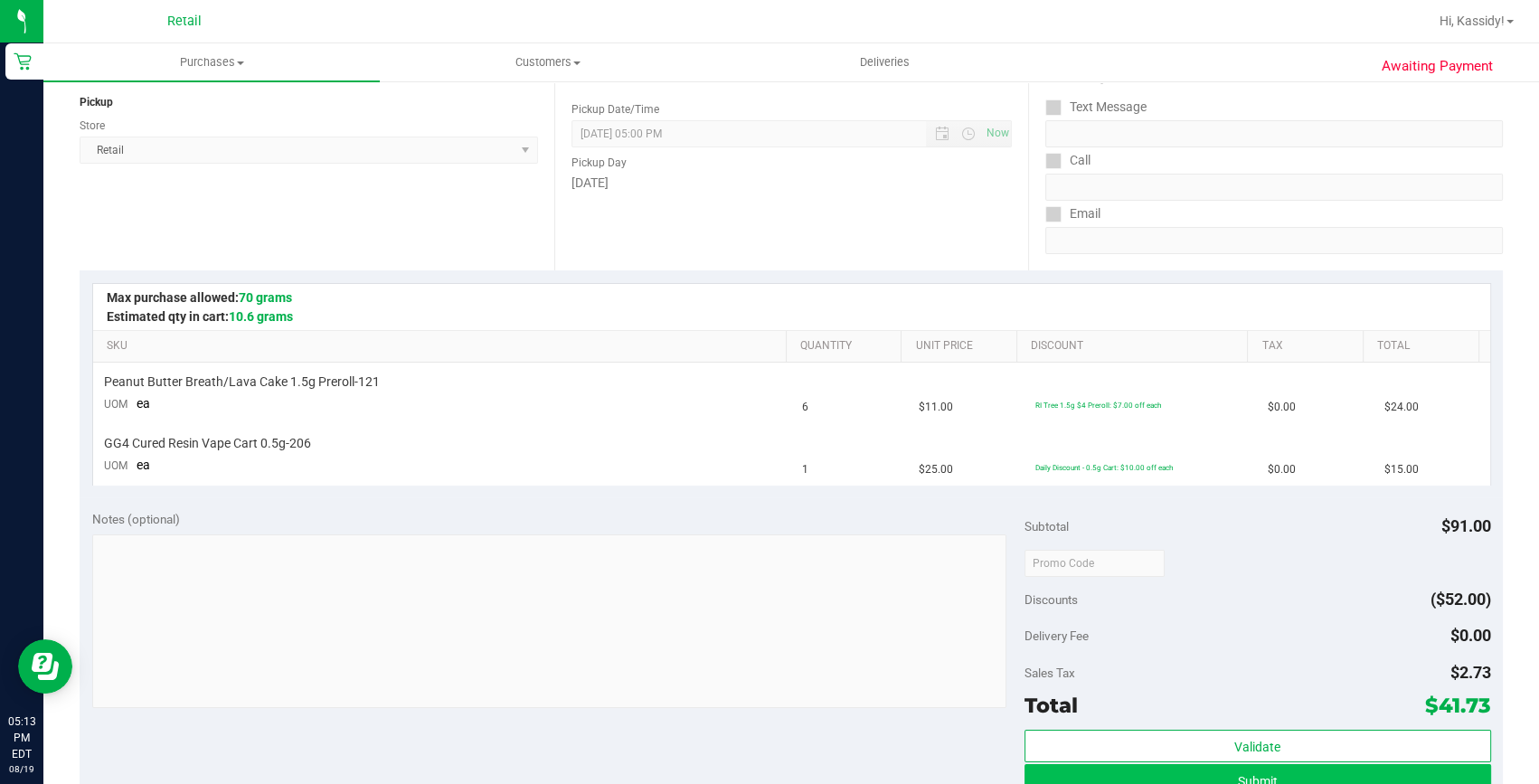
scroll to position [246, 0]
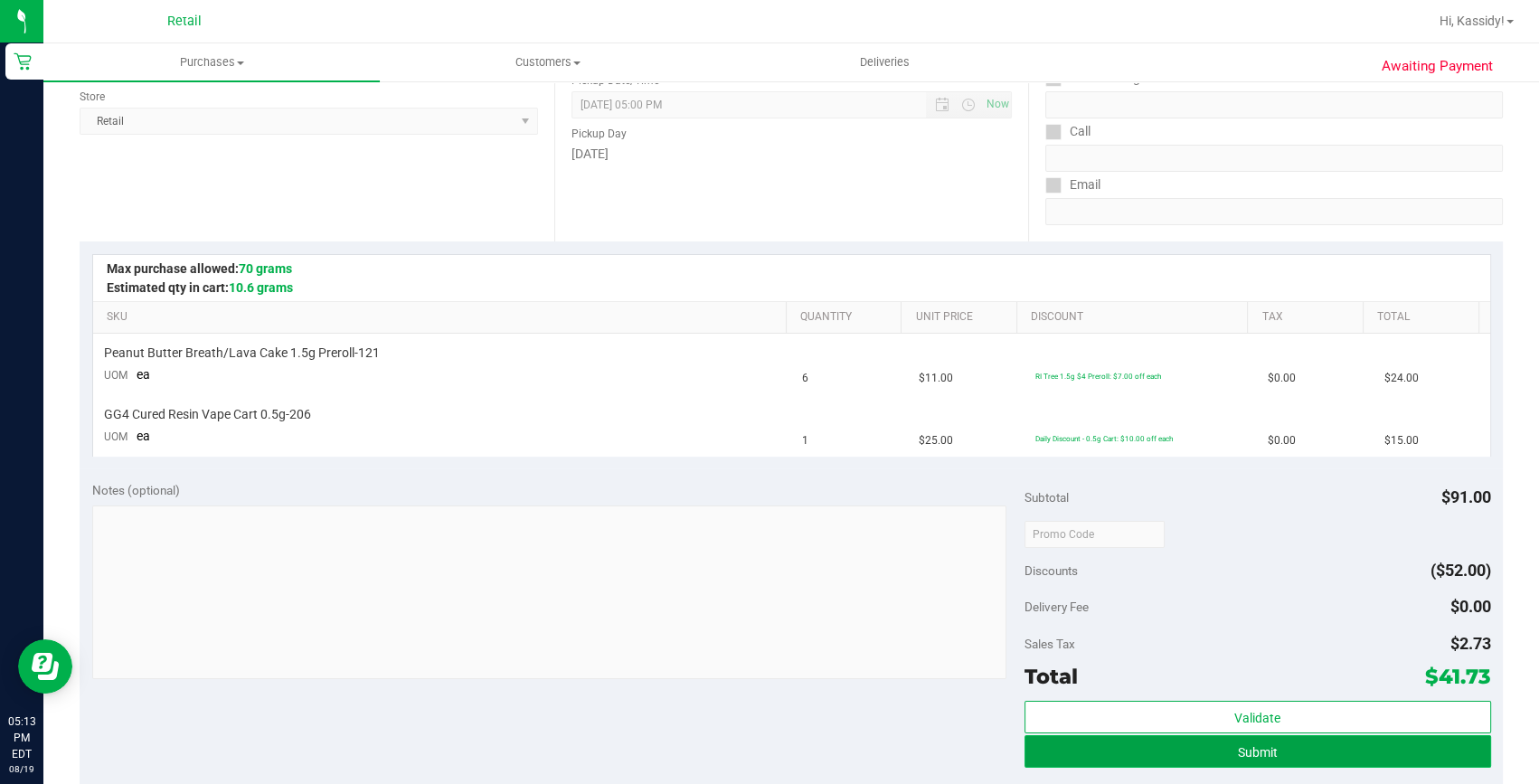
click at [1321, 746] on button "Submit" at bounding box center [1258, 751] width 466 height 32
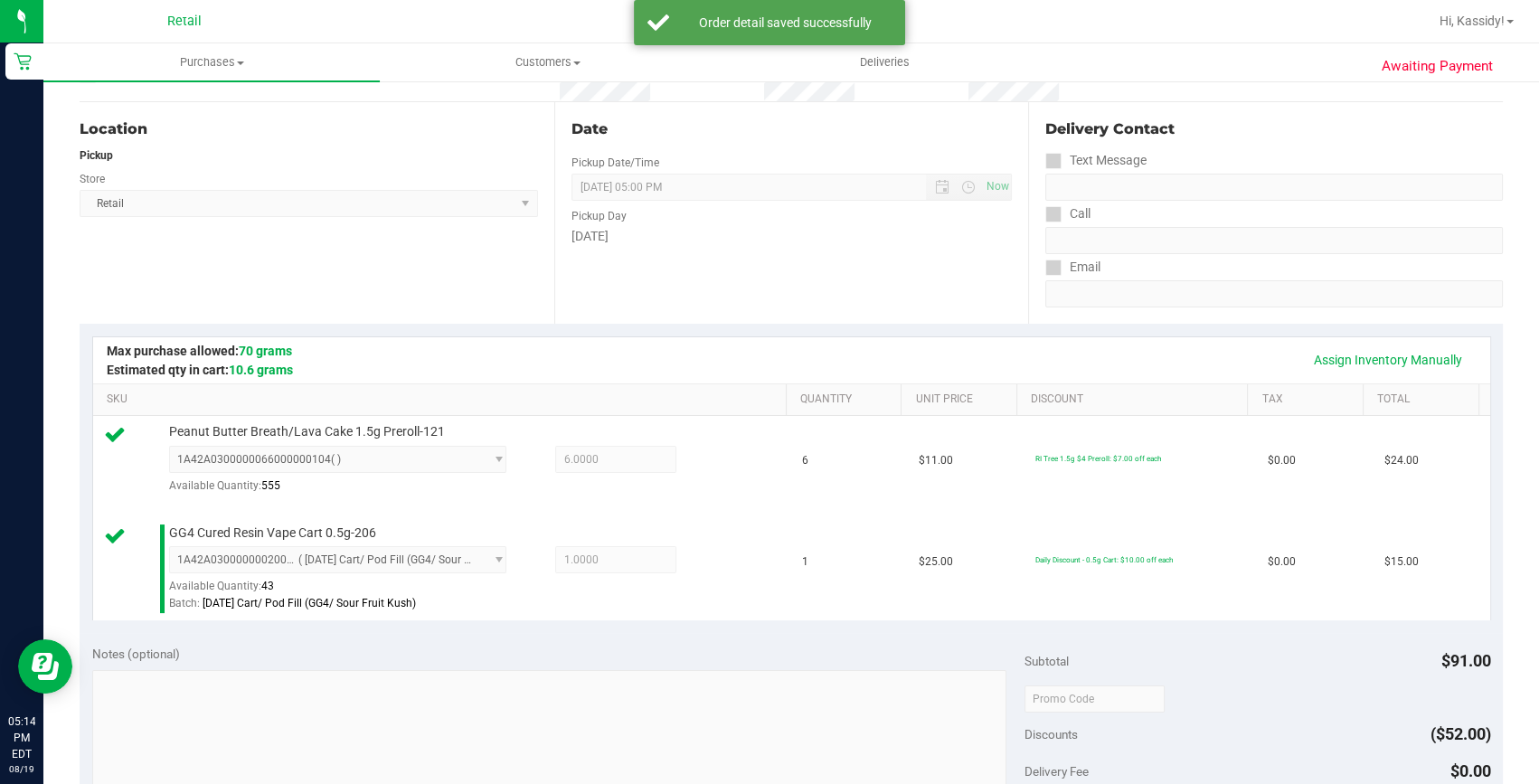
scroll to position [410, 0]
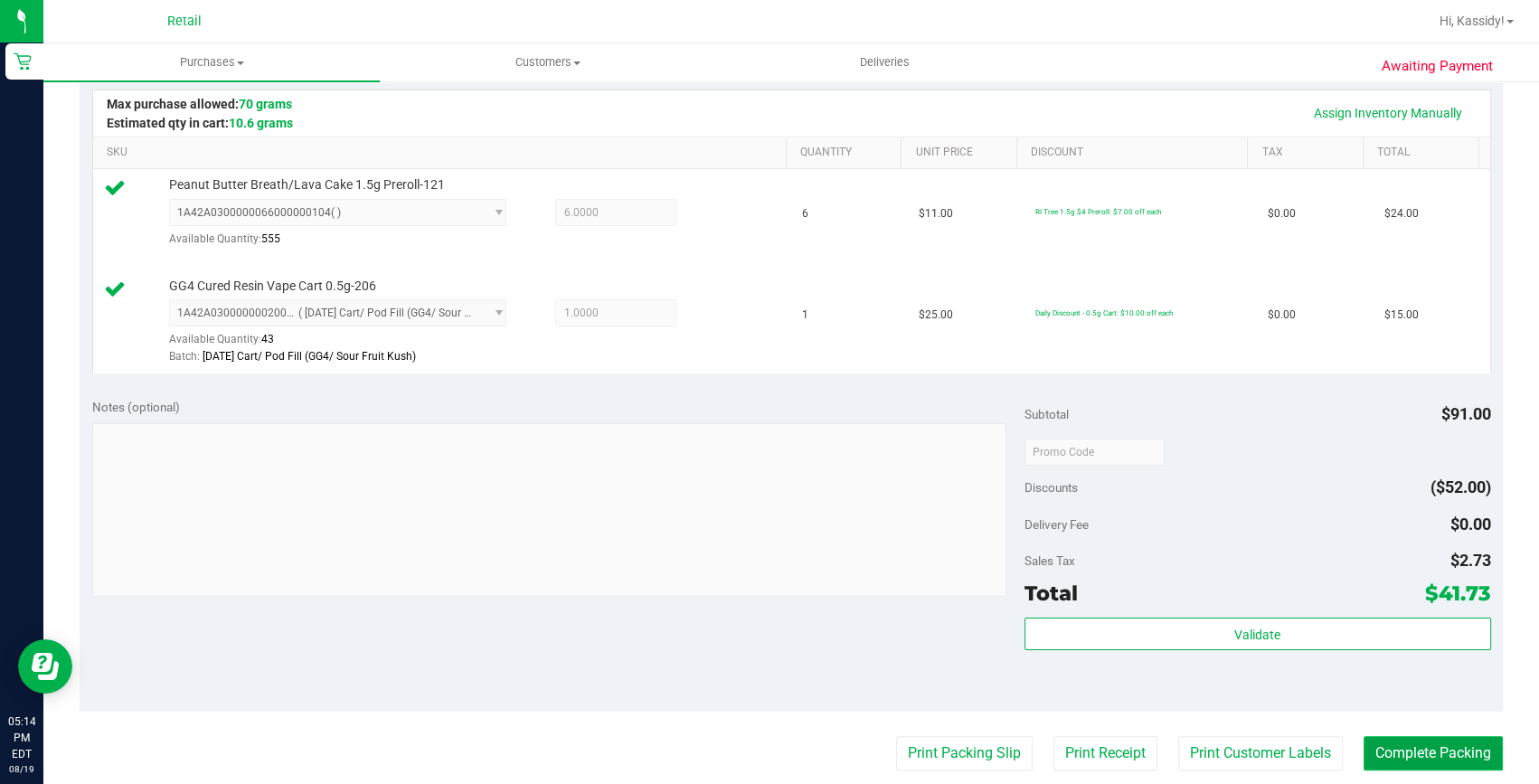
click at [1415, 749] on button "Complete Packing" at bounding box center [1433, 753] width 140 height 34
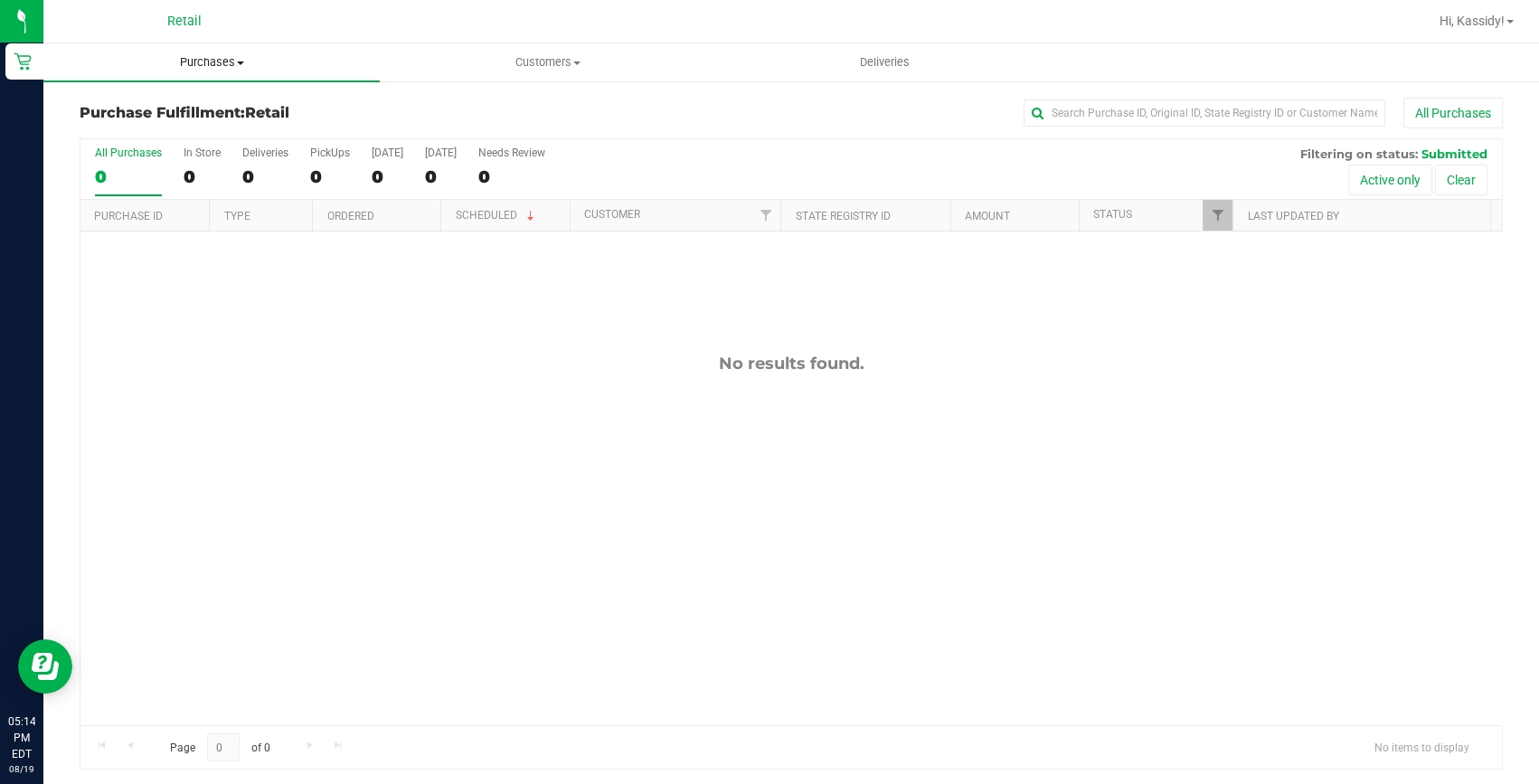
click at [220, 55] on span "Purchases" at bounding box center [211, 61] width 336 height 16
click at [176, 148] on li "All purchases" at bounding box center [211, 152] width 336 height 22
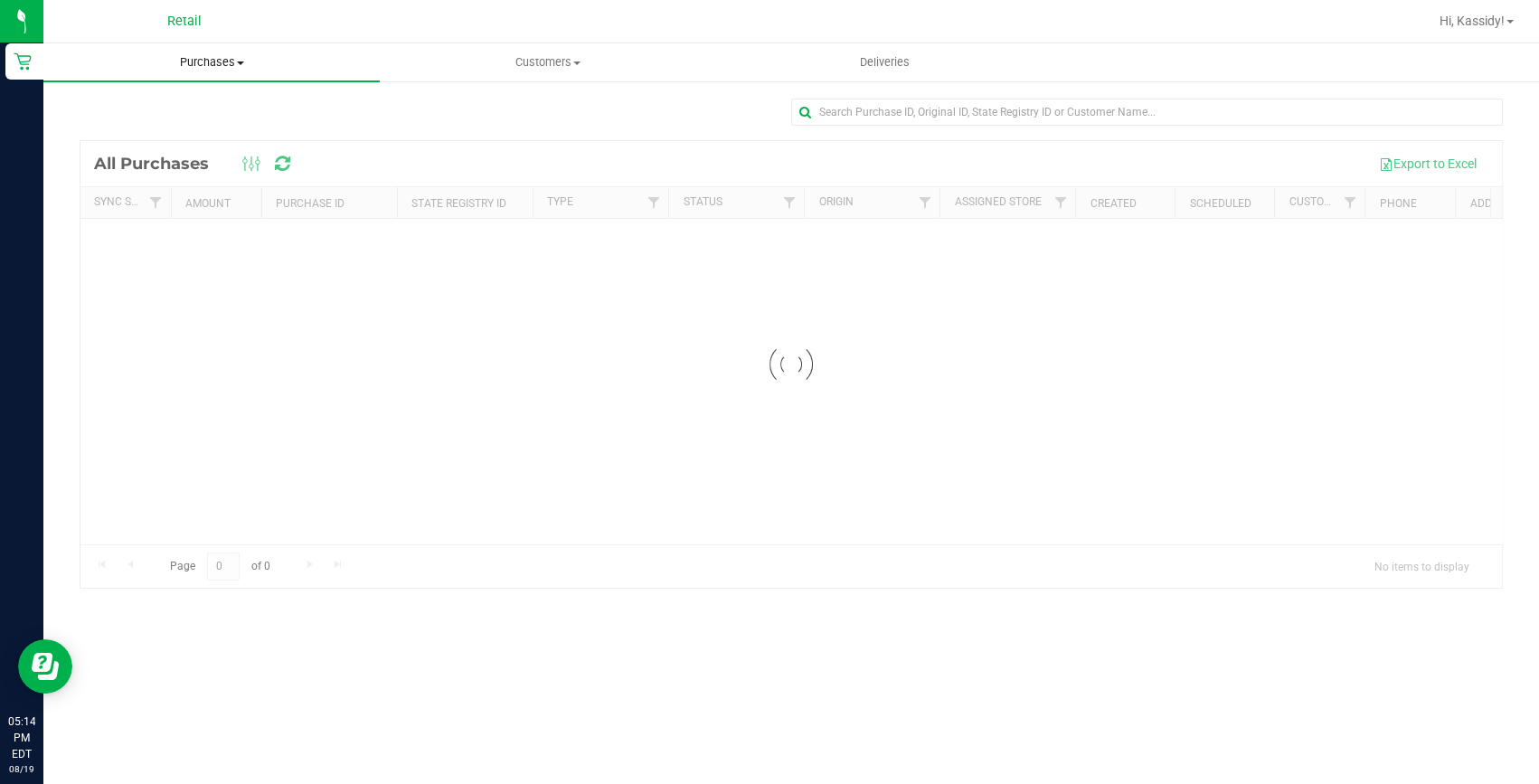
click at [185, 53] on uib-tab-heading "Purchases Summary of purchases Fulfillment All purchases" at bounding box center [211, 62] width 336 height 38
click at [163, 106] on span "Summary of purchases" at bounding box center [136, 108] width 185 height 15
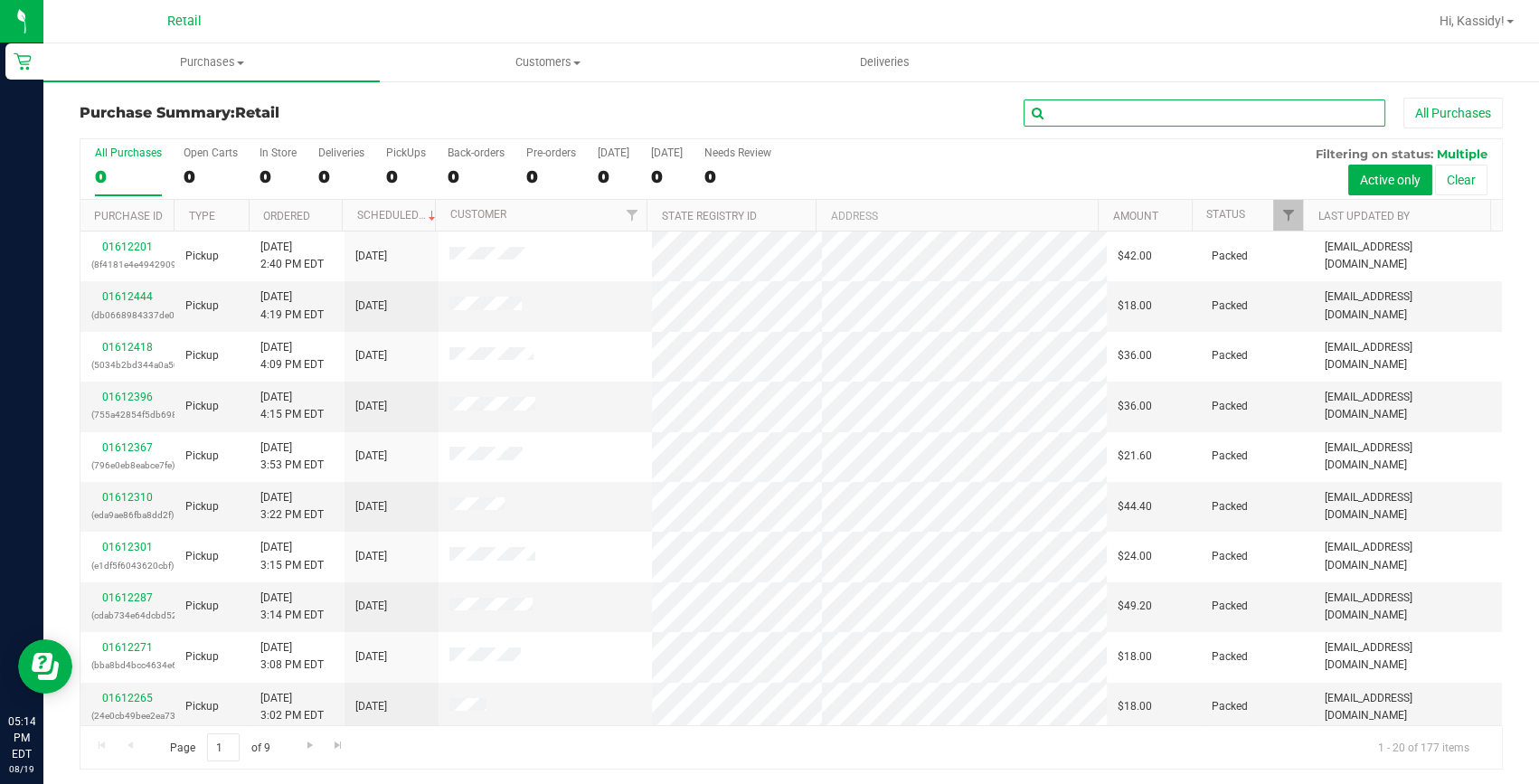
click at [1095, 112] on input "text" at bounding box center [1204, 112] width 361 height 27
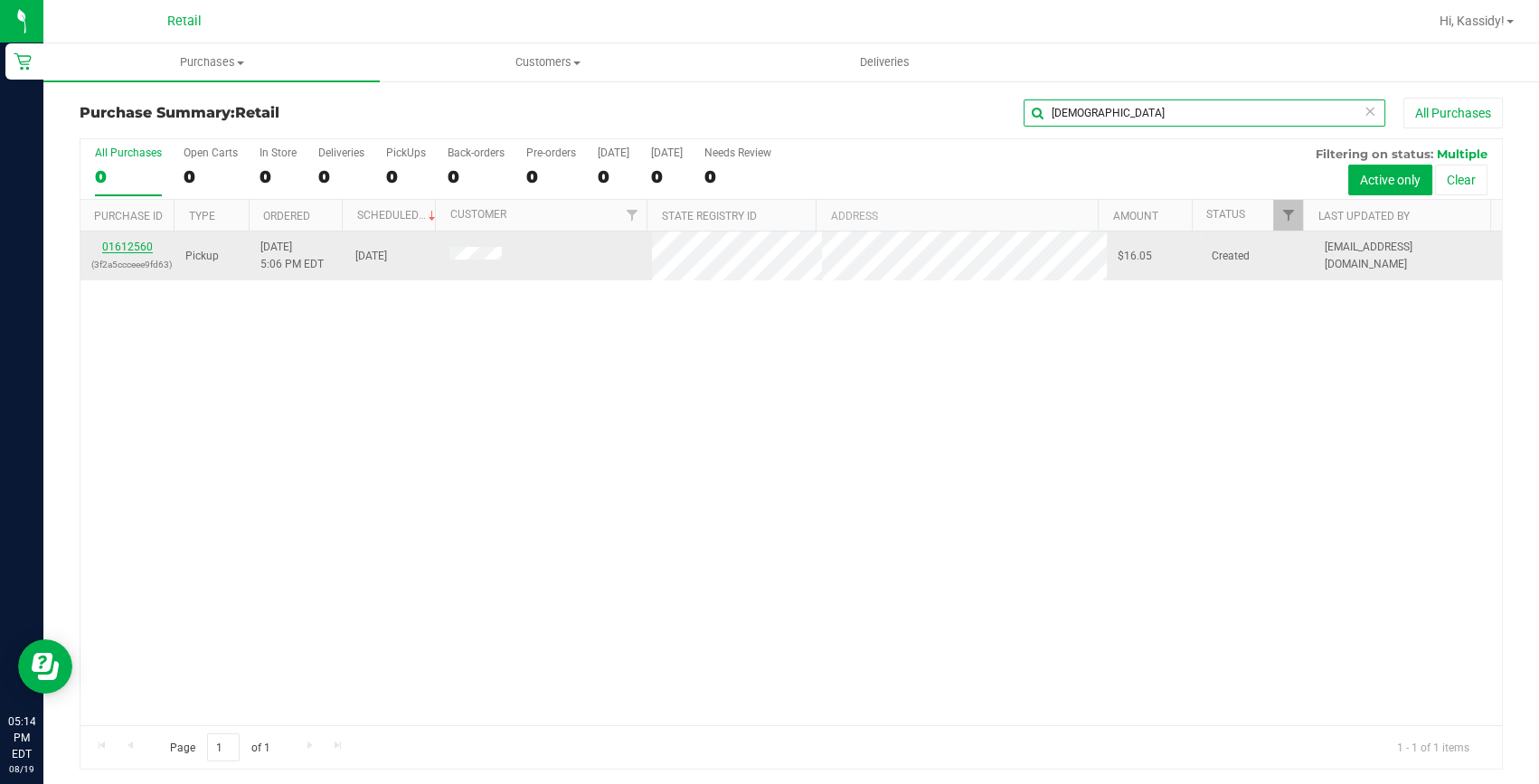
type input "[DEMOGRAPHIC_DATA]"
click at [142, 245] on link "01612560" at bounding box center [127, 246] width 51 height 12
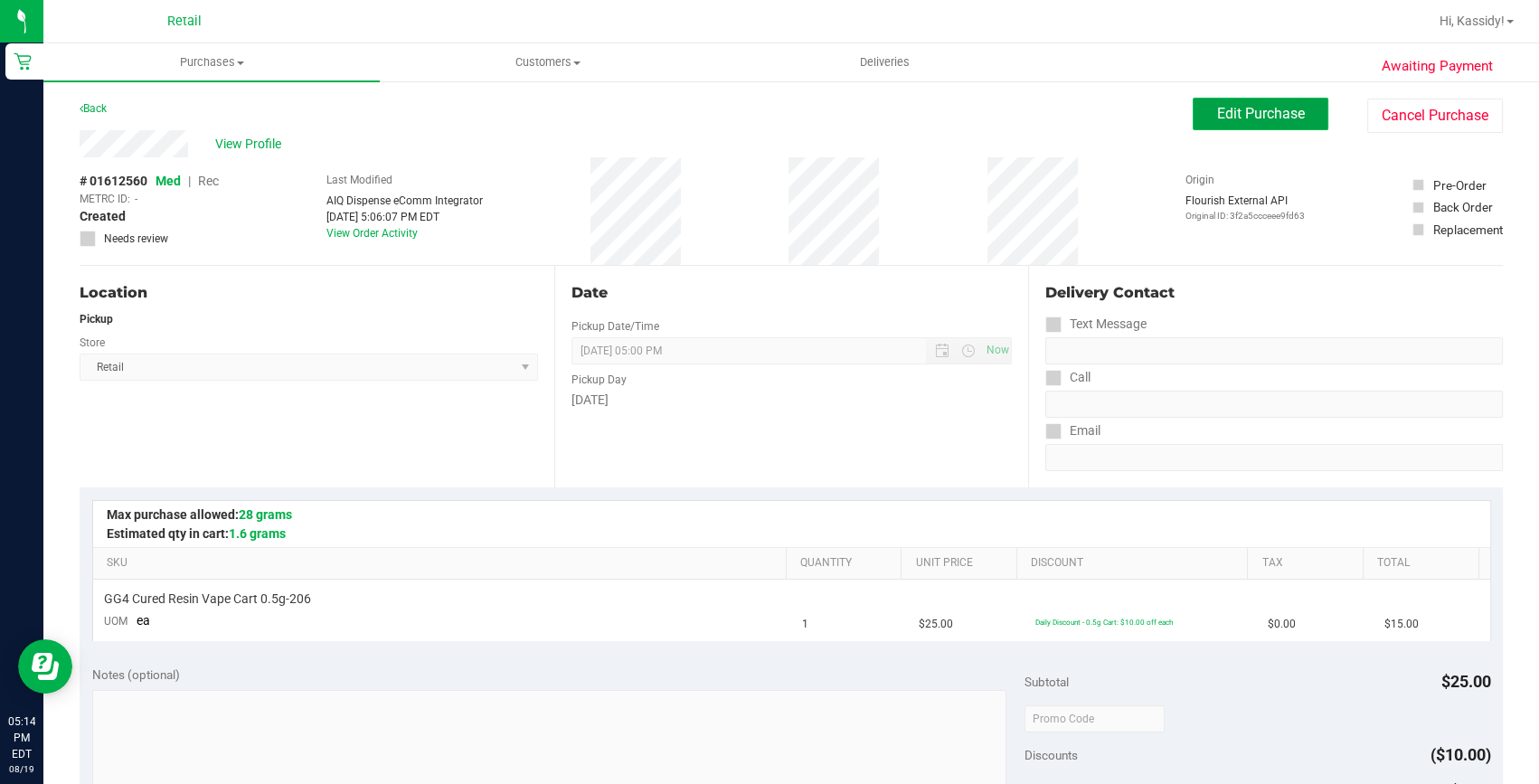
click at [1217, 109] on span "Edit Purchase" at bounding box center [1261, 113] width 88 height 17
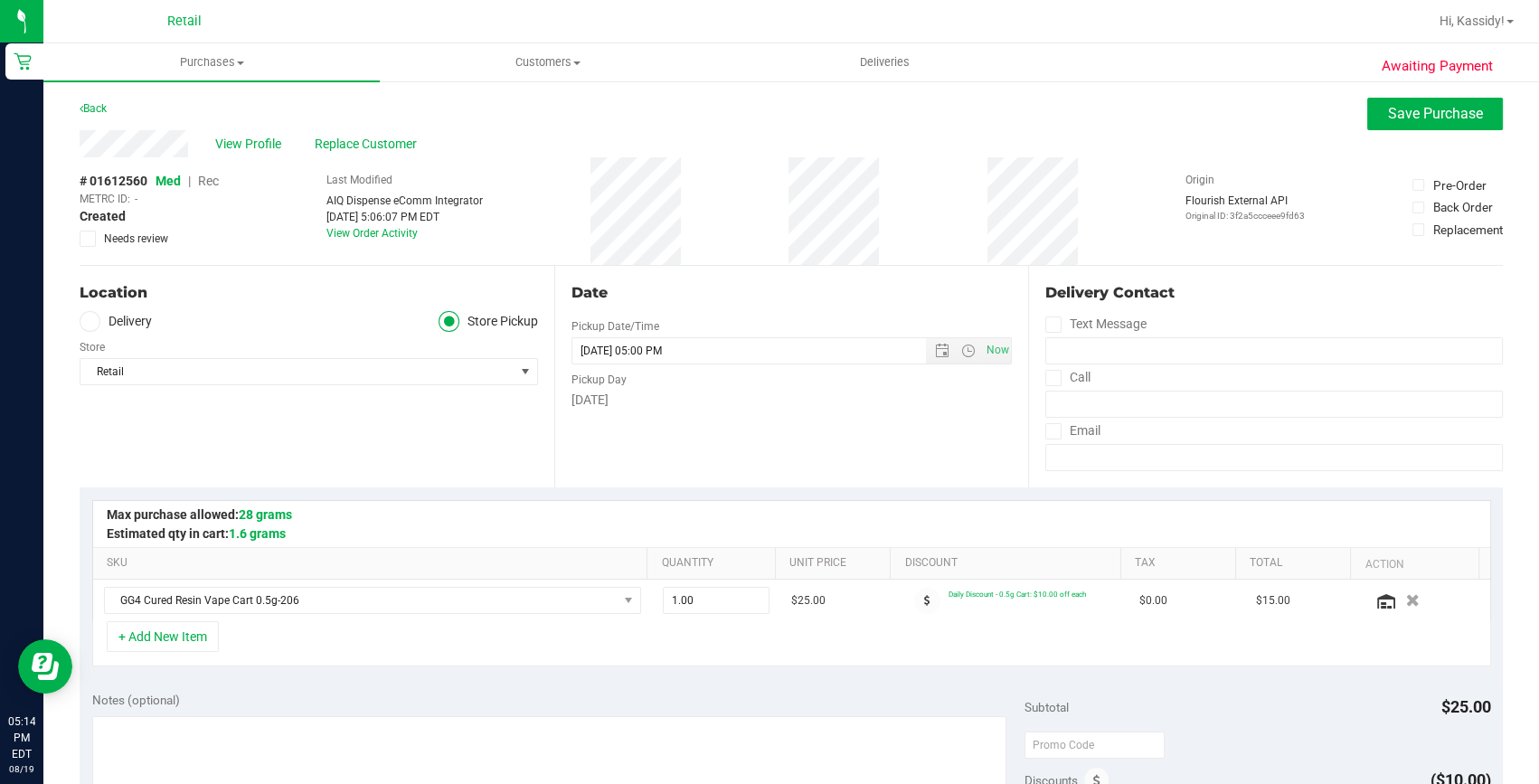
click at [215, 183] on span "Rec" at bounding box center [209, 180] width 21 height 14
click at [1420, 125] on button "Save Purchase" at bounding box center [1435, 113] width 136 height 32
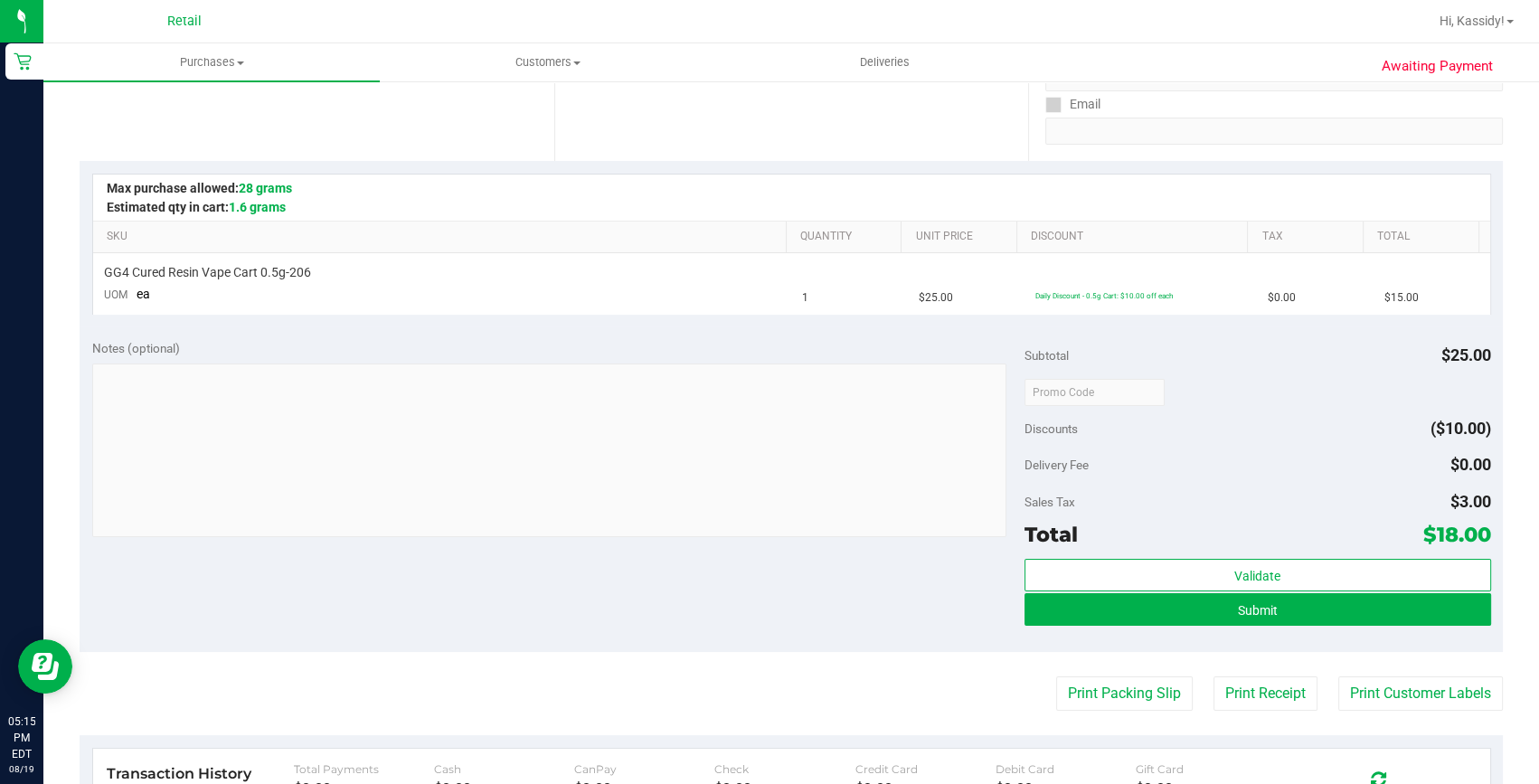
scroll to position [328, 0]
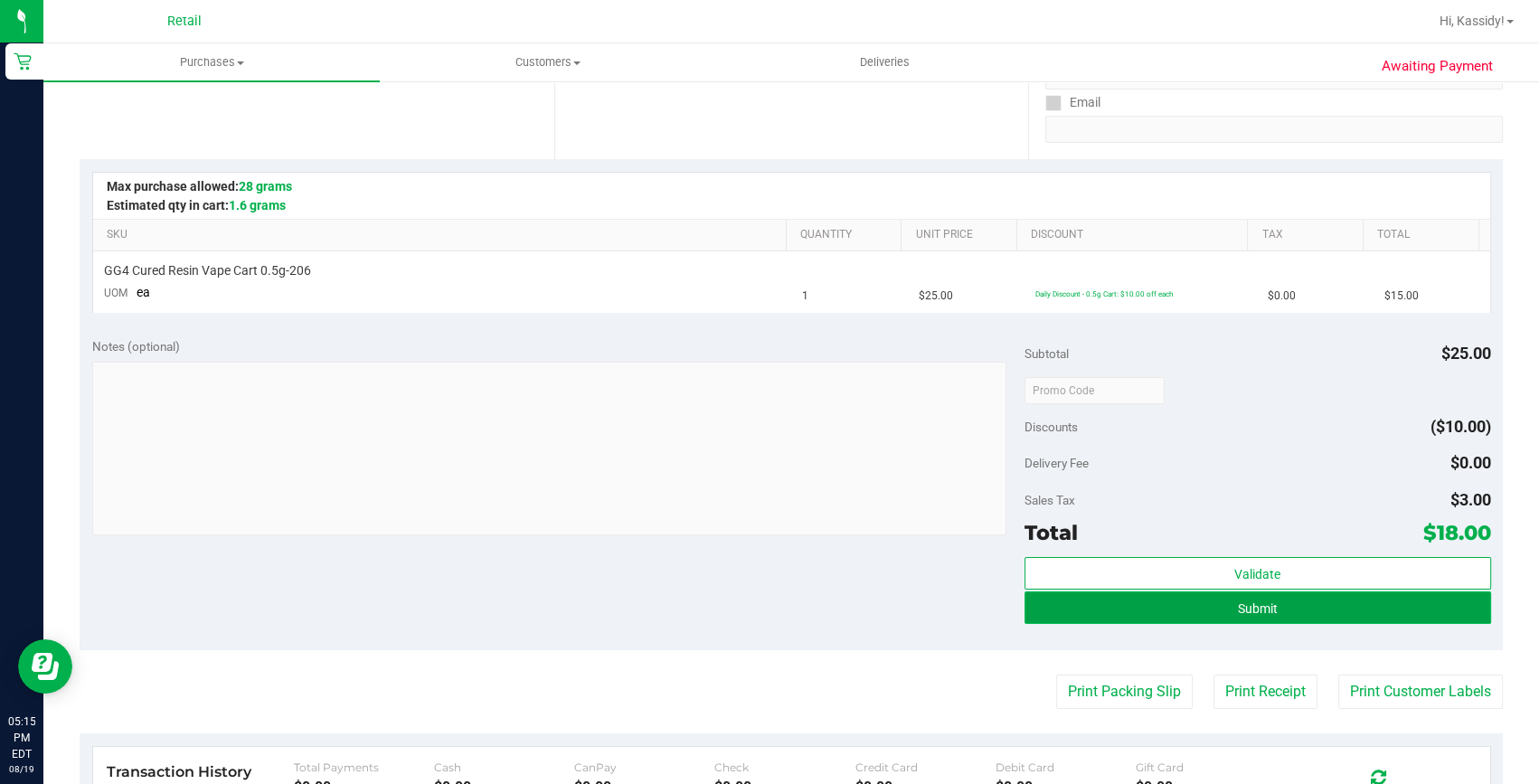
click at [1238, 609] on span "Submit" at bounding box center [1258, 608] width 40 height 14
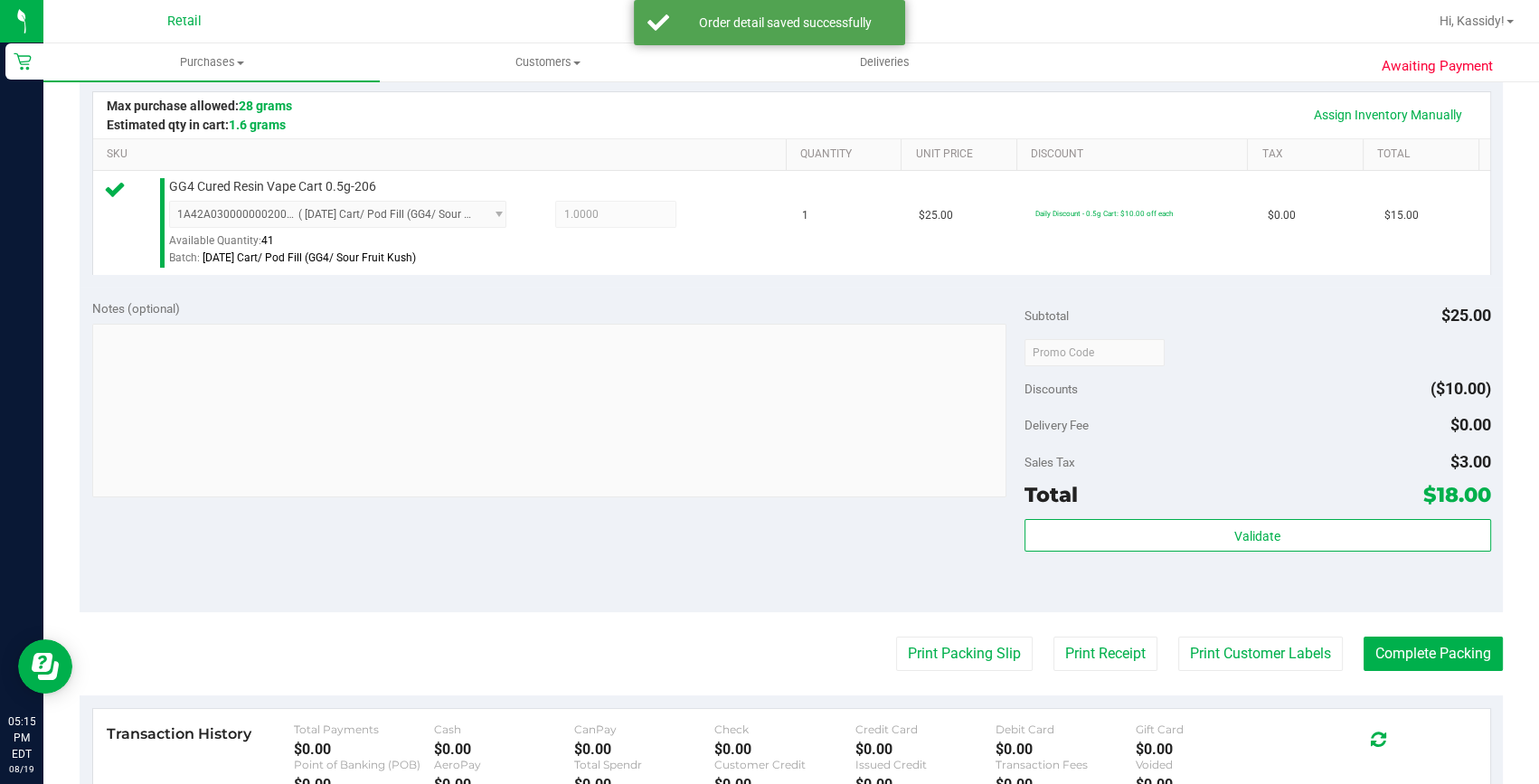
scroll to position [410, 0]
click at [1404, 651] on button "Complete Packing" at bounding box center [1433, 652] width 140 height 34
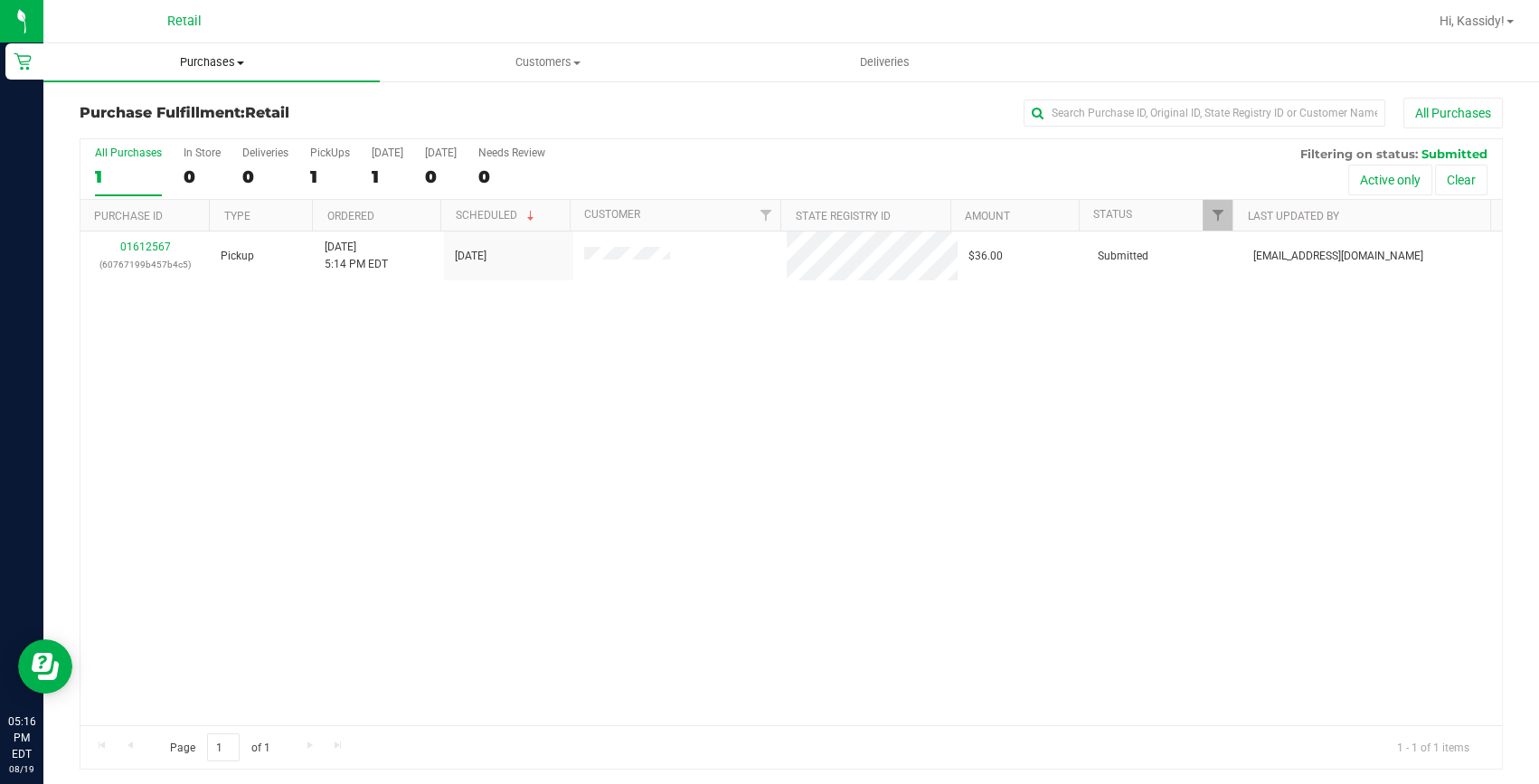
click at [209, 52] on uib-tab-heading "Purchases Summary of purchases Fulfillment All purchases" at bounding box center [211, 62] width 336 height 38
click at [208, 101] on span "Summary of purchases" at bounding box center [136, 108] width 185 height 15
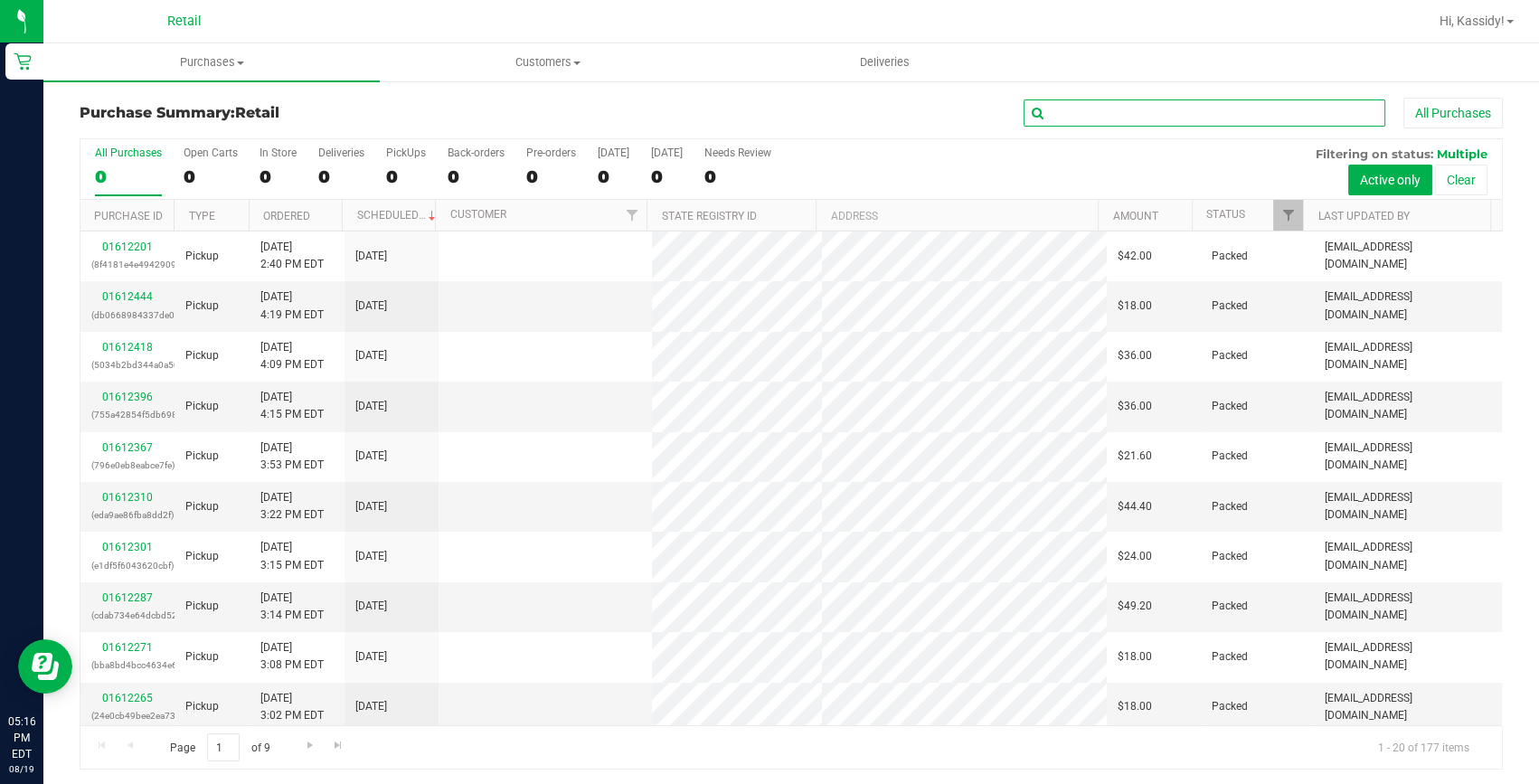
click at [1216, 110] on input "text" at bounding box center [1204, 112] width 361 height 27
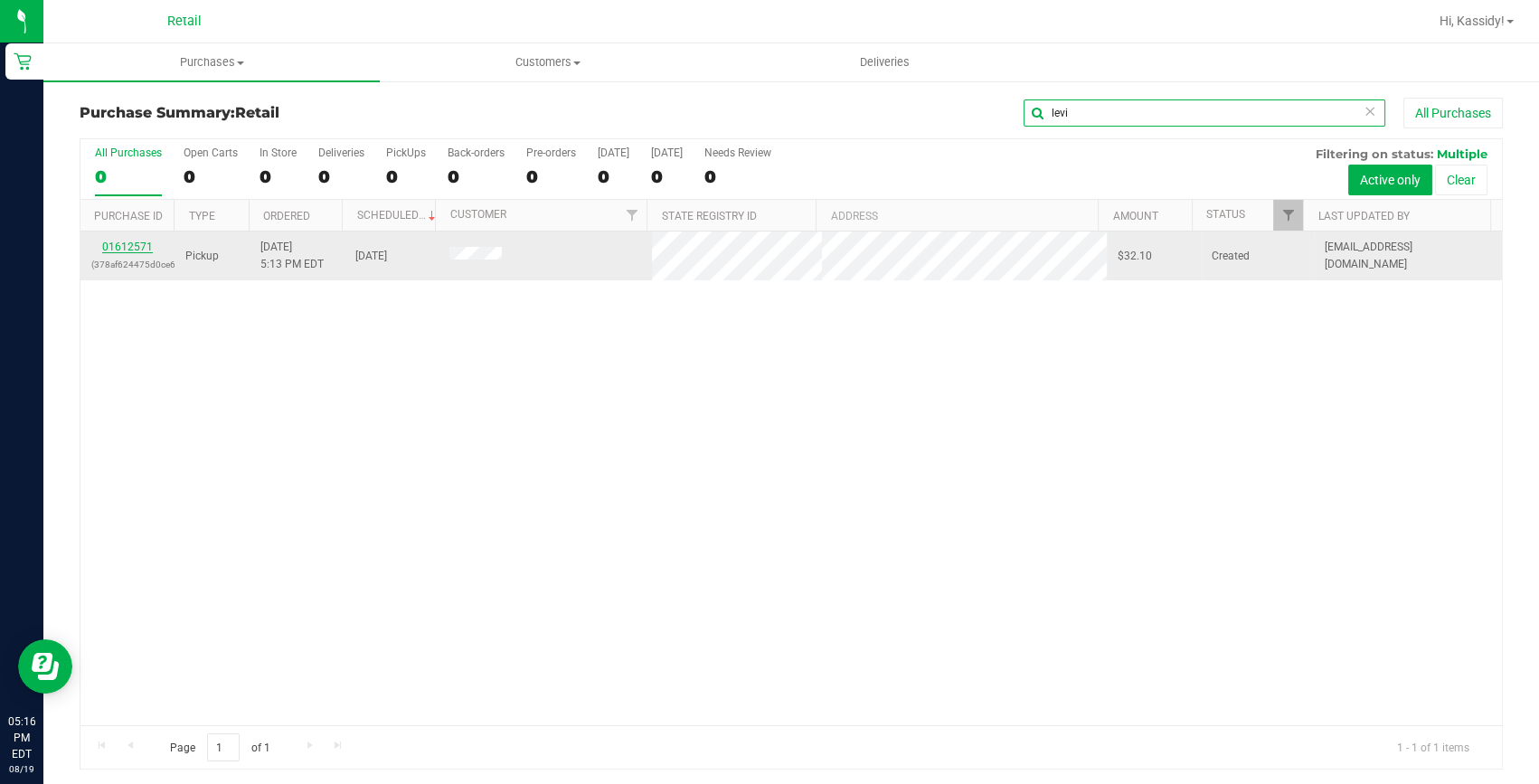
type input "levi"
click at [120, 246] on link "01612571" at bounding box center [127, 246] width 51 height 12
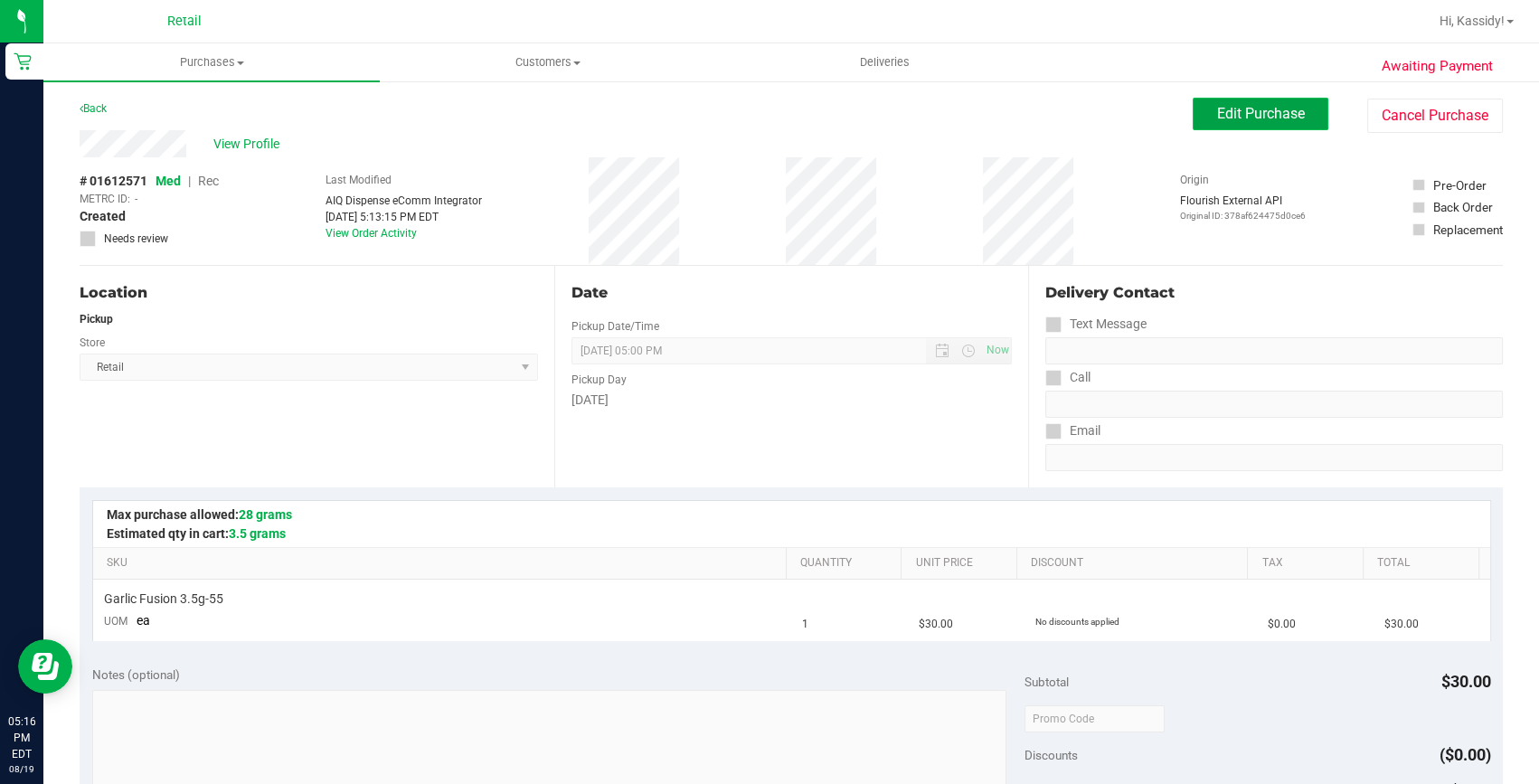
click at [1245, 100] on button "Edit Purchase" at bounding box center [1261, 113] width 136 height 32
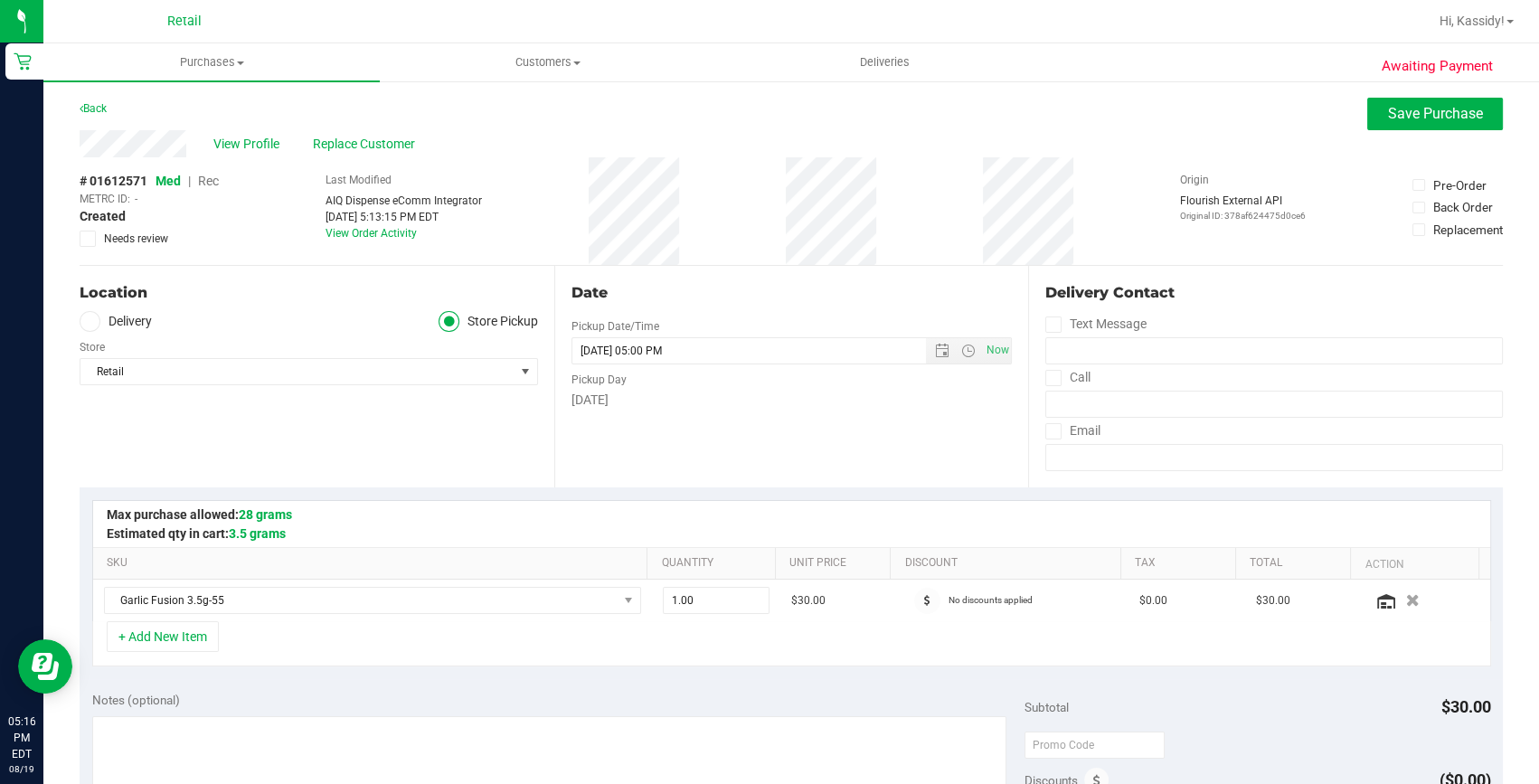
click at [216, 181] on span "Rec" at bounding box center [209, 180] width 21 height 14
click at [1429, 116] on span "Save Purchase" at bounding box center [1435, 113] width 95 height 17
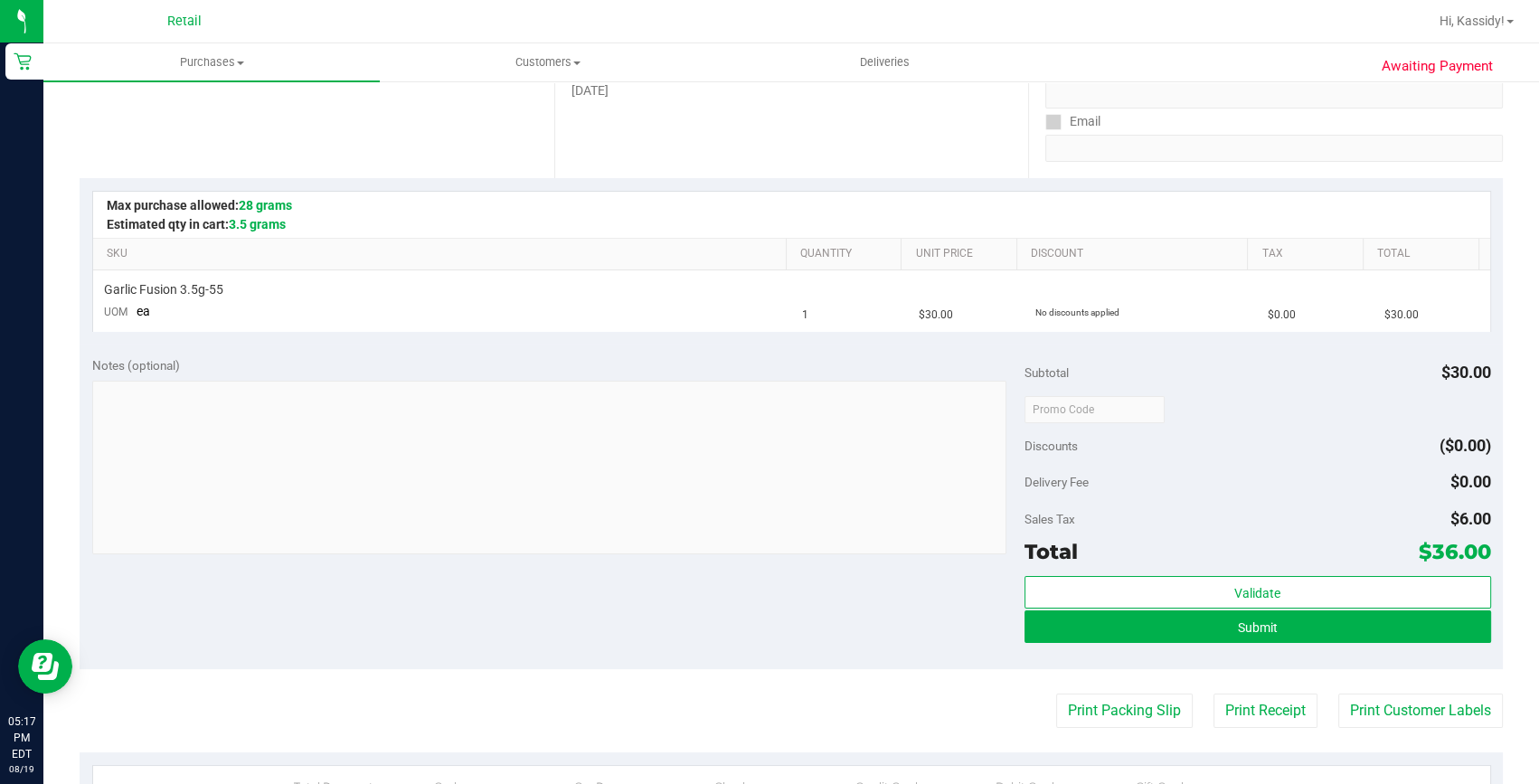
scroll to position [328, 0]
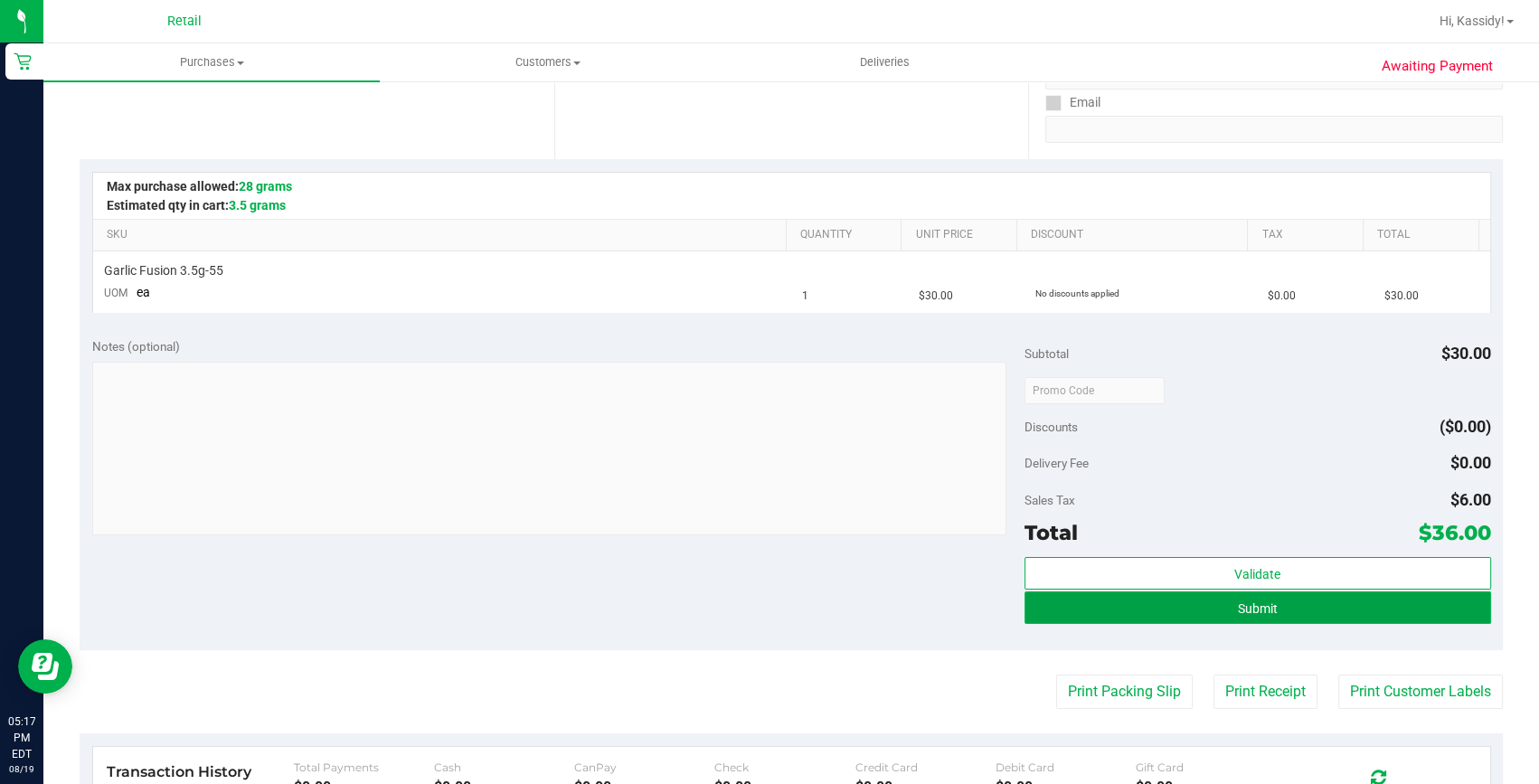
click at [1284, 603] on button "Submit" at bounding box center [1258, 608] width 466 height 32
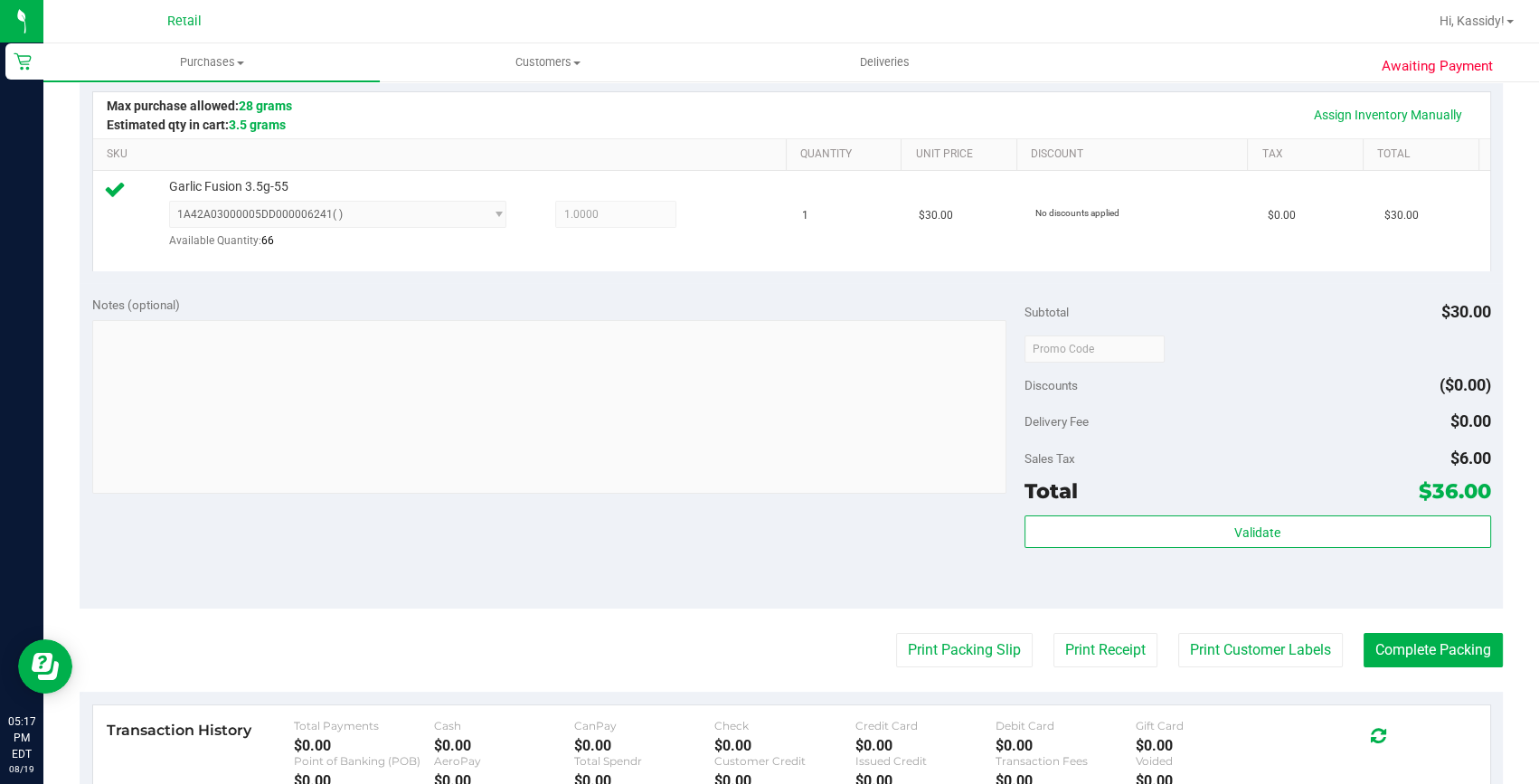
scroll to position [410, 0]
click at [1426, 650] on button "Complete Packing" at bounding box center [1433, 648] width 140 height 34
